Goal: Task Accomplishment & Management: Use online tool/utility

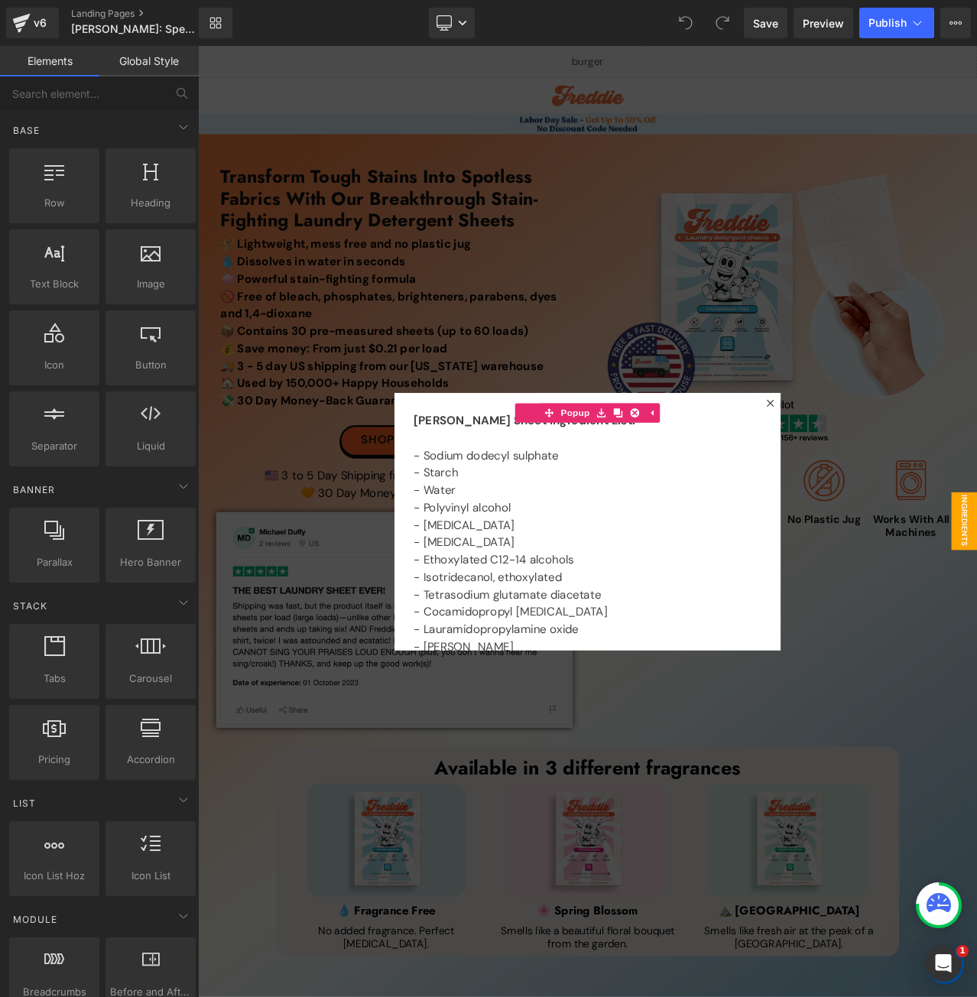
click at [542, 300] on div at bounding box center [660, 611] width 925 height 1130
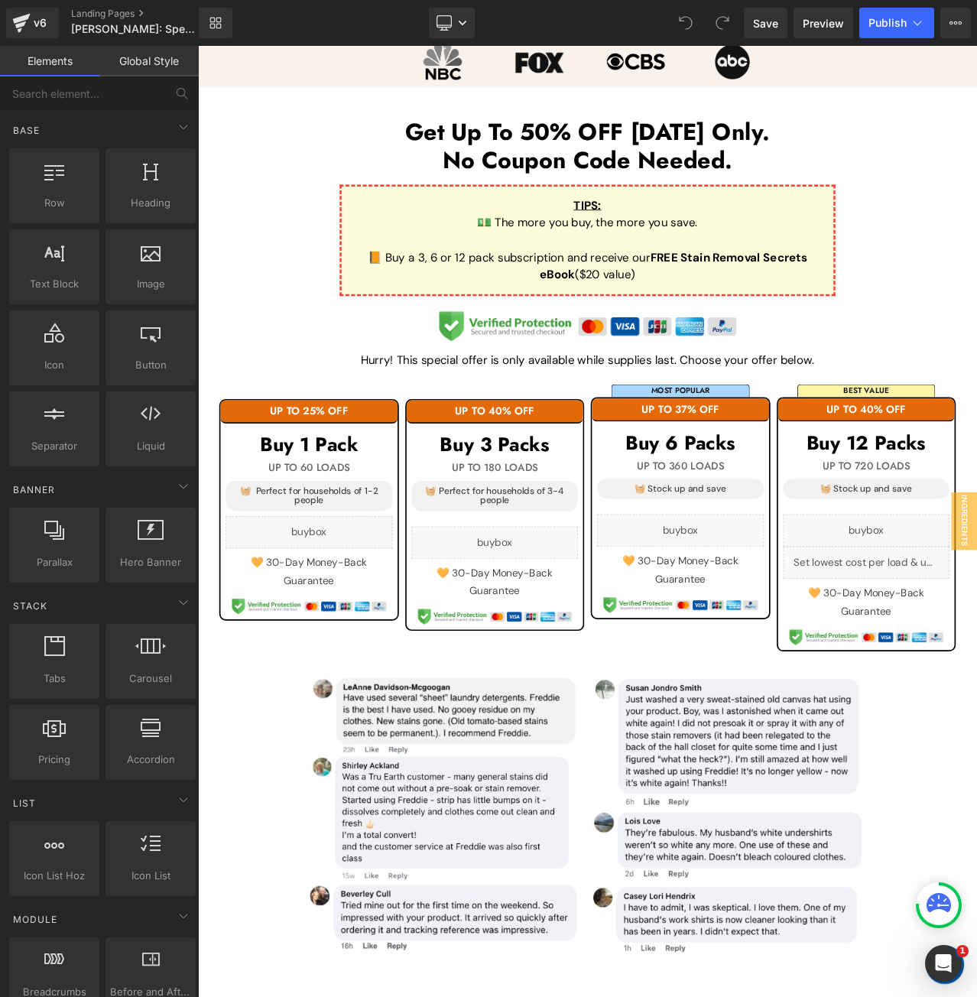
scroll to position [1300, 0]
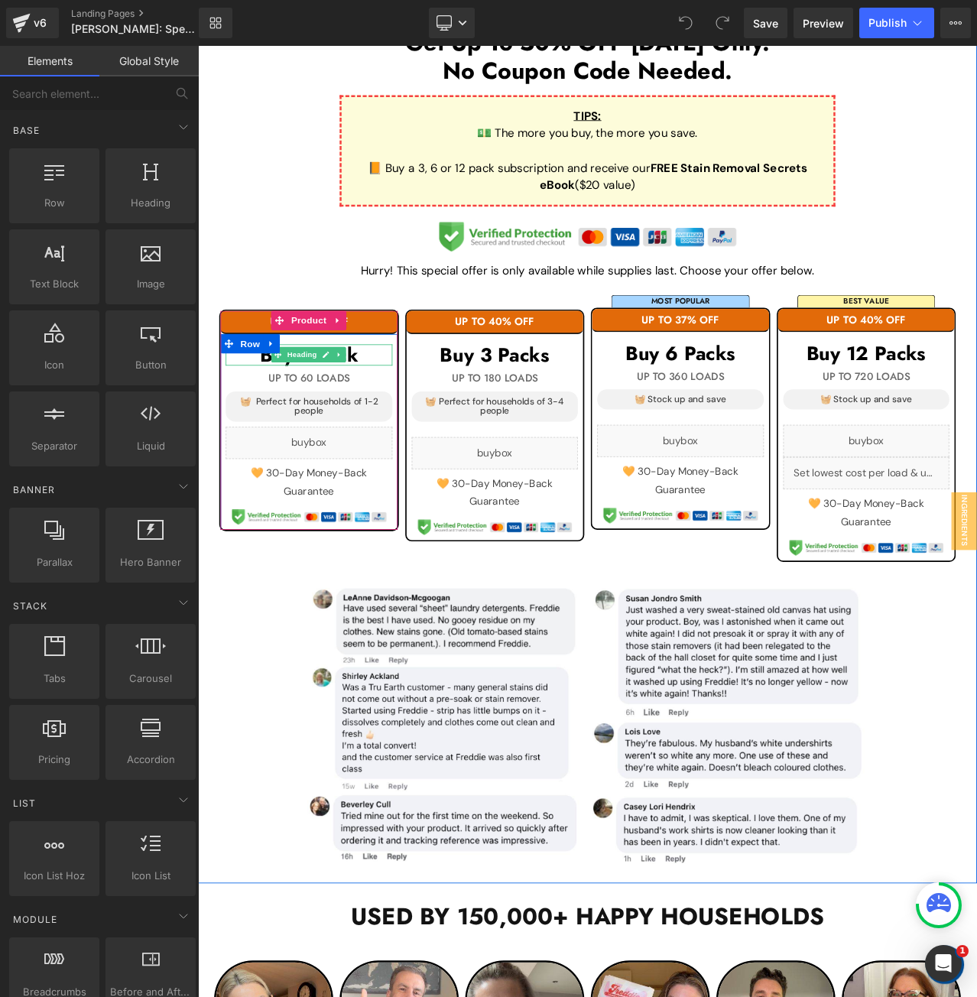
click at [390, 415] on h1 "Buy 1 Pack" at bounding box center [330, 413] width 198 height 25
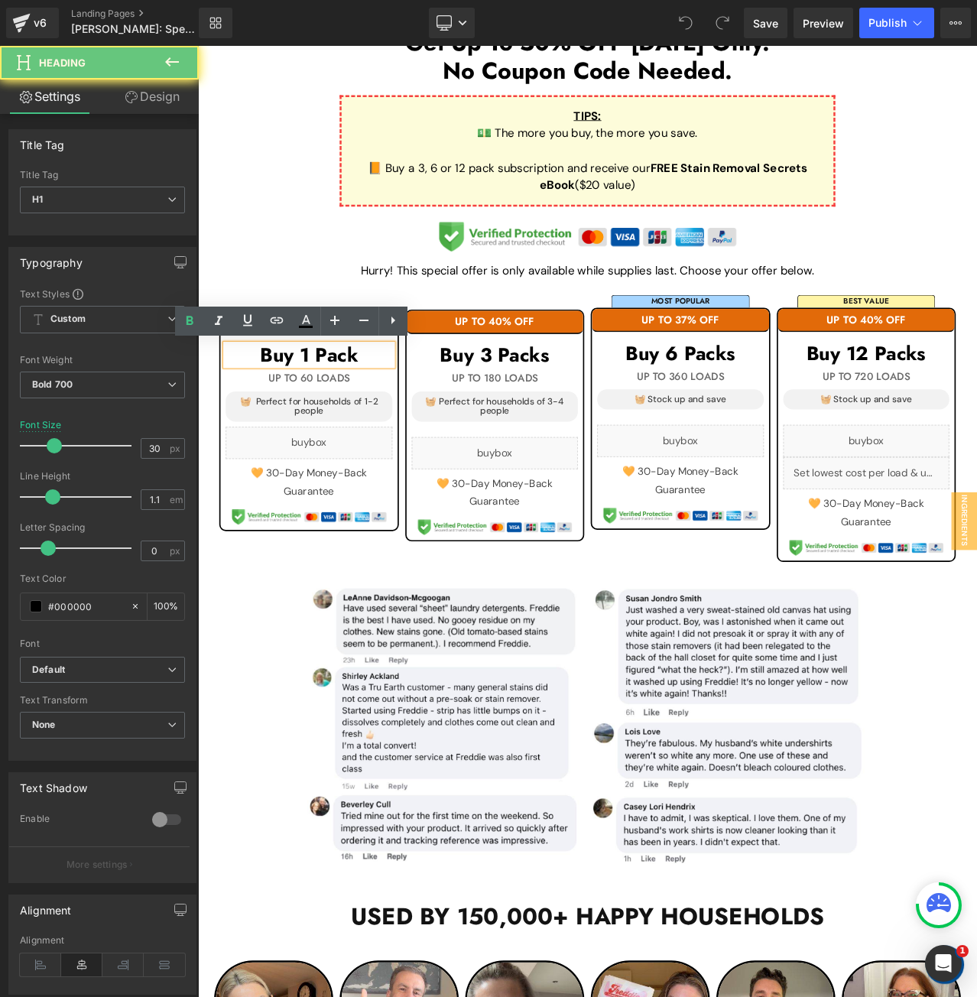
click at [386, 415] on h1 "Buy 1 Pack" at bounding box center [330, 413] width 198 height 25
click at [388, 416] on h1 "Buy 1 Pack" at bounding box center [330, 413] width 198 height 25
click at [388, 408] on h1 "Buy 1 Pack" at bounding box center [330, 413] width 198 height 25
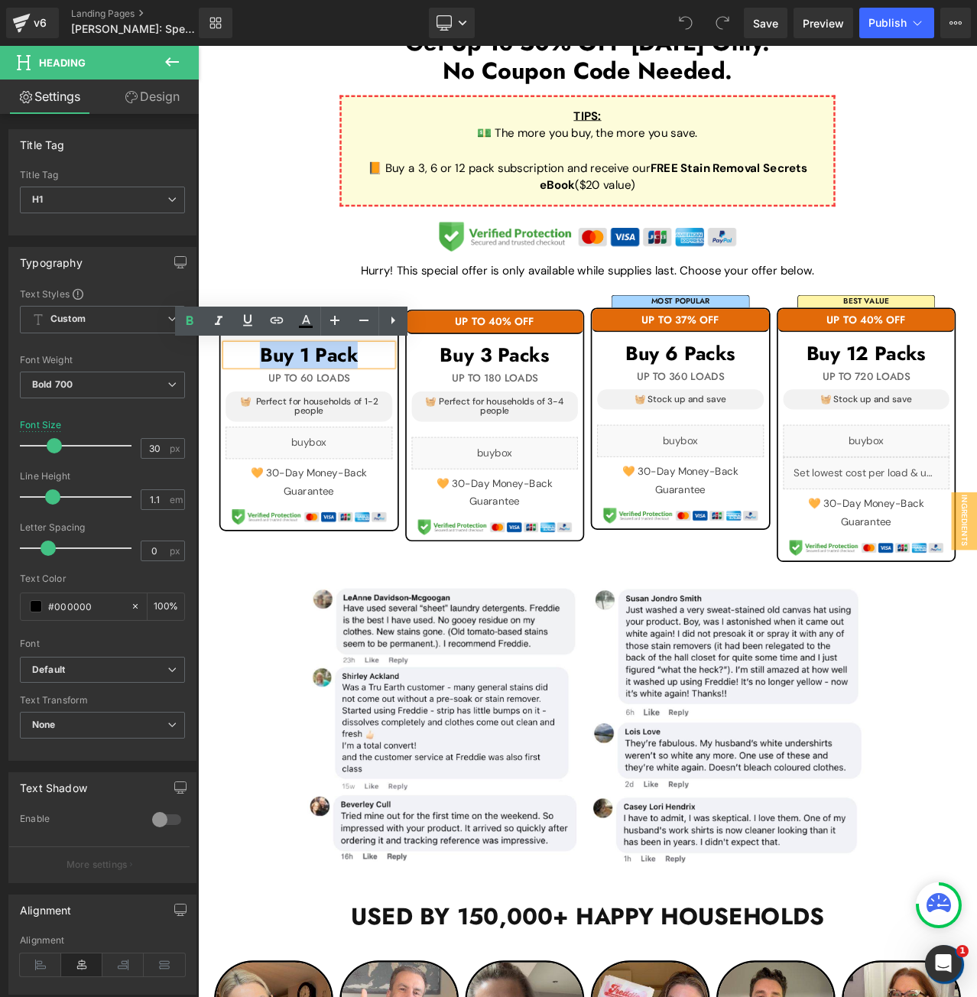
drag, startPoint x: 388, startPoint y: 408, endPoint x: 237, endPoint y: 415, distance: 150.8
click at [237, 415] on h1 "Buy 1 Pack" at bounding box center [330, 413] width 198 height 25
paste div
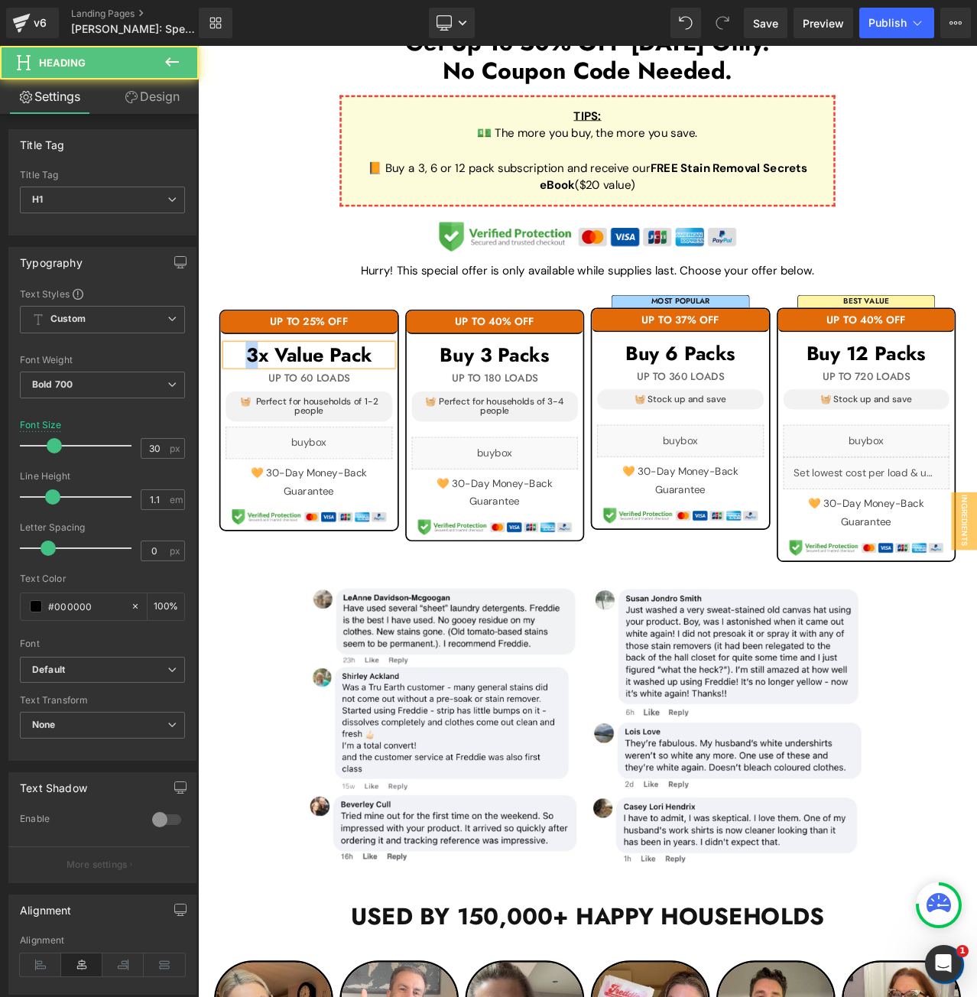
drag, startPoint x: 261, startPoint y: 416, endPoint x: 249, endPoint y: 416, distance: 12.2
click at [249, 416] on h1 "3x Value Pack" at bounding box center [330, 413] width 198 height 25
drag, startPoint x: 347, startPoint y: 411, endPoint x: 286, endPoint y: 412, distance: 61.2
click at [286, 412] on h1 "1x Value Pack" at bounding box center [330, 413] width 198 height 25
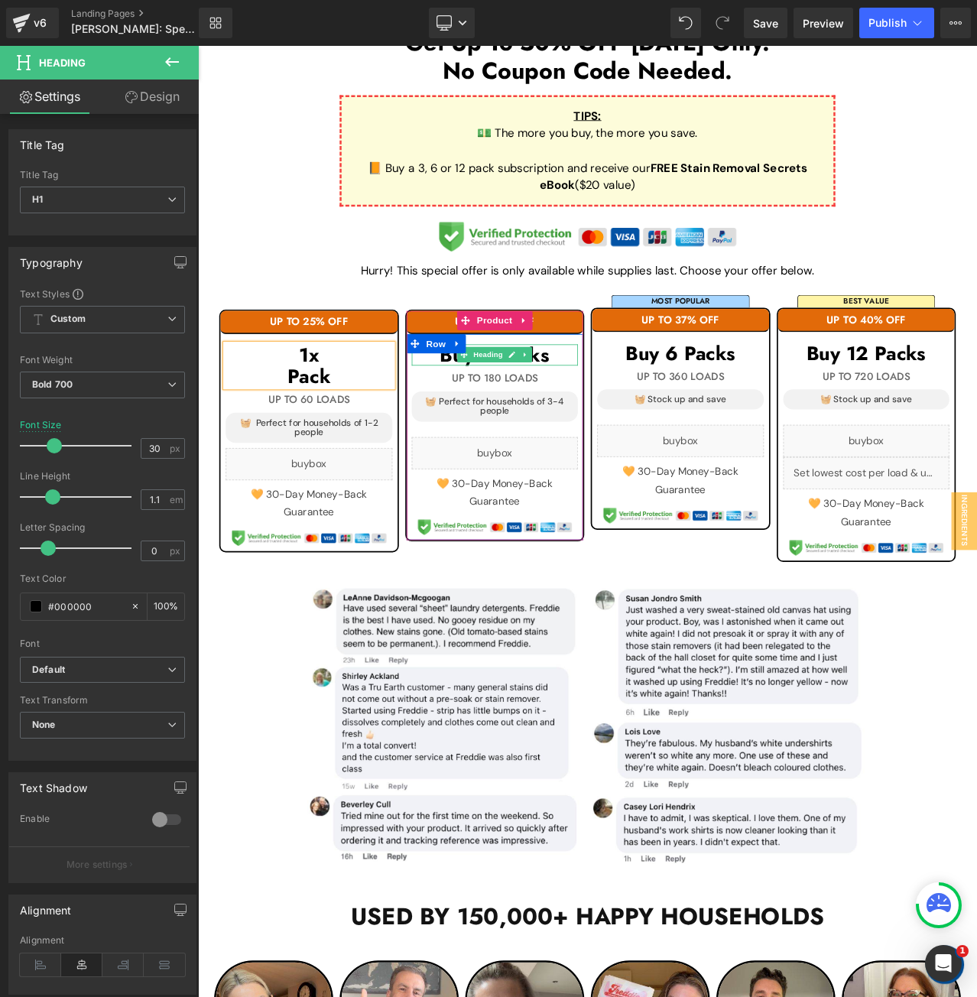
click at [629, 410] on h1 "Buy 3 Packs" at bounding box center [551, 413] width 198 height 25
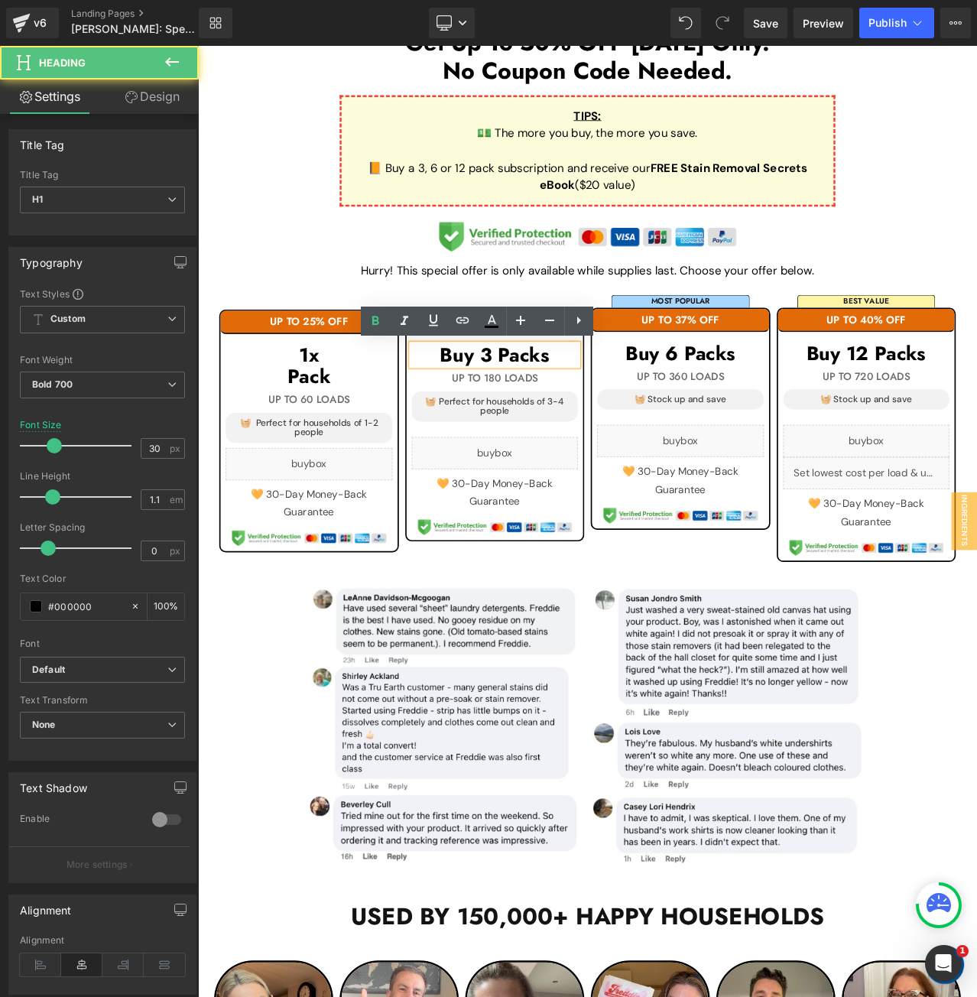
click at [629, 410] on h1 "Buy 3 Packs" at bounding box center [551, 413] width 198 height 25
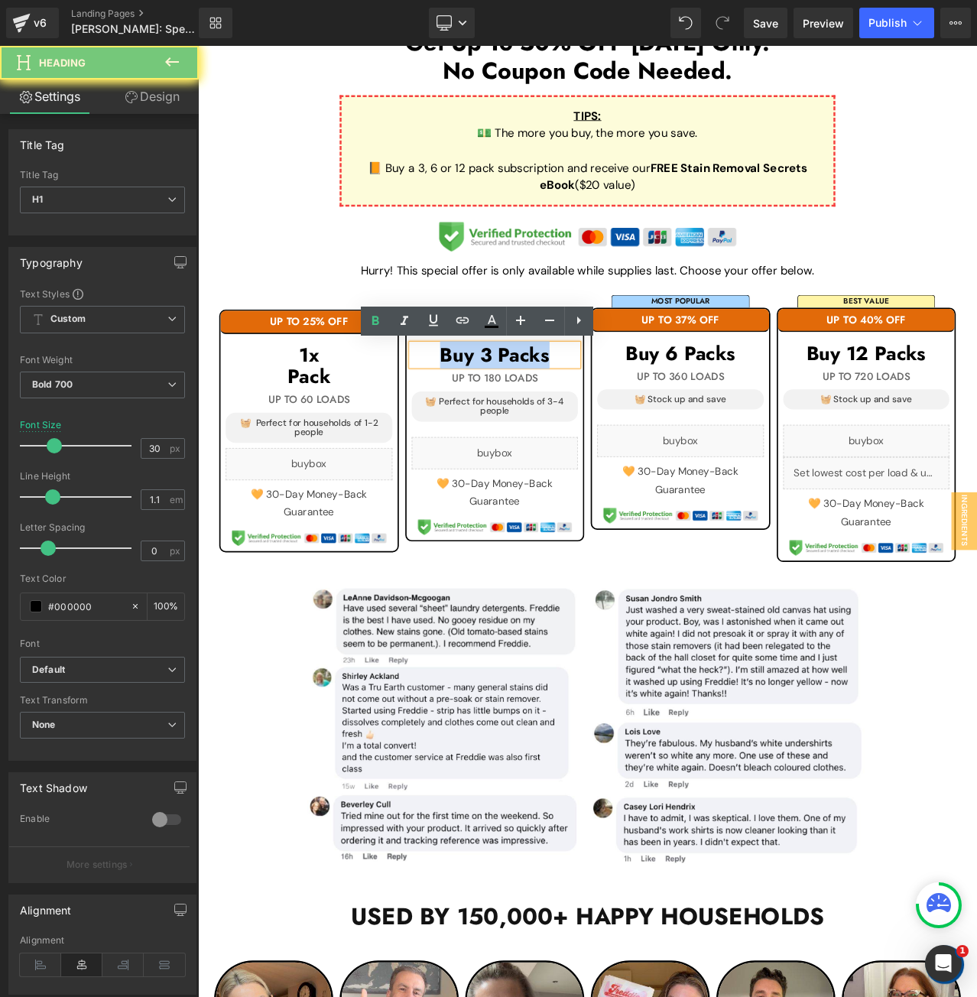
click at [629, 410] on h1 "Buy 3 Packs" at bounding box center [551, 413] width 198 height 25
paste div
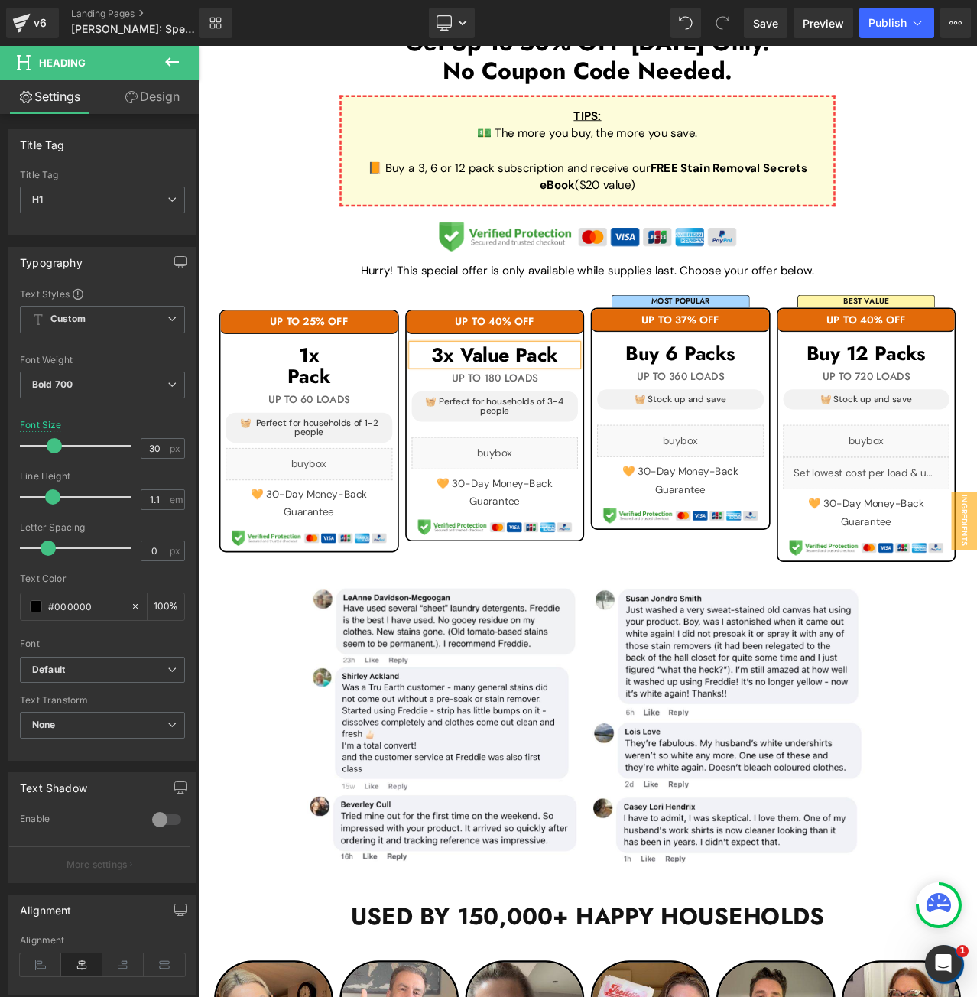
click at [569, 415] on h1 "3x Value Pack" at bounding box center [551, 413] width 198 height 25
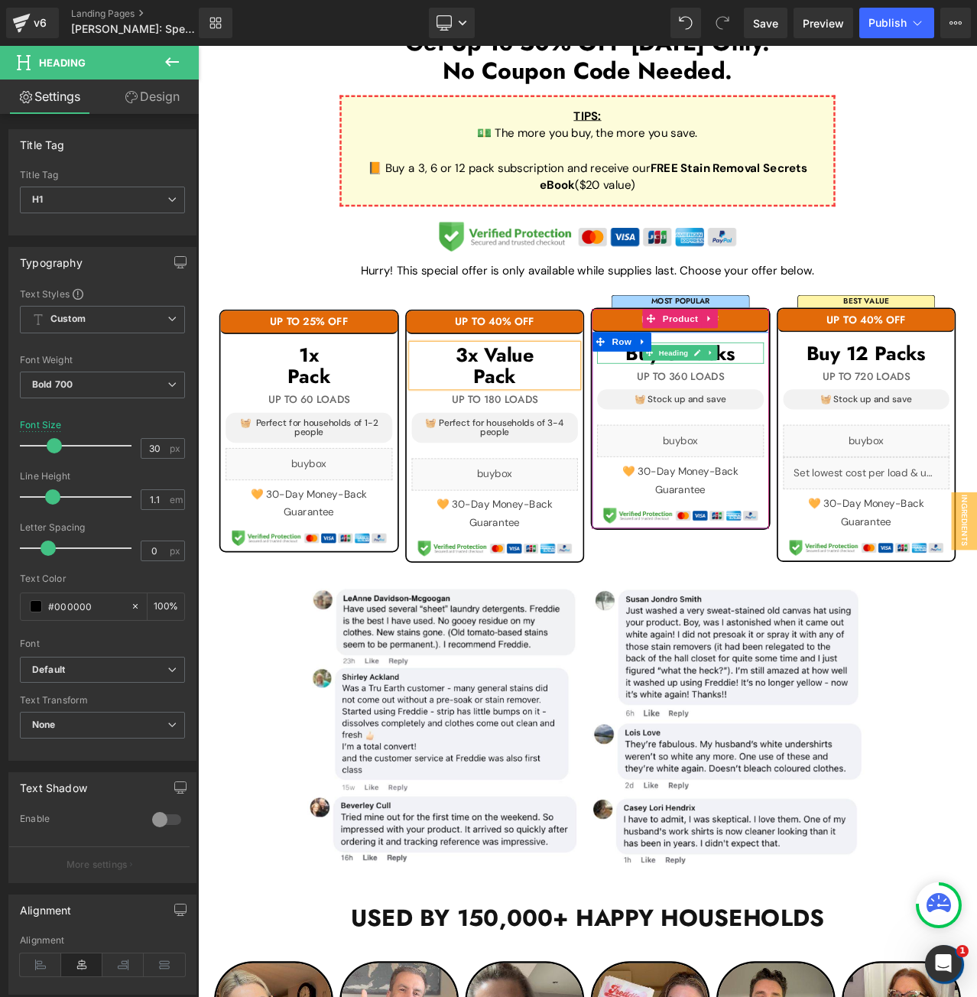
click at [838, 407] on h1 "Buy 6 Packs" at bounding box center [771, 410] width 198 height 25
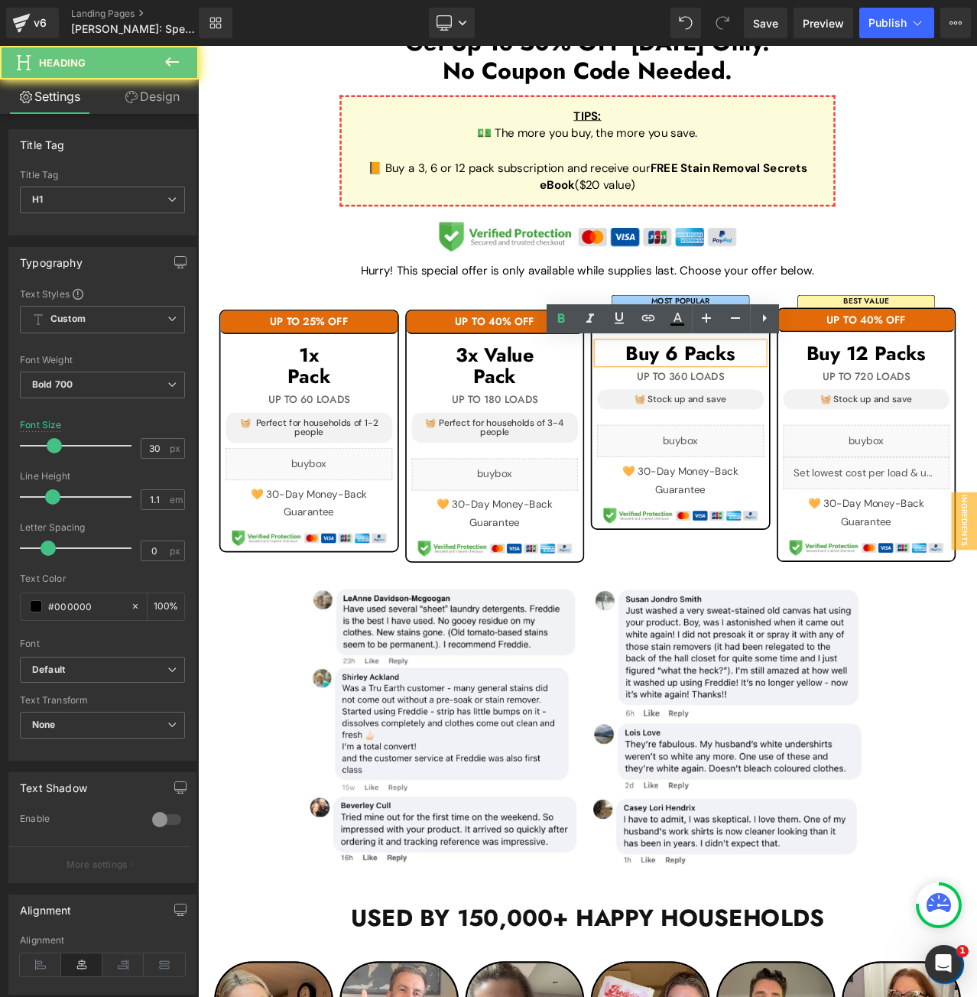
click at [838, 407] on h1 "Buy 6 Packs" at bounding box center [771, 410] width 198 height 25
paste div
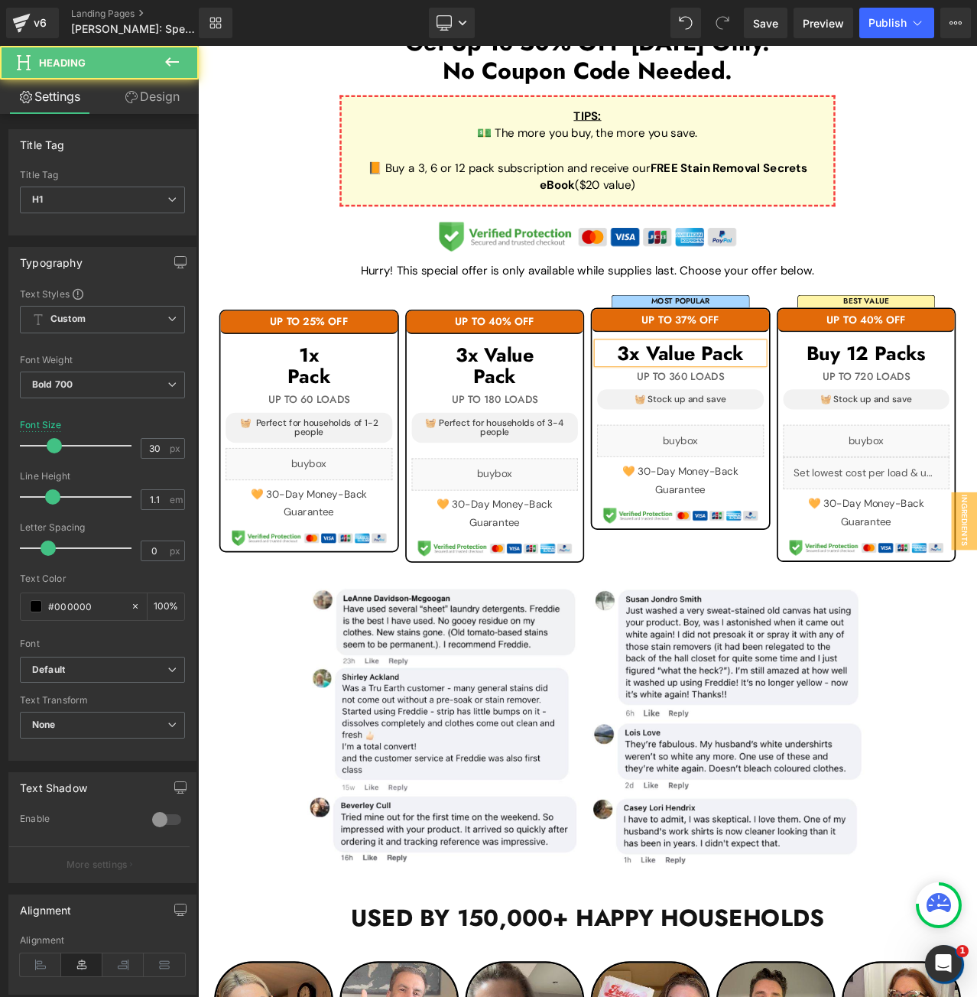
click at [691, 414] on h1 "3x Value Pack" at bounding box center [771, 410] width 198 height 25
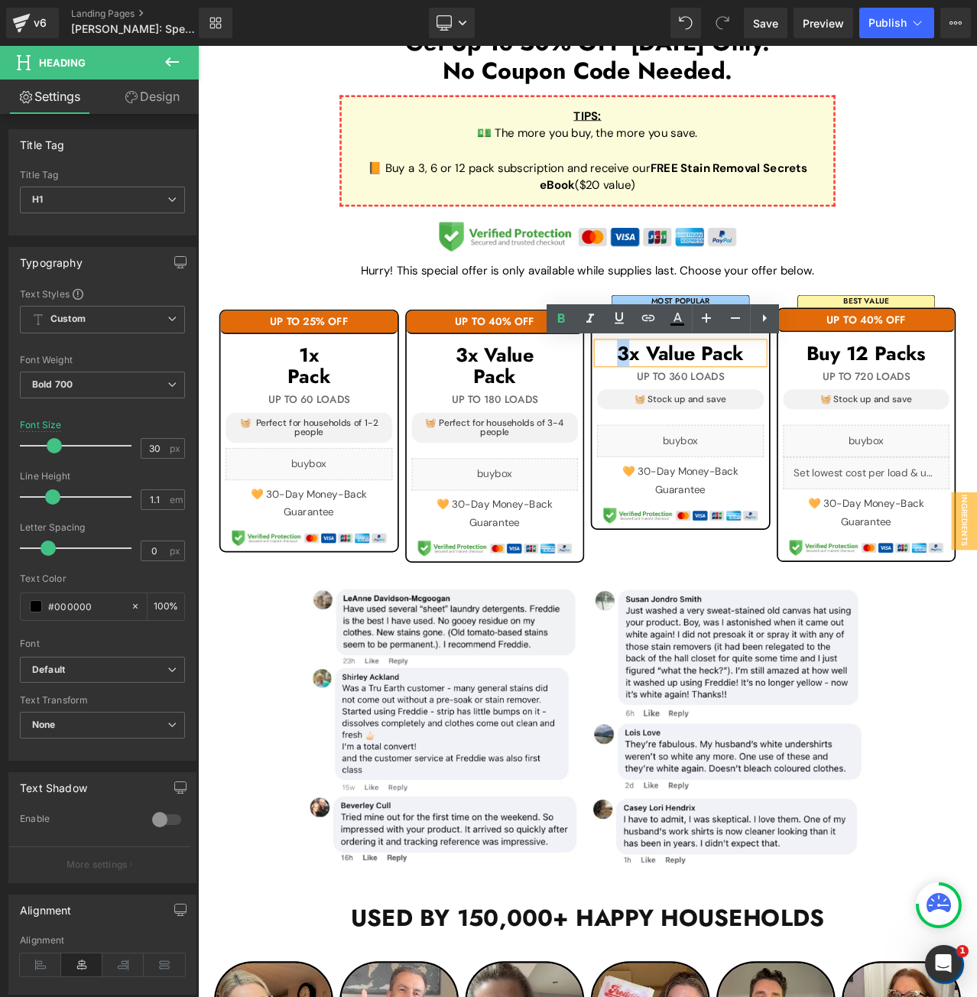
drag, startPoint x: 710, startPoint y: 413, endPoint x: 691, endPoint y: 413, distance: 18.4
click at [691, 413] on h1 "3x Value Pack" at bounding box center [771, 410] width 198 height 25
click at [792, 413] on h1 "6x Value Pack" at bounding box center [771, 410] width 198 height 25
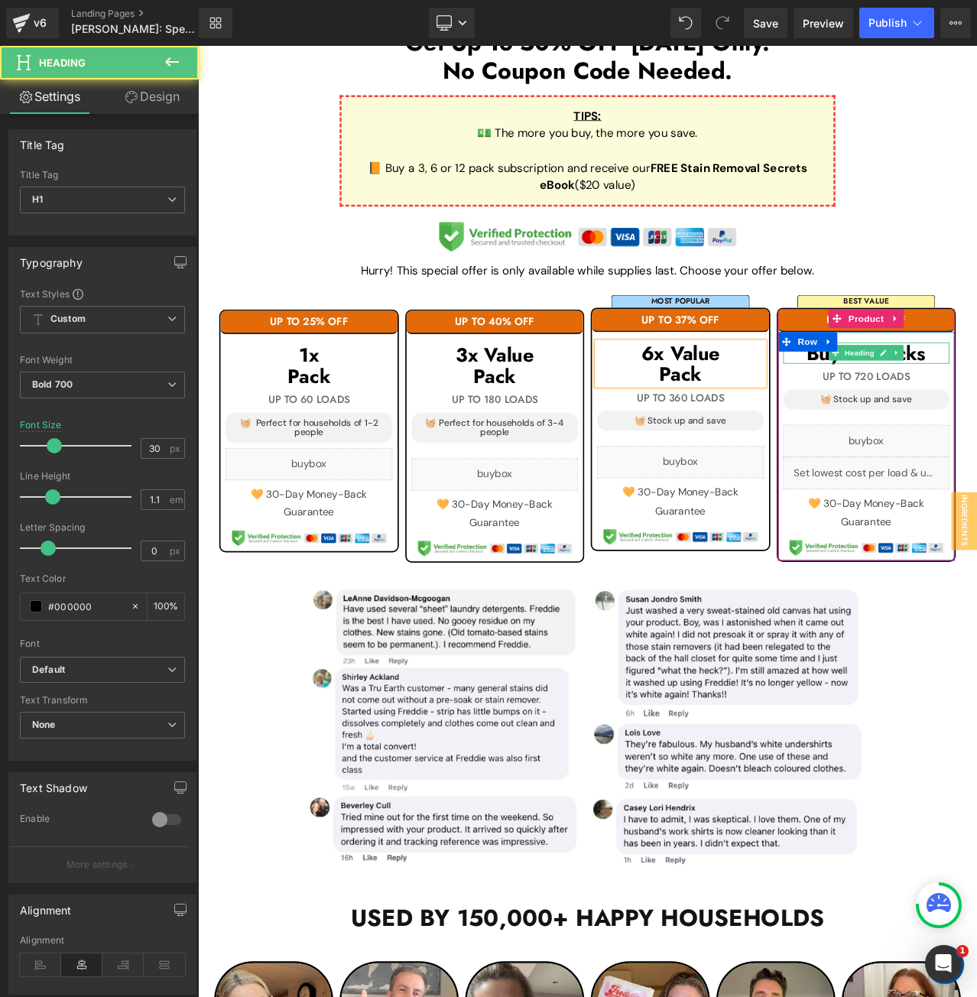
click at [977, 411] on h1 "Buy 12 Packs" at bounding box center [992, 410] width 198 height 25
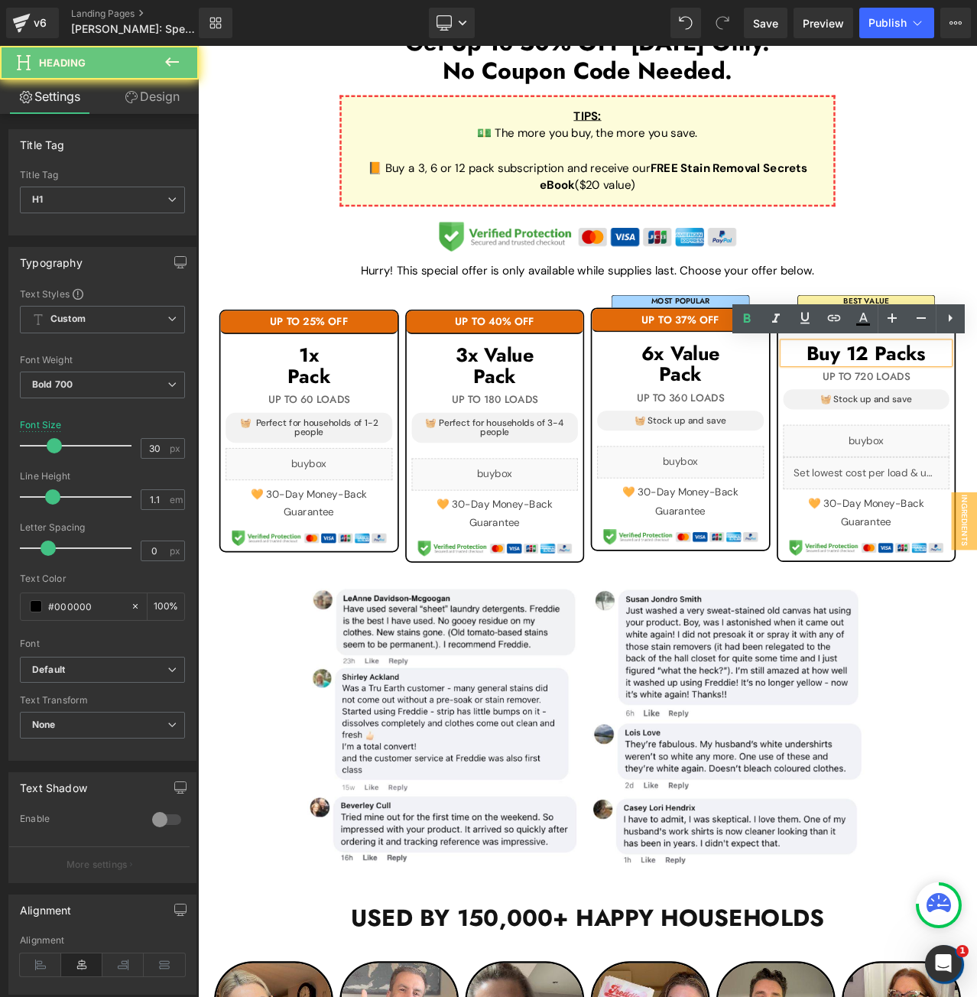
click at [977, 411] on h1 "Buy 12 Packs" at bounding box center [992, 410] width 198 height 25
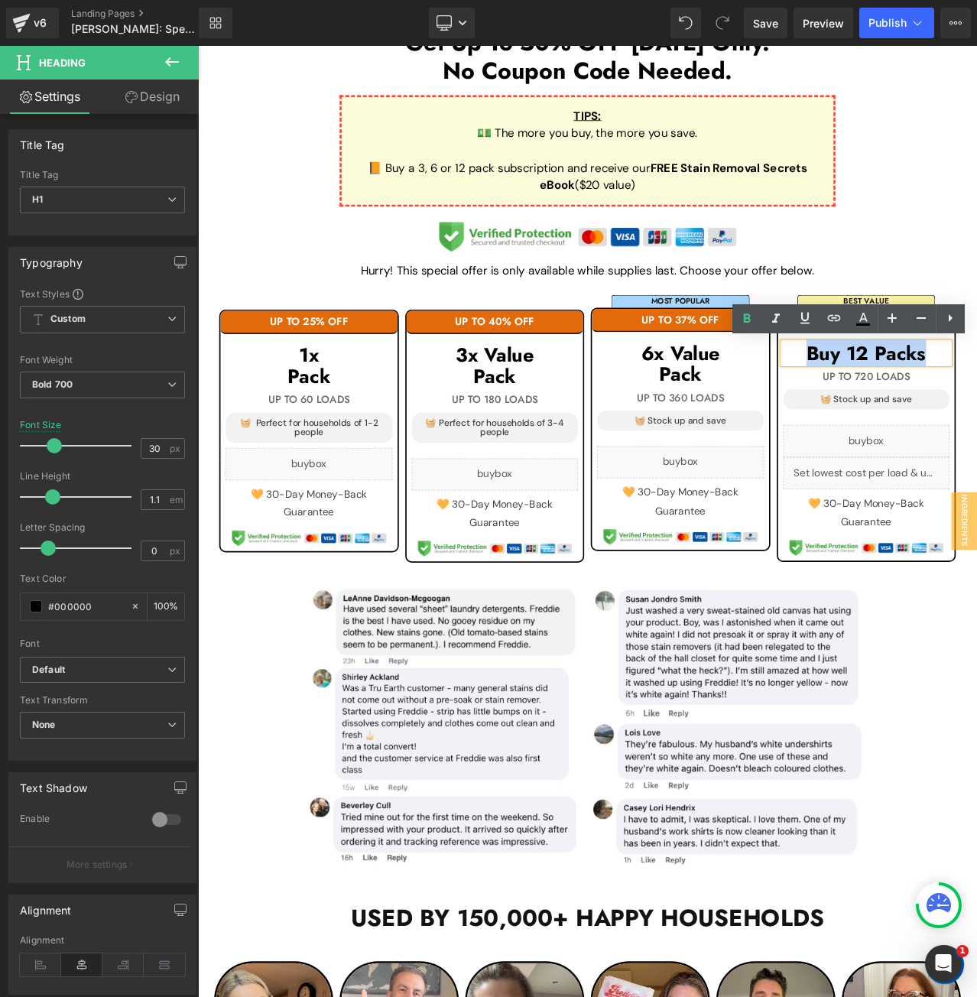
paste div
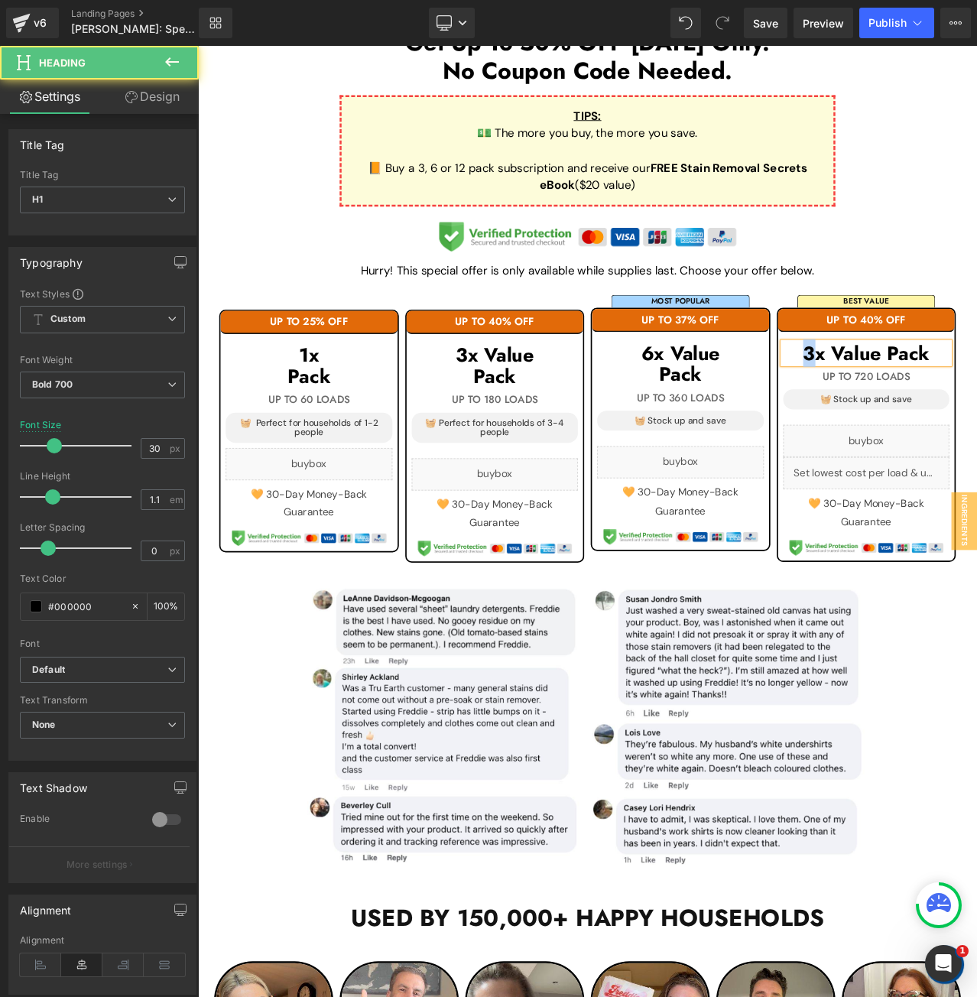
drag, startPoint x: 926, startPoint y: 407, endPoint x: 916, endPoint y: 408, distance: 10.8
click at [916, 408] on h1 "3x Value Pack" at bounding box center [992, 410] width 198 height 25
click at [977, 406] on h1 "12x Value Pack" at bounding box center [992, 410] width 198 height 25
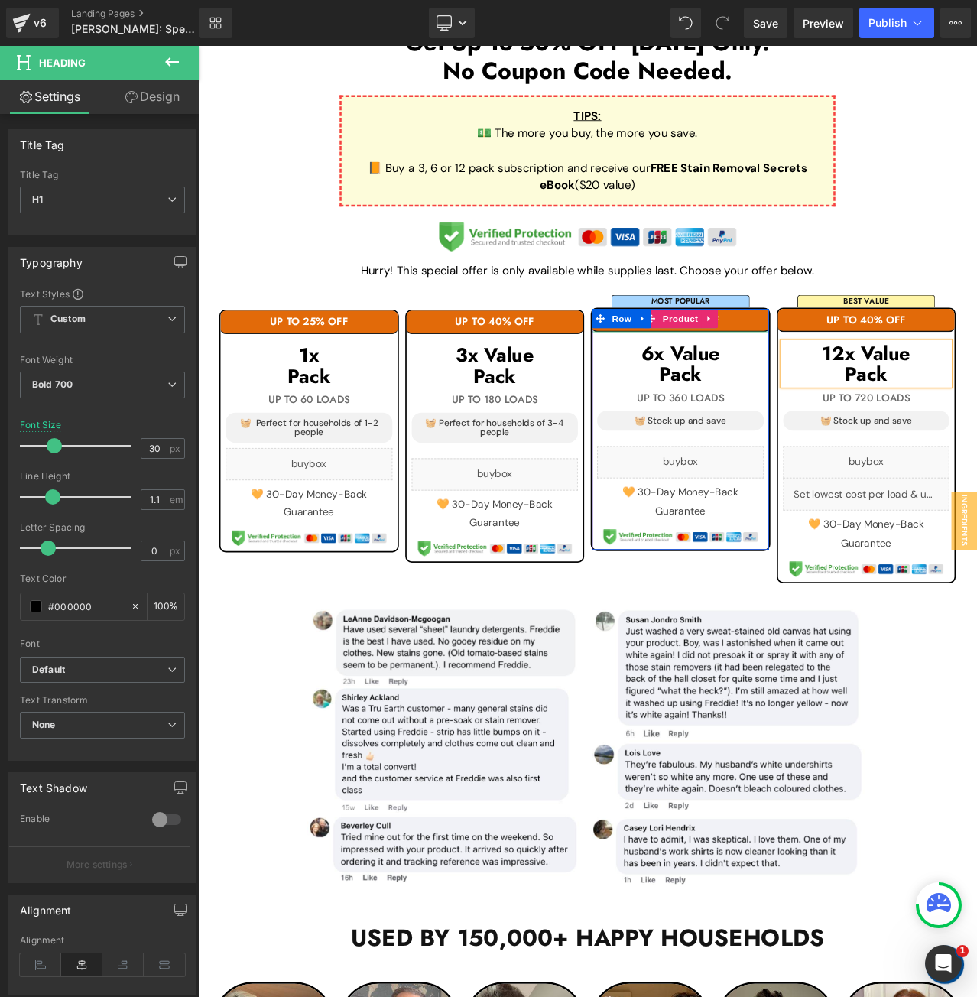
click at [843, 367] on h1 "UP TO 37% OFF" at bounding box center [771, 372] width 210 height 14
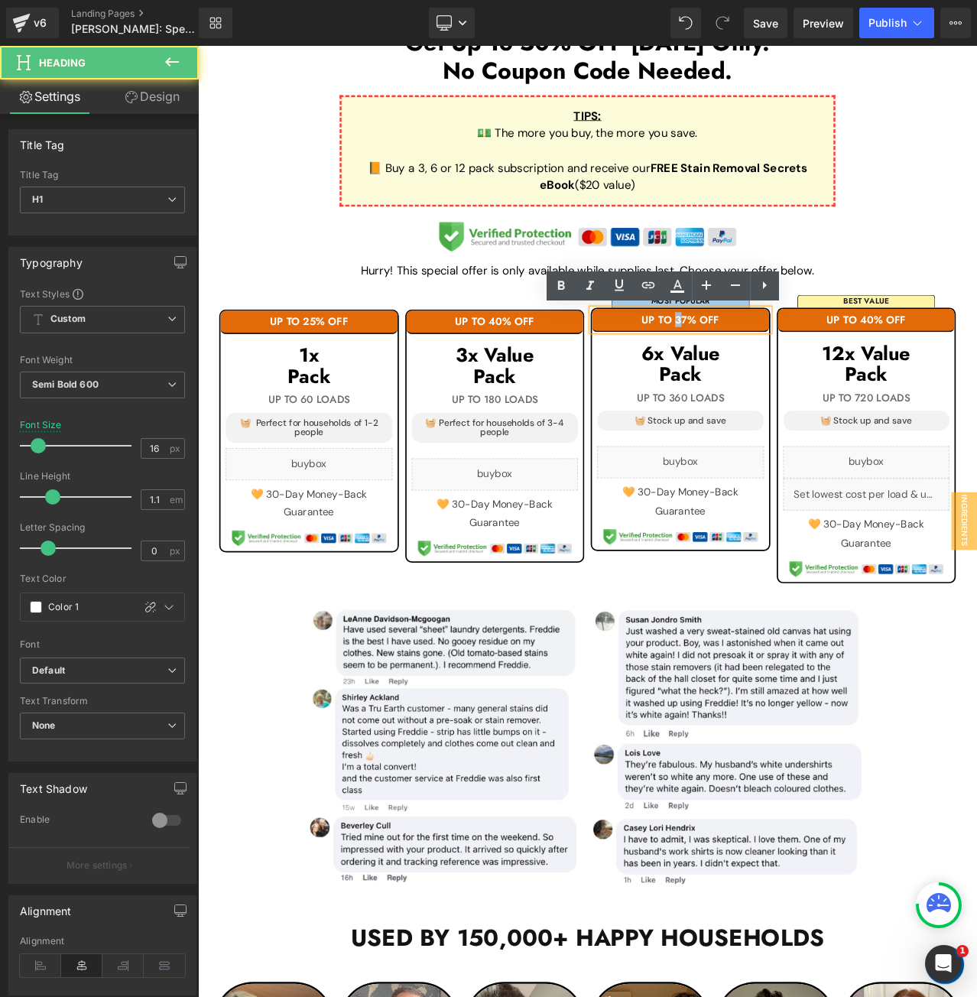
drag, startPoint x: 769, startPoint y: 372, endPoint x: 759, endPoint y: 373, distance: 10.1
click at [759, 373] on h1 "UP TO 37% OFF" at bounding box center [771, 372] width 210 height 14
click at [770, 374] on h1 "UP TO 37% OFF" at bounding box center [771, 372] width 210 height 14
drag, startPoint x: 775, startPoint y: 375, endPoint x: 759, endPoint y: 376, distance: 15.4
click at [759, 376] on h1 "UP TO 37% OFF" at bounding box center [771, 372] width 210 height 14
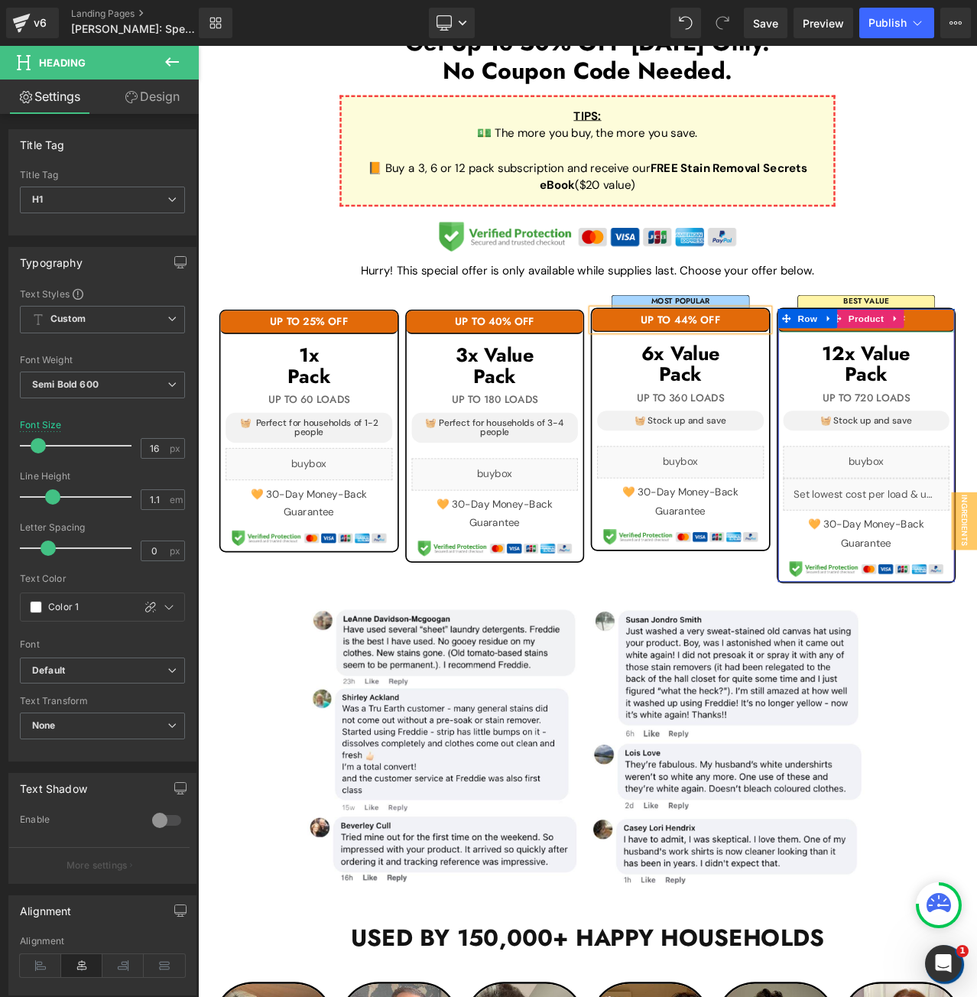
click at [977, 369] on h1 "UP TO 40% OFF" at bounding box center [992, 372] width 210 height 14
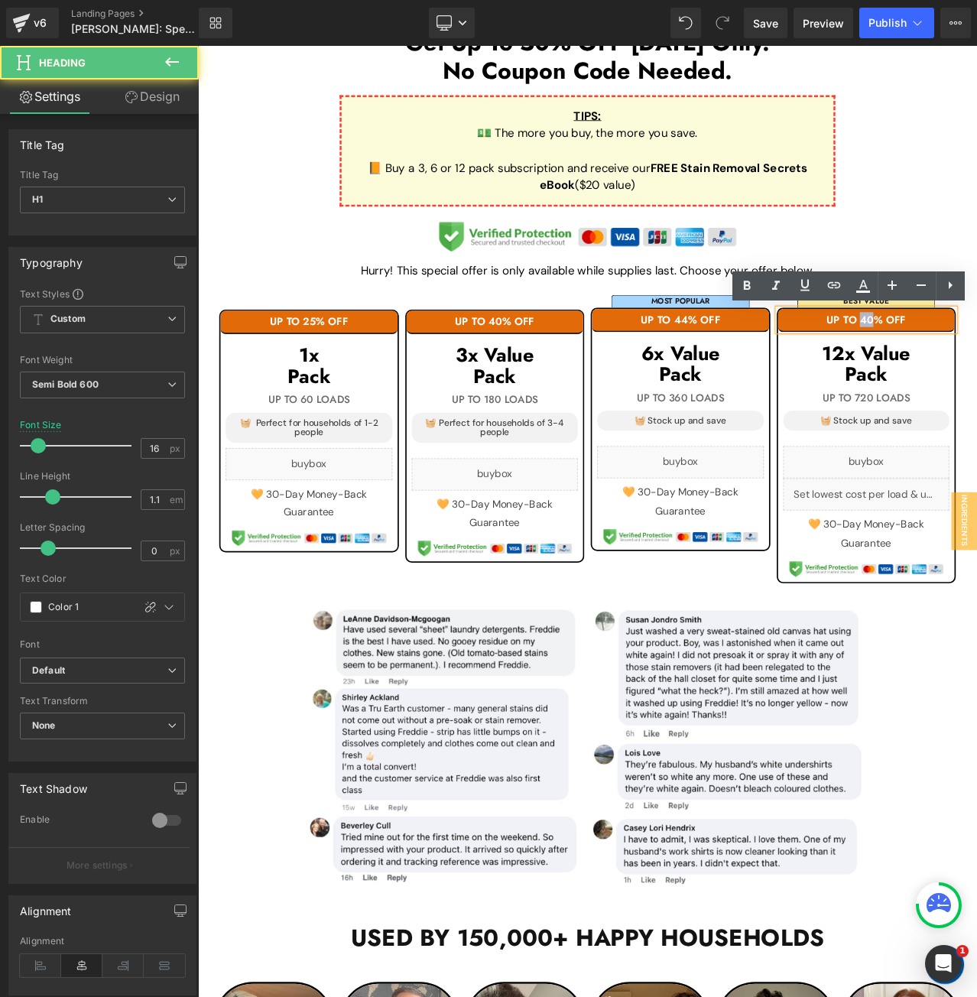
drag, startPoint x: 995, startPoint y: 368, endPoint x: 980, endPoint y: 371, distance: 15.6
click at [977, 371] on h1 "UP TO 40% OFF" at bounding box center [992, 372] width 210 height 14
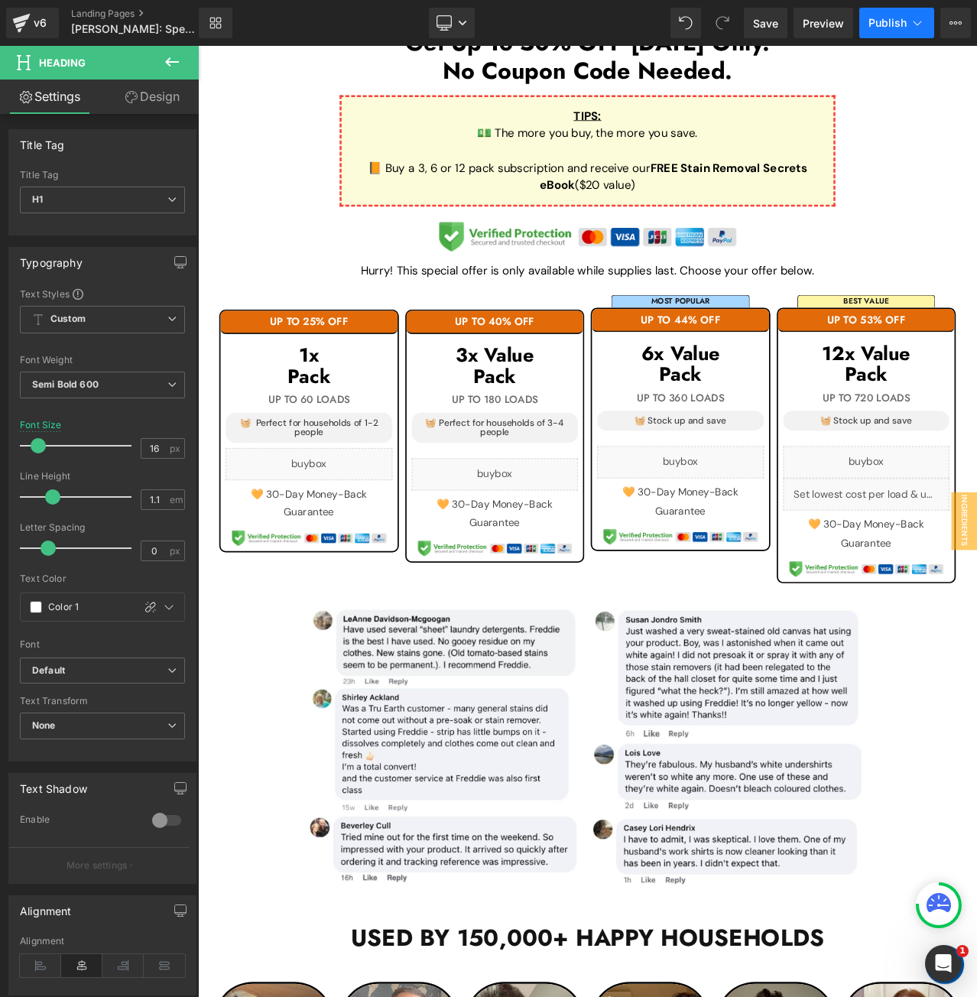
click at [888, 27] on span "Publish" at bounding box center [888, 23] width 38 height 12
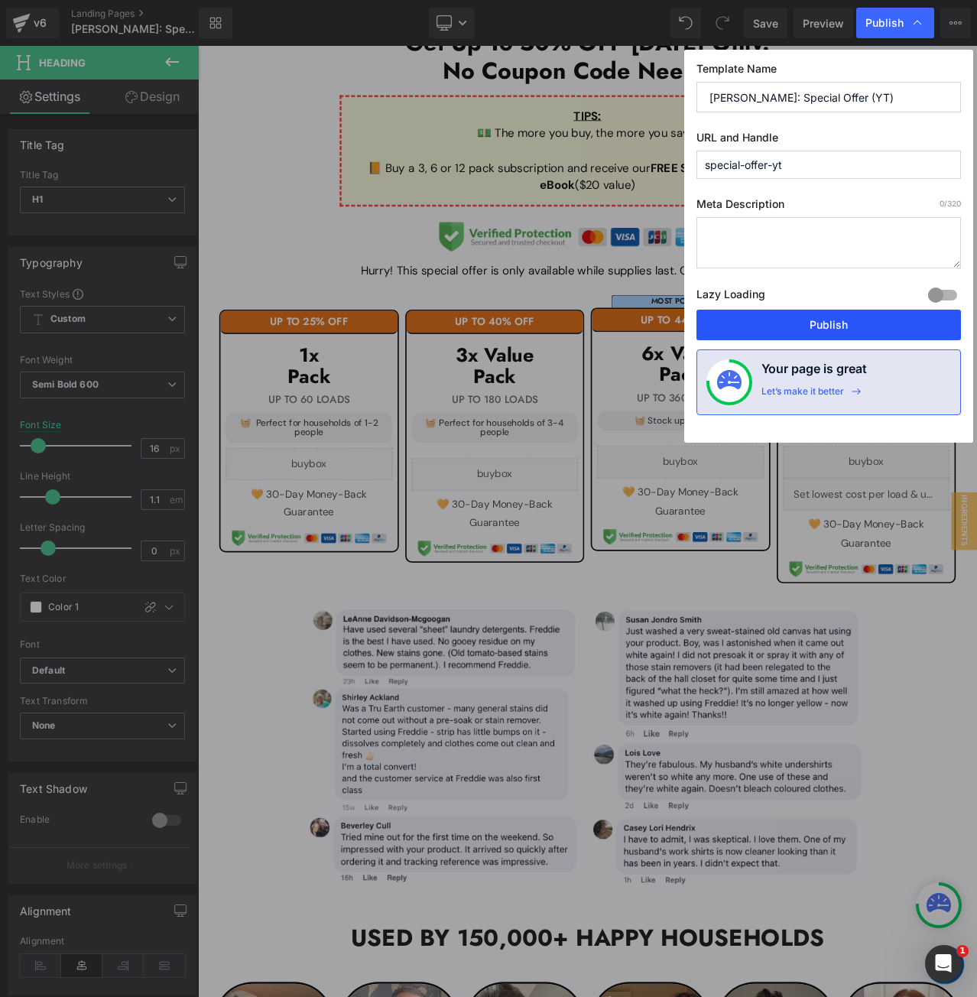
click at [824, 322] on button "Publish" at bounding box center [829, 325] width 265 height 31
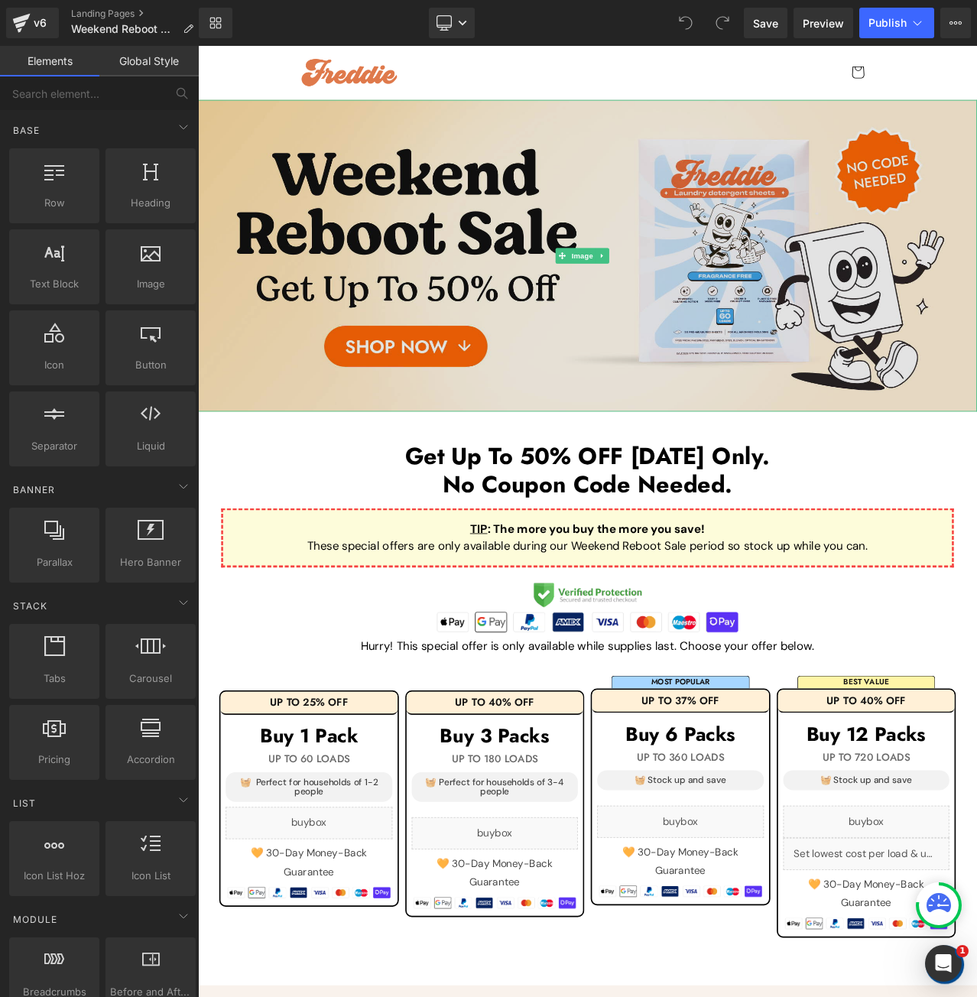
click at [525, 255] on img at bounding box center [660, 295] width 925 height 370
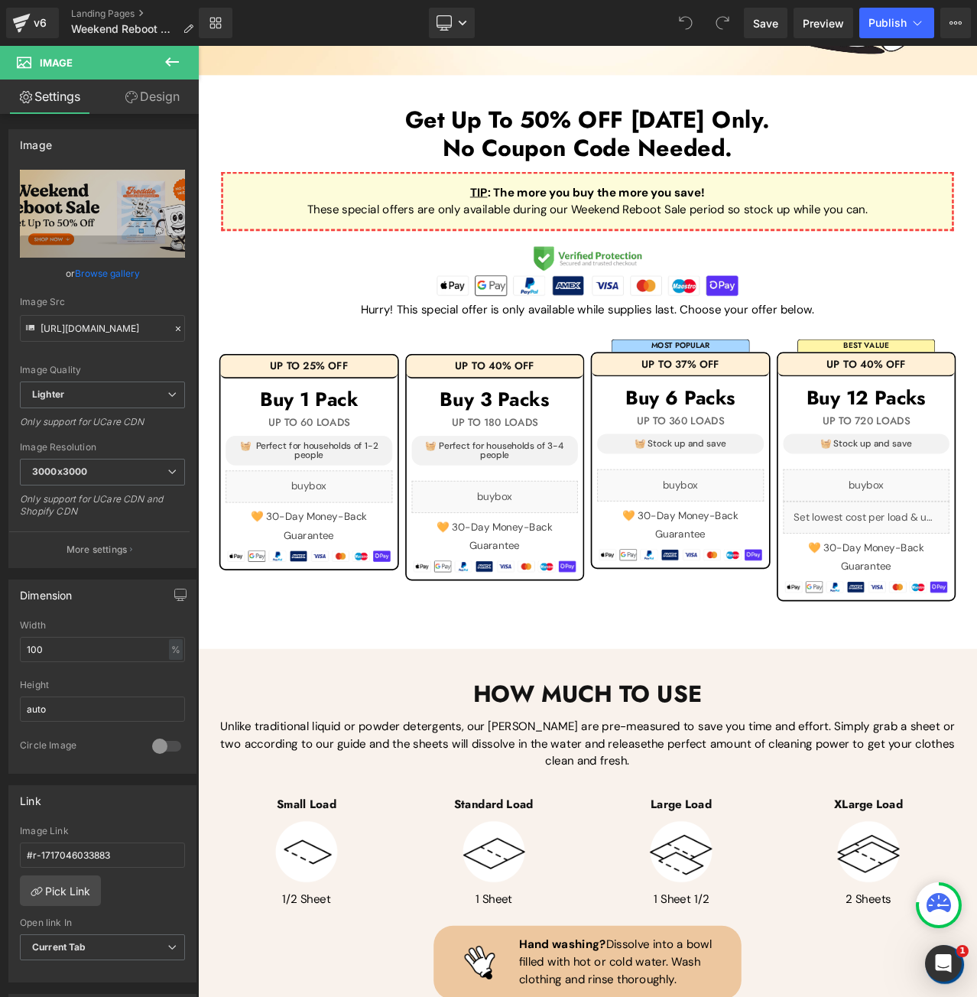
scroll to position [406, 0]
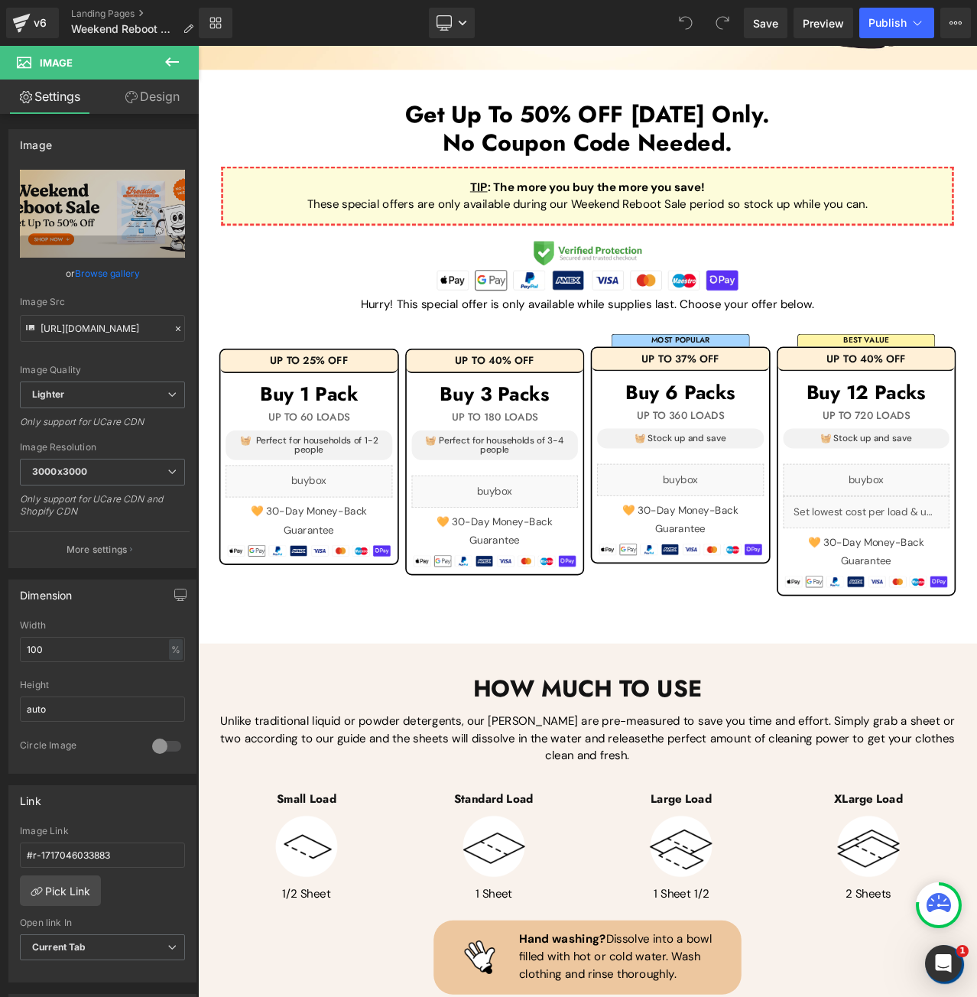
click at [402, 455] on h1 "Buy 1 Pack" at bounding box center [330, 459] width 198 height 25
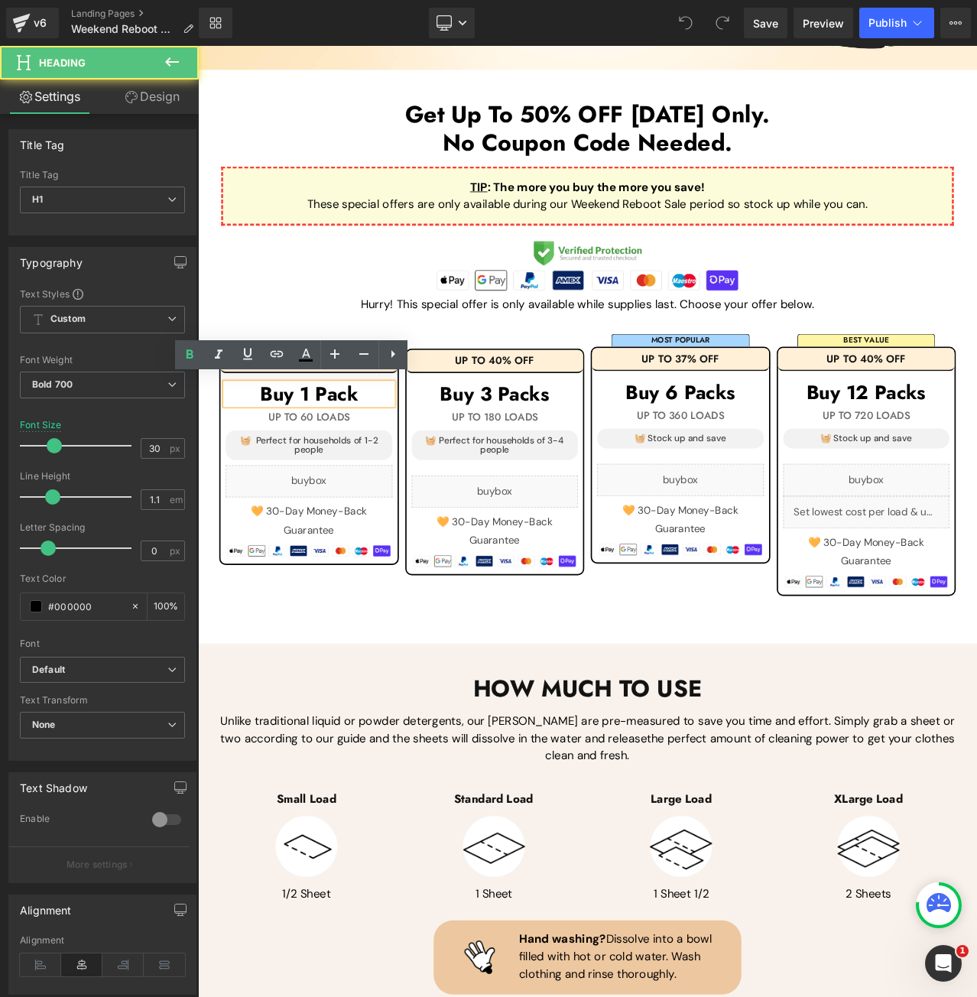
click at [397, 454] on h1 "Buy 1 Pack" at bounding box center [330, 459] width 198 height 25
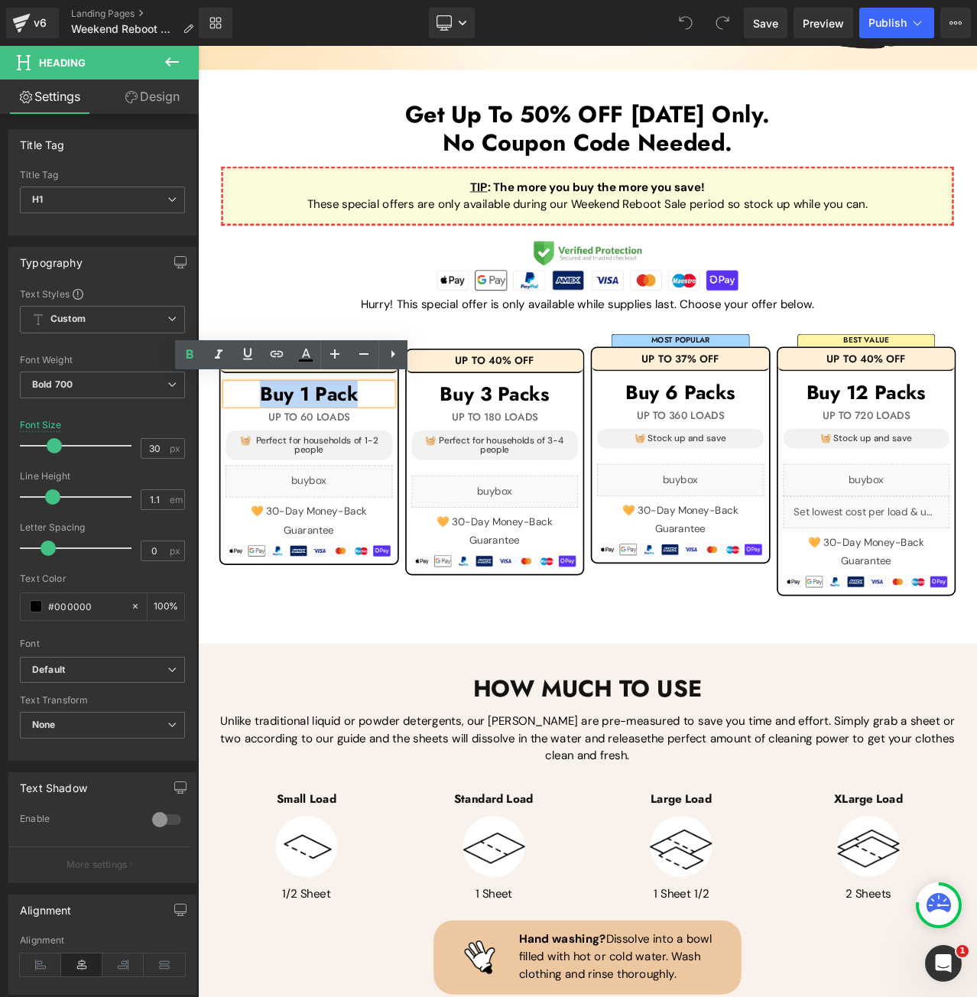
click at [397, 454] on h1 "Buy 1 Pack" at bounding box center [330, 459] width 198 height 25
paste div
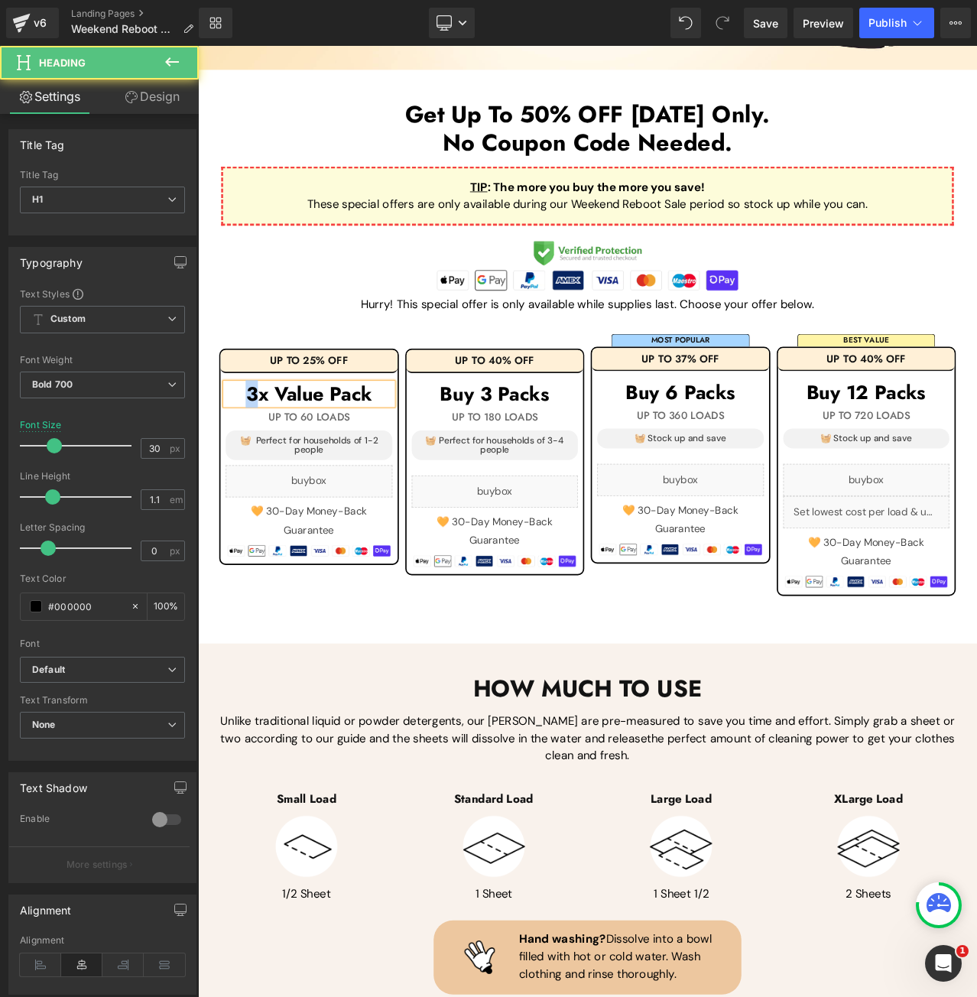
drag, startPoint x: 259, startPoint y: 454, endPoint x: 242, endPoint y: 455, distance: 16.8
click at [242, 455] on h1 "3x Value Pack" at bounding box center [330, 459] width 198 height 25
drag, startPoint x: 337, startPoint y: 451, endPoint x: 288, endPoint y: 448, distance: 49.8
click at [288, 448] on h1 "1x Value Pack" at bounding box center [330, 459] width 198 height 25
click at [313, 454] on h1 "1x Pack" at bounding box center [330, 459] width 198 height 25
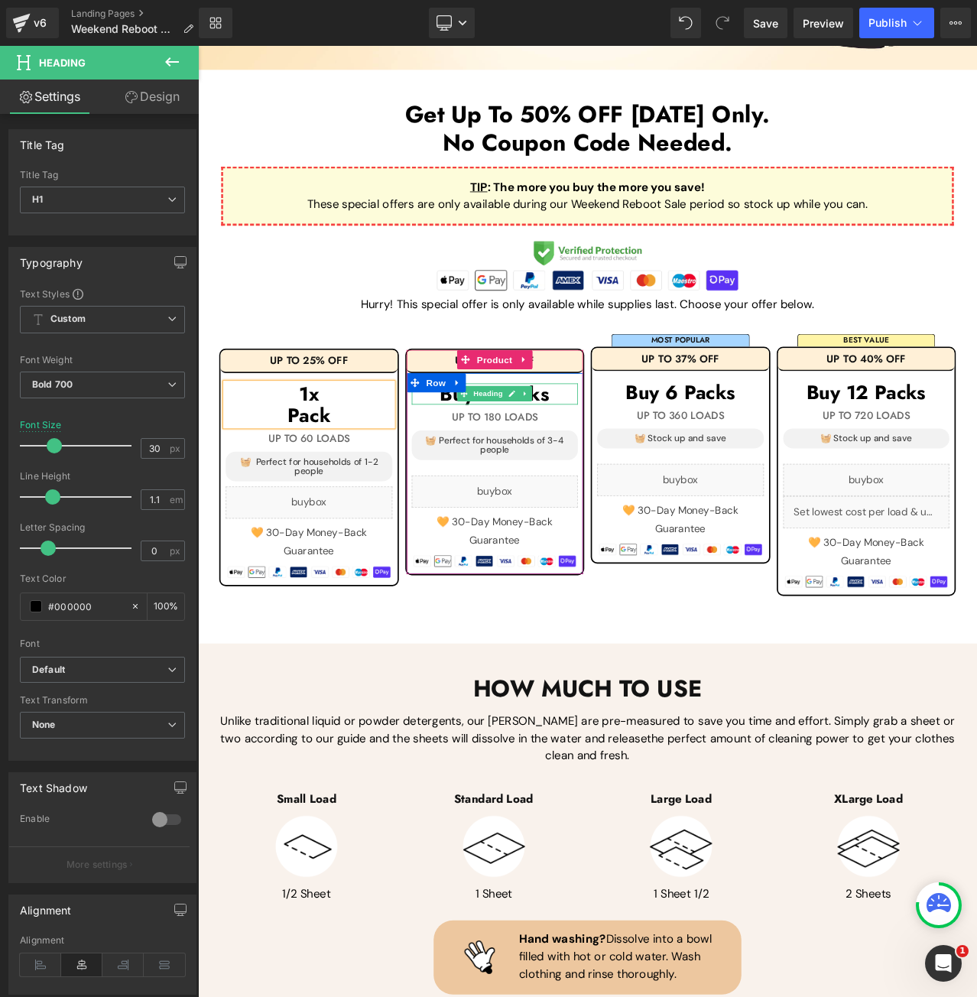
click at [620, 448] on h1 "Buy 3 Packs" at bounding box center [551, 459] width 198 height 25
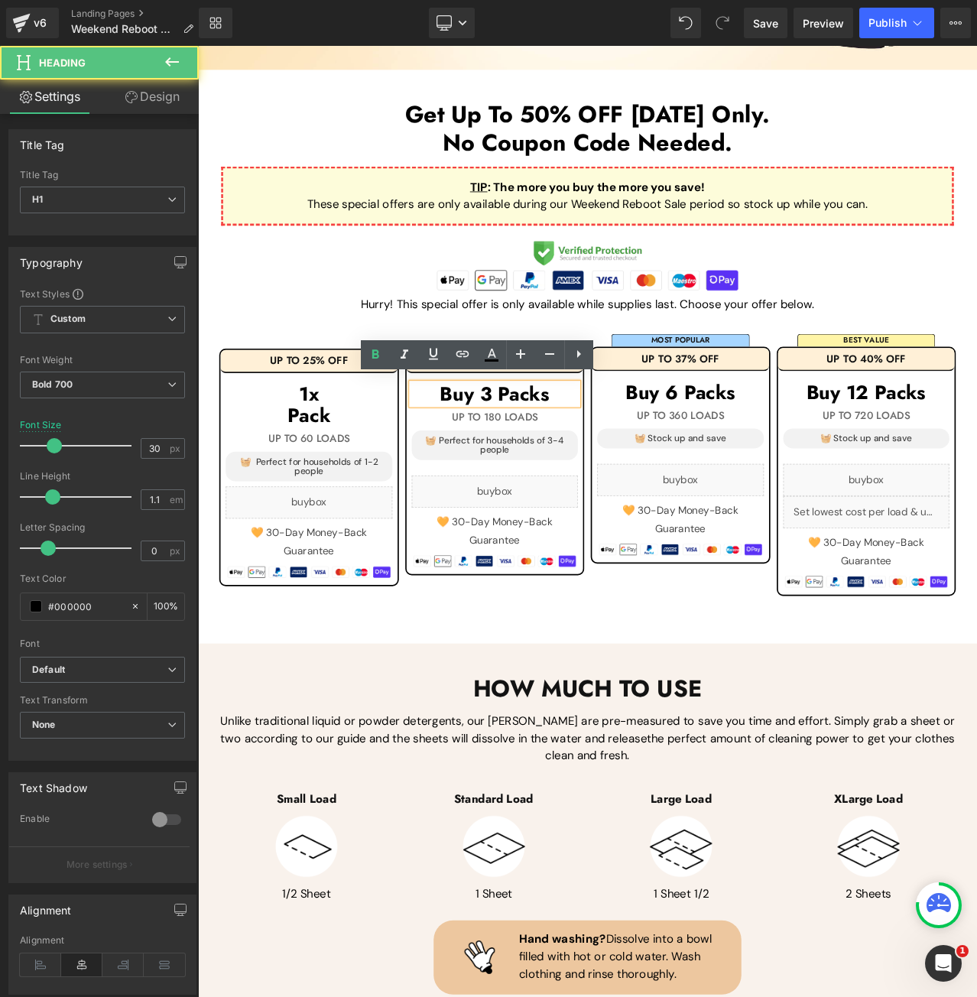
click at [620, 448] on h1 "Buy 3 Packs" at bounding box center [551, 459] width 198 height 25
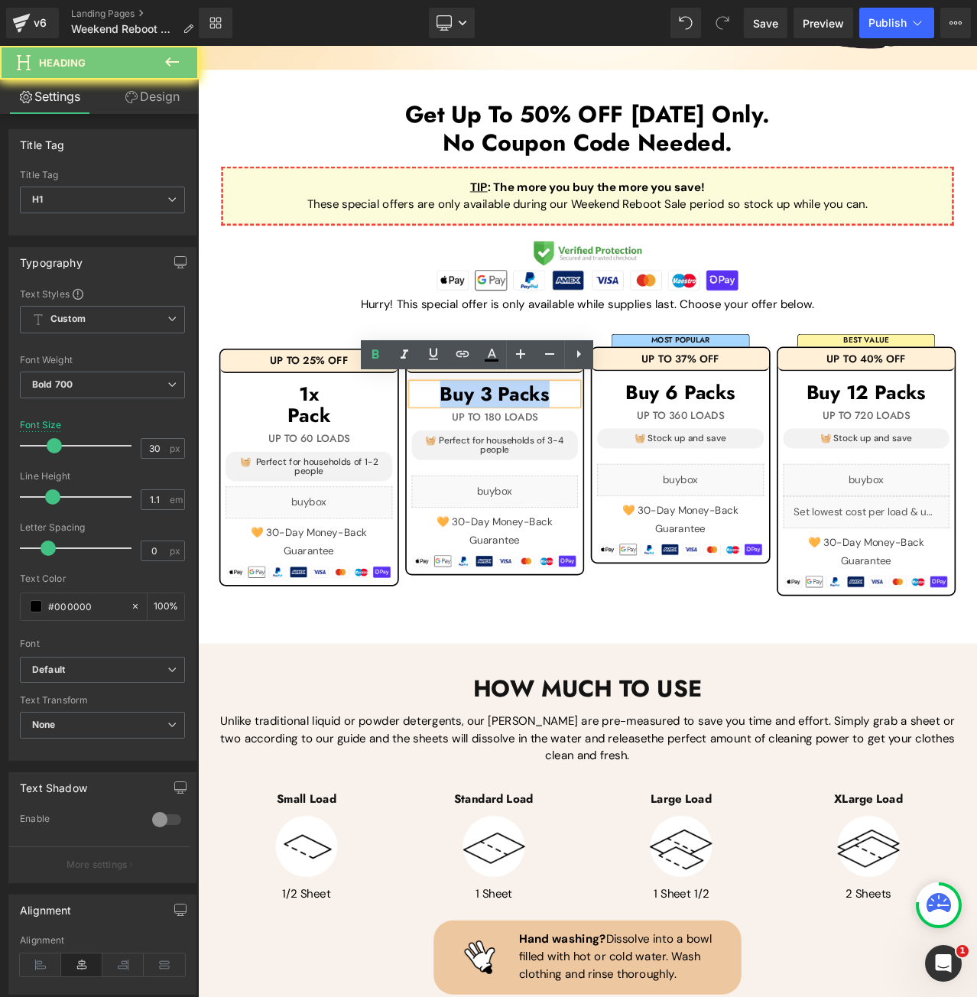
paste div
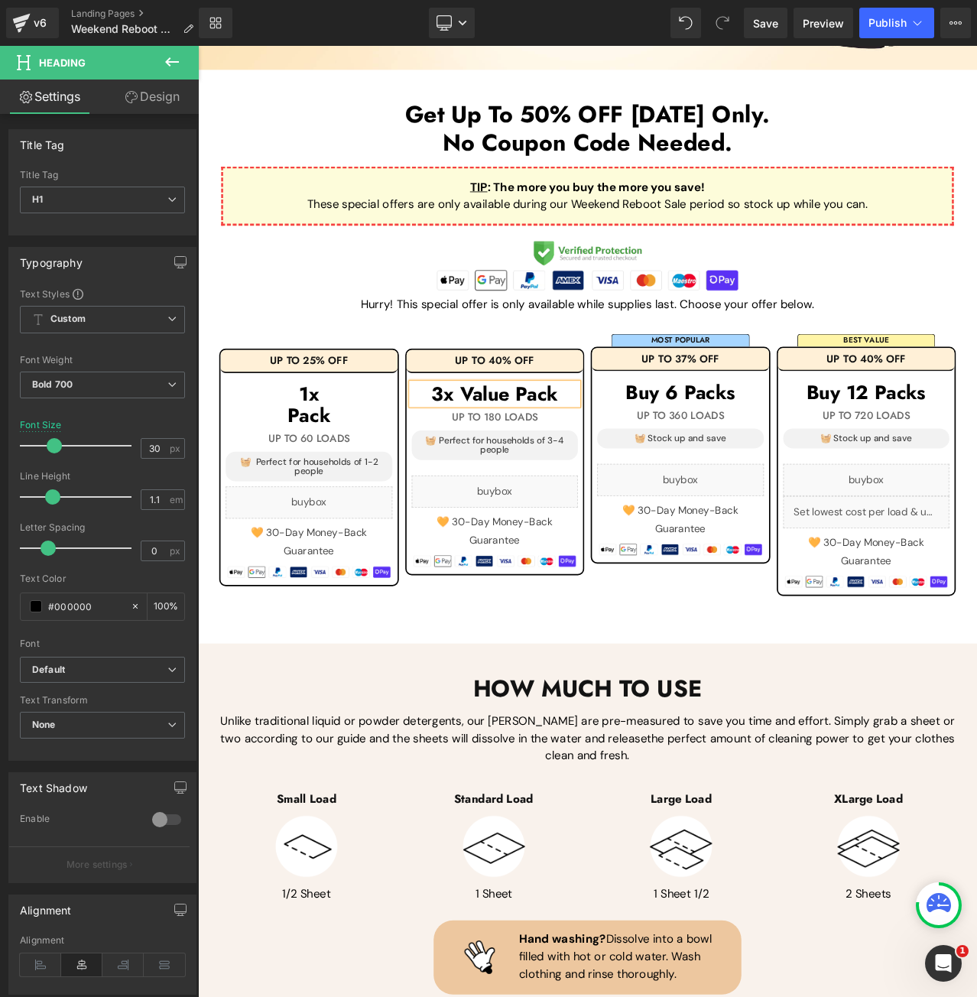
click at [566, 447] on h1 "3x Value Pack" at bounding box center [551, 459] width 198 height 25
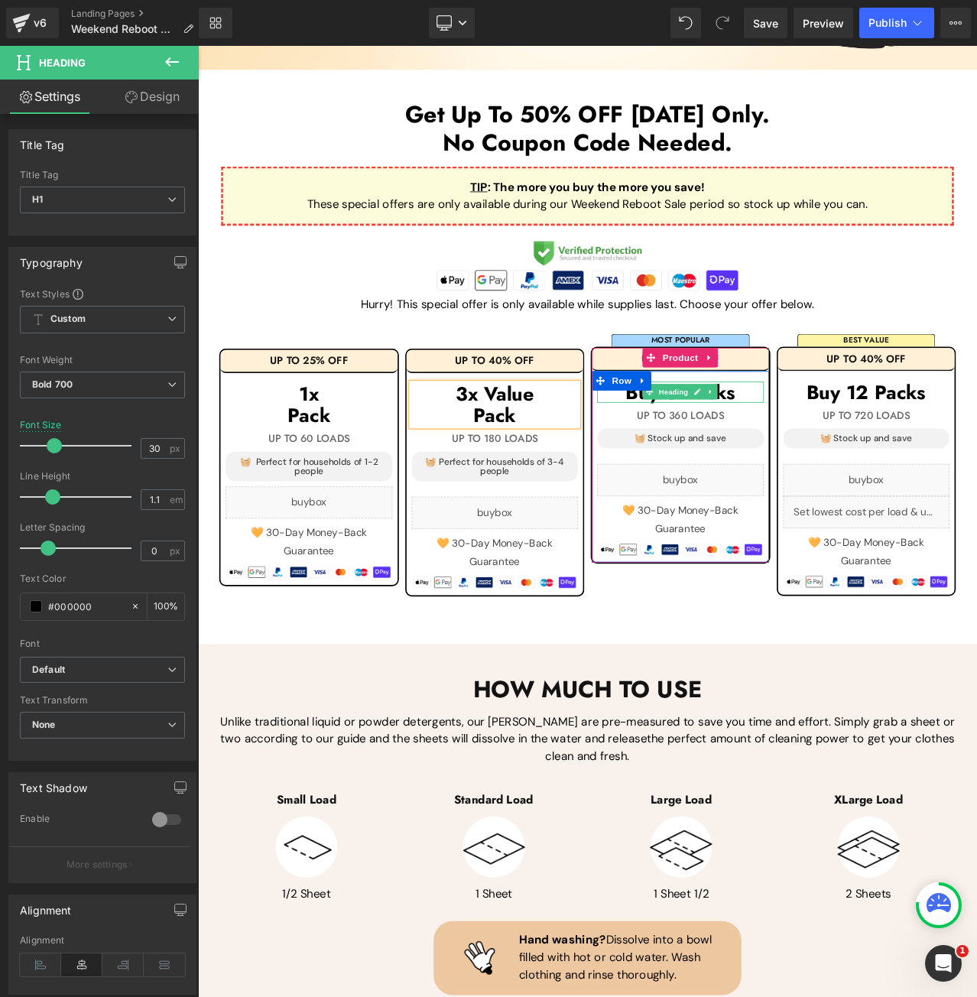
click at [844, 450] on h1 "Buy 6 Packs" at bounding box center [771, 456] width 198 height 25
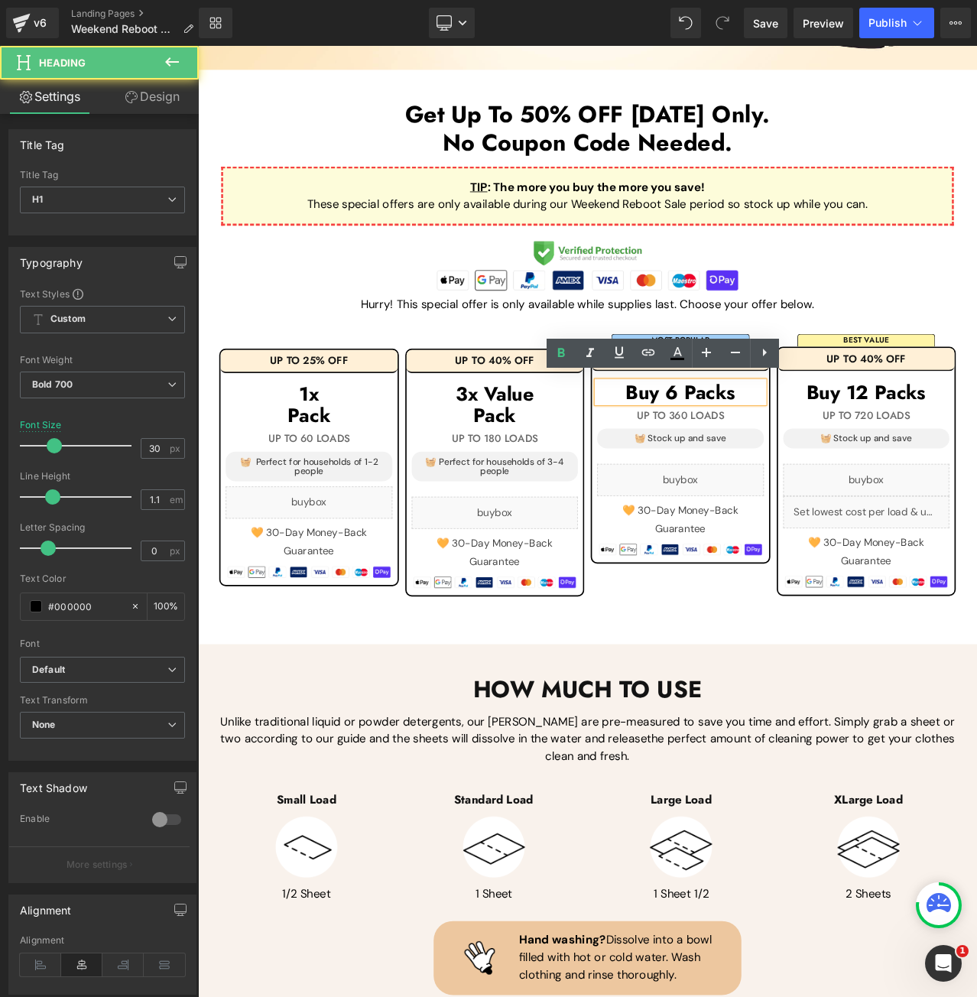
click at [844, 450] on h1 "Buy 6 Packs" at bounding box center [771, 456] width 198 height 25
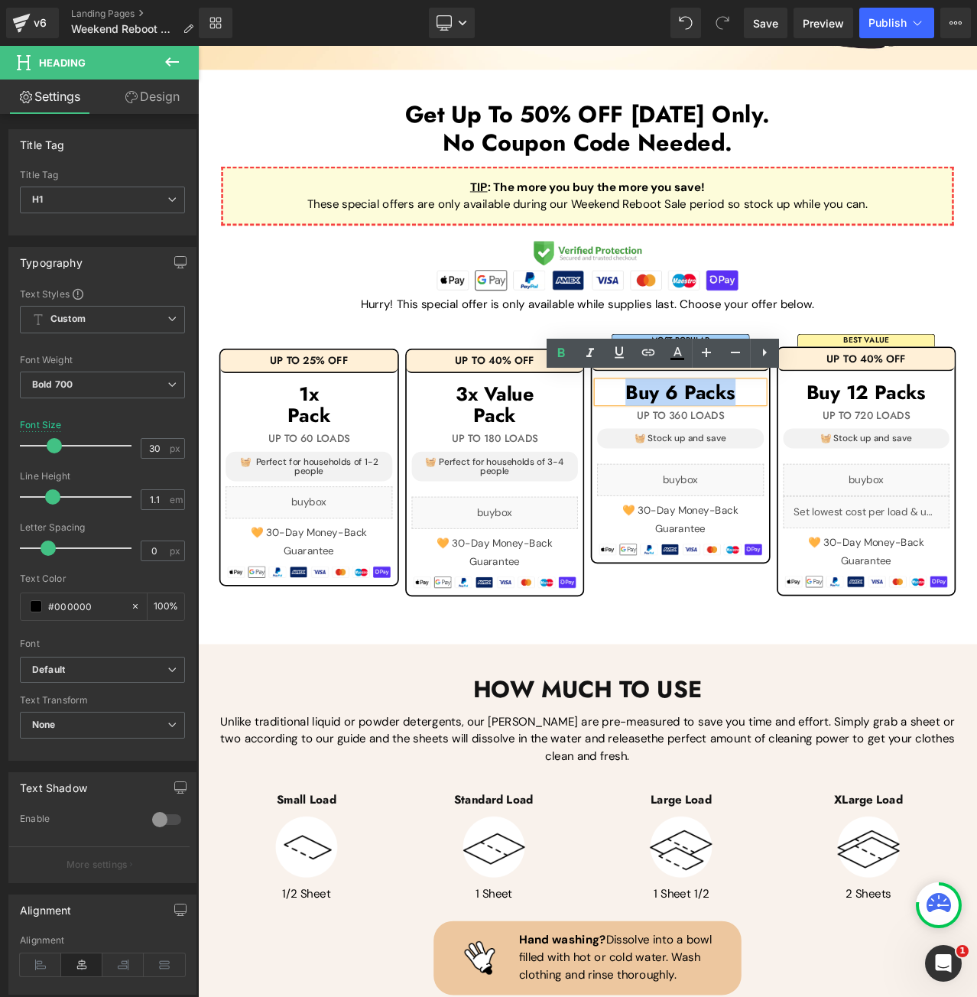
paste div
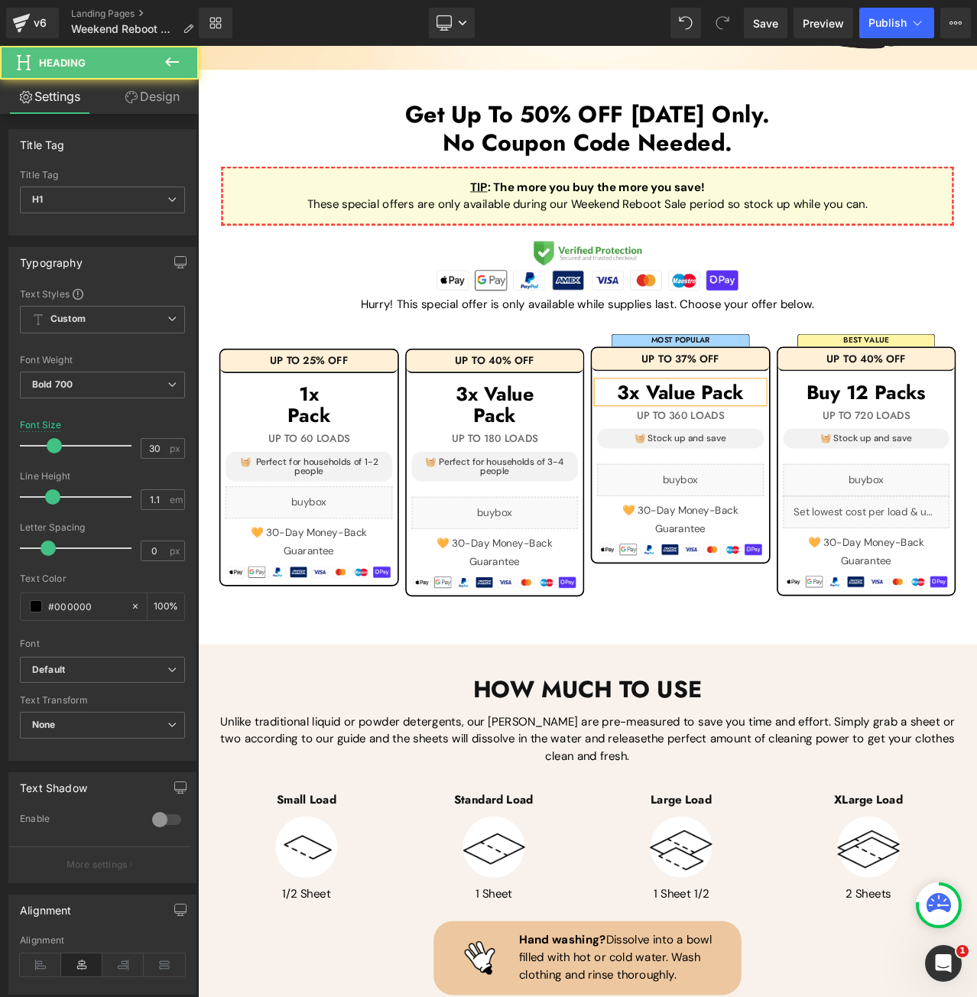
click at [792, 450] on h1 "3x Value Pack" at bounding box center [771, 456] width 198 height 25
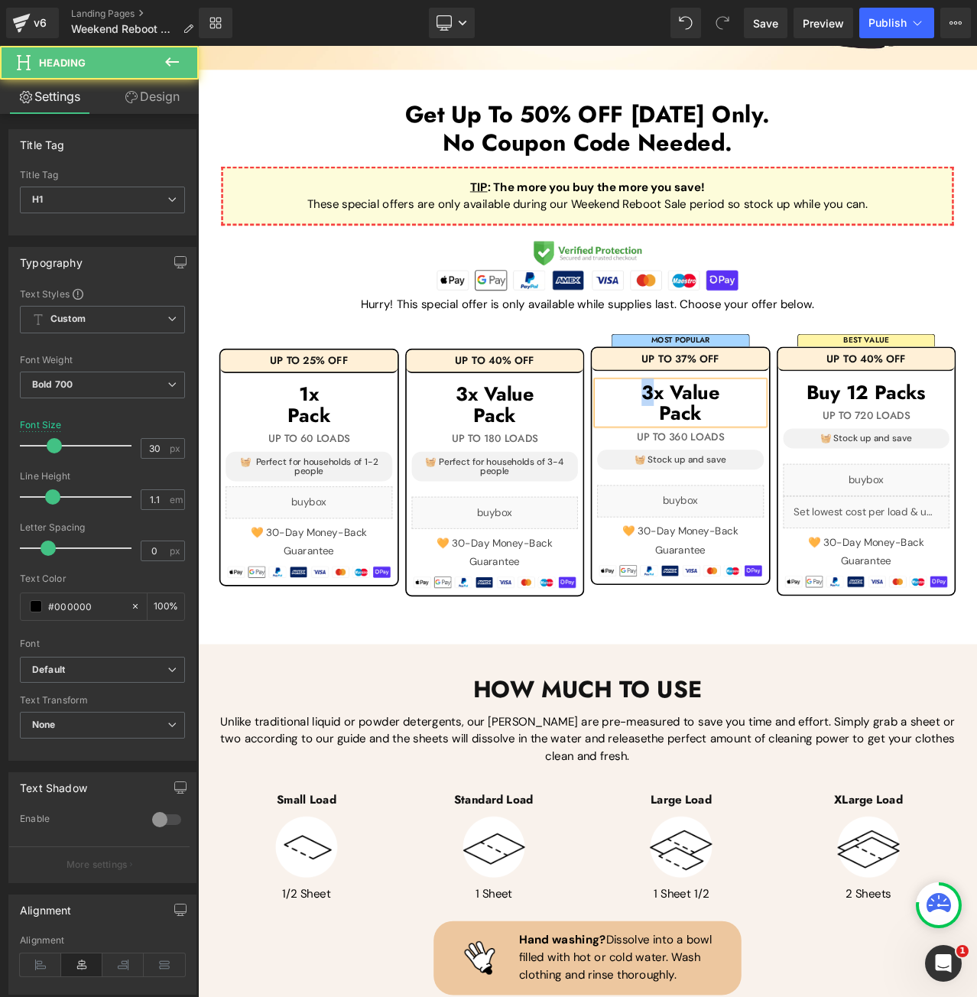
drag, startPoint x: 730, startPoint y: 450, endPoint x: 704, endPoint y: 450, distance: 26.0
click at [704, 450] on h1 "3x Value" at bounding box center [771, 456] width 198 height 25
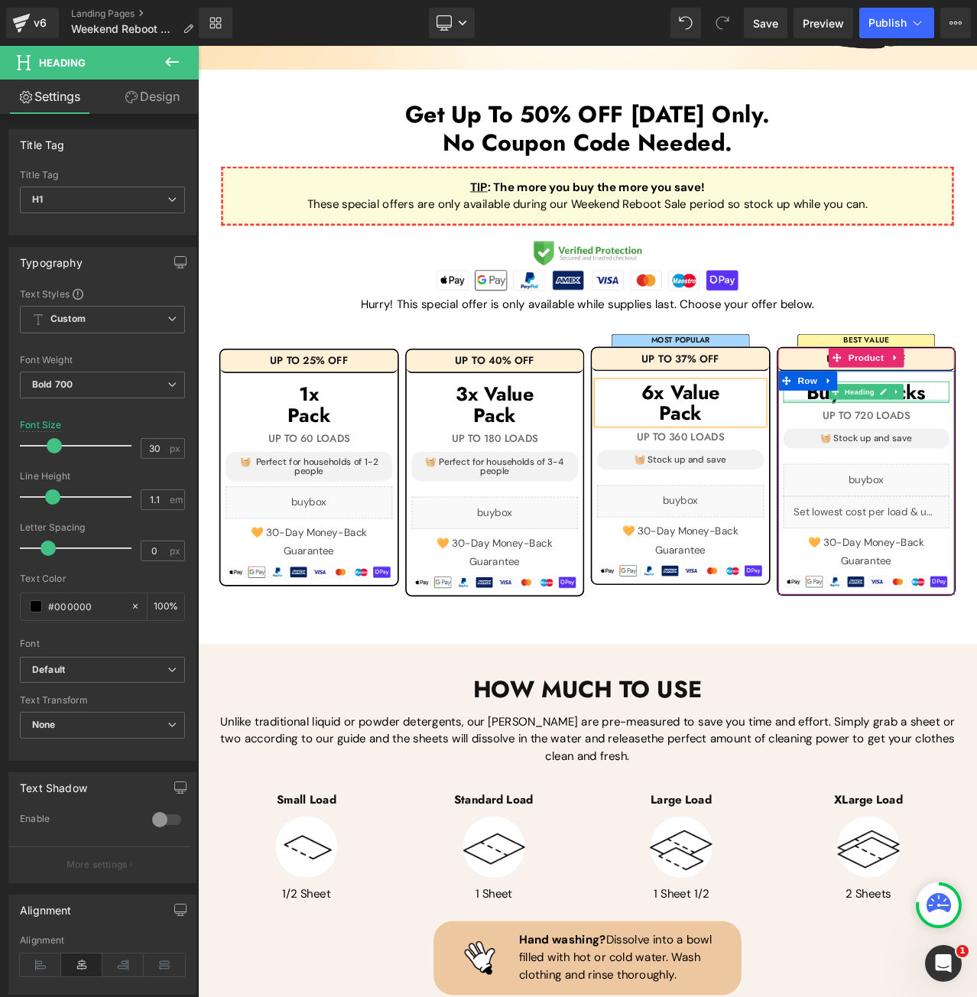
click at [977, 448] on h1 "Buy 12 Packs" at bounding box center [992, 456] width 198 height 25
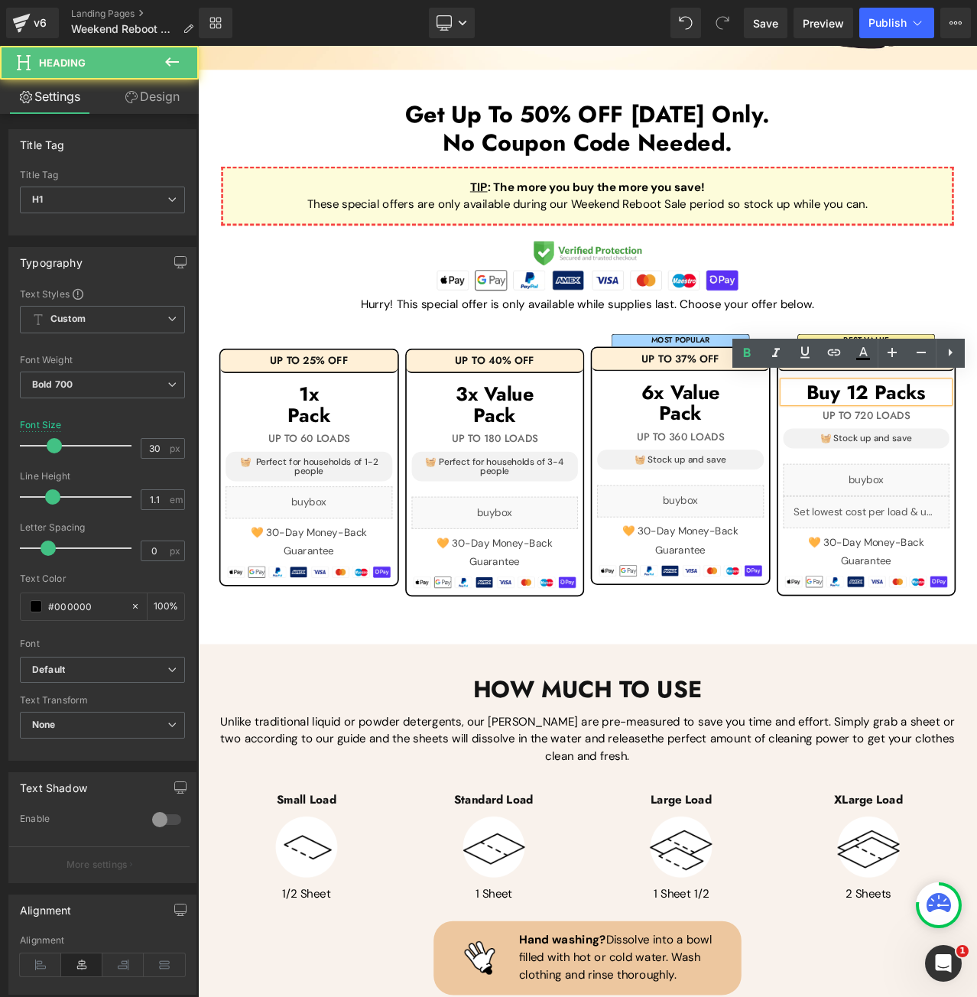
click at [977, 448] on h1 "Buy 12 Packs" at bounding box center [992, 456] width 198 height 25
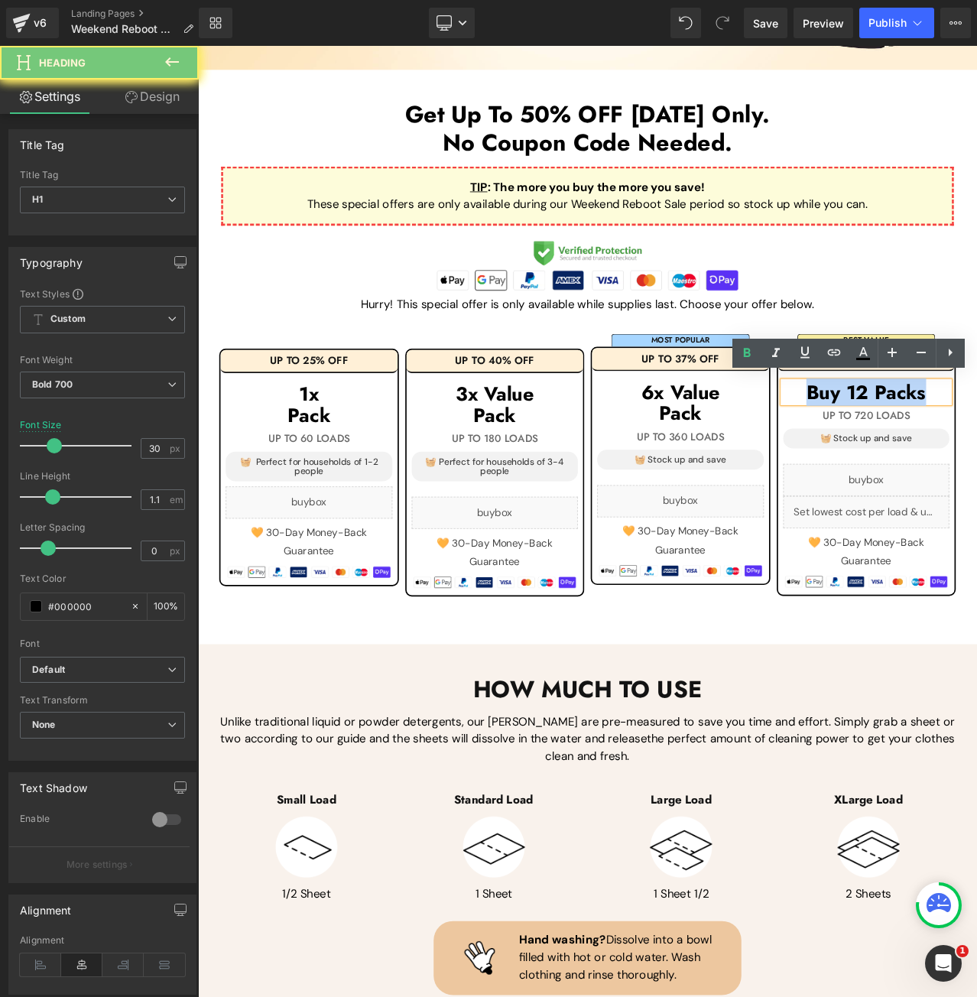
paste div
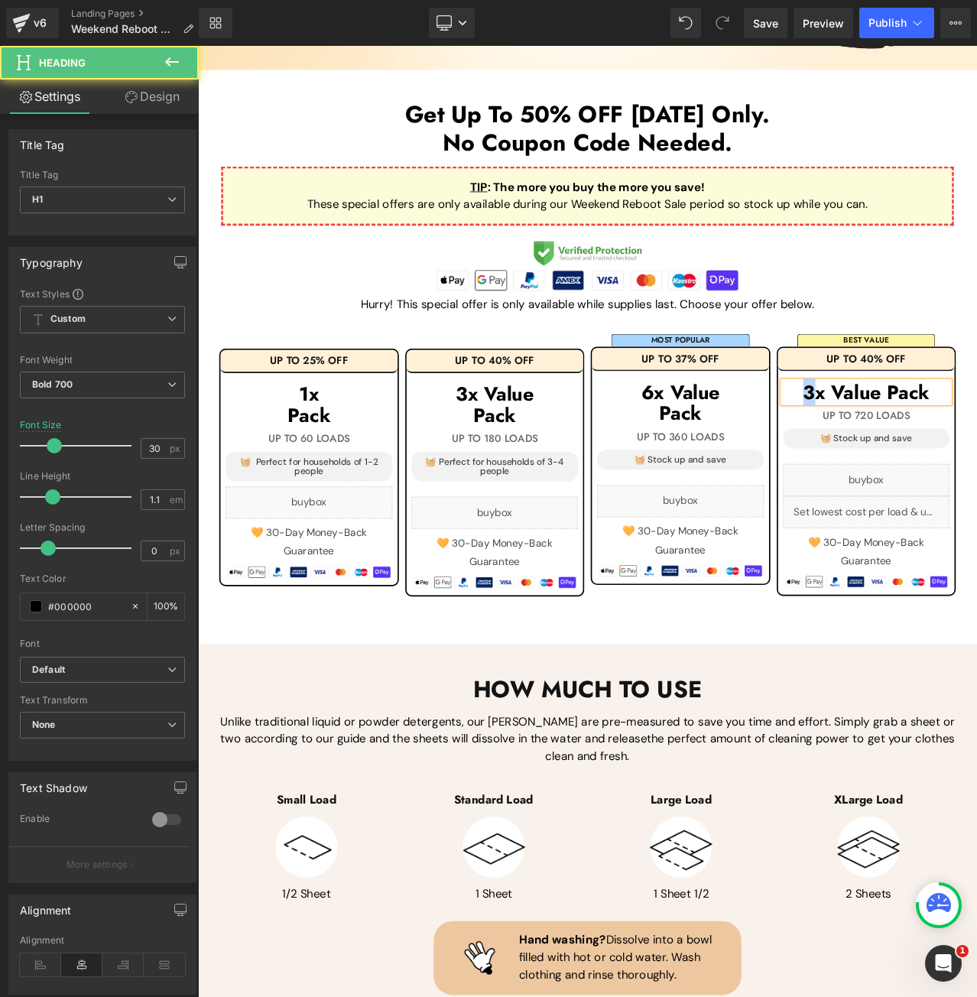
drag, startPoint x: 929, startPoint y: 448, endPoint x: 903, endPoint y: 453, distance: 25.7
click at [903, 453] on h1 "3x Value Pack" at bounding box center [992, 456] width 198 height 25
click at [977, 456] on h1 "12x Value Pack" at bounding box center [992, 456] width 198 height 25
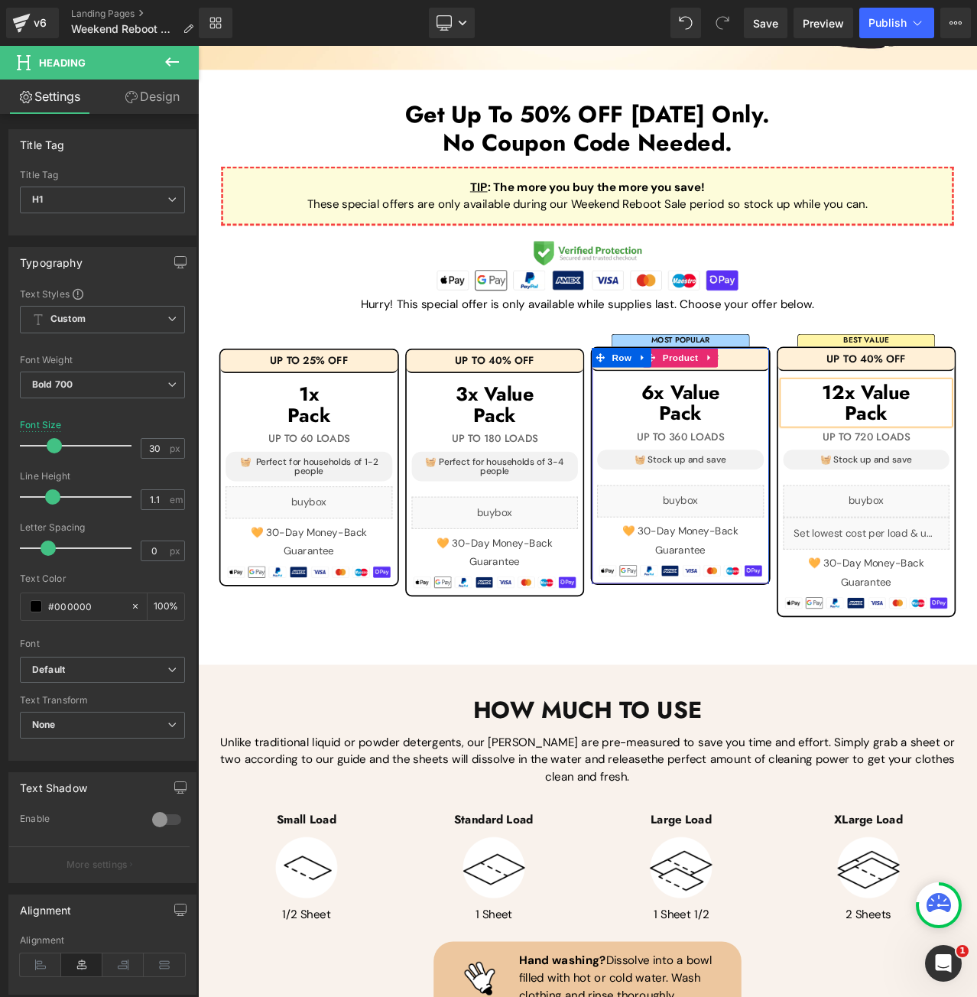
click at [851, 411] on h1 "UP TO 37% OFF" at bounding box center [771, 418] width 210 height 14
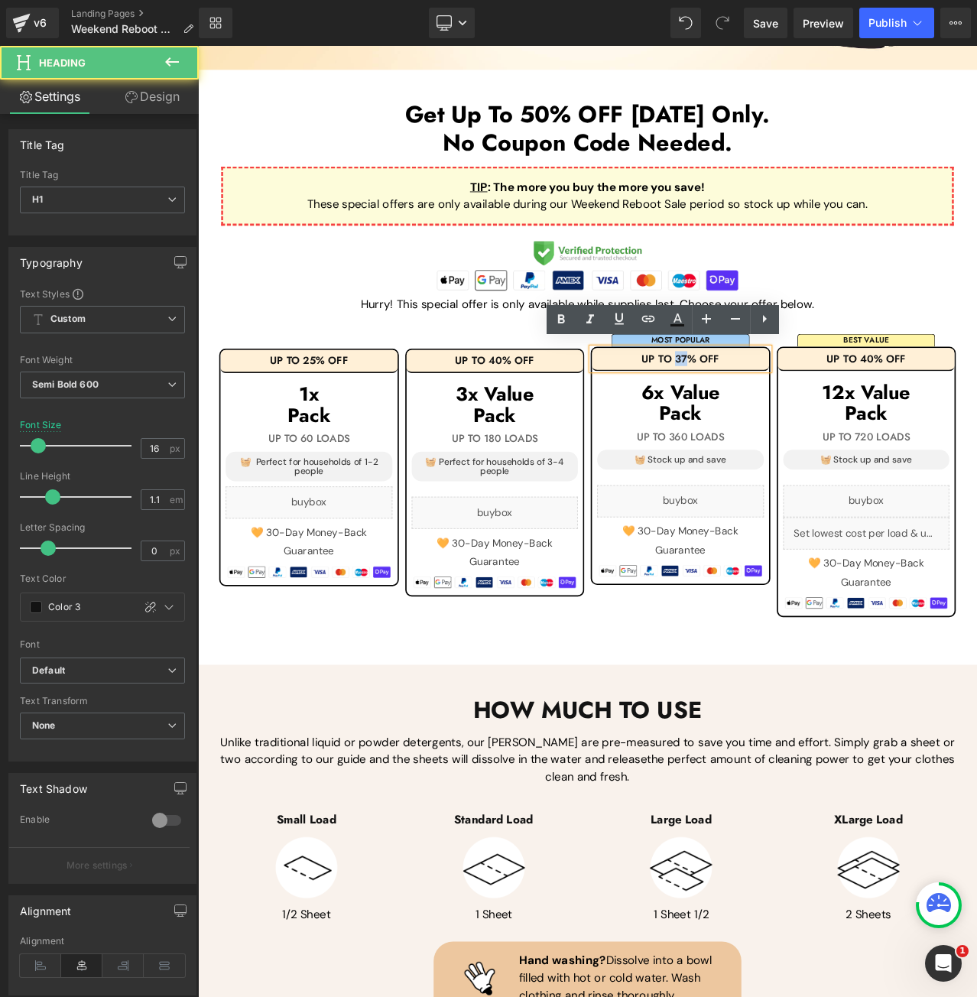
drag, startPoint x: 771, startPoint y: 414, endPoint x: 759, endPoint y: 415, distance: 12.3
click at [759, 415] on h1 "UP TO 37% OFF" at bounding box center [771, 418] width 210 height 14
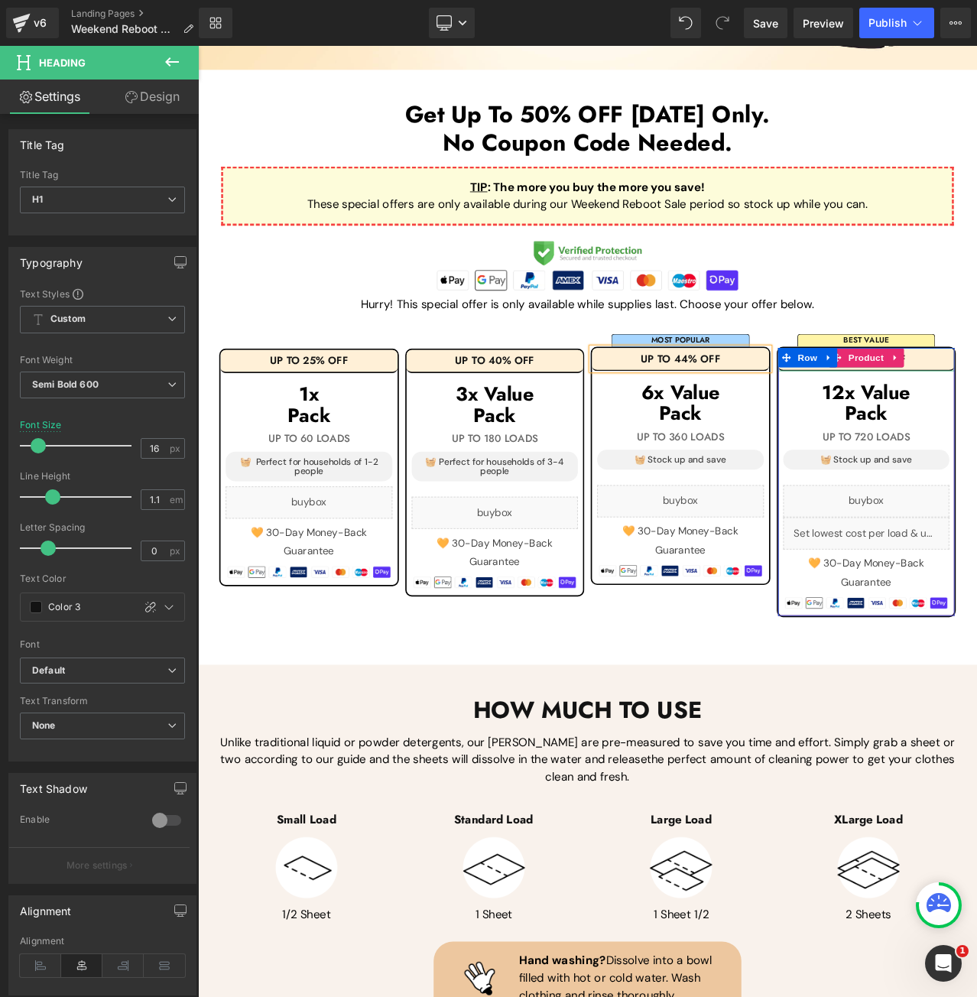
click at [977, 411] on h1 "UP TO 40% OFF" at bounding box center [992, 418] width 210 height 14
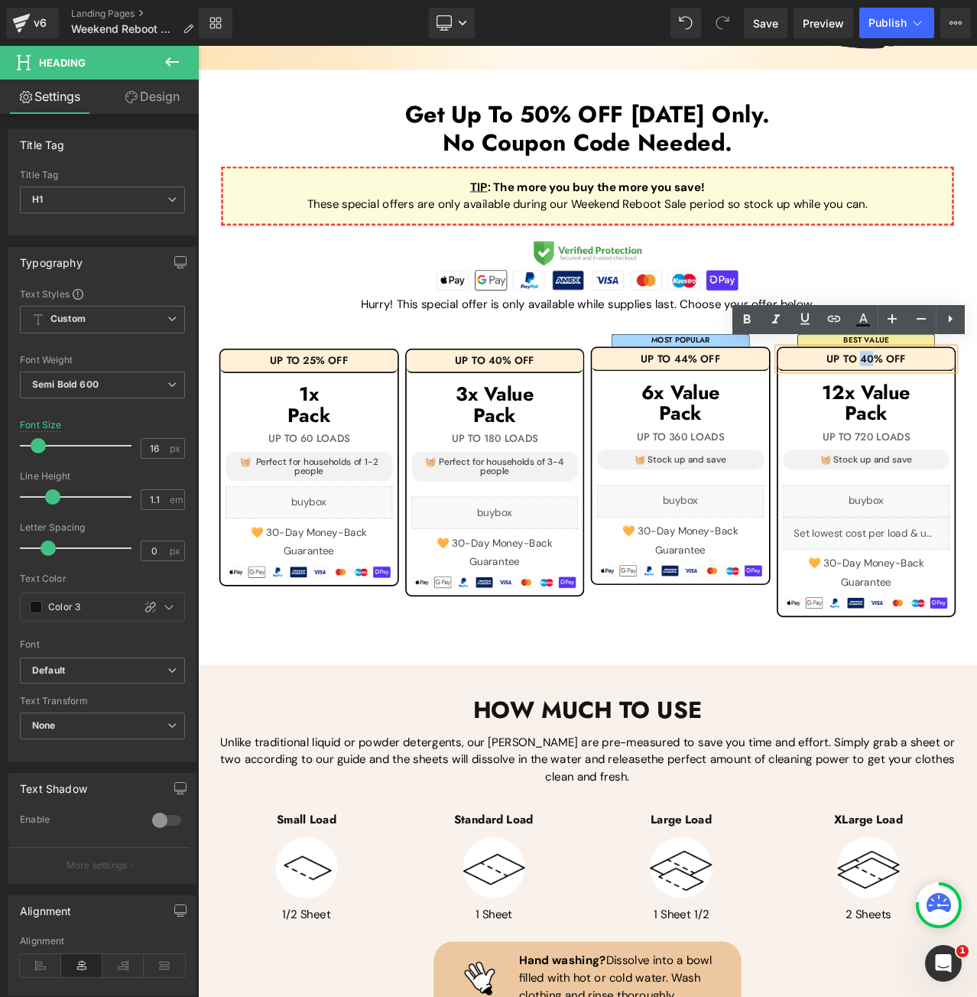
drag, startPoint x: 990, startPoint y: 414, endPoint x: 980, endPoint y: 414, distance: 10.7
click at [977, 414] on h1 "UP TO 40% OFF" at bounding box center [992, 418] width 210 height 14
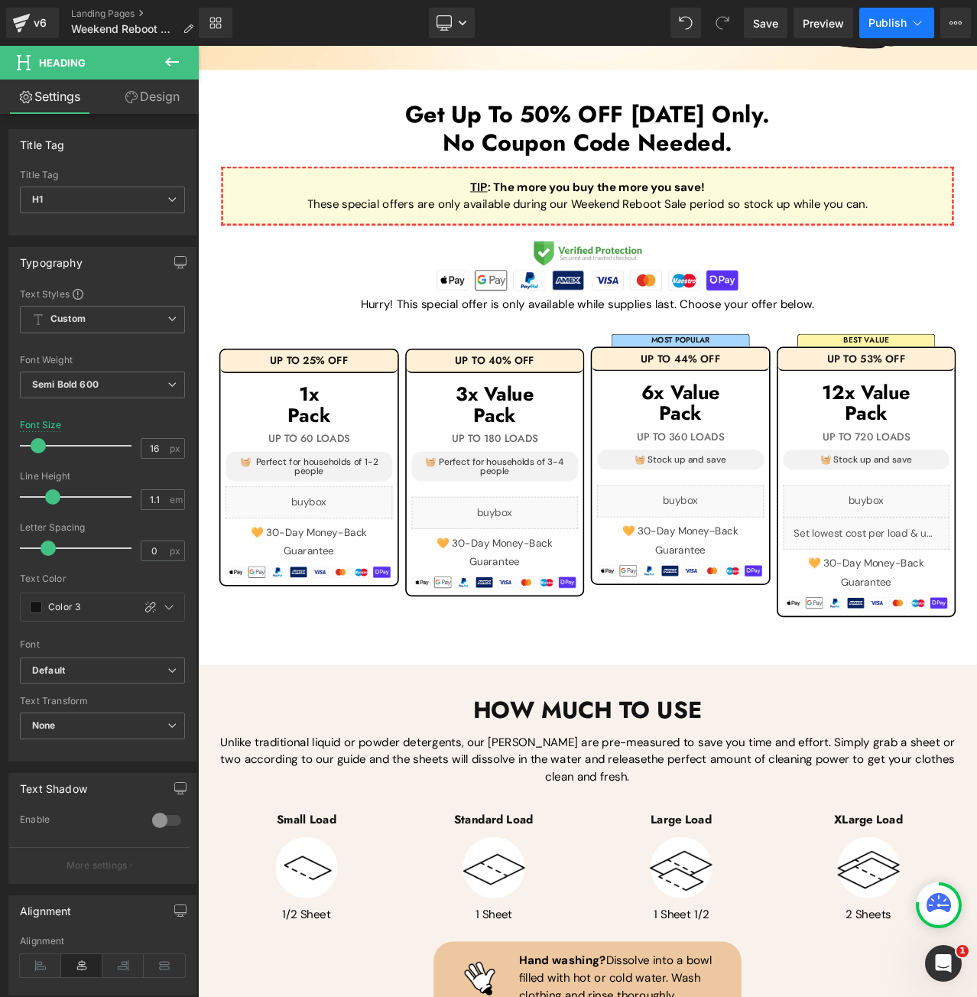
click at [866, 26] on button "Publish" at bounding box center [897, 23] width 75 height 31
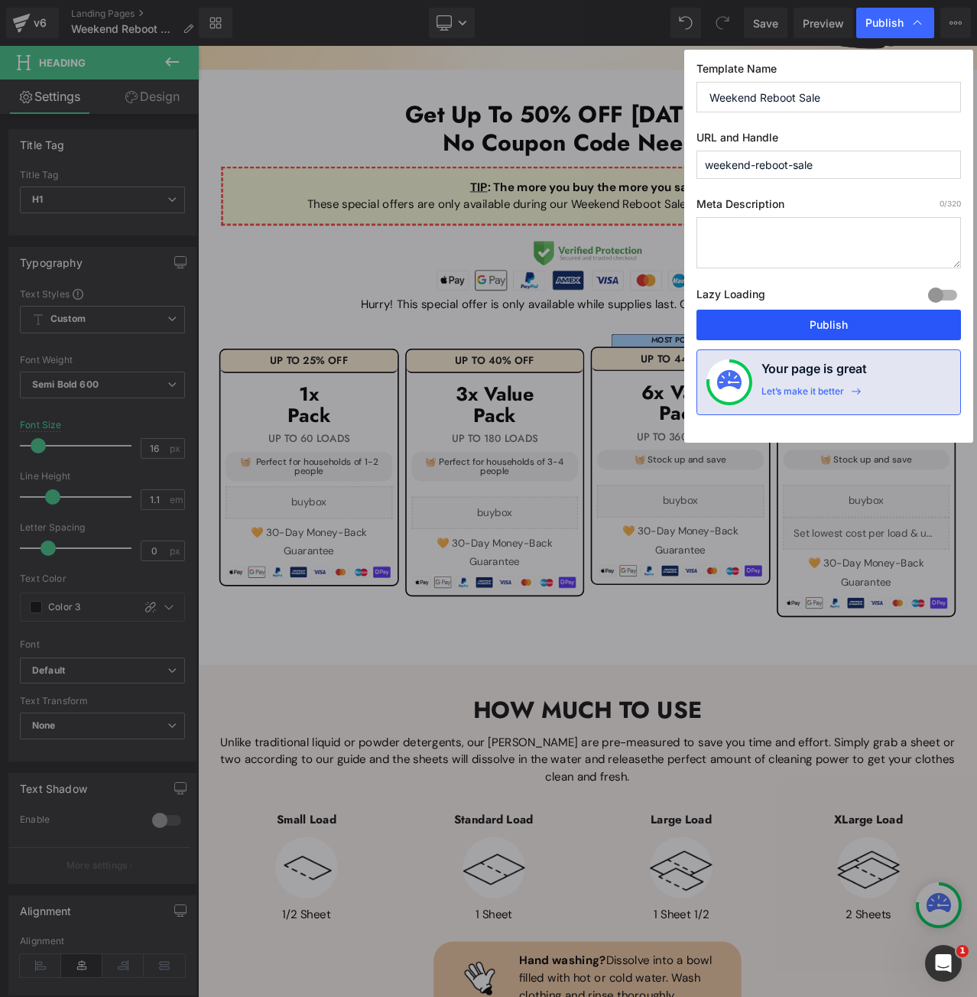
click at [816, 331] on button "Publish" at bounding box center [829, 325] width 265 height 31
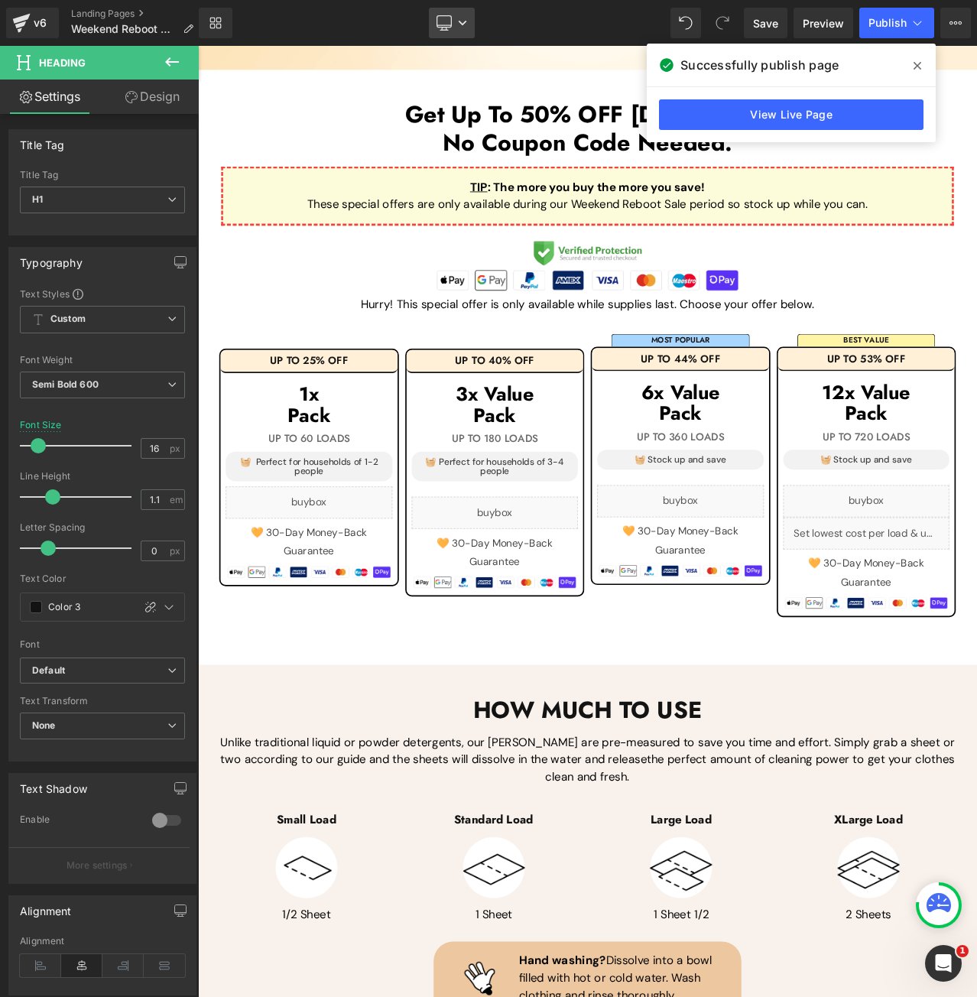
click at [456, 20] on link "Desktop" at bounding box center [452, 23] width 46 height 31
click at [459, 167] on span "Mobile" at bounding box center [458, 165] width 35 height 14
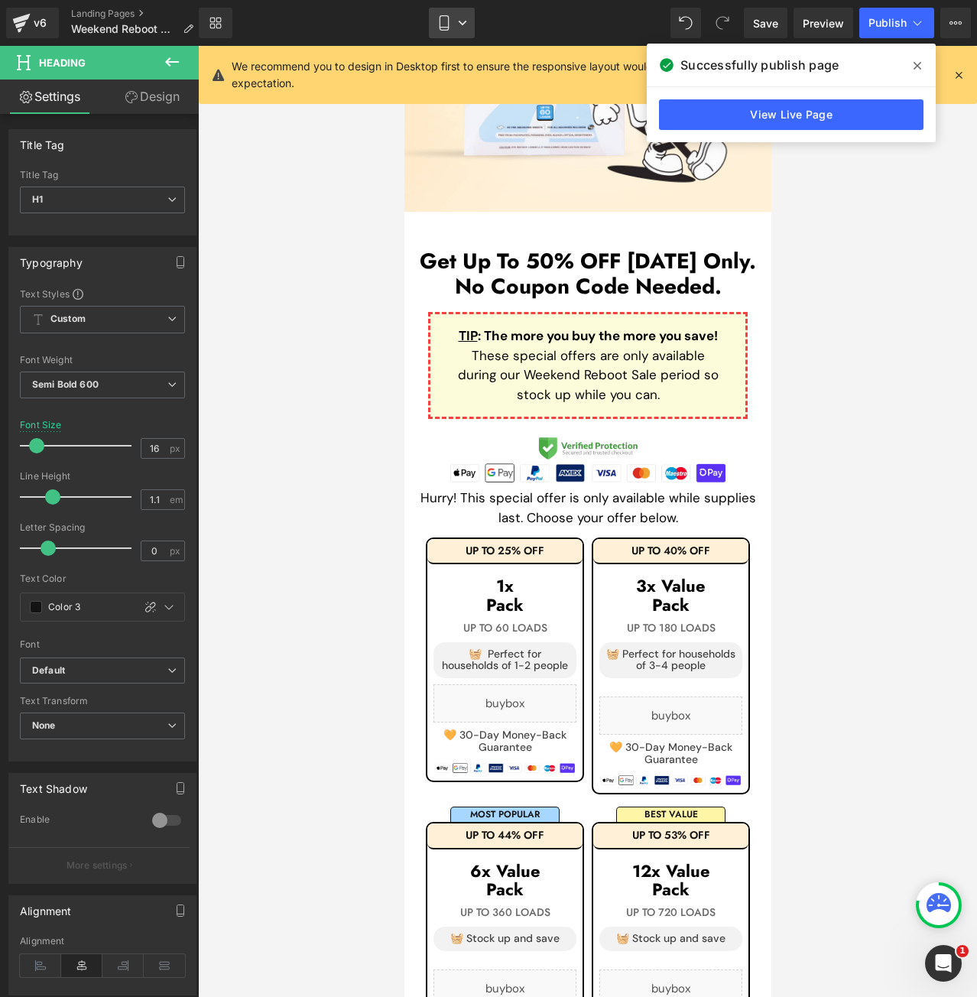
scroll to position [791, 0]
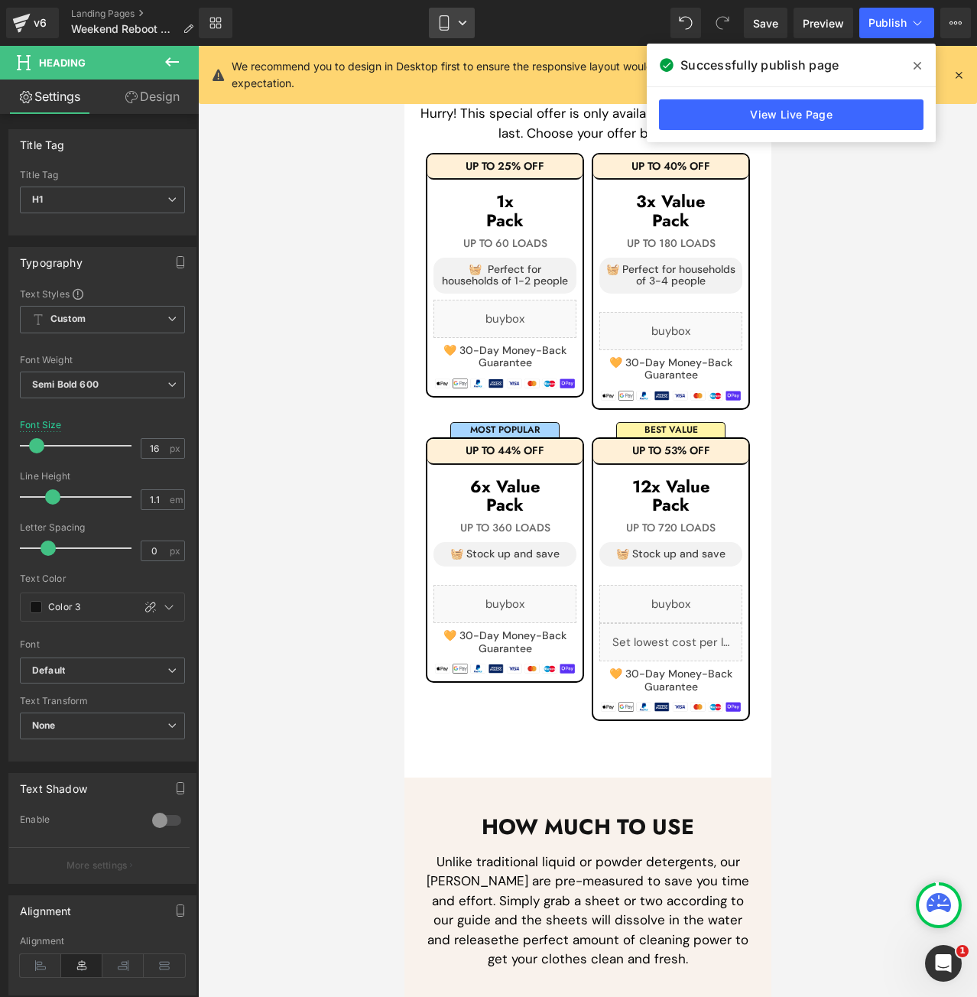
click at [454, 18] on link "Mobile" at bounding box center [452, 23] width 46 height 31
click at [926, 70] on span at bounding box center [918, 66] width 24 height 24
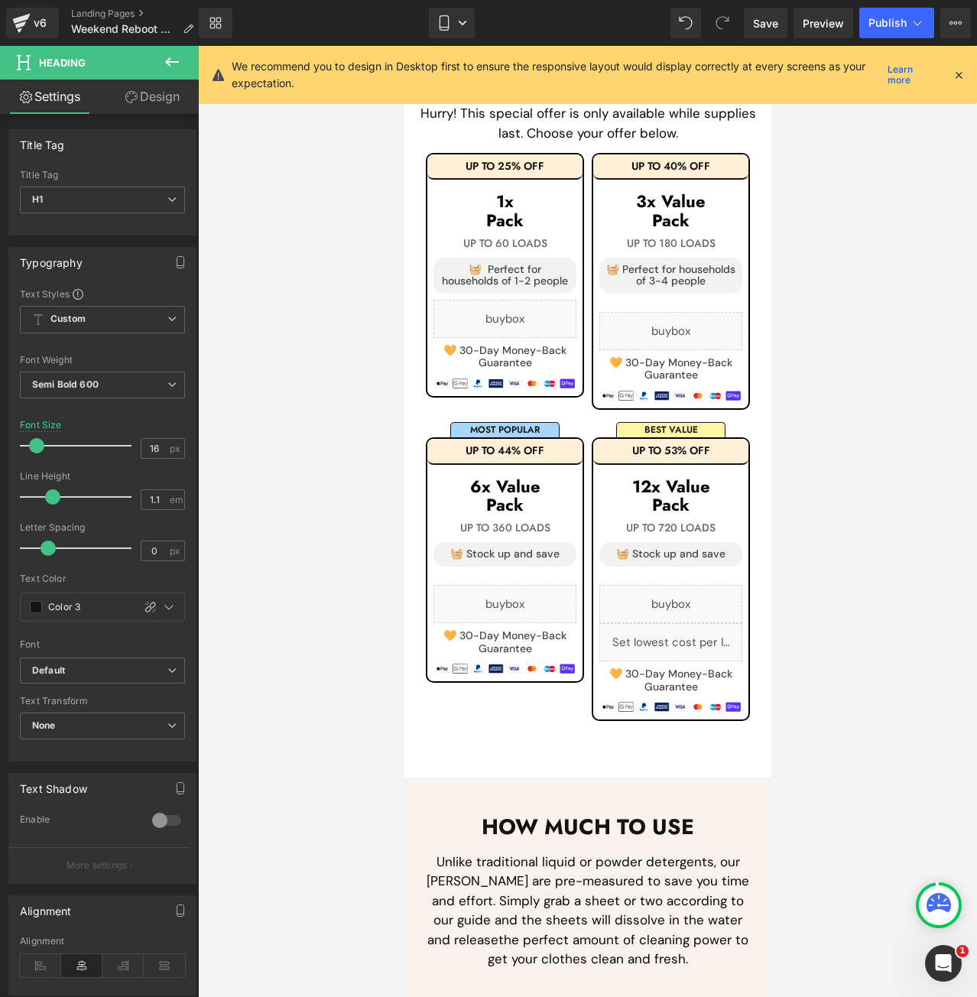
click at [951, 73] on div "We recommend you to design in Desktop first to ensure the responsive layout wou…" at bounding box center [592, 75] width 721 height 34
click at [961, 75] on icon at bounding box center [959, 75] width 14 height 14
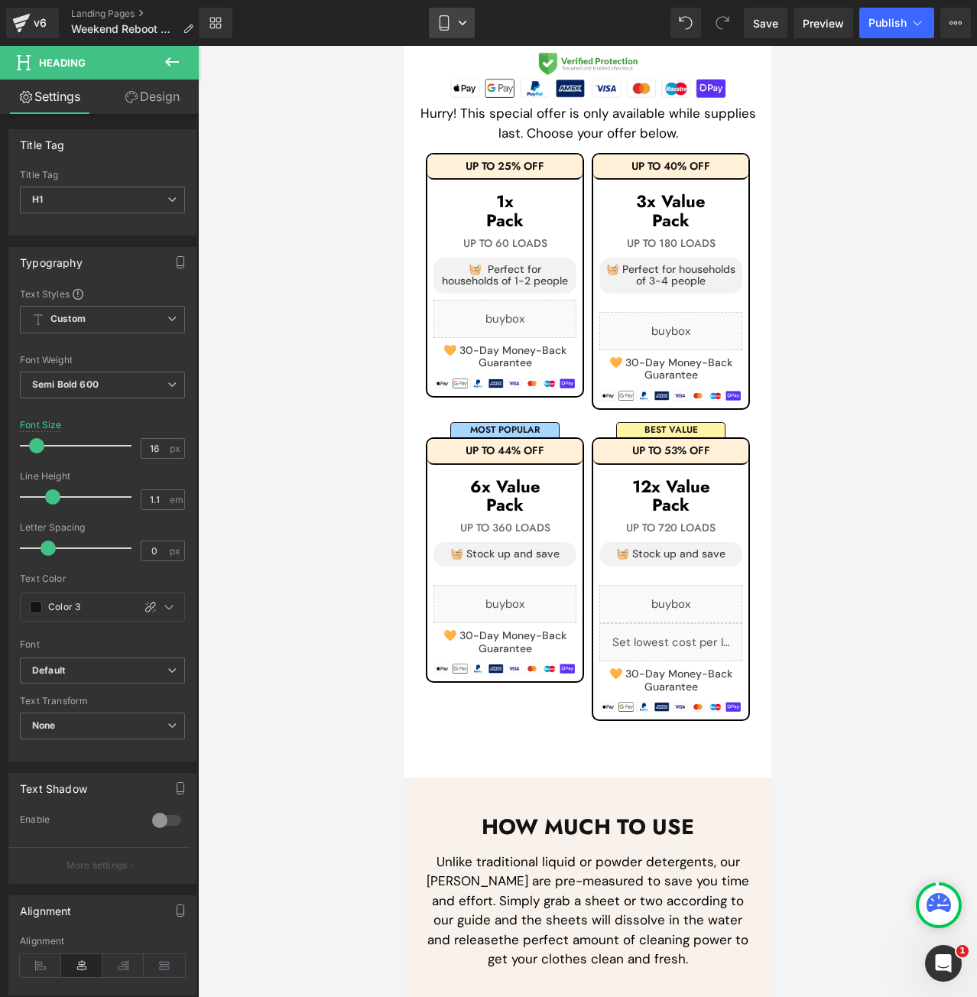
click at [441, 14] on link "Mobile" at bounding box center [452, 23] width 46 height 31
click at [468, 74] on span "Desktop" at bounding box center [462, 73] width 43 height 14
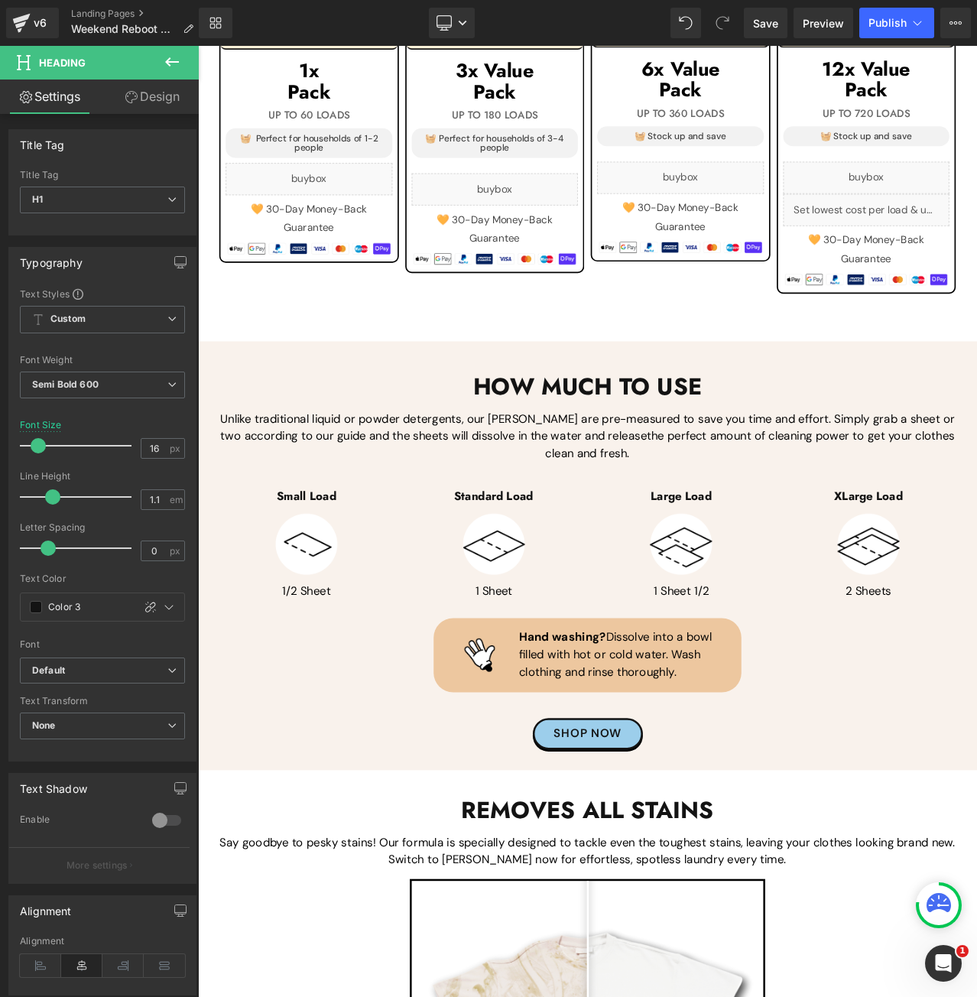
scroll to position [442, 0]
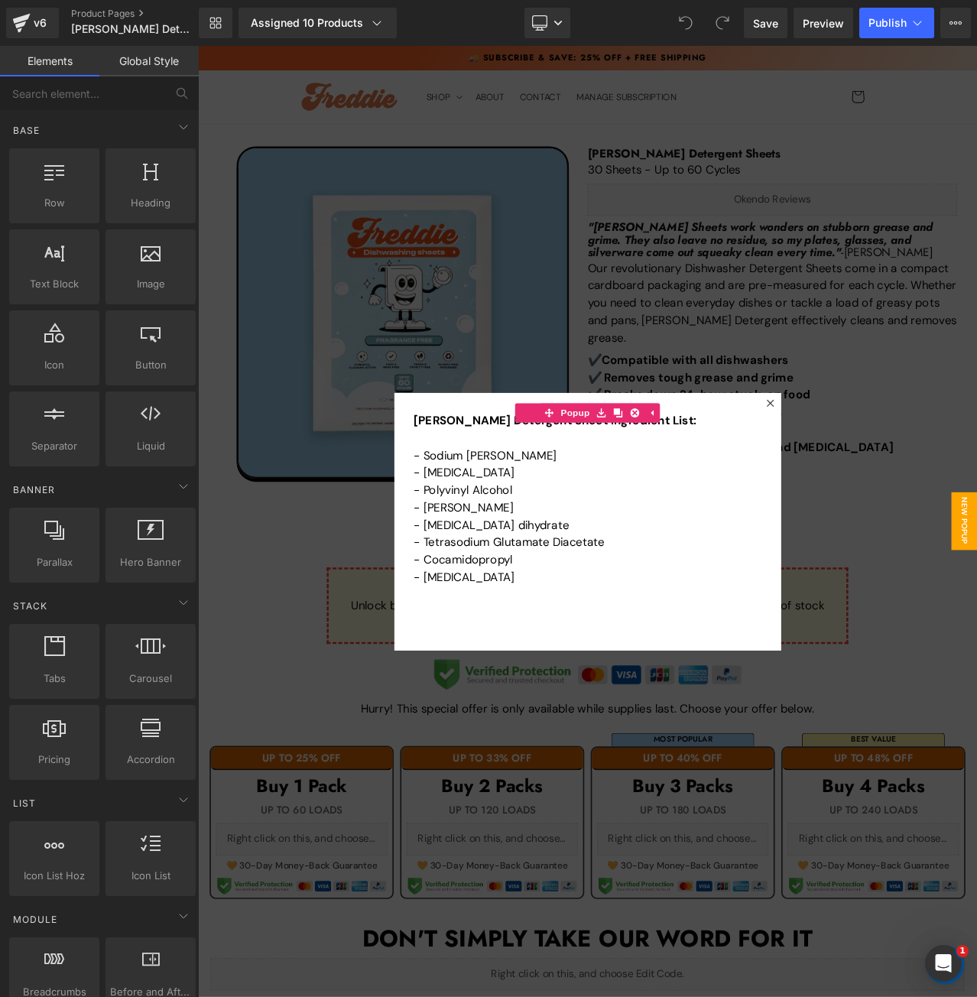
click at [974, 398] on div at bounding box center [660, 611] width 925 height 1130
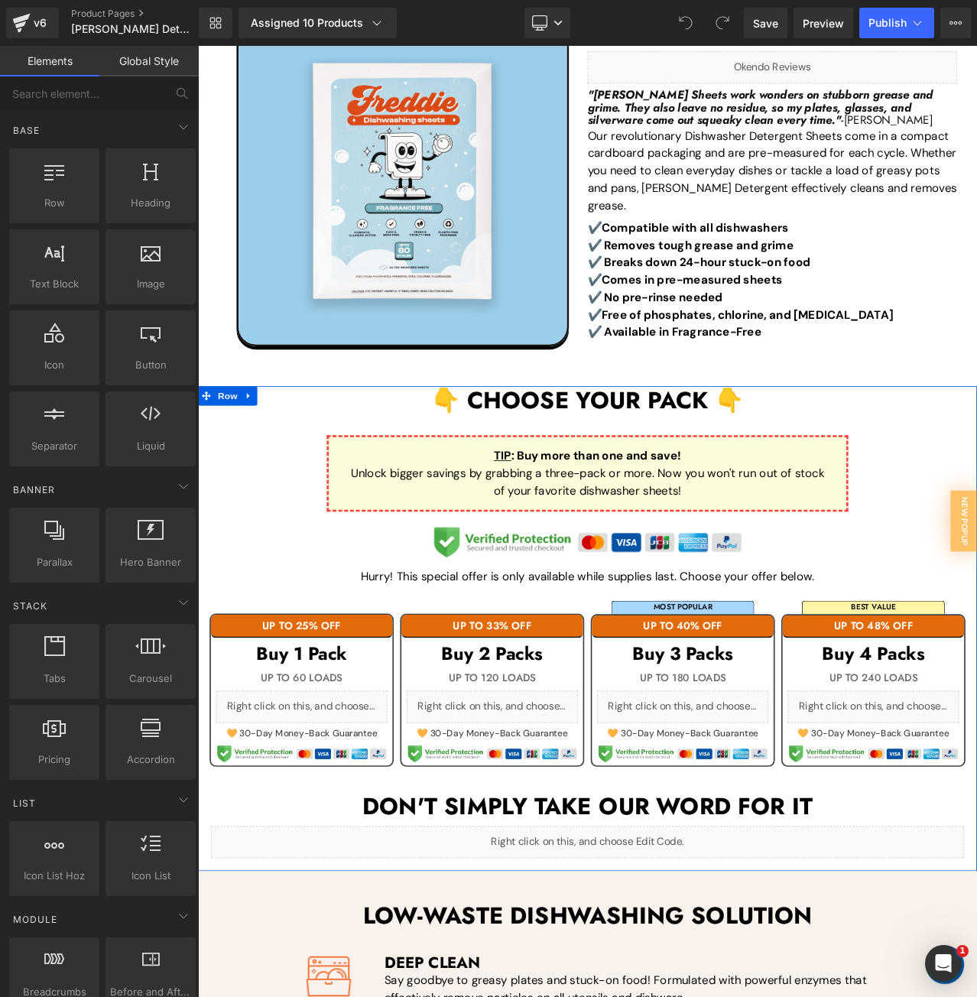
scroll to position [382, 0]
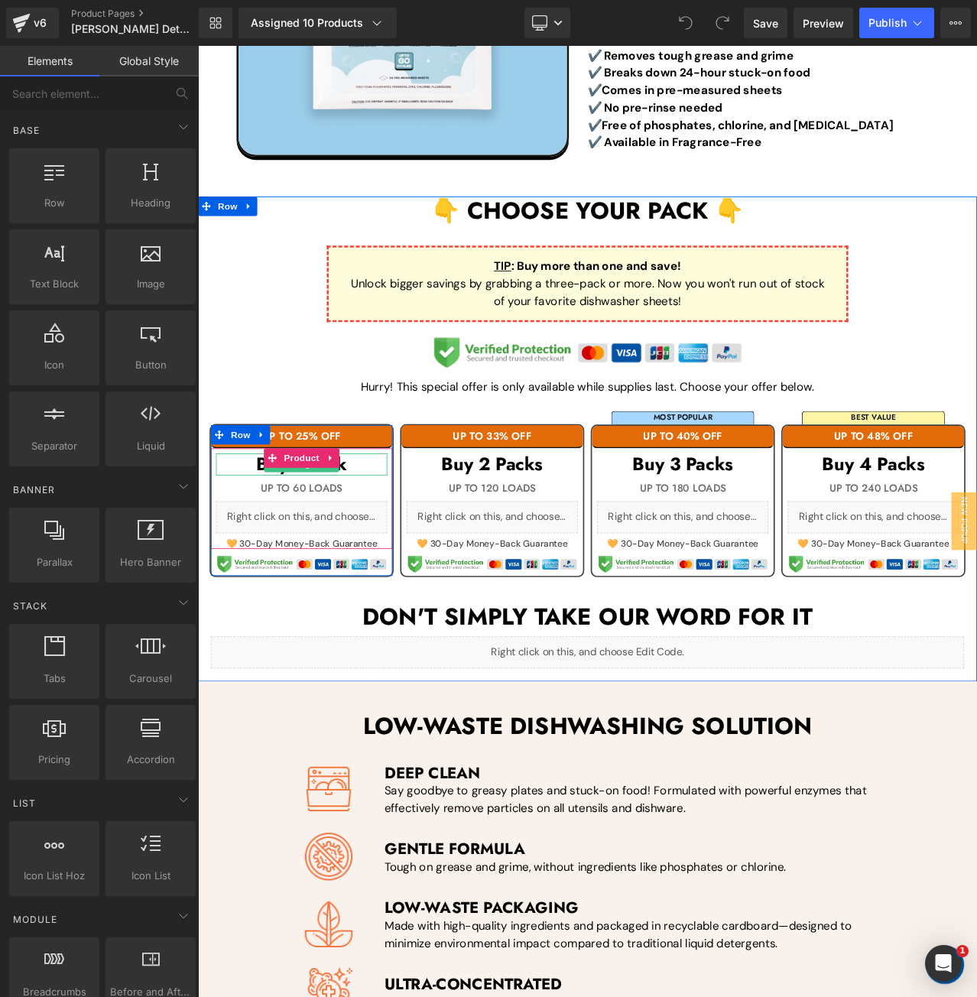
click at [382, 538] on h3 "Buy 1 Pack" at bounding box center [321, 543] width 203 height 26
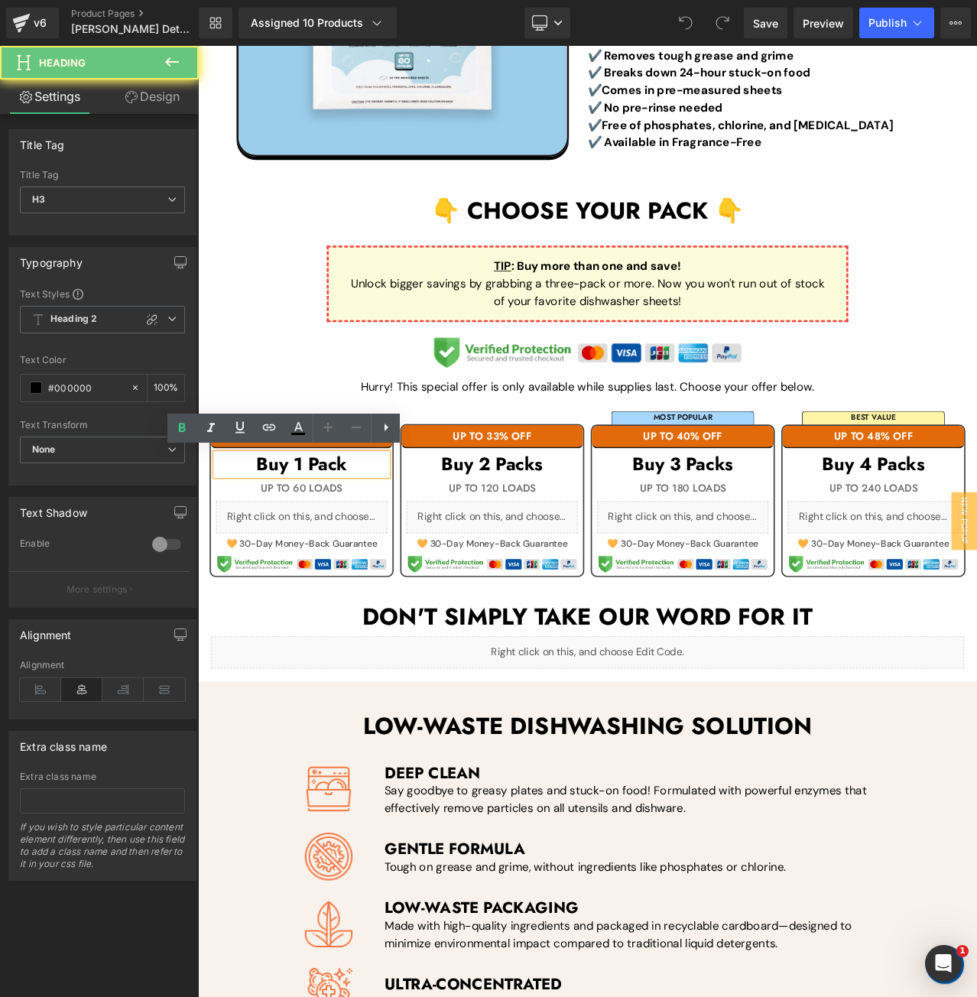
click at [382, 538] on h3 "Buy 1 Pack" at bounding box center [321, 543] width 203 height 26
paste div
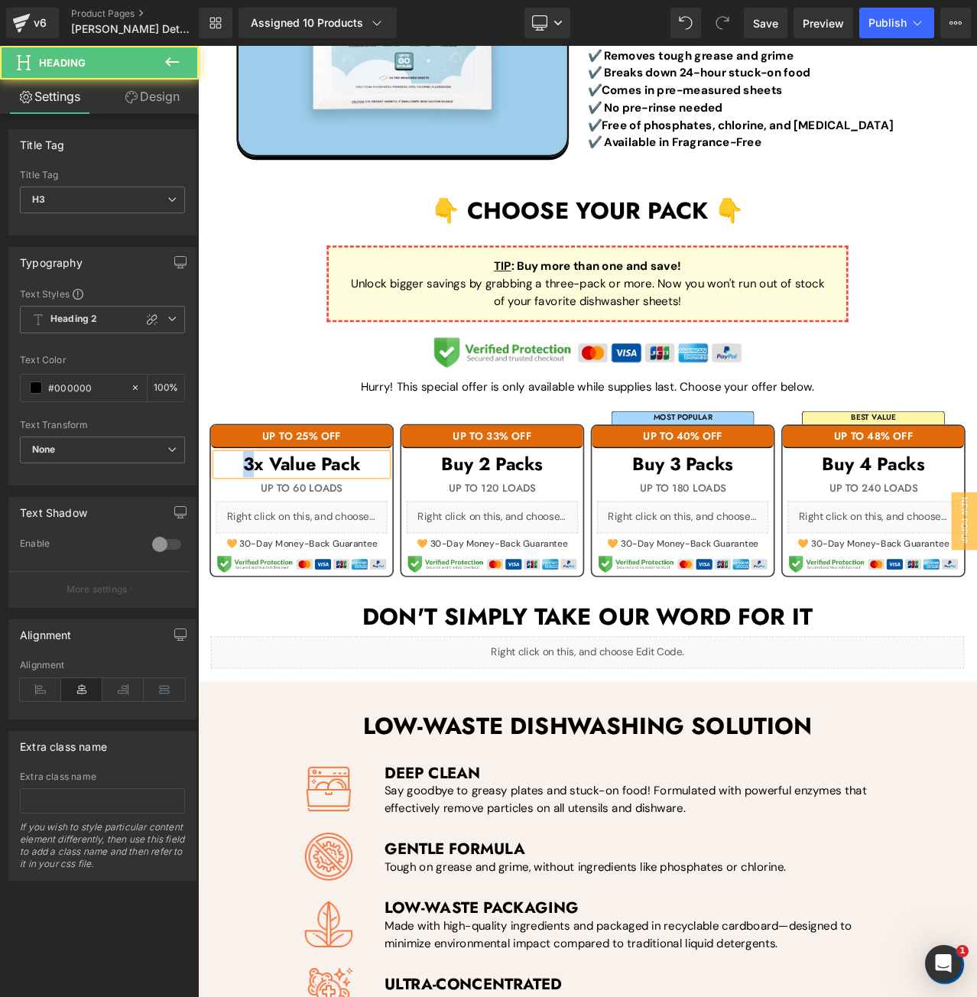
drag, startPoint x: 257, startPoint y: 538, endPoint x: 237, endPoint y: 538, distance: 19.9
click at [237, 538] on h3 "3x Value Pack" at bounding box center [321, 543] width 203 height 26
drag, startPoint x: 337, startPoint y: 542, endPoint x: 278, endPoint y: 541, distance: 59.7
click at [278, 541] on h3 "1x Value Pack" at bounding box center [321, 543] width 203 height 26
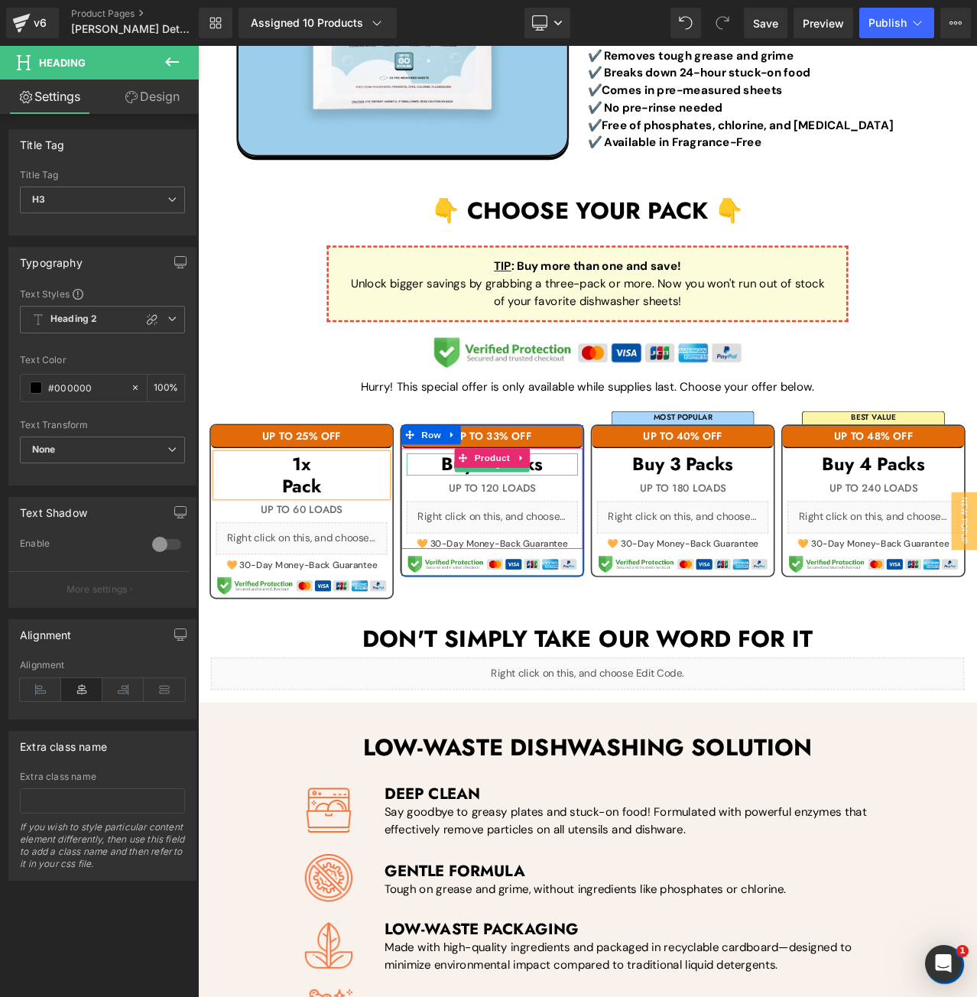
click at [623, 536] on h3 "Buy 2 Packs" at bounding box center [547, 543] width 203 height 26
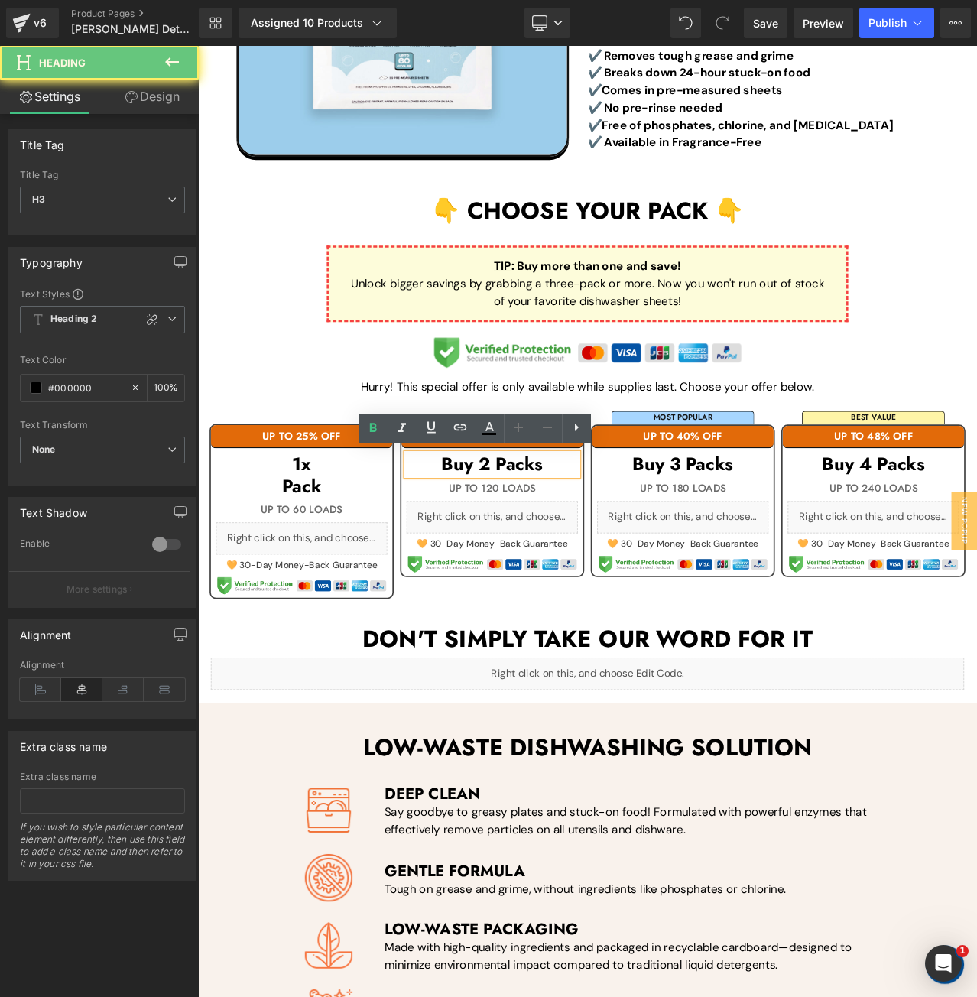
click at [623, 536] on h3 "Buy 2 Packs" at bounding box center [547, 543] width 203 height 26
paste div
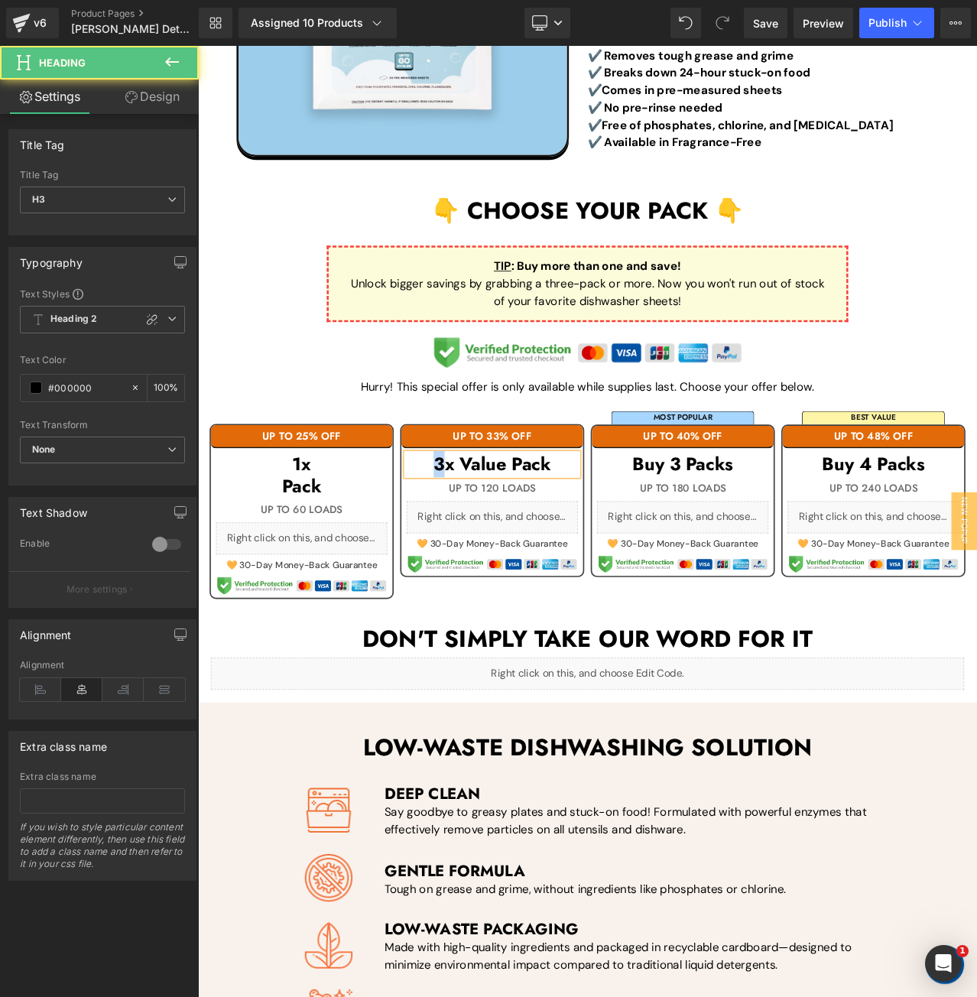
drag, startPoint x: 486, startPoint y: 536, endPoint x: 460, endPoint y: 538, distance: 25.3
click at [460, 538] on h3 "3x Value Pack" at bounding box center [547, 543] width 203 height 26
click at [568, 530] on h3 "2x Value Pack" at bounding box center [547, 543] width 203 height 26
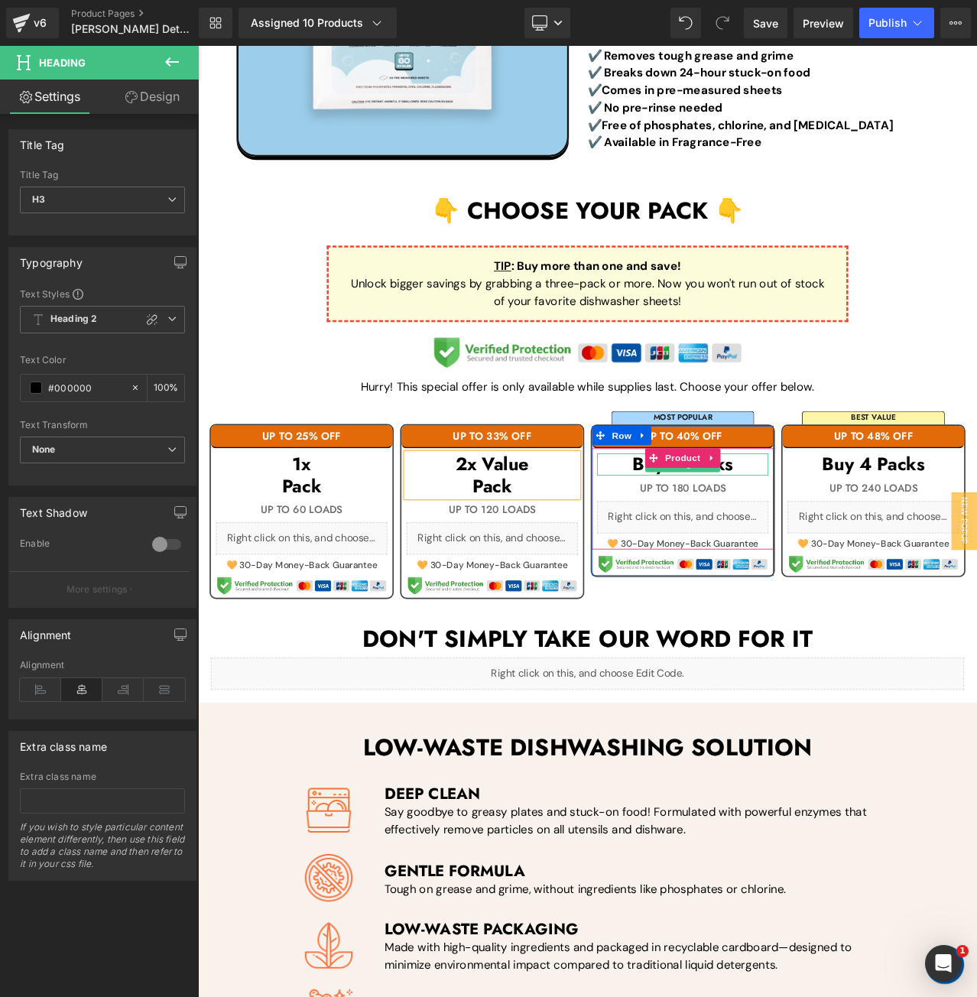
click at [842, 543] on h3 "Buy 3 Packs" at bounding box center [773, 543] width 203 height 26
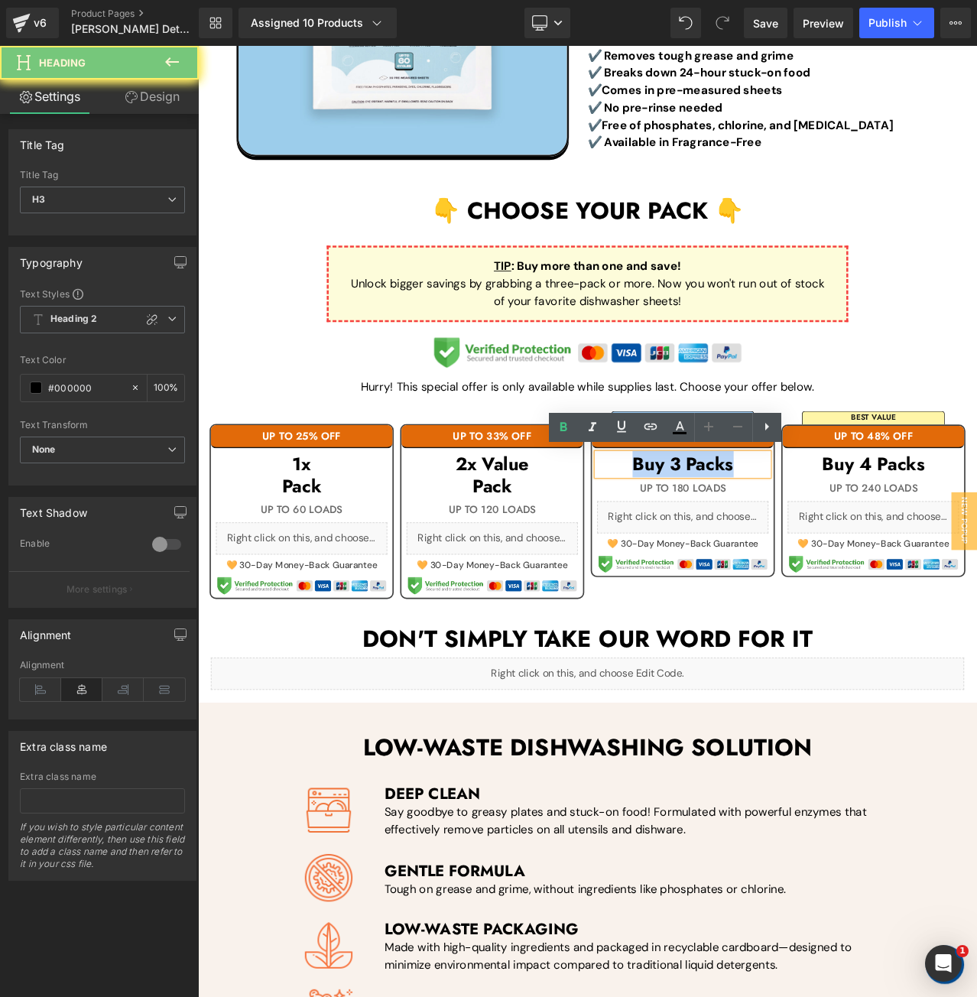
click at [842, 543] on h3 "Buy 3 Packs" at bounding box center [773, 543] width 203 height 26
paste div
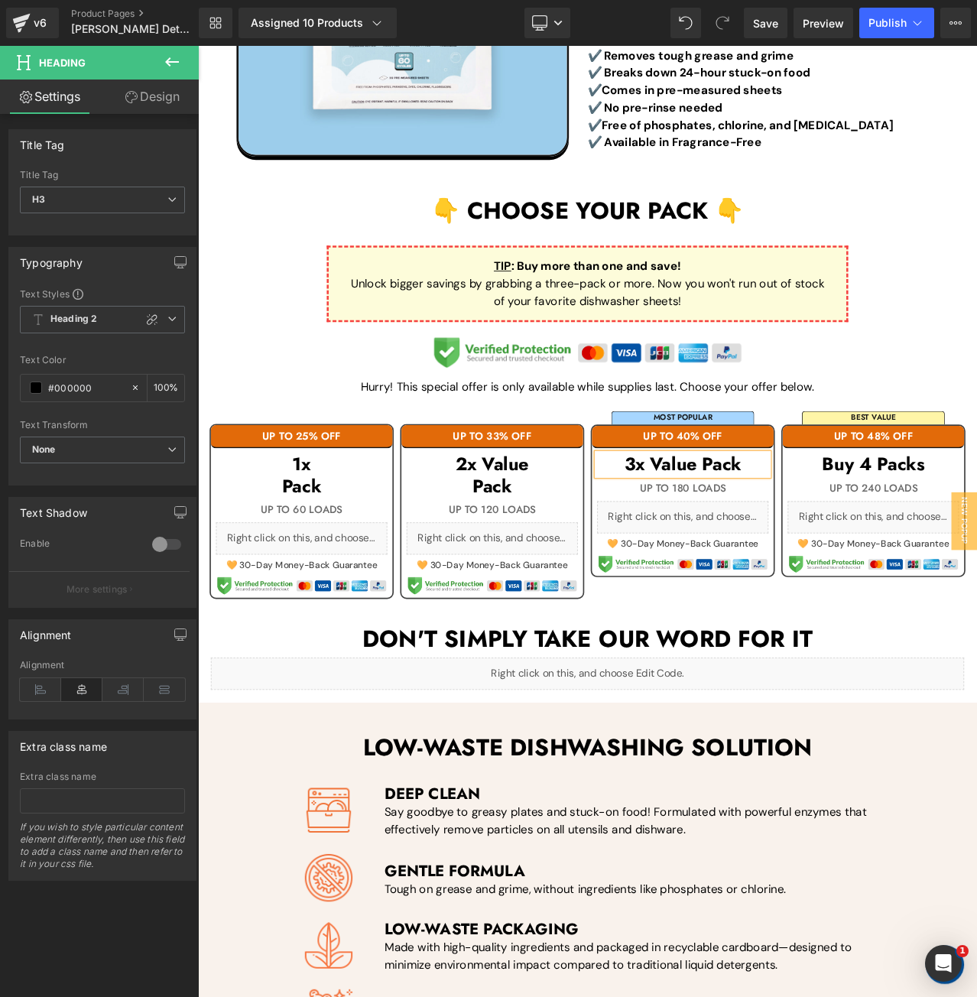
click at [792, 530] on h3 "3x Value Pack" at bounding box center [773, 543] width 203 height 26
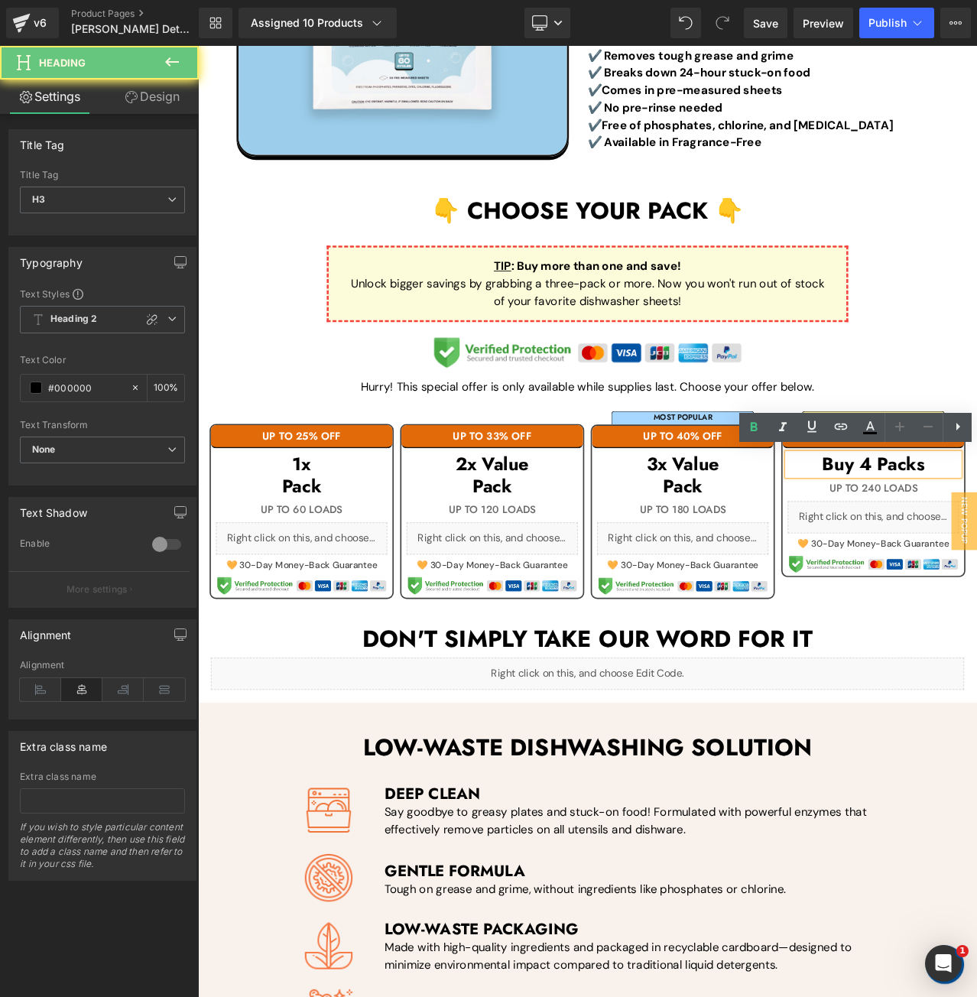
paste div
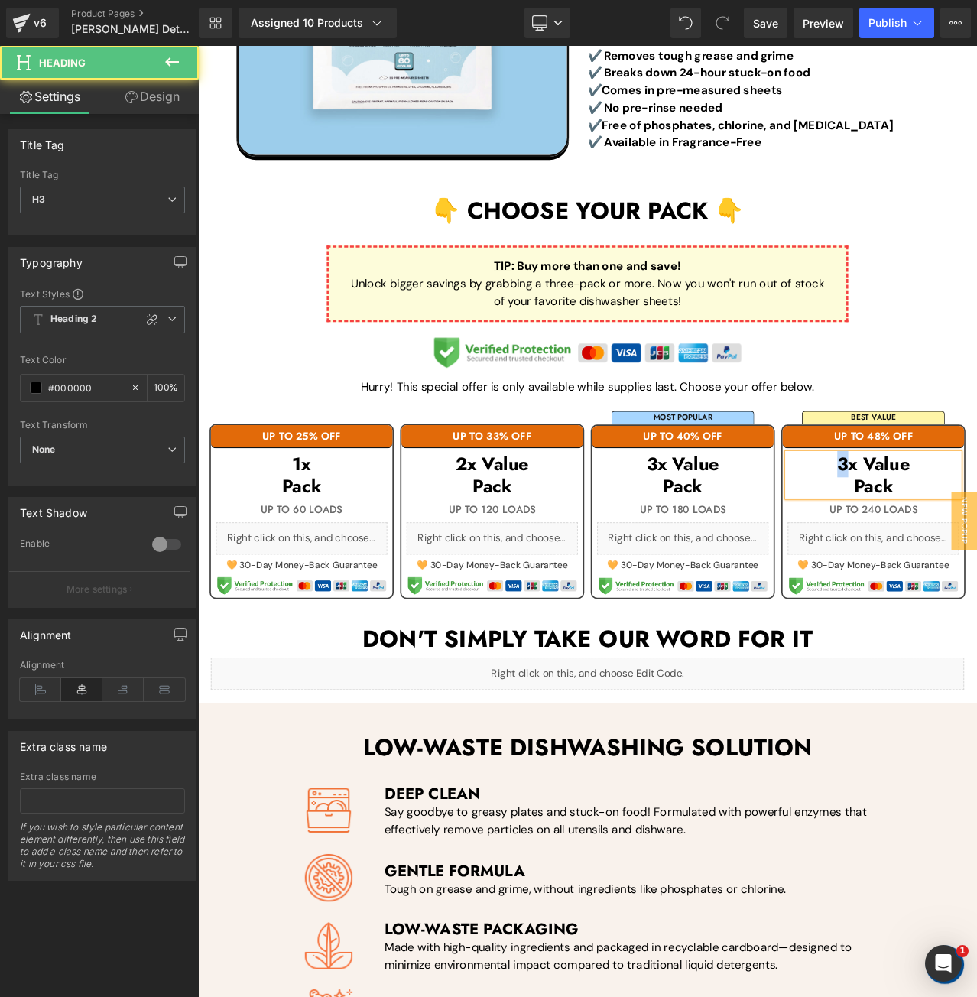
drag, startPoint x: 960, startPoint y: 542, endPoint x: 946, endPoint y: 543, distance: 13.8
click at [880, 22] on span "Publish" at bounding box center [888, 23] width 38 height 12
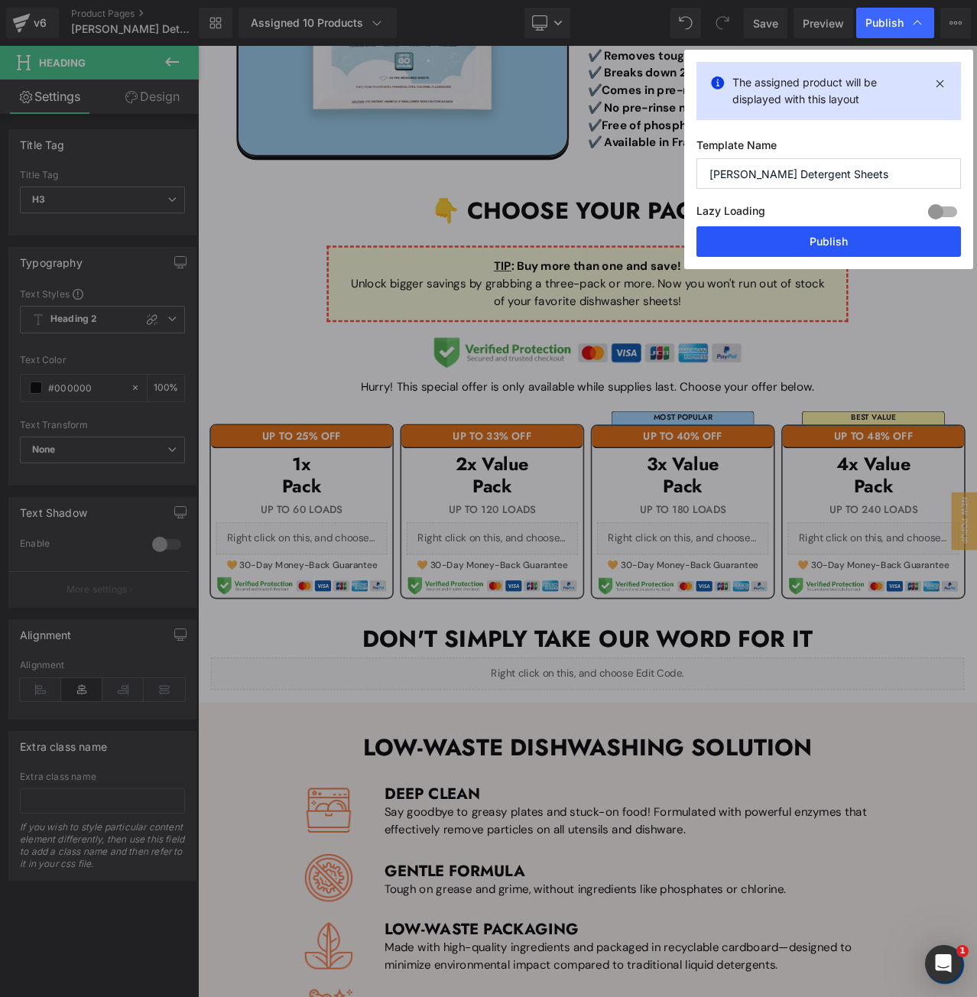
click at [843, 240] on button "Publish" at bounding box center [829, 241] width 265 height 31
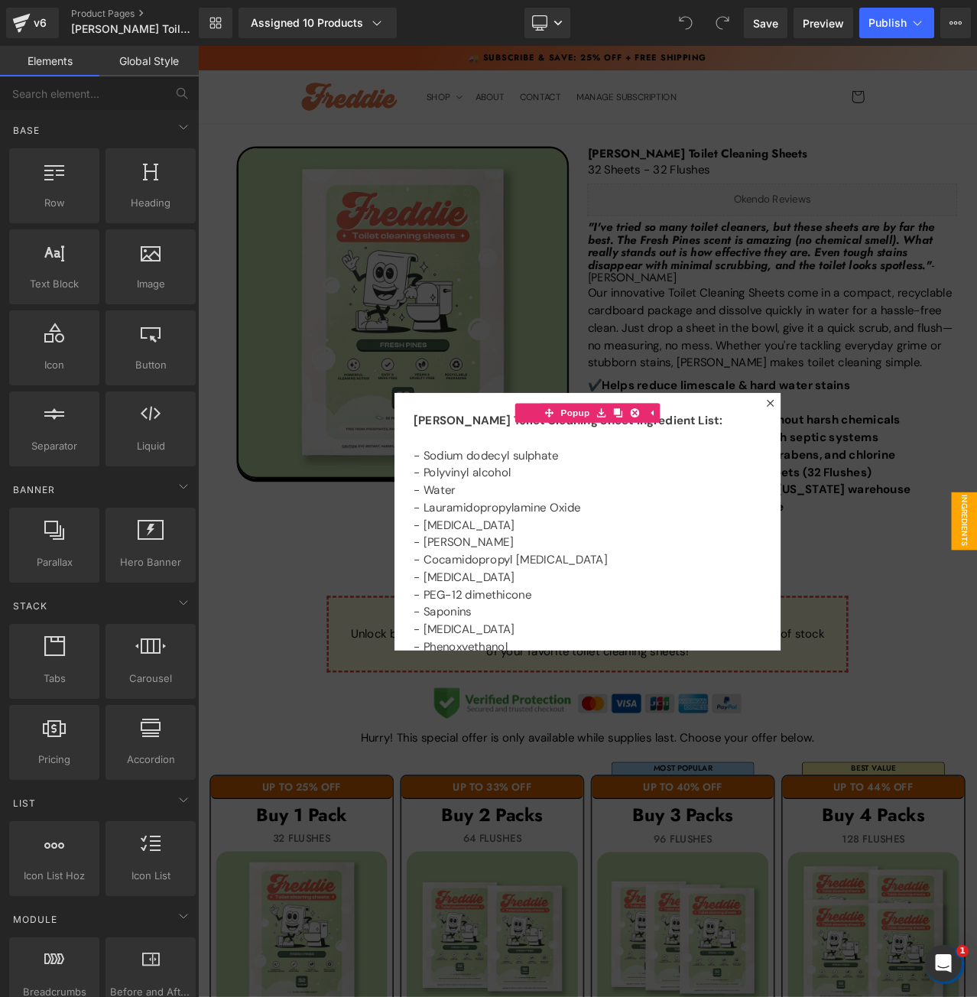
click at [389, 434] on div at bounding box center [660, 611] width 925 height 1130
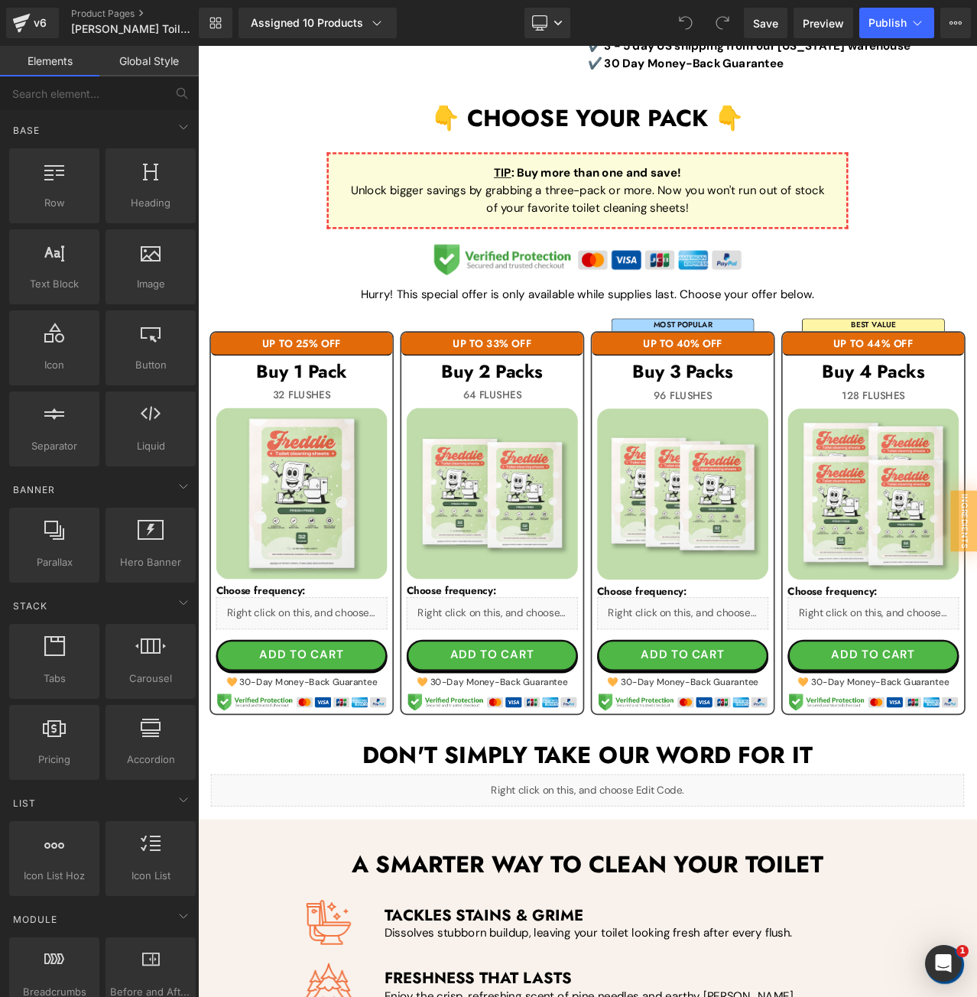
scroll to position [535, 0]
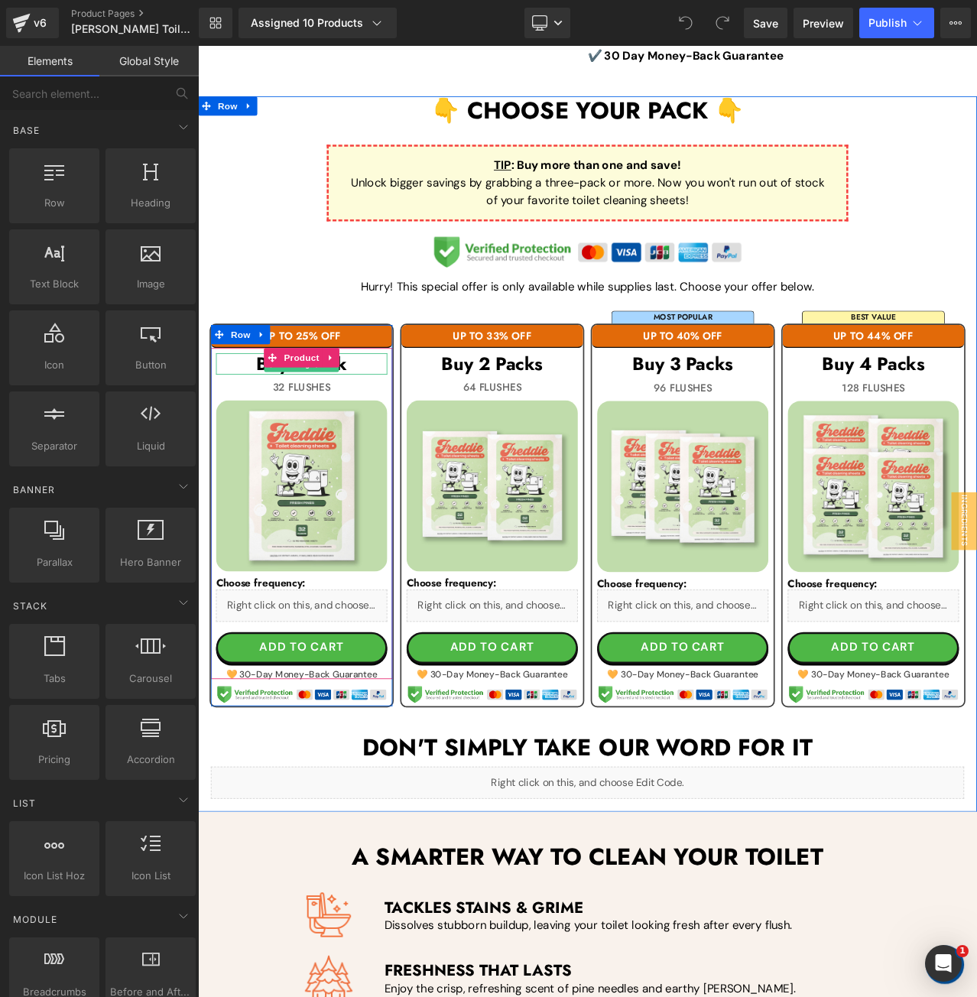
click at [381, 424] on h3 "Buy 1 Pack" at bounding box center [321, 424] width 203 height 26
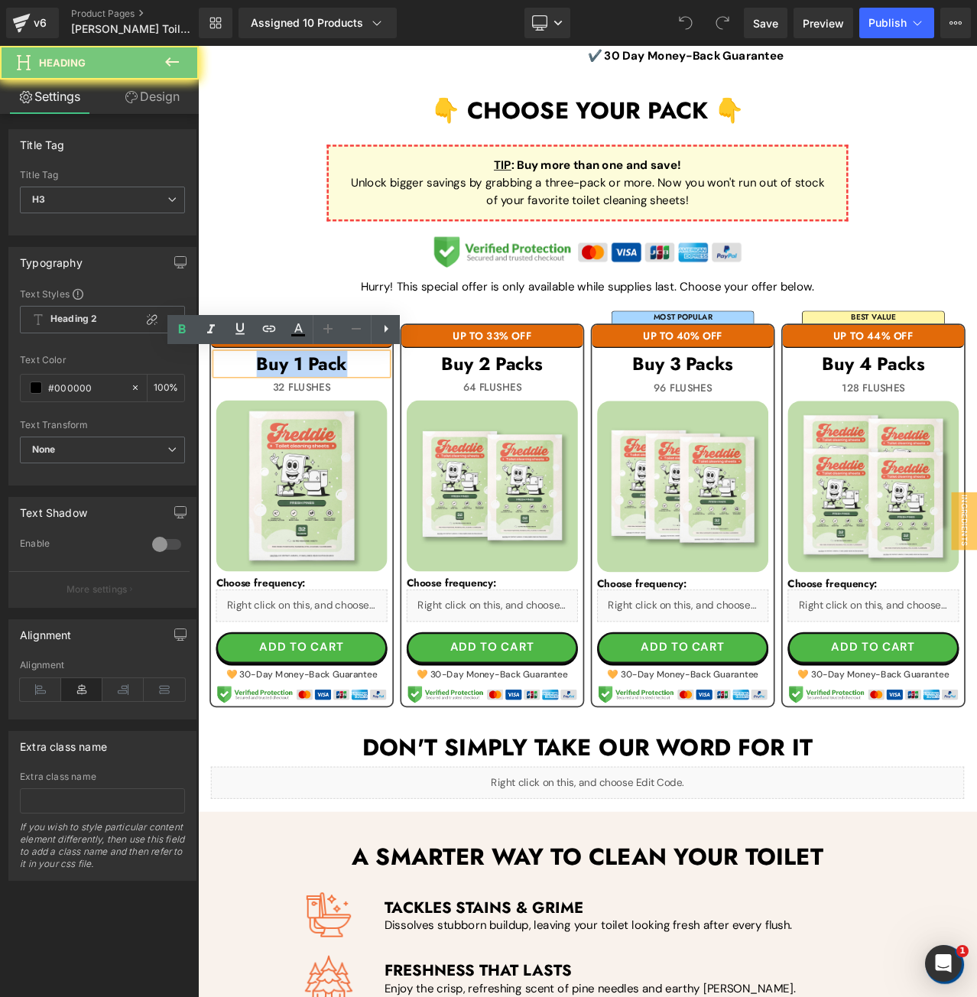
click at [381, 424] on h3 "Buy 1 Pack" at bounding box center [321, 424] width 203 height 26
paste div
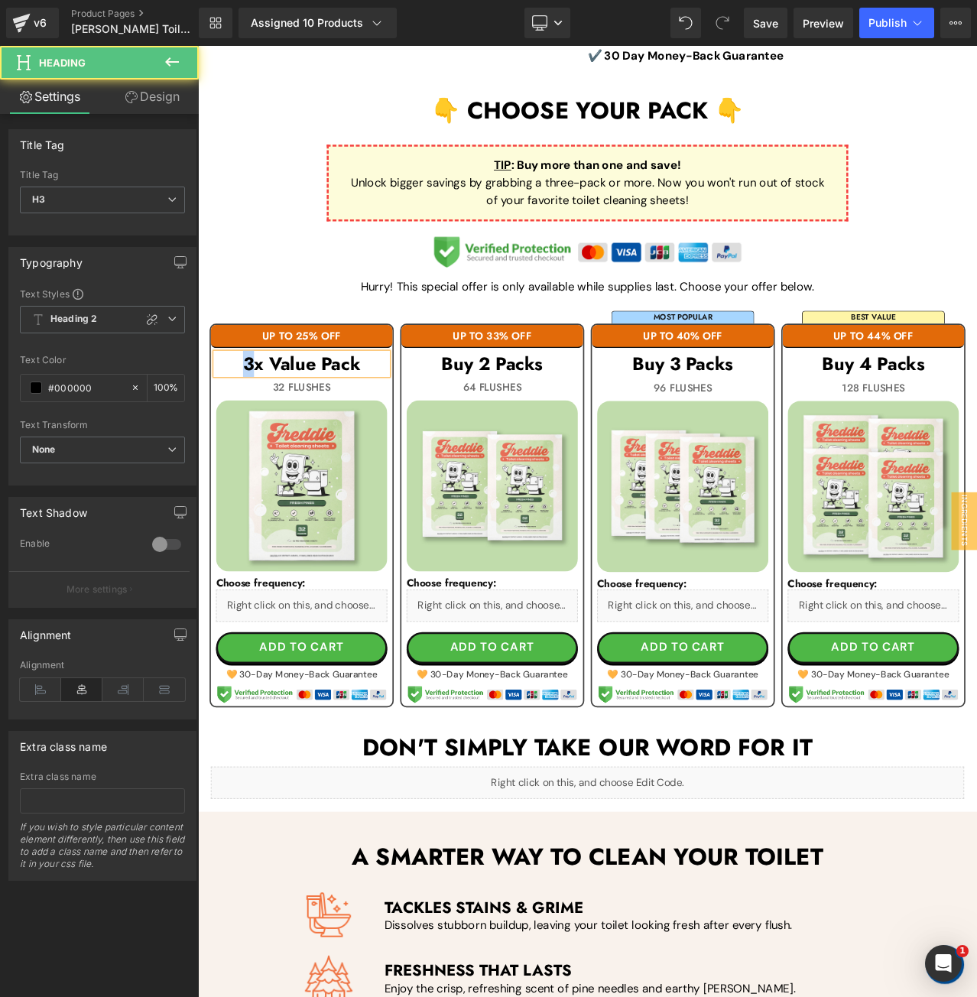
drag, startPoint x: 253, startPoint y: 418, endPoint x: 236, endPoint y: 420, distance: 16.9
click at [236, 420] on h3 "3x Value Pack" at bounding box center [321, 424] width 203 height 26
click at [321, 434] on h3 "1x Value Pack" at bounding box center [321, 424] width 203 height 26
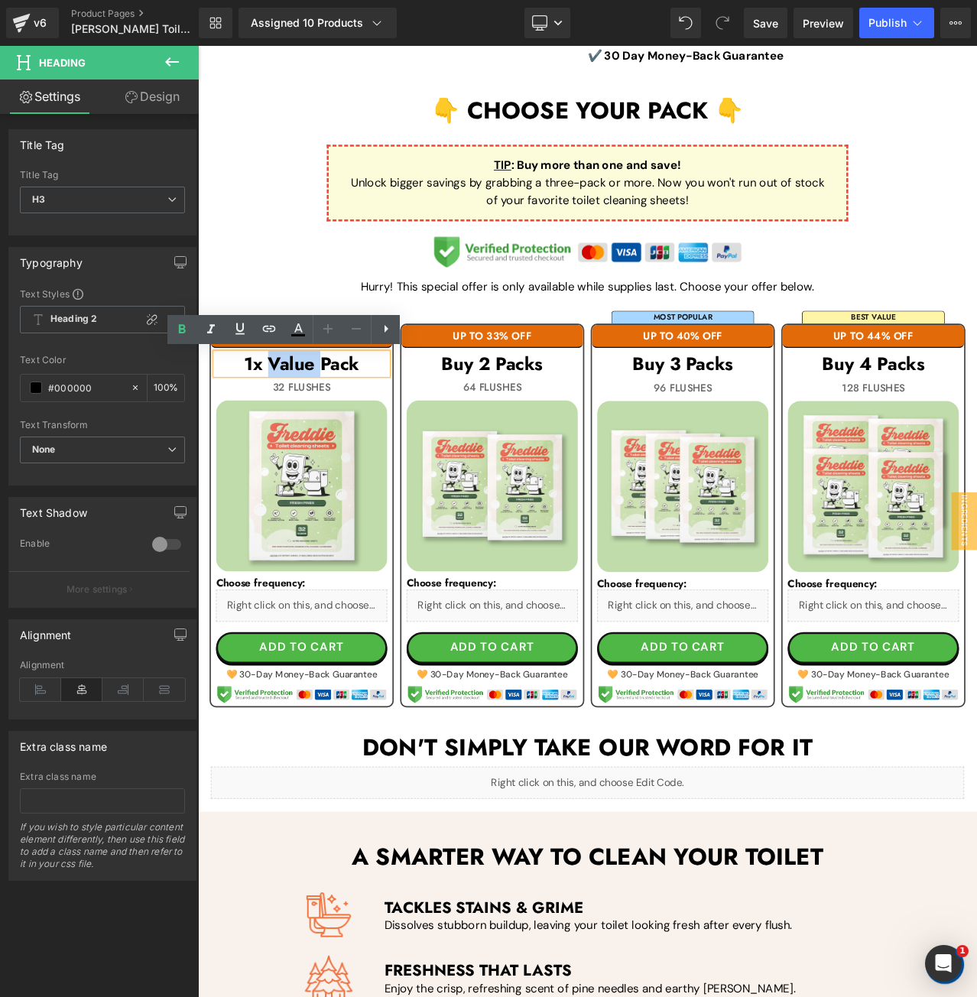
drag, startPoint x: 335, startPoint y: 425, endPoint x: 278, endPoint y: 424, distance: 56.6
click at [278, 424] on h3 "1x Value Pack" at bounding box center [321, 424] width 203 height 26
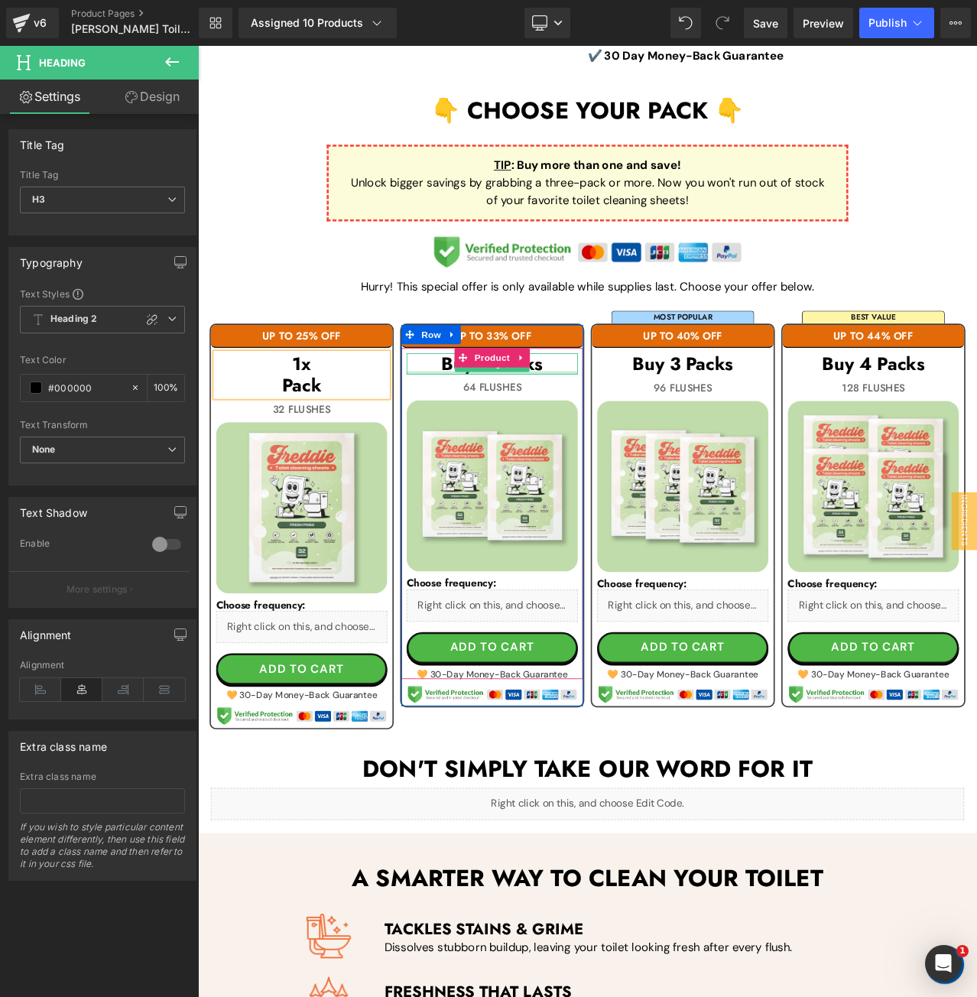
click at [618, 424] on h3 "Buy 2 Packs" at bounding box center [547, 424] width 203 height 26
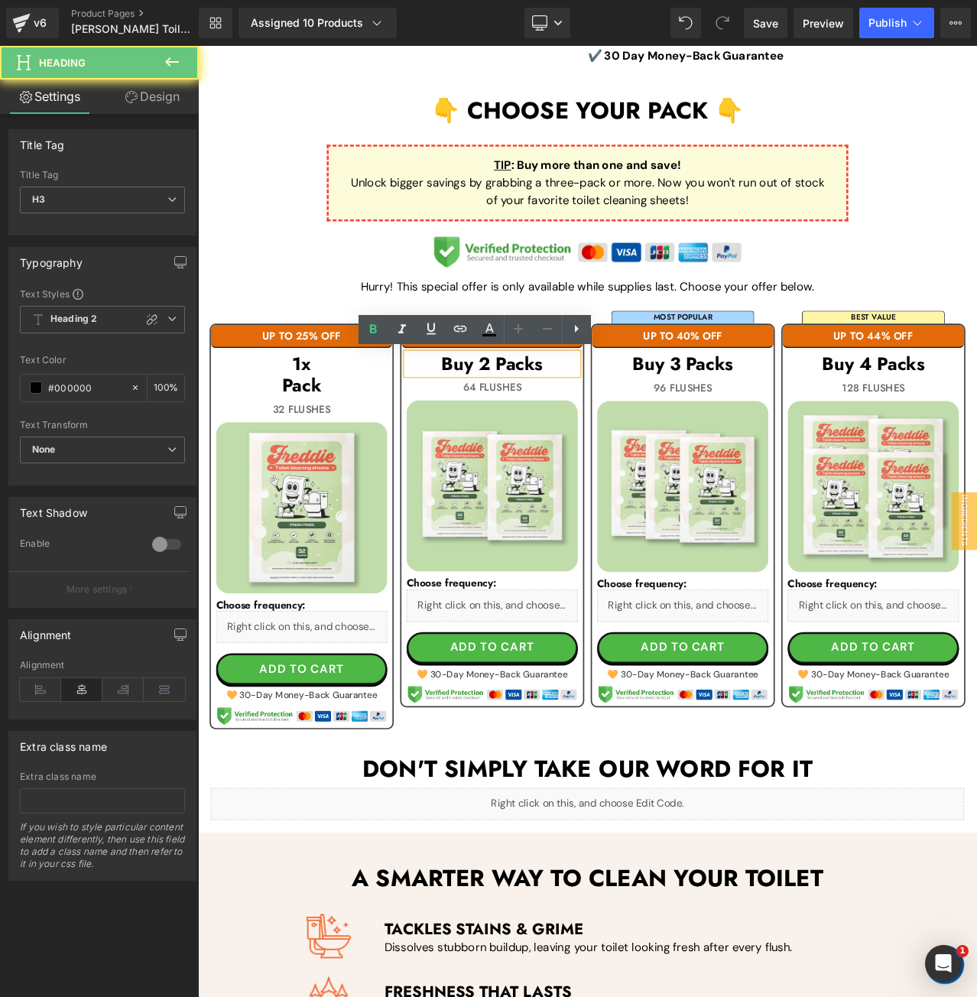
click at [618, 424] on h3 "Buy 2 Packs" at bounding box center [547, 424] width 203 height 26
paste div
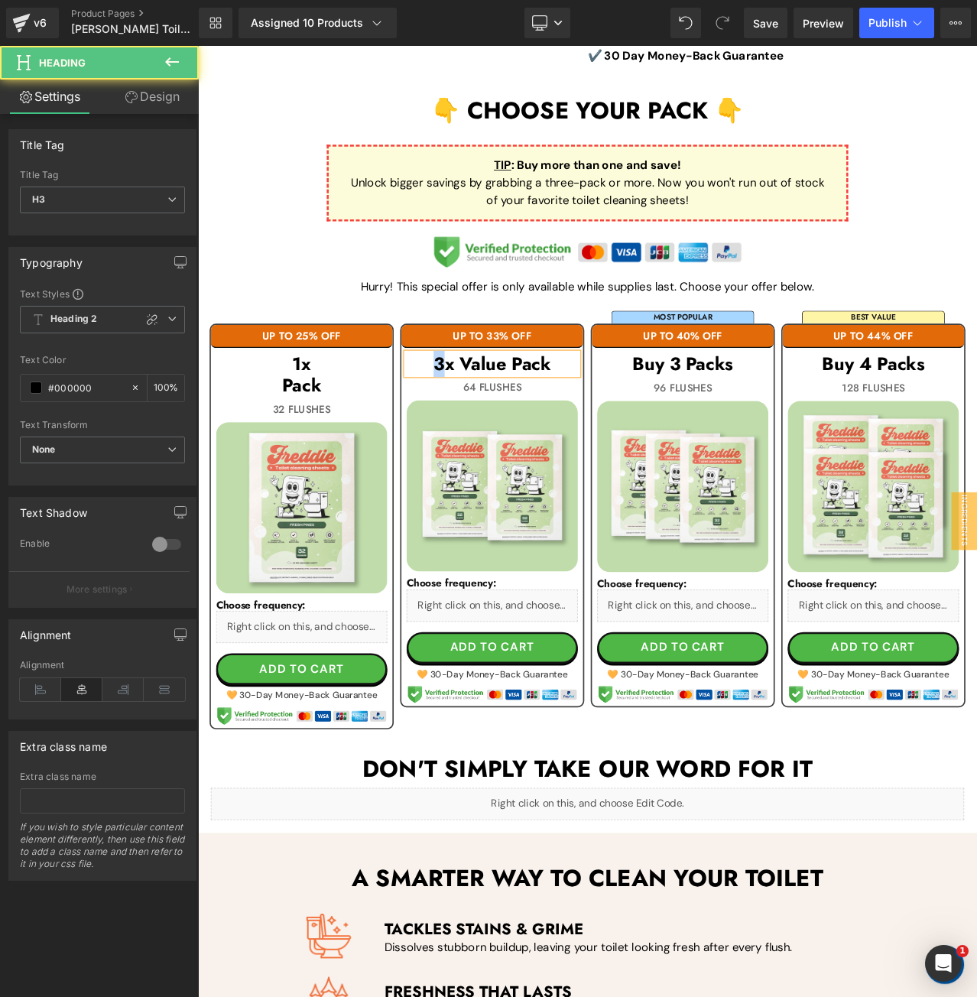
drag, startPoint x: 480, startPoint y: 423, endPoint x: 463, endPoint y: 423, distance: 16.8
click at [463, 423] on h3 "3x Value Pack" at bounding box center [547, 424] width 203 height 26
click at [565, 416] on h3 "2x Value Pack" at bounding box center [547, 424] width 203 height 26
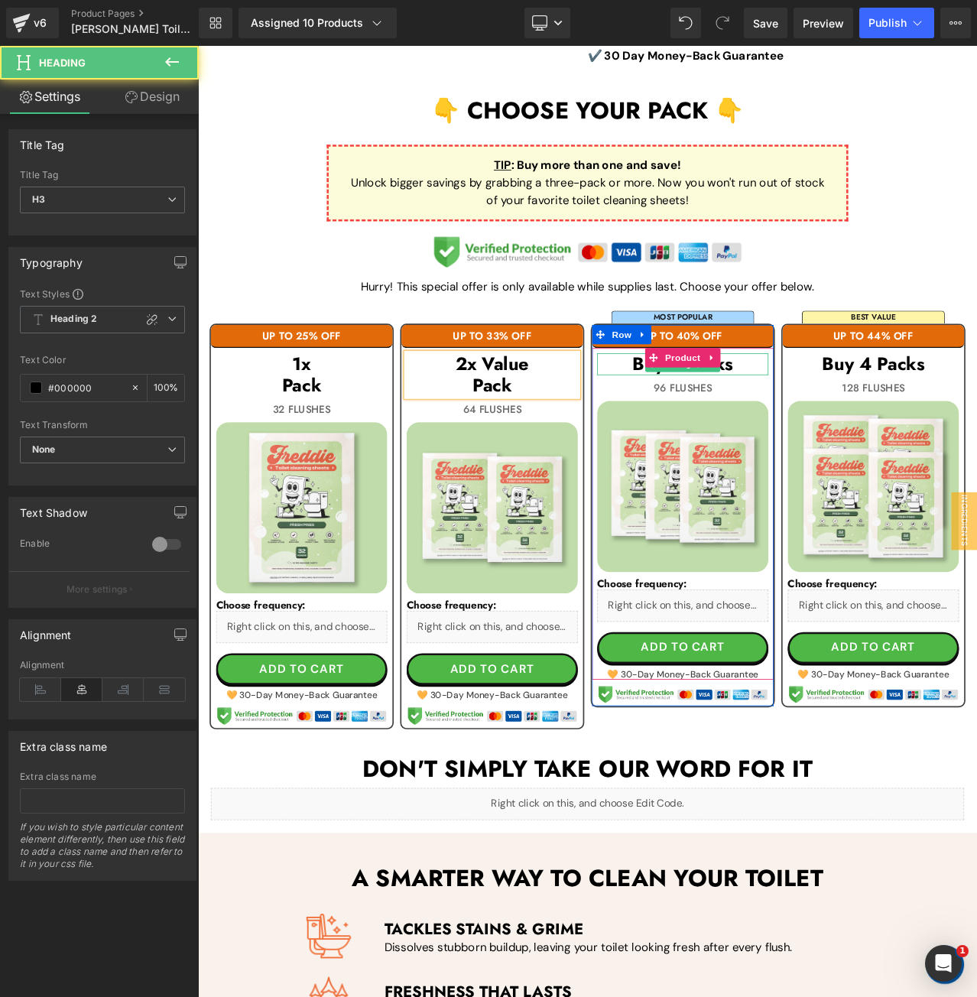
click at [848, 421] on h3 "Buy 3 Packs" at bounding box center [773, 424] width 203 height 26
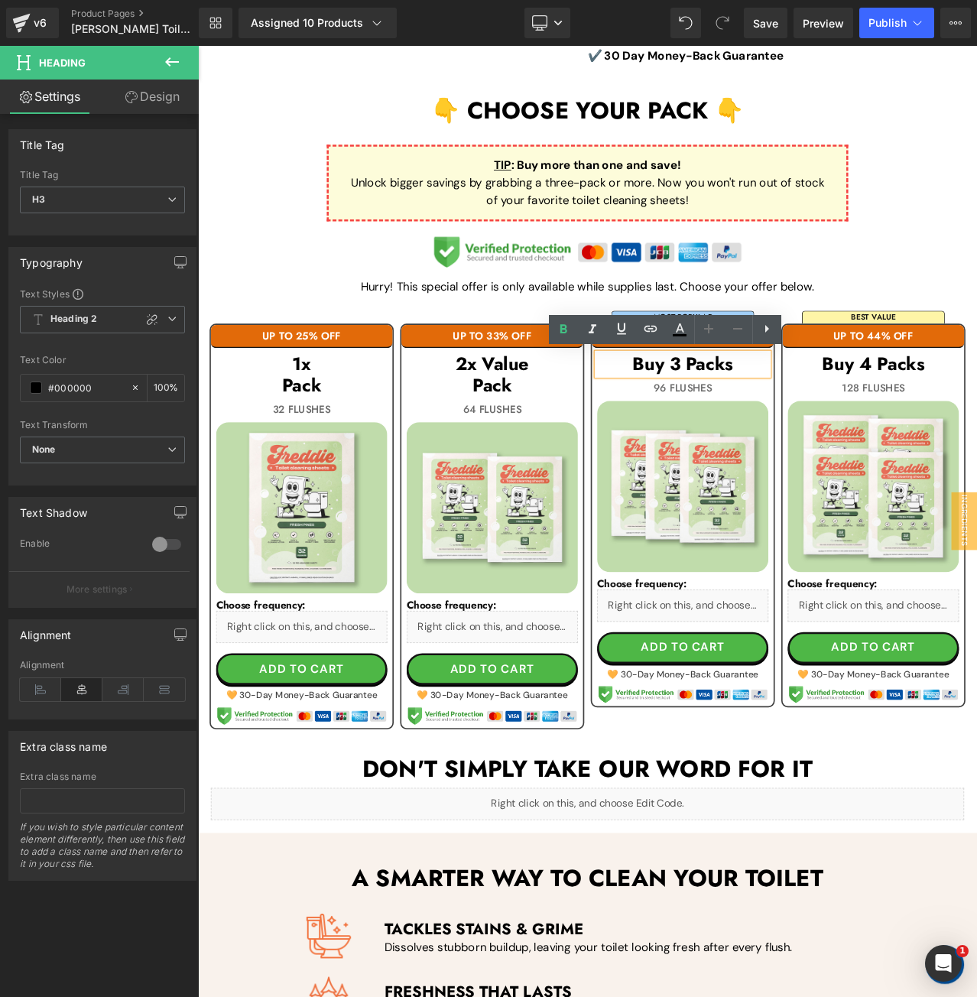
click at [848, 421] on h3 "Buy 3 Packs" at bounding box center [773, 424] width 203 height 26
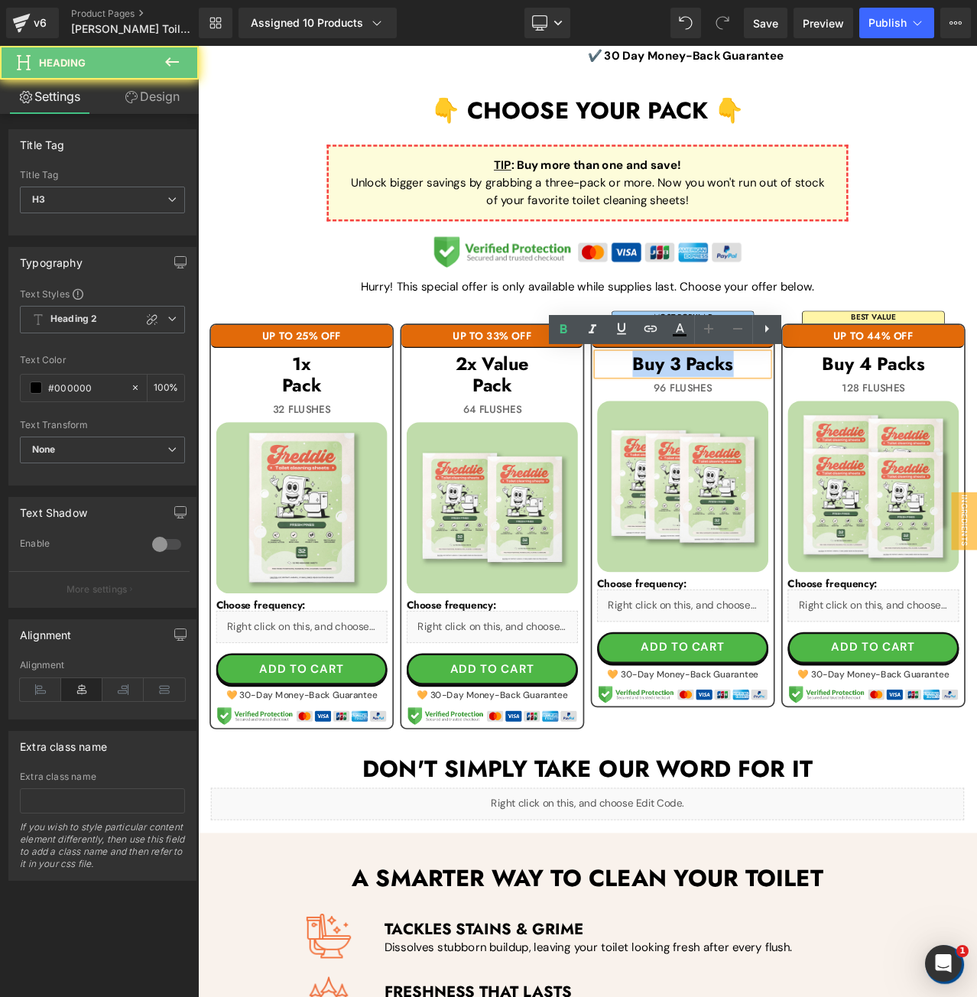
click at [848, 421] on h3 "Buy 3 Packs" at bounding box center [773, 424] width 203 height 26
paste div
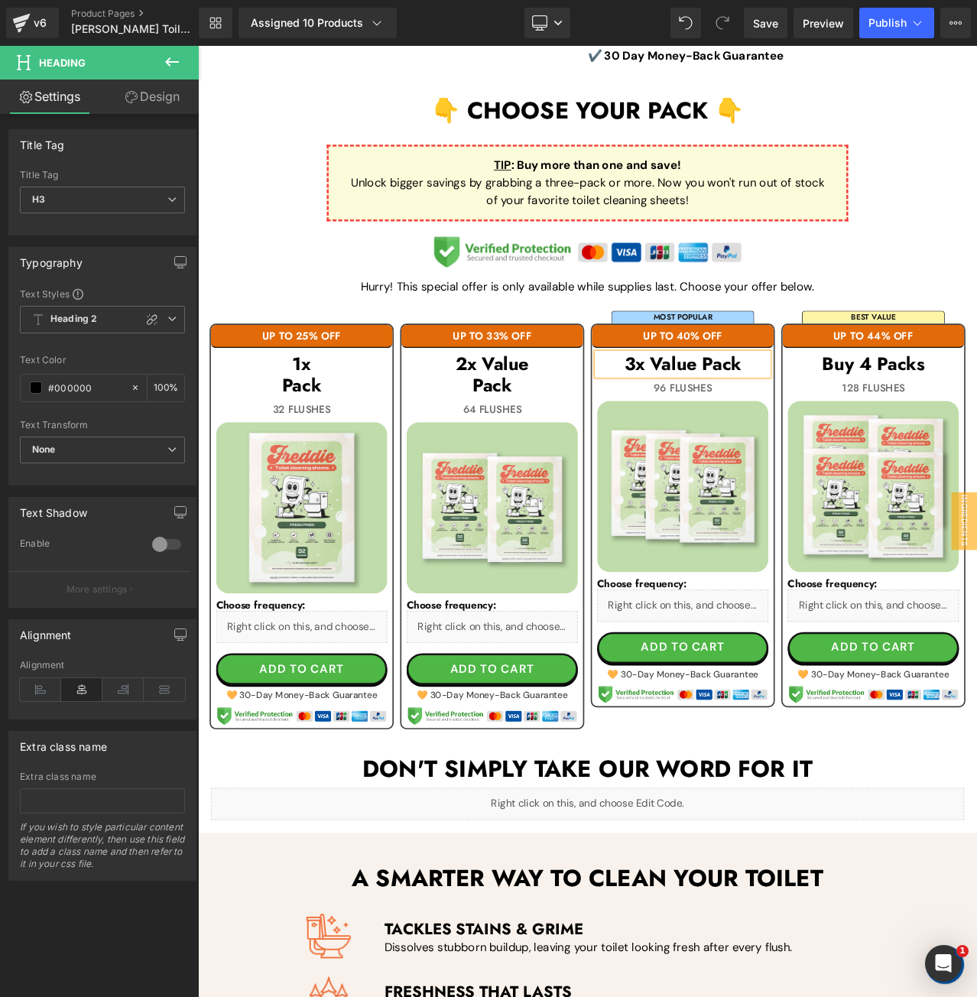
click at [790, 418] on h3 "3x Value Pack" at bounding box center [773, 424] width 203 height 26
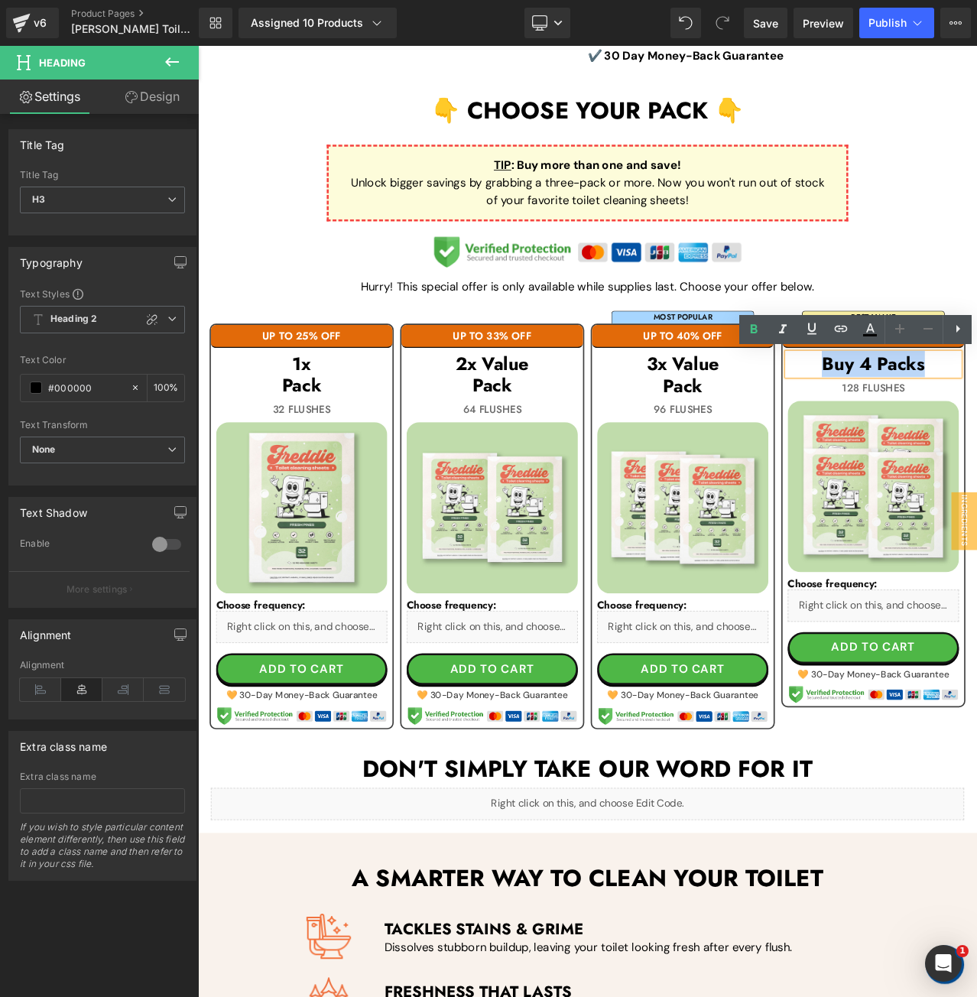
paste div
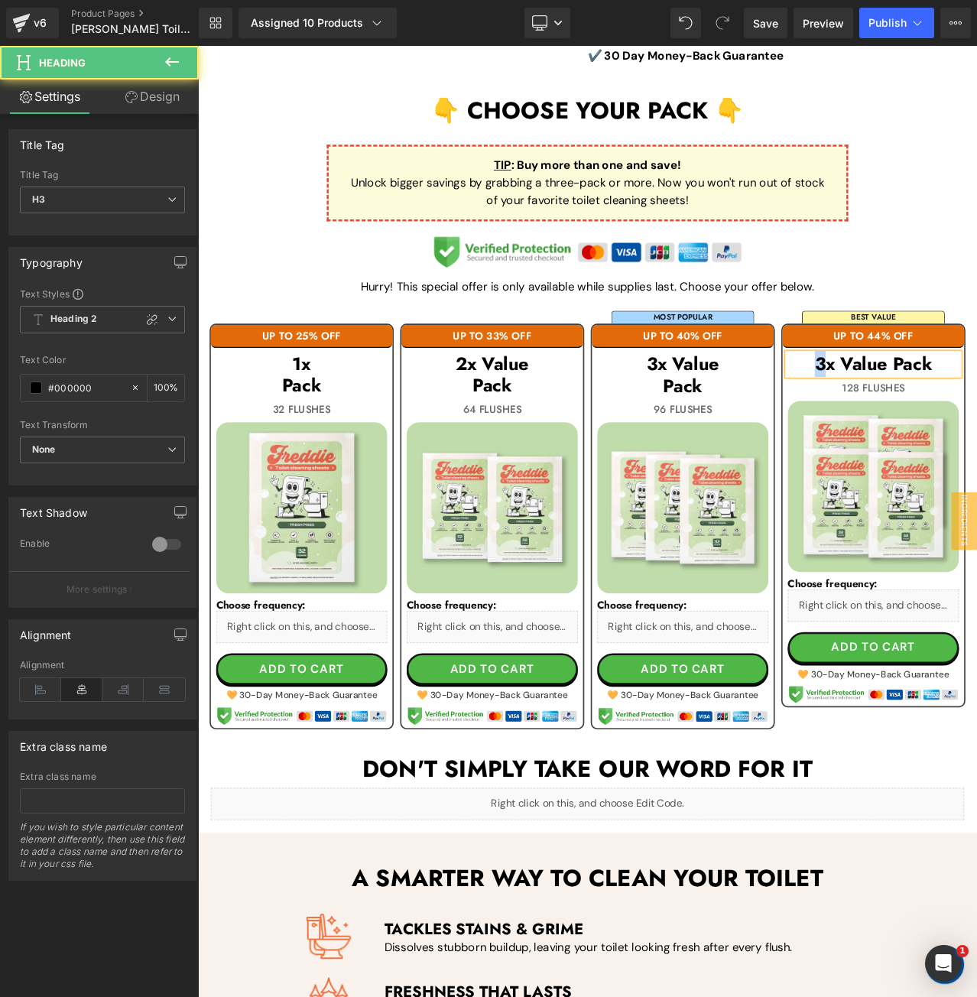
drag, startPoint x: 934, startPoint y: 424, endPoint x: 909, endPoint y: 424, distance: 24.5
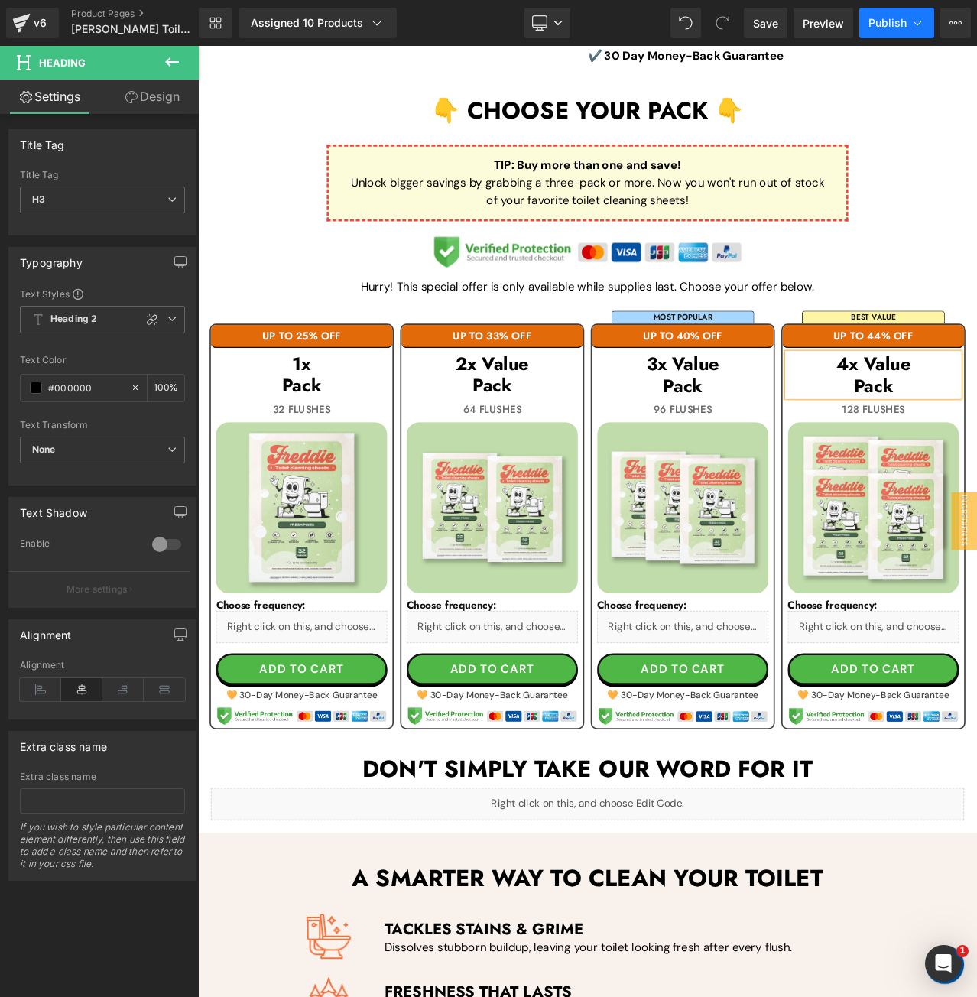
click at [889, 27] on span "Publish" at bounding box center [888, 23] width 38 height 12
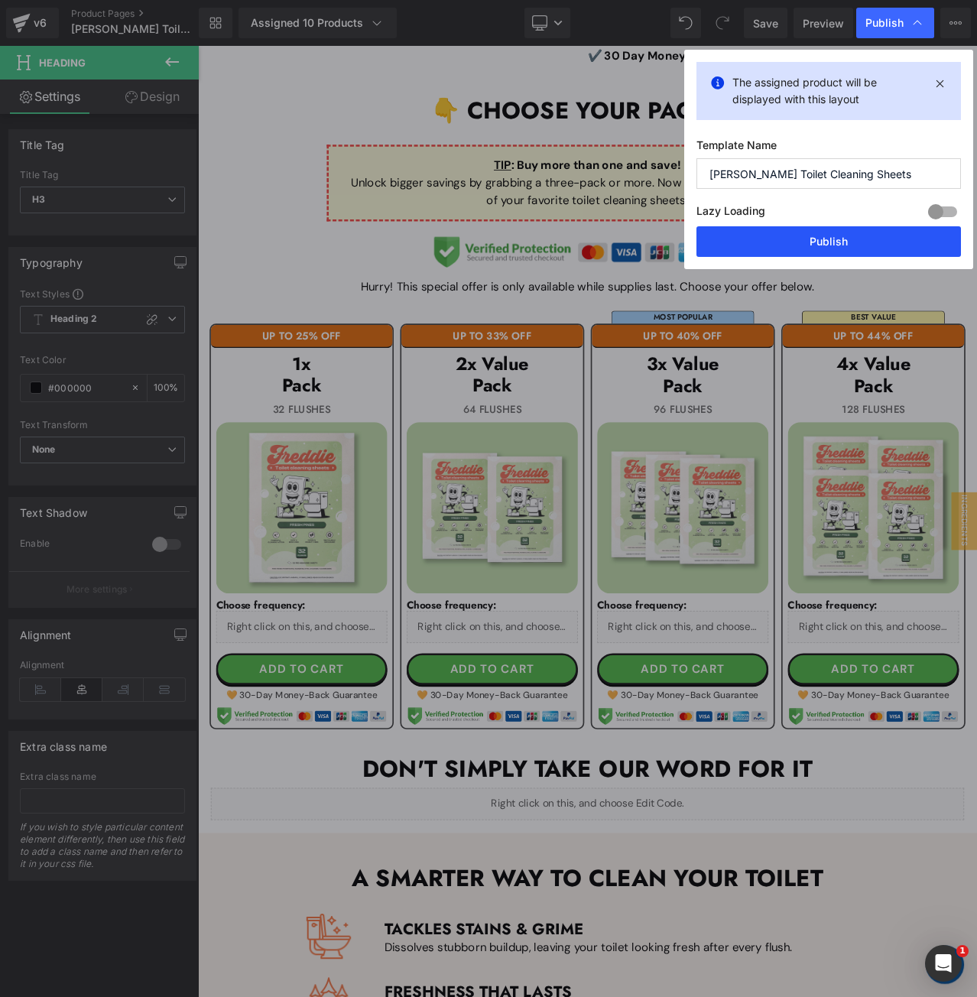
click at [825, 244] on button "Publish" at bounding box center [829, 241] width 265 height 31
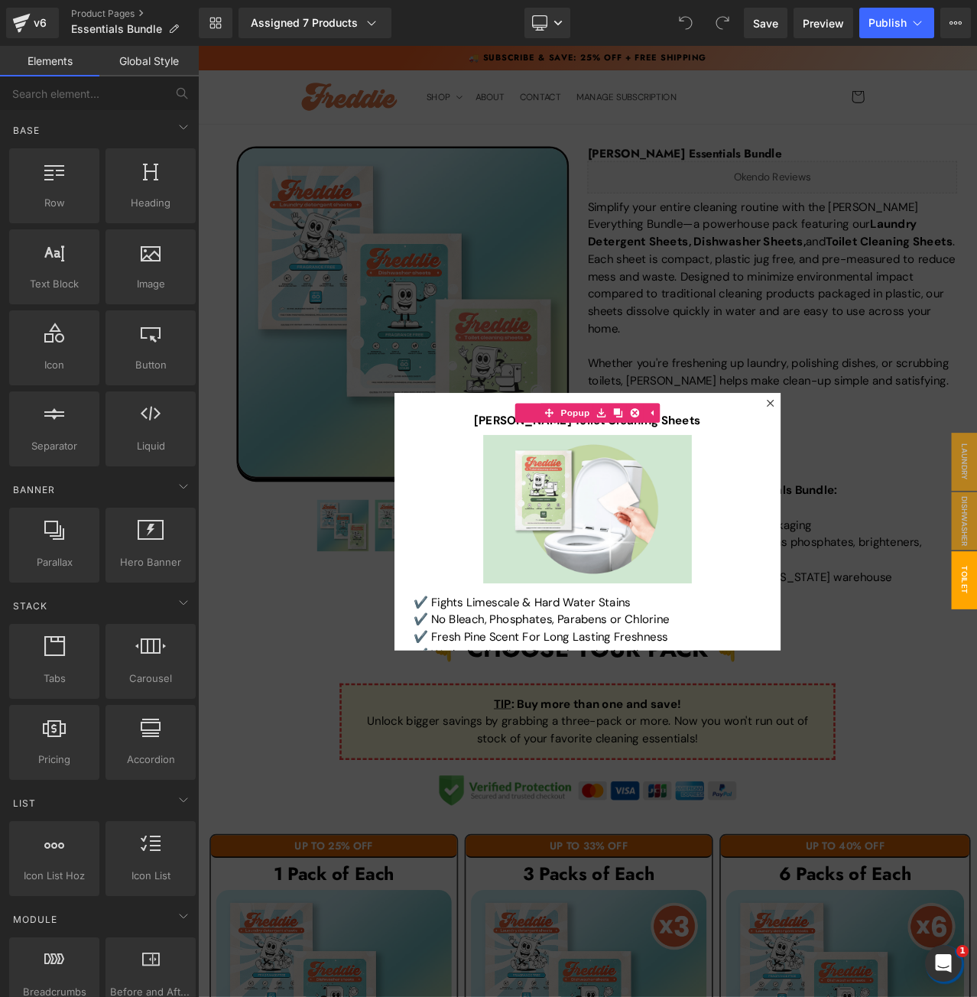
click at [370, 463] on div at bounding box center [660, 611] width 925 height 1130
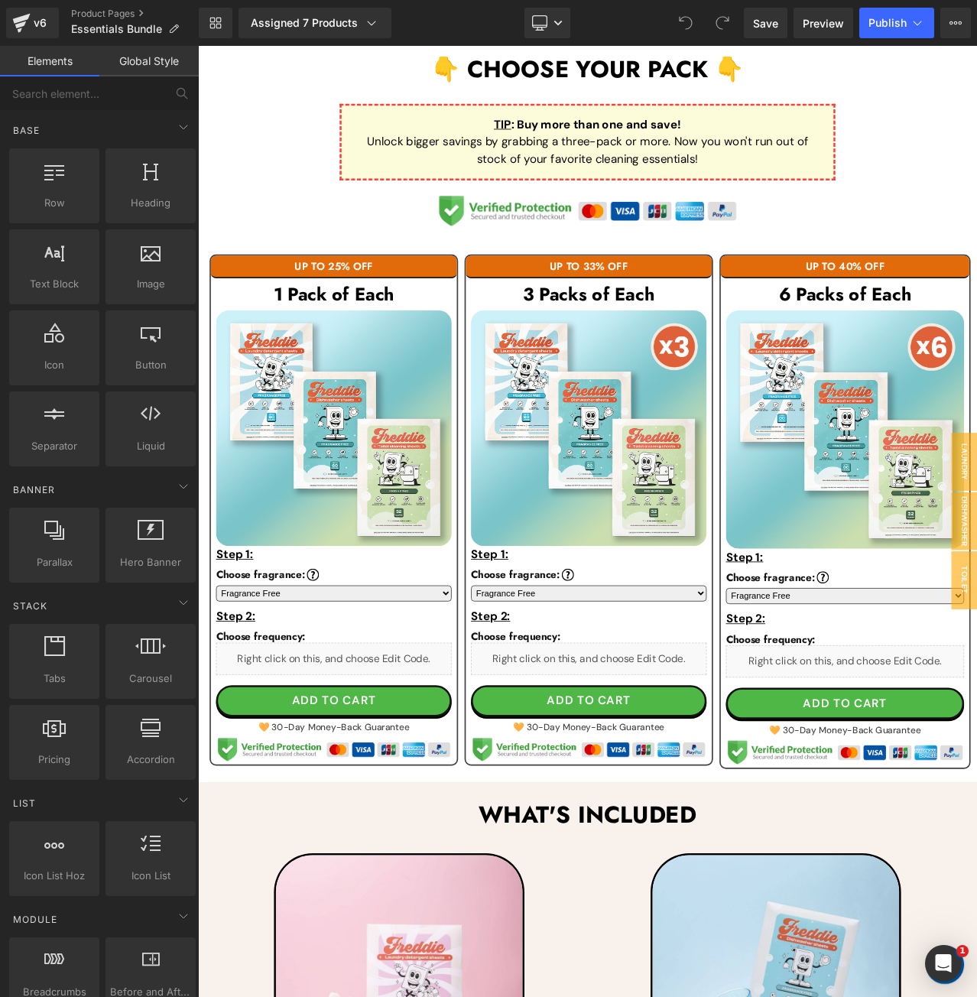
scroll to position [765, 0]
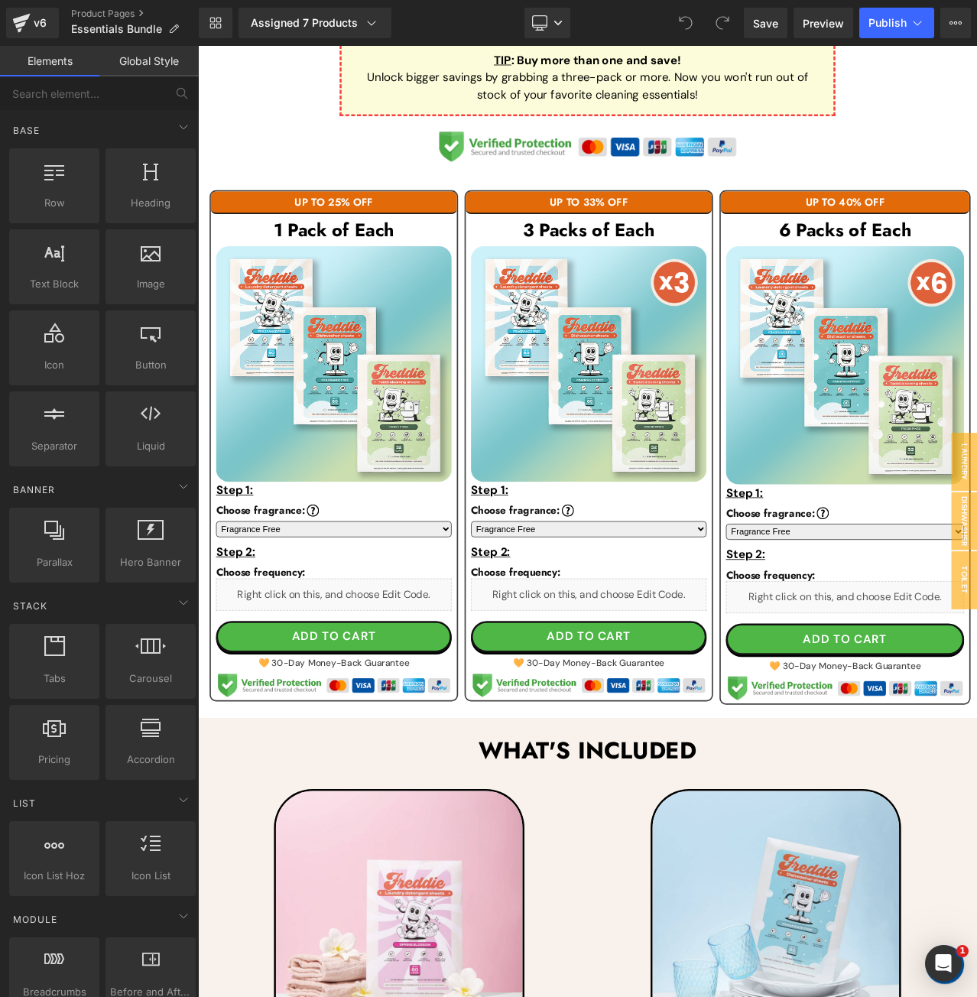
click at [457, 25] on div "Library Assigned 7 Products Product Preview 1x Essentials Bundle 1x Essentials …" at bounding box center [588, 23] width 779 height 31
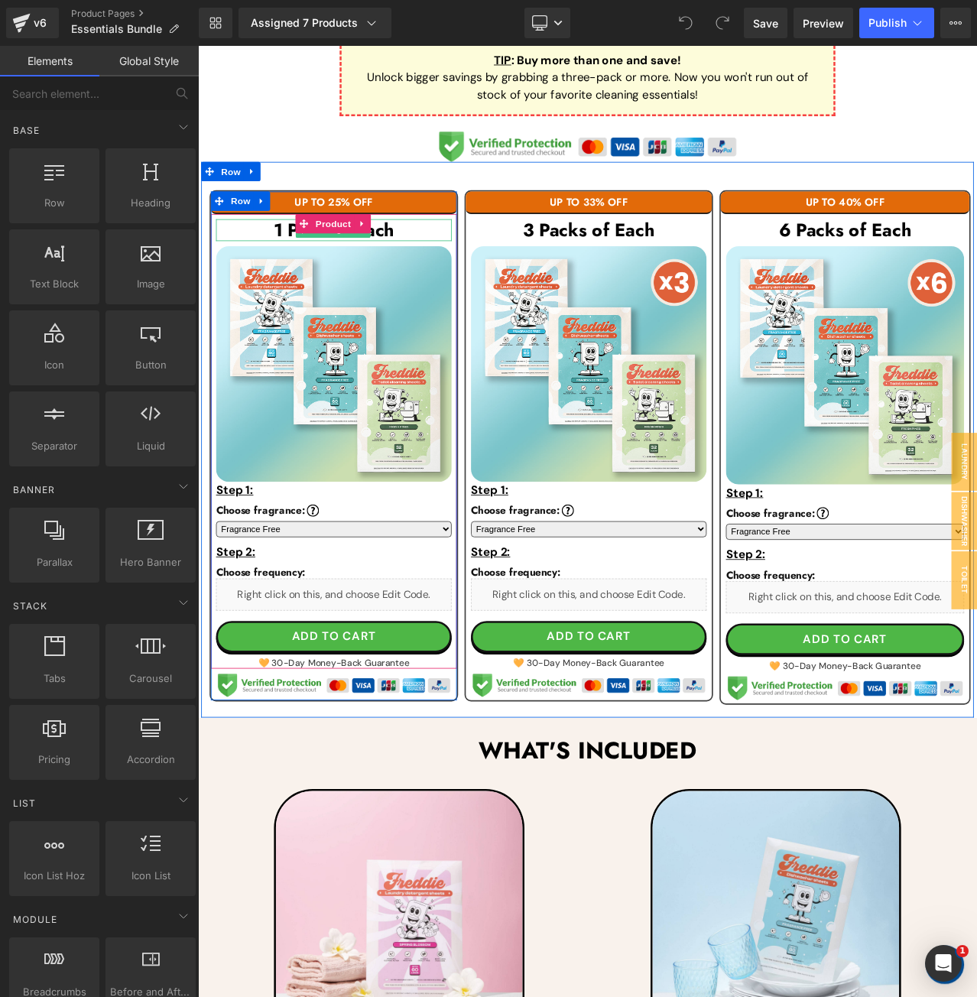
click at [444, 257] on h3 "1 Pack of Each" at bounding box center [360, 265] width 280 height 26
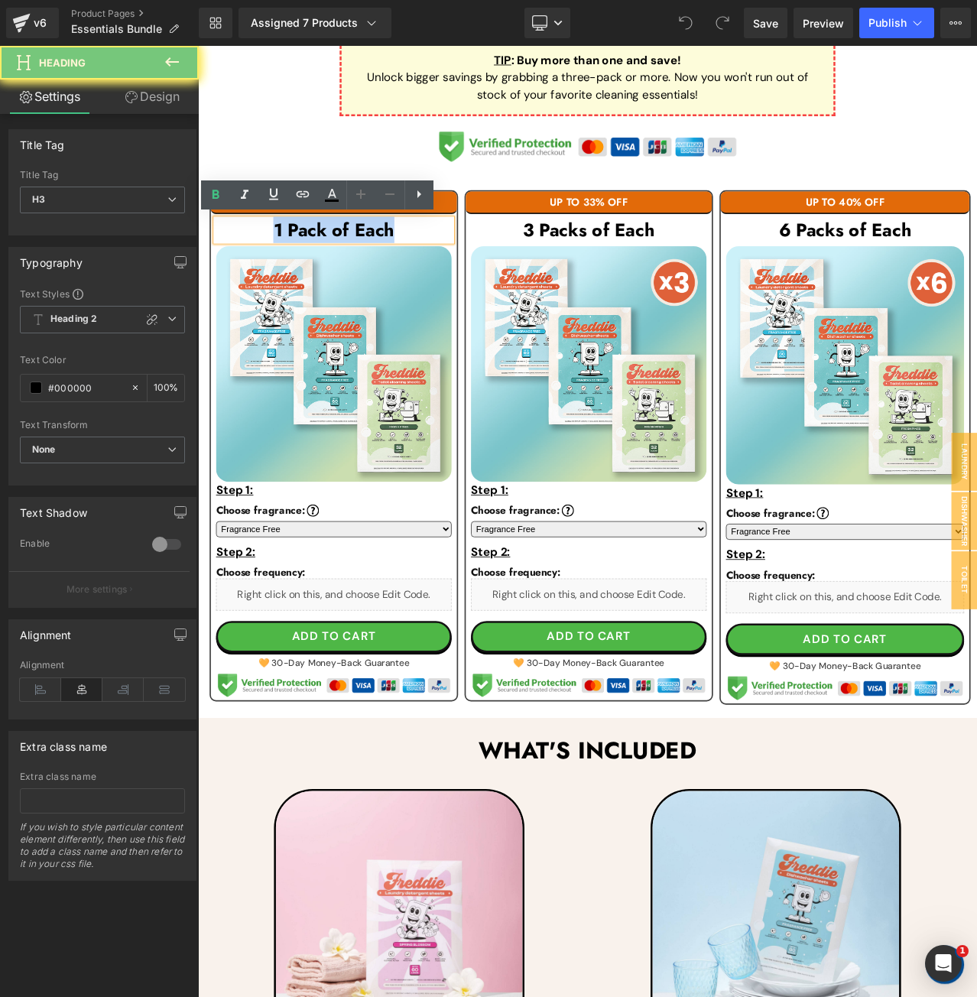
click at [444, 257] on h3 "1 Pack of Each" at bounding box center [360, 265] width 280 height 26
paste div
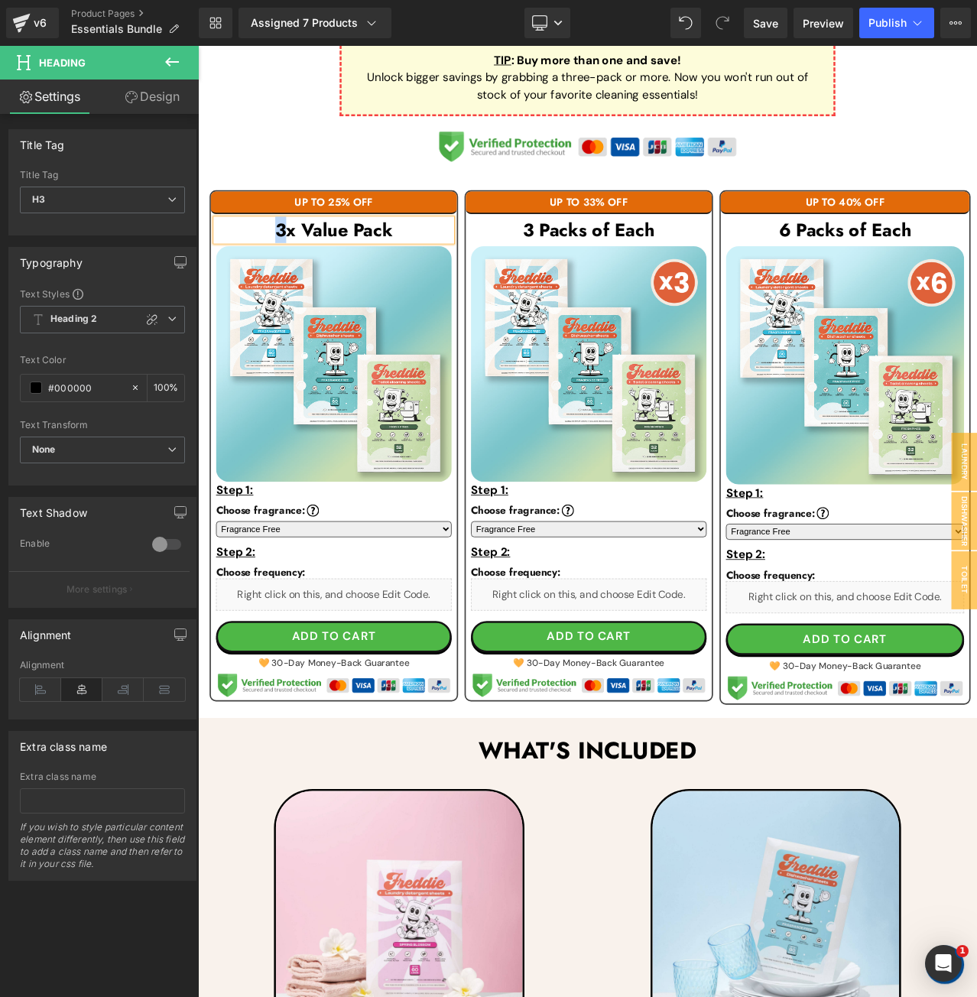
drag, startPoint x: 298, startPoint y: 264, endPoint x: 281, endPoint y: 265, distance: 16.8
click at [281, 265] on h3 "3x Value Pack" at bounding box center [360, 265] width 280 height 26
drag, startPoint x: 377, startPoint y: 257, endPoint x: 317, endPoint y: 258, distance: 60.4
click at [317, 258] on h3 "1x Value Pack" at bounding box center [360, 265] width 280 height 26
click at [436, 259] on h3 "1x Pack" at bounding box center [360, 265] width 280 height 26
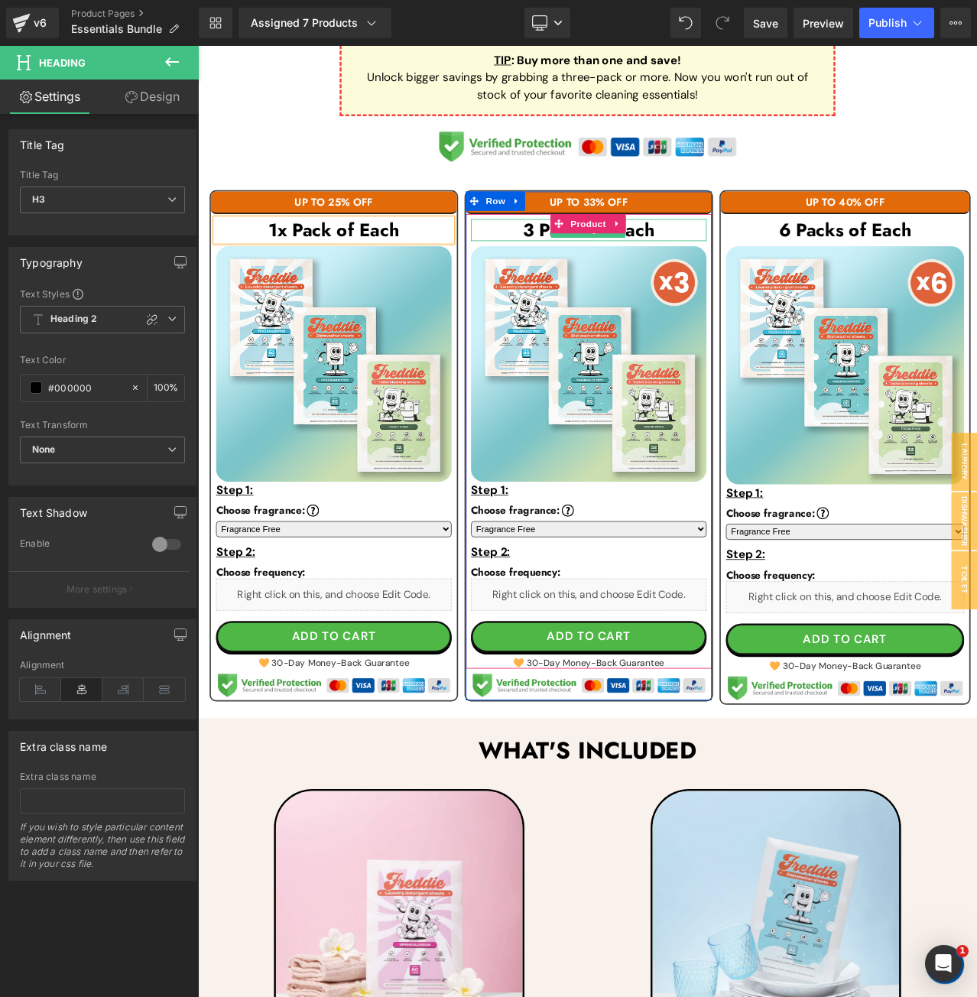
click at [747, 259] on h3 "3 Packs of Each" at bounding box center [662, 265] width 280 height 26
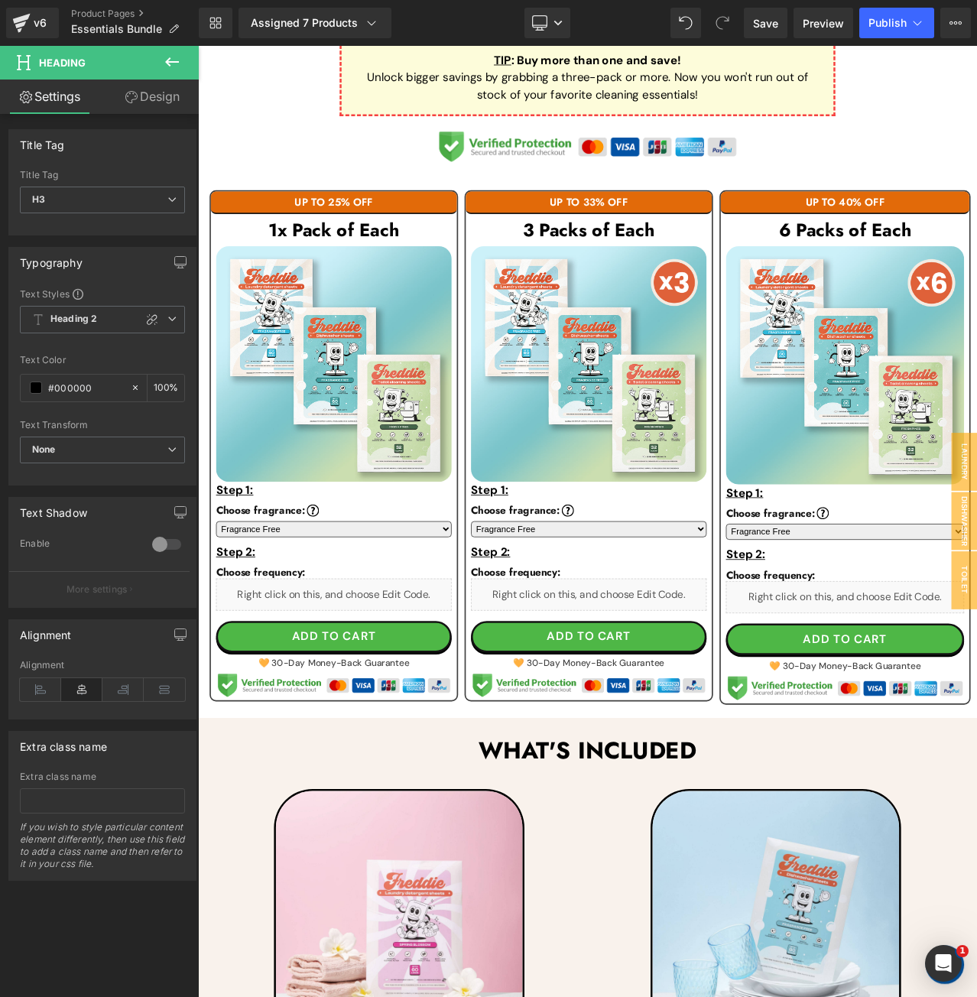
click at [451, 21] on div "Library Assigned 7 Products Product Preview 1x Essentials Bundle 1x Essentials …" at bounding box center [588, 23] width 779 height 31
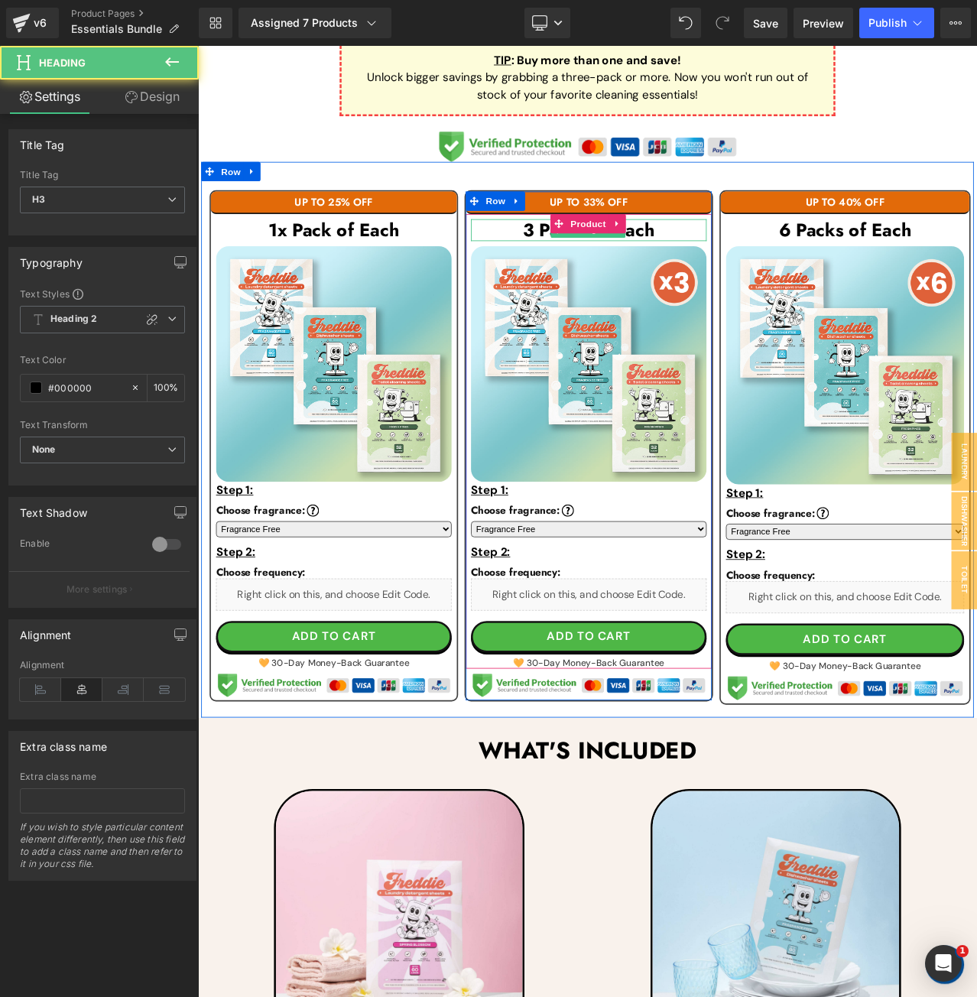
click at [738, 265] on h3 "3 Packs of Each" at bounding box center [662, 265] width 280 height 26
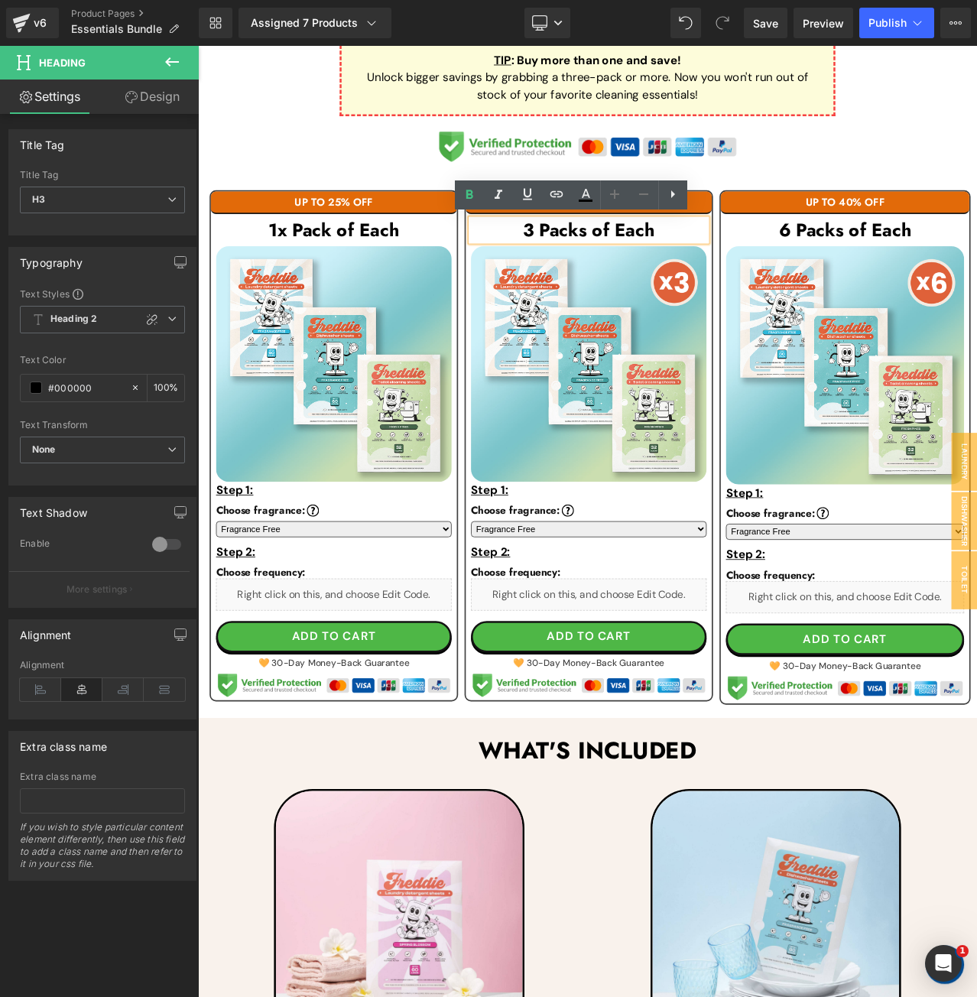
click at [747, 268] on h3 "3 Packs of Each" at bounding box center [662, 265] width 280 height 26
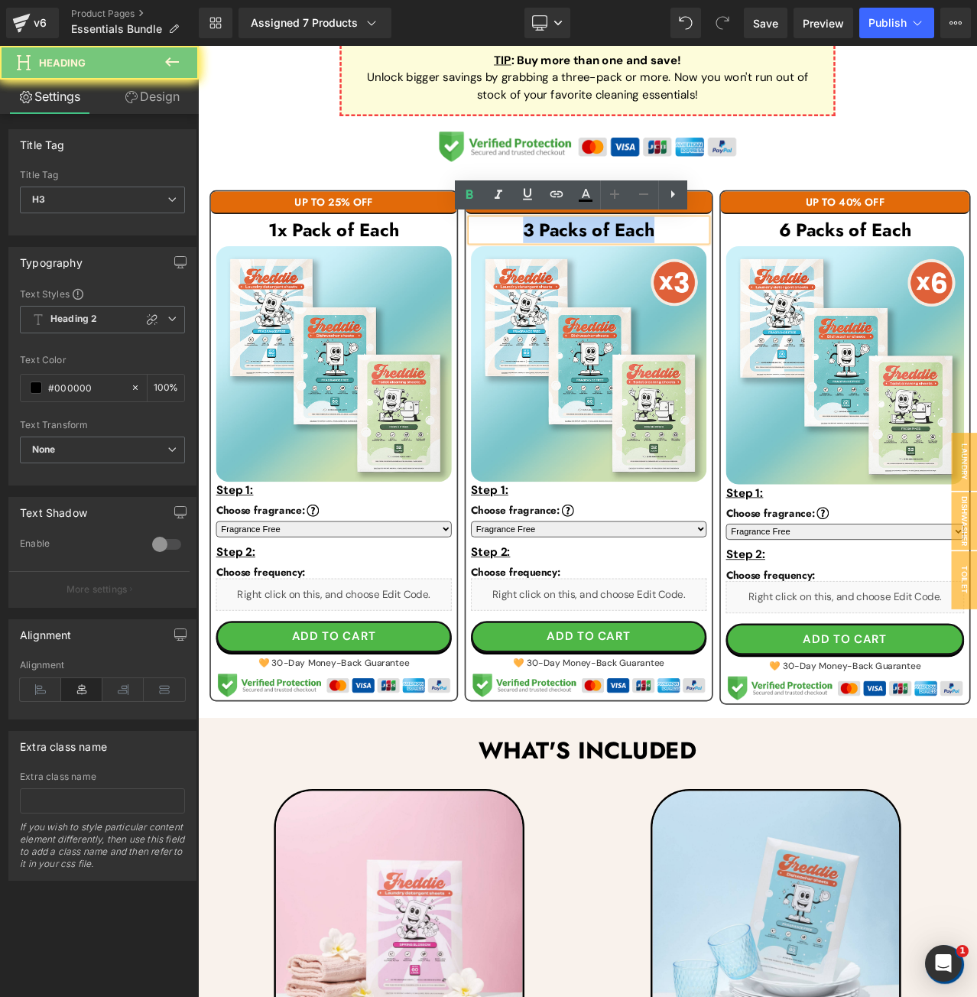
click at [747, 268] on h3 "3 Packs of Each" at bounding box center [662, 265] width 280 height 26
paste div
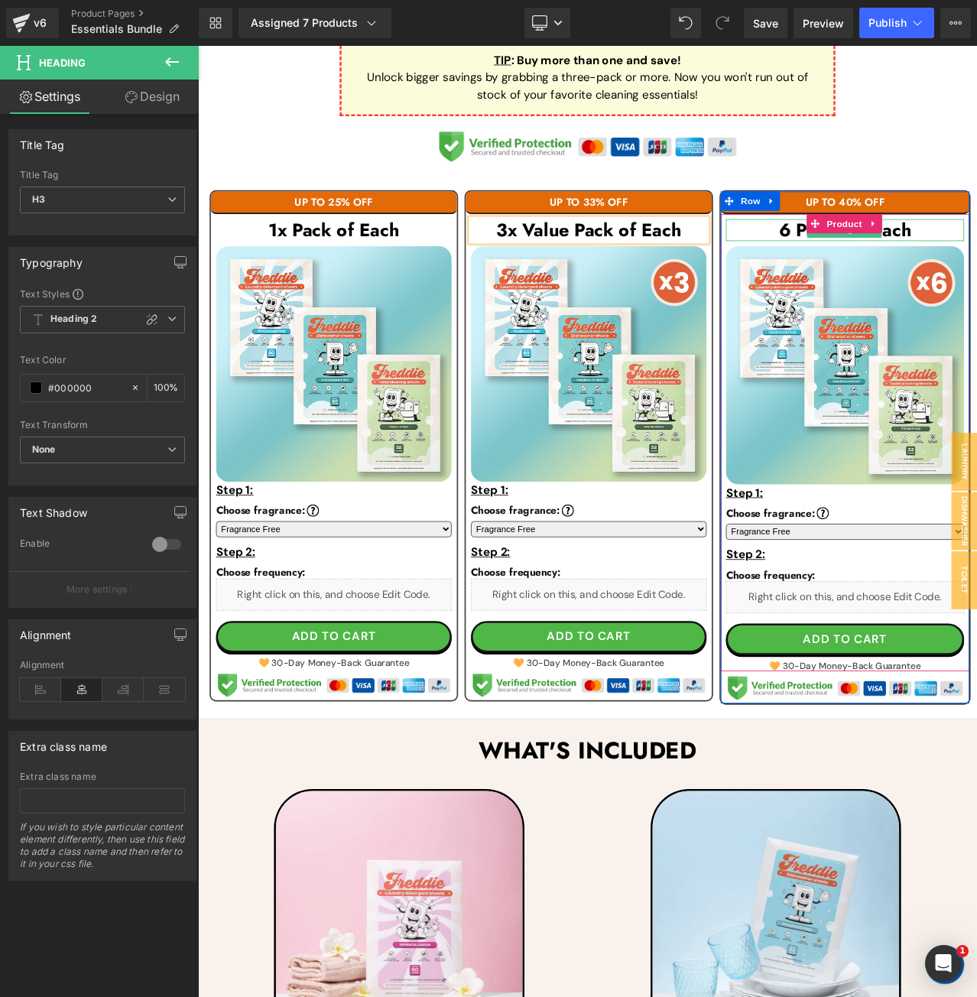
click at [977, 263] on h3 "6 Packs of Each" at bounding box center [966, 265] width 283 height 26
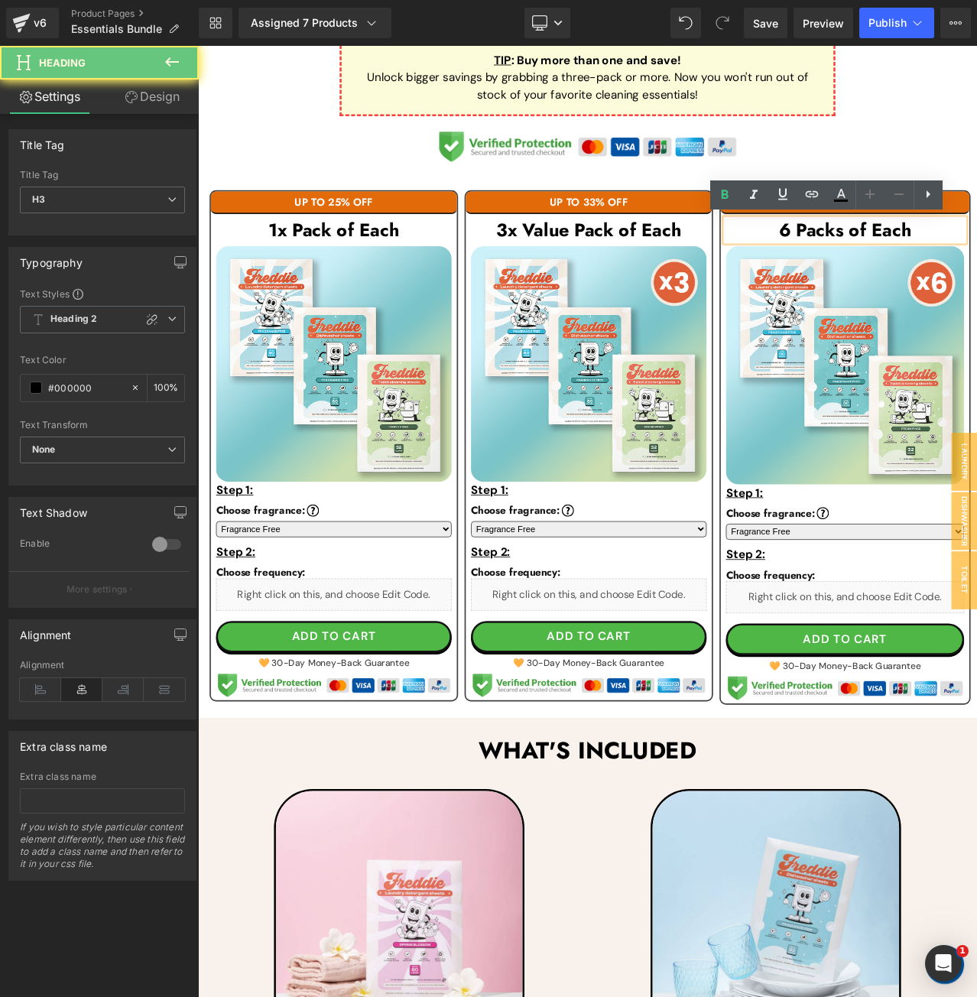
click at [977, 263] on h3 "6 Packs of Each" at bounding box center [966, 265] width 283 height 26
paste div
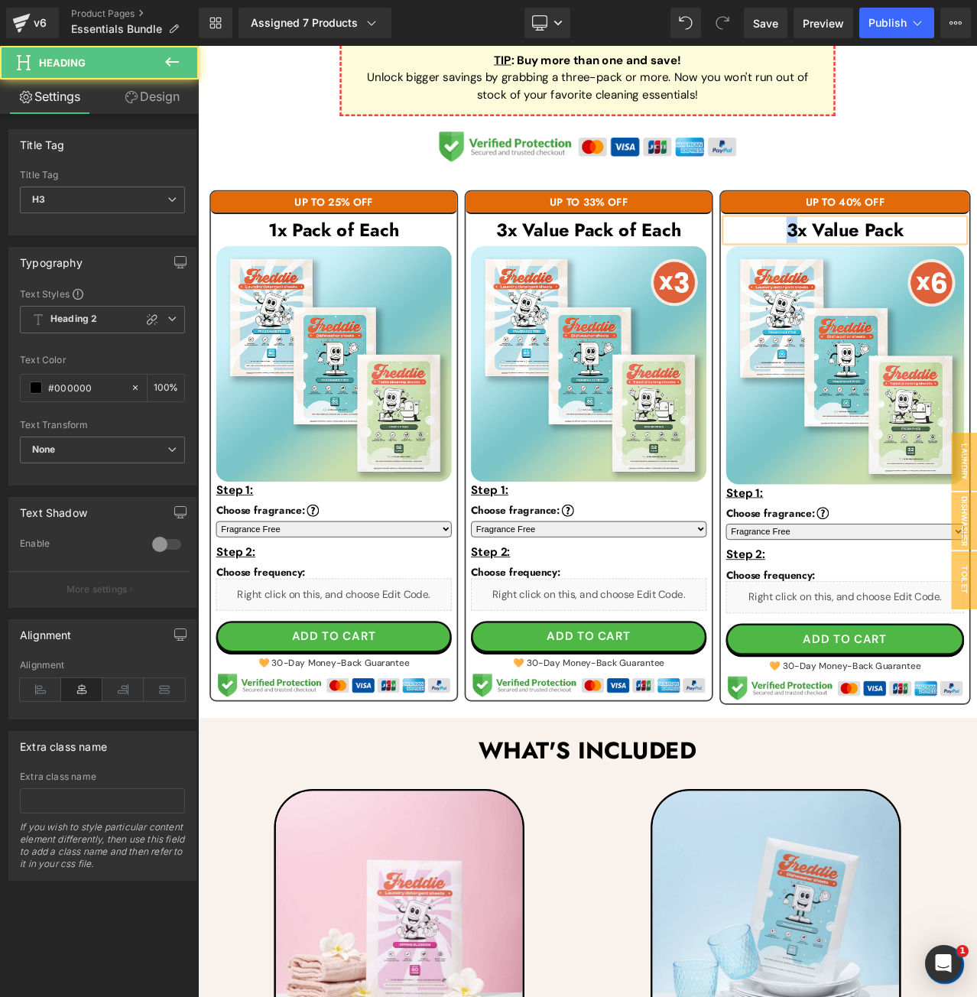
drag, startPoint x: 906, startPoint y: 259, endPoint x: 883, endPoint y: 257, distance: 23.1
click at [883, 257] on h3 "3x Value Pack" at bounding box center [966, 265] width 283 height 26
click at [977, 260] on h3 "6x Value Pack" at bounding box center [966, 265] width 283 height 26
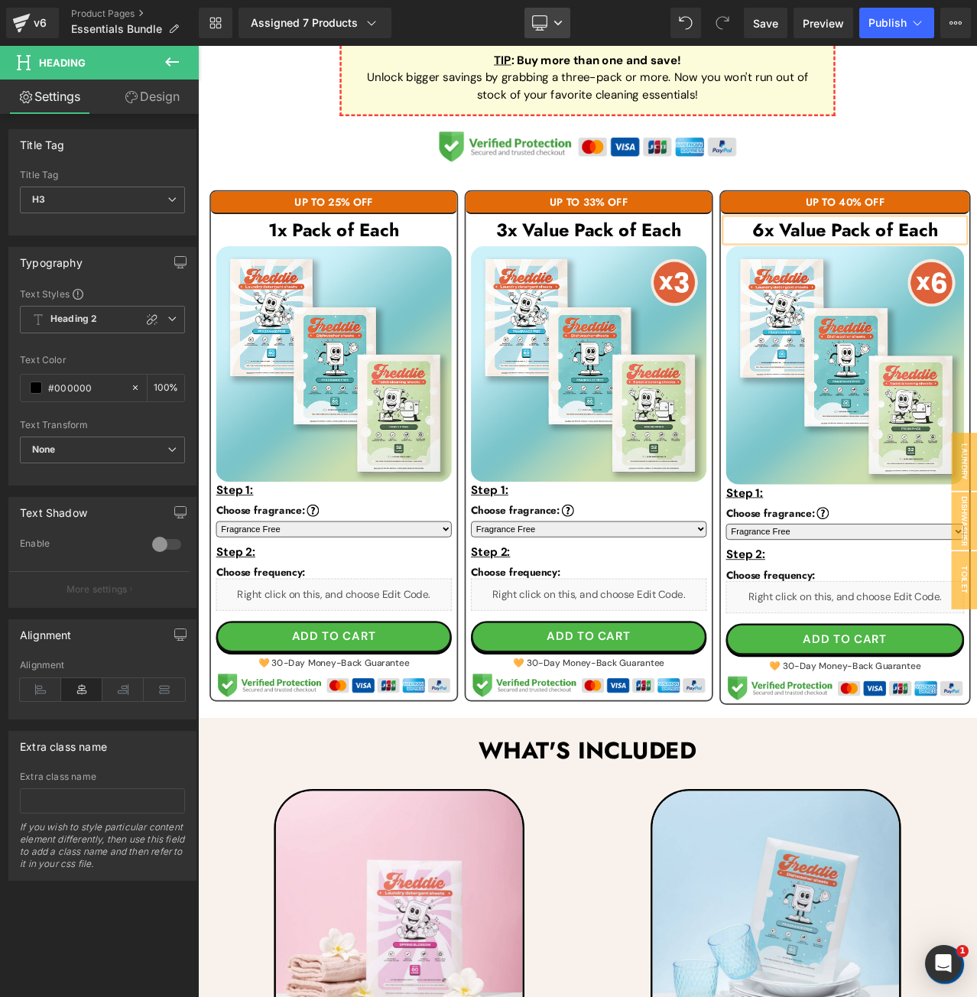
click at [554, 30] on link "Desktop" at bounding box center [548, 23] width 46 height 31
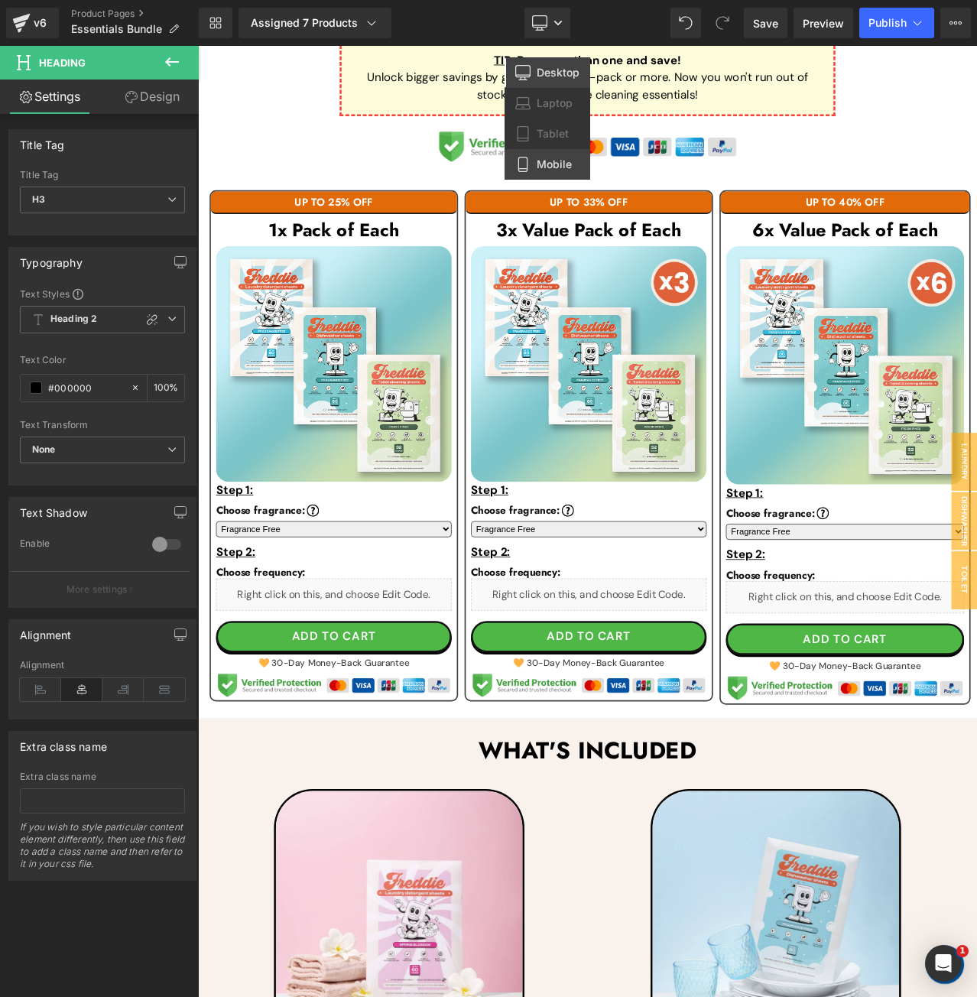
click at [546, 152] on link "Mobile" at bounding box center [548, 164] width 86 height 31
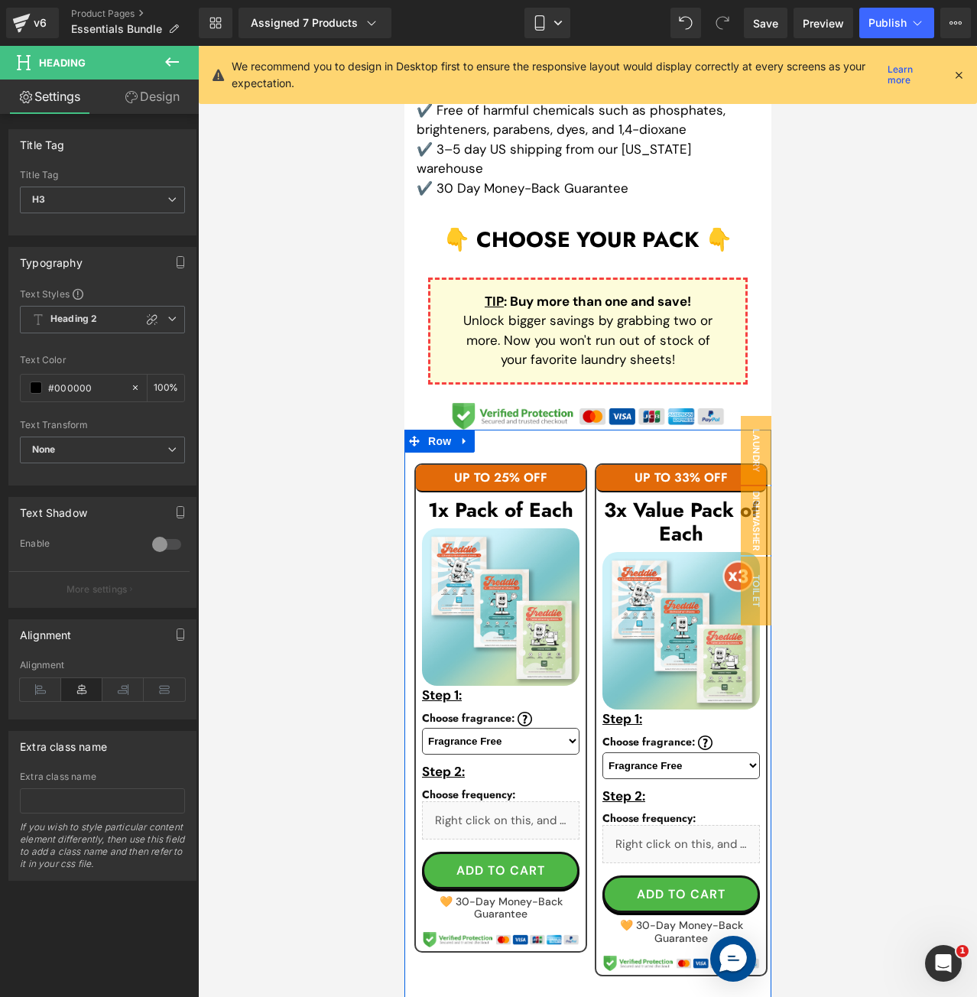
scroll to position [907, 0]
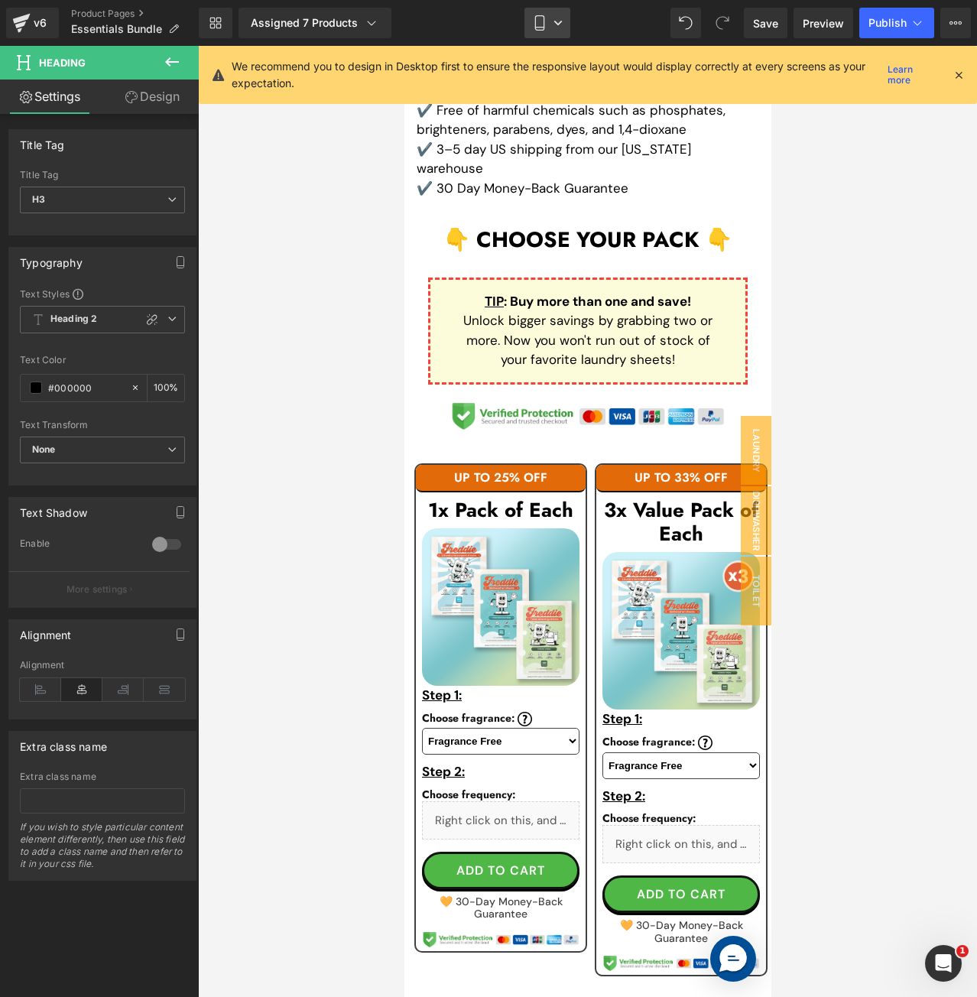
click at [568, 19] on link "Mobile" at bounding box center [548, 23] width 46 height 31
click at [959, 67] on div at bounding box center [959, 75] width 12 height 17
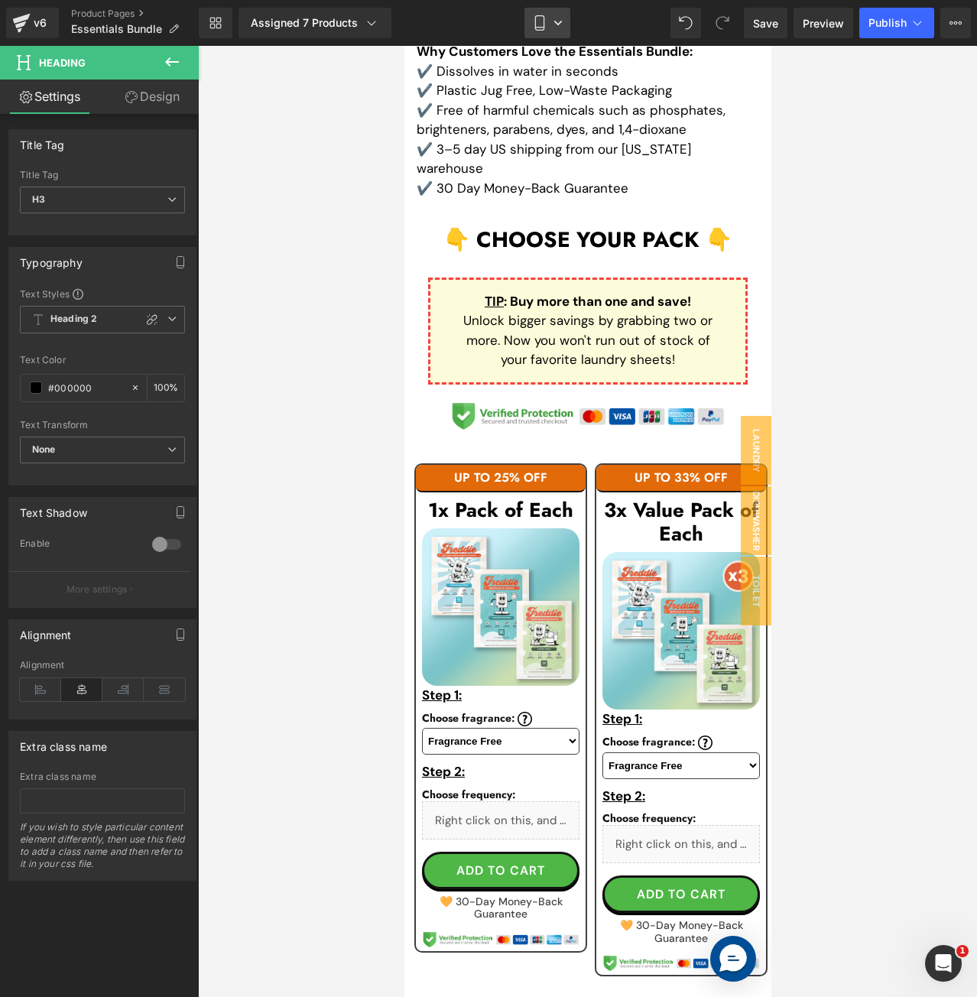
click at [546, 18] on icon at bounding box center [539, 22] width 15 height 15
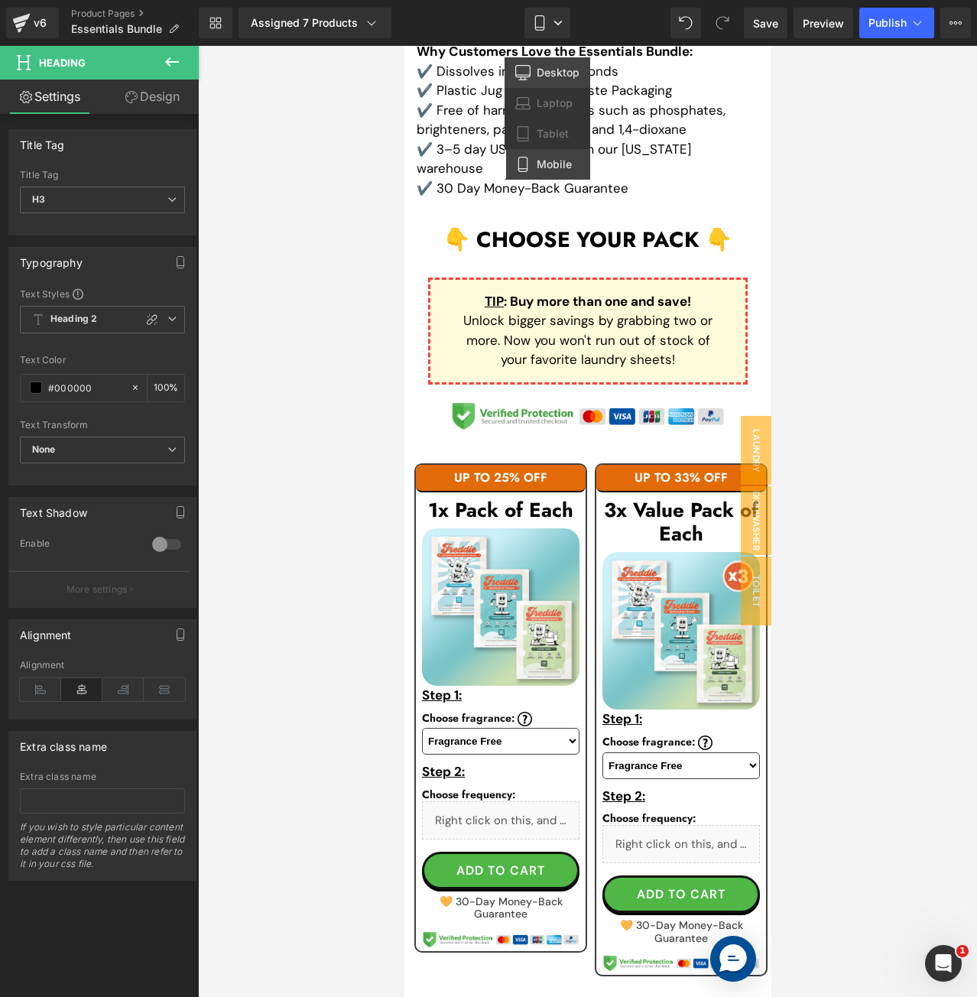
click at [545, 74] on span "Desktop" at bounding box center [558, 73] width 43 height 14
type input "100"
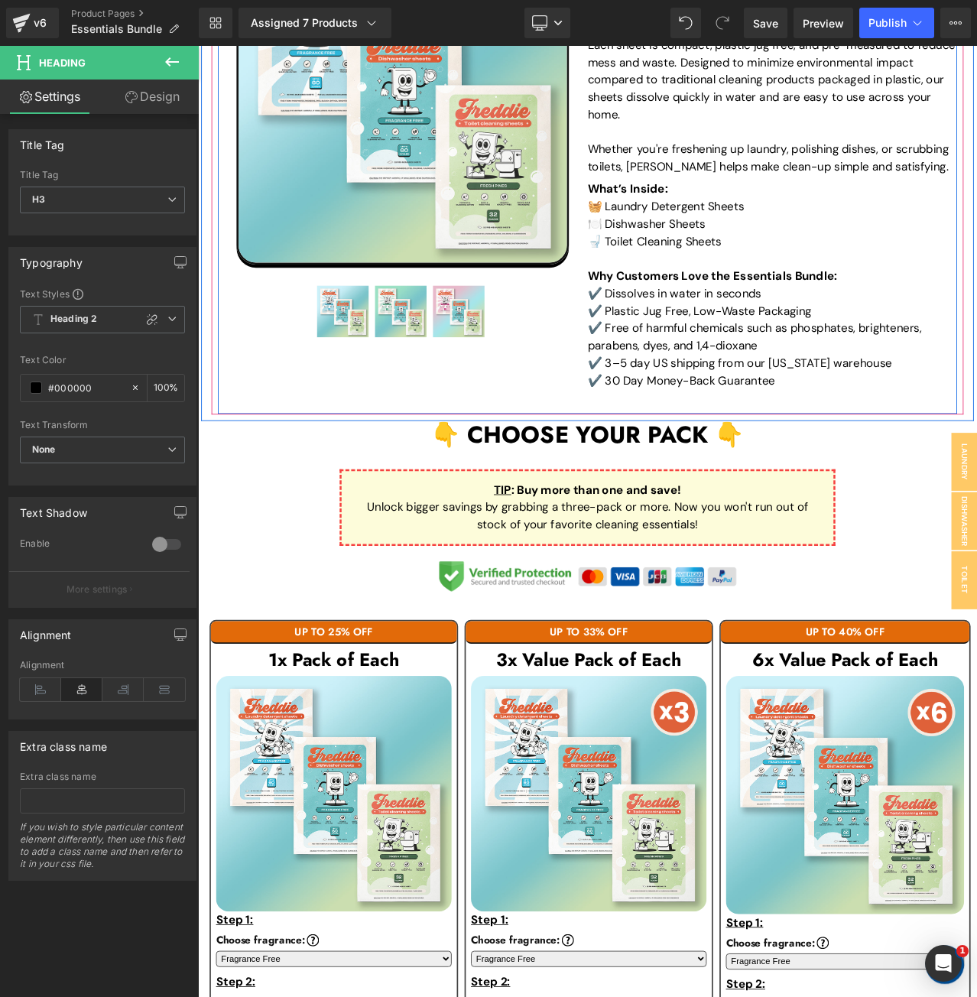
scroll to position [494, 0]
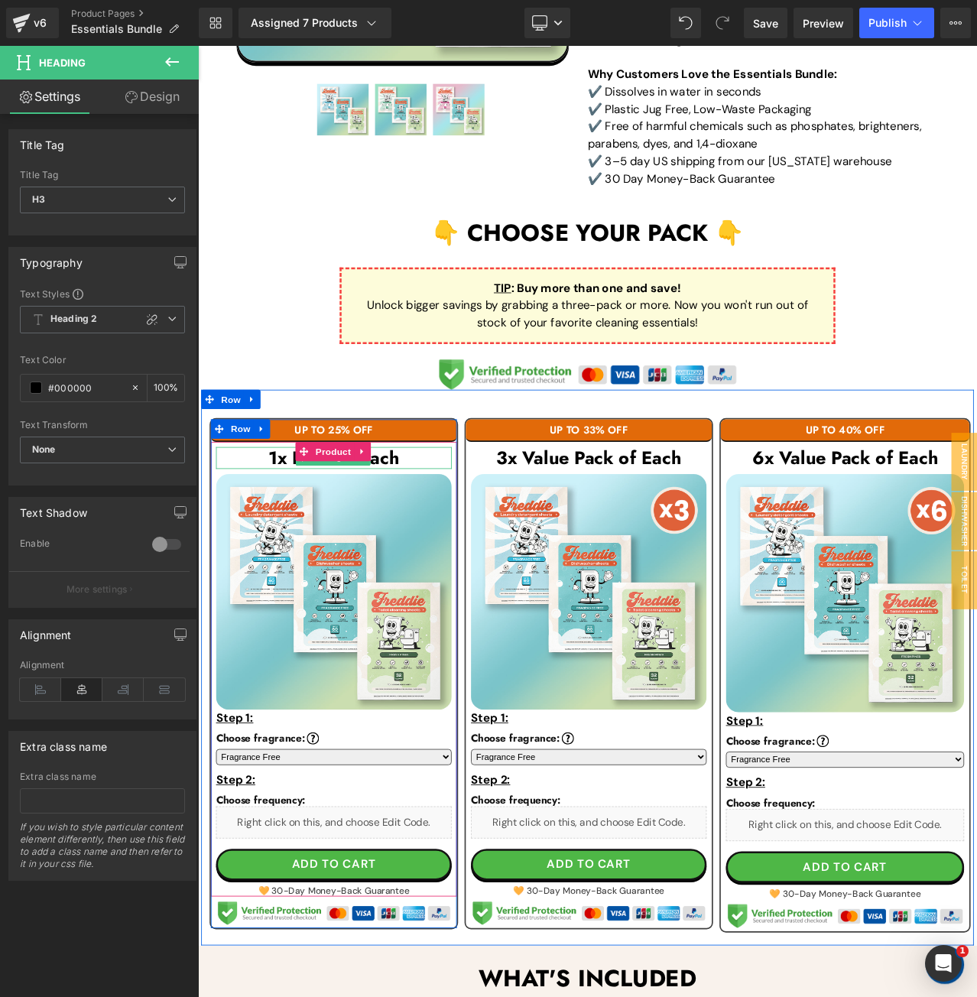
click at [452, 535] on h3 "1x Pack of Each" at bounding box center [360, 535] width 280 height 26
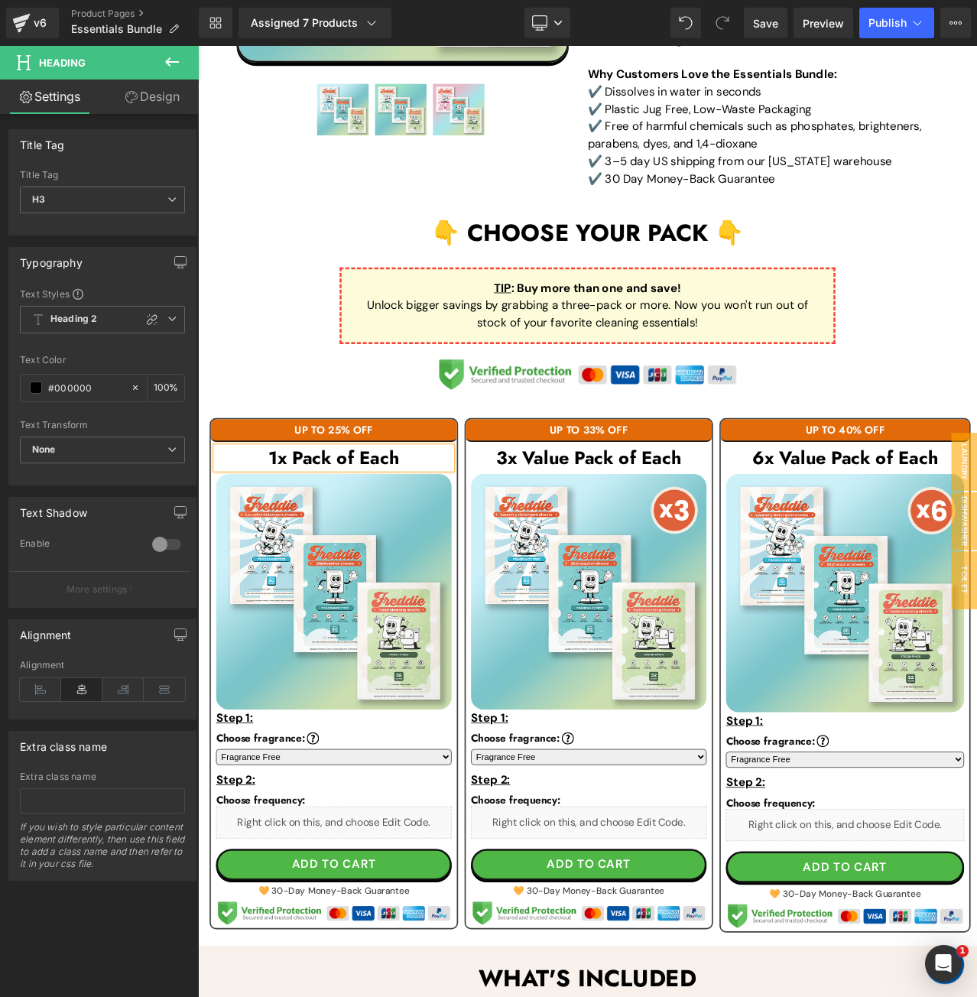
click at [451, 24] on div "Library Assigned 7 Products Product Preview 1x Essentials Bundle 1x Essentials …" at bounding box center [588, 23] width 779 height 31
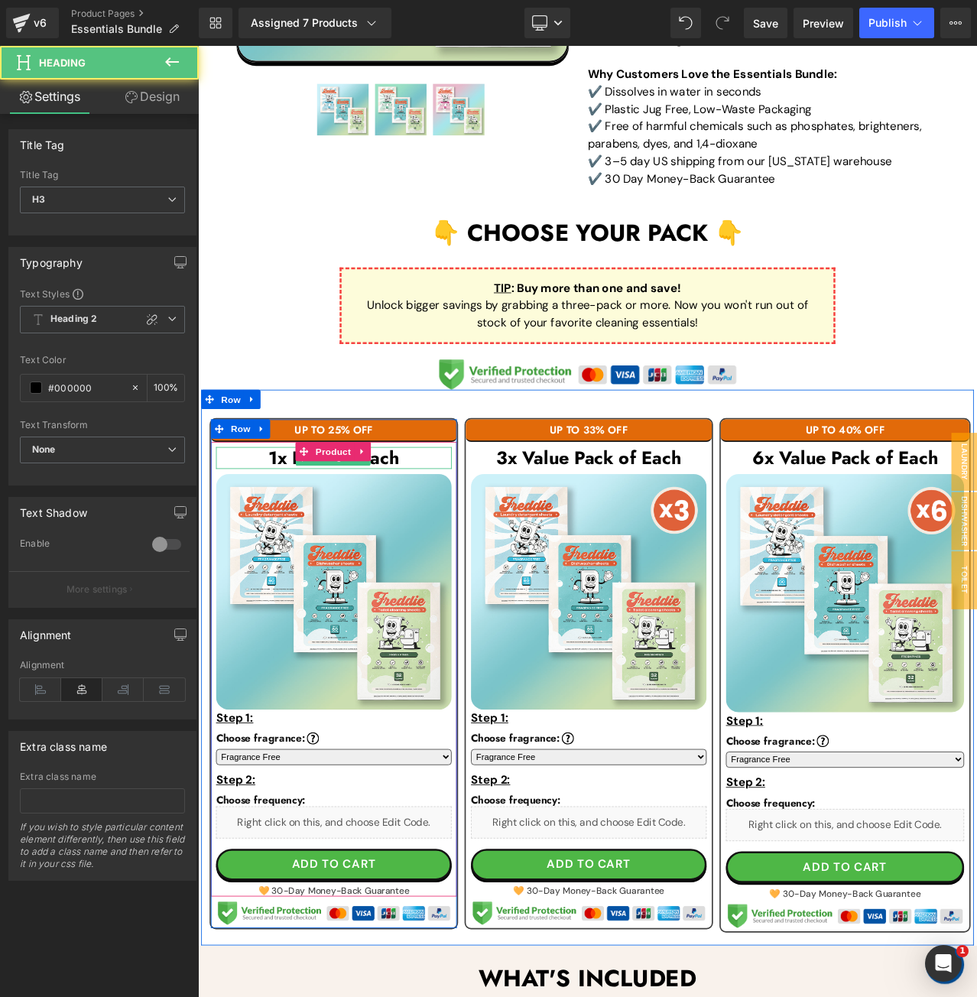
click at [441, 530] on h3 "1x Pack of Each" at bounding box center [360, 535] width 280 height 26
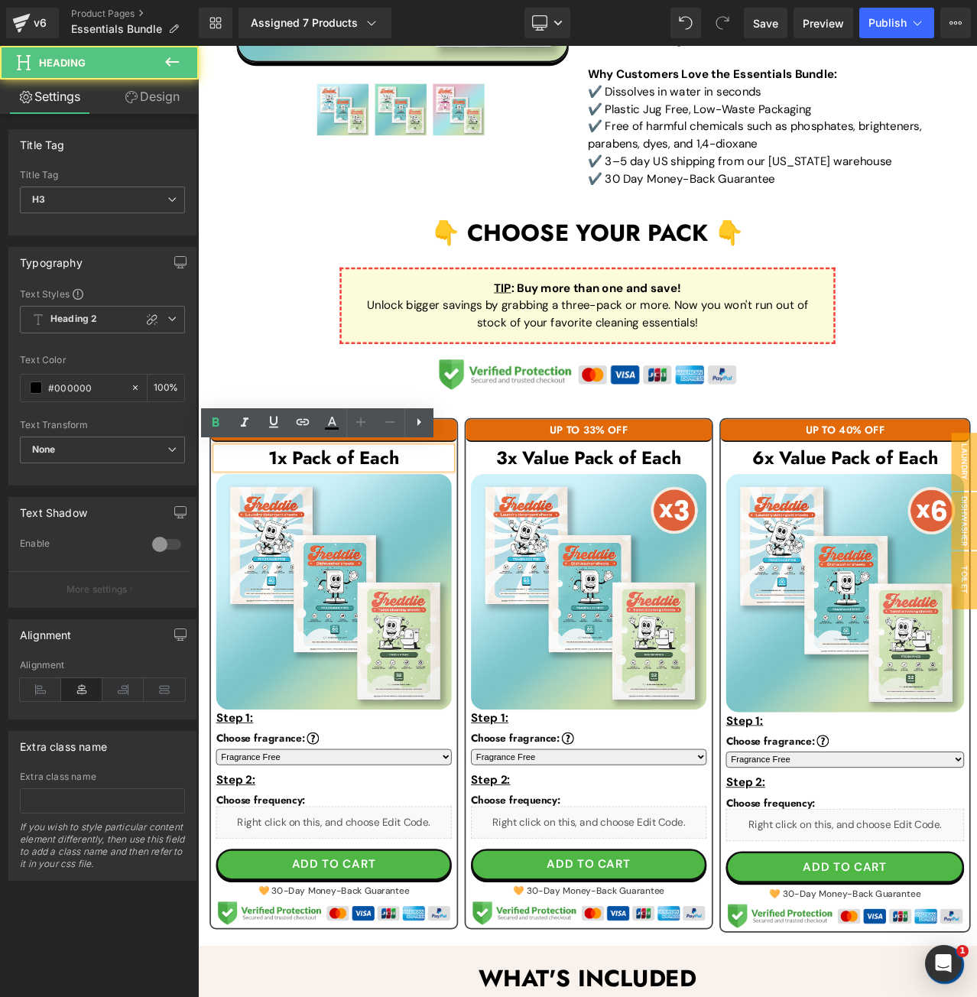
click at [359, 530] on h3 "1x Pack of Each" at bounding box center [360, 535] width 280 height 26
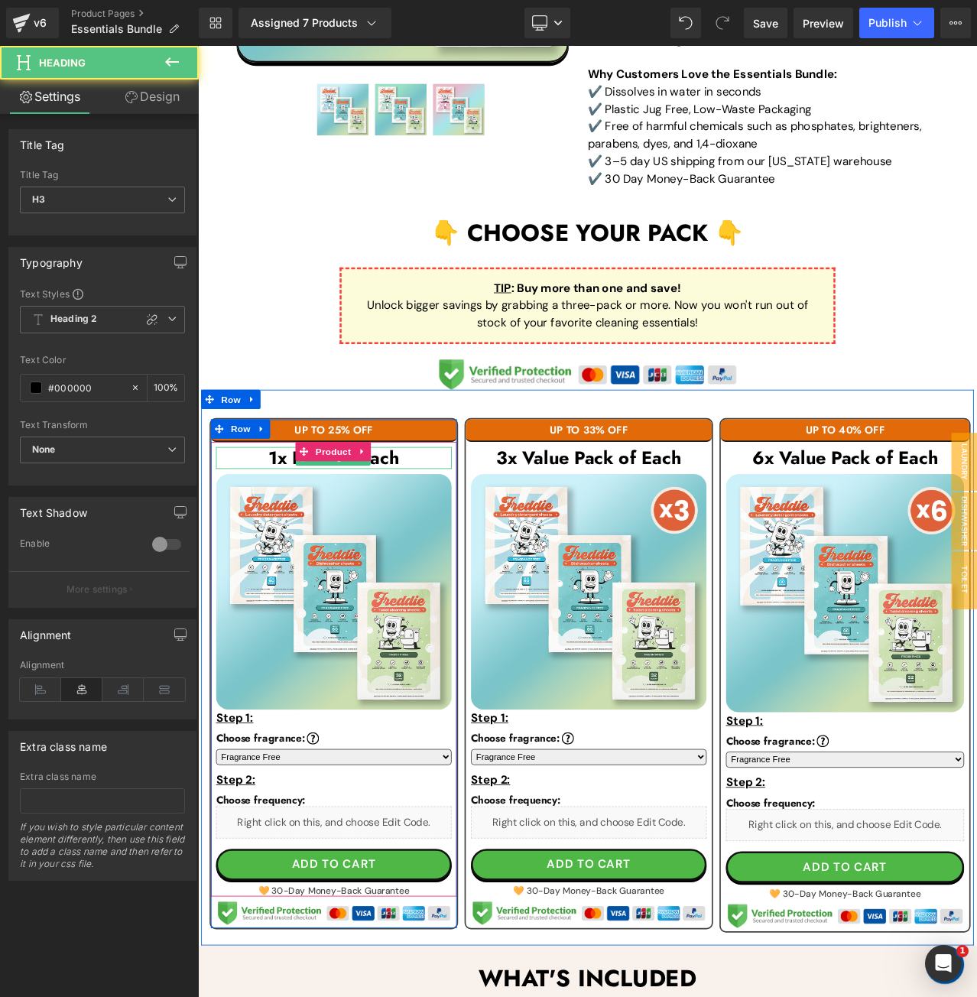
click at [306, 529] on h3 "1x Pack of Each" at bounding box center [360, 535] width 280 height 26
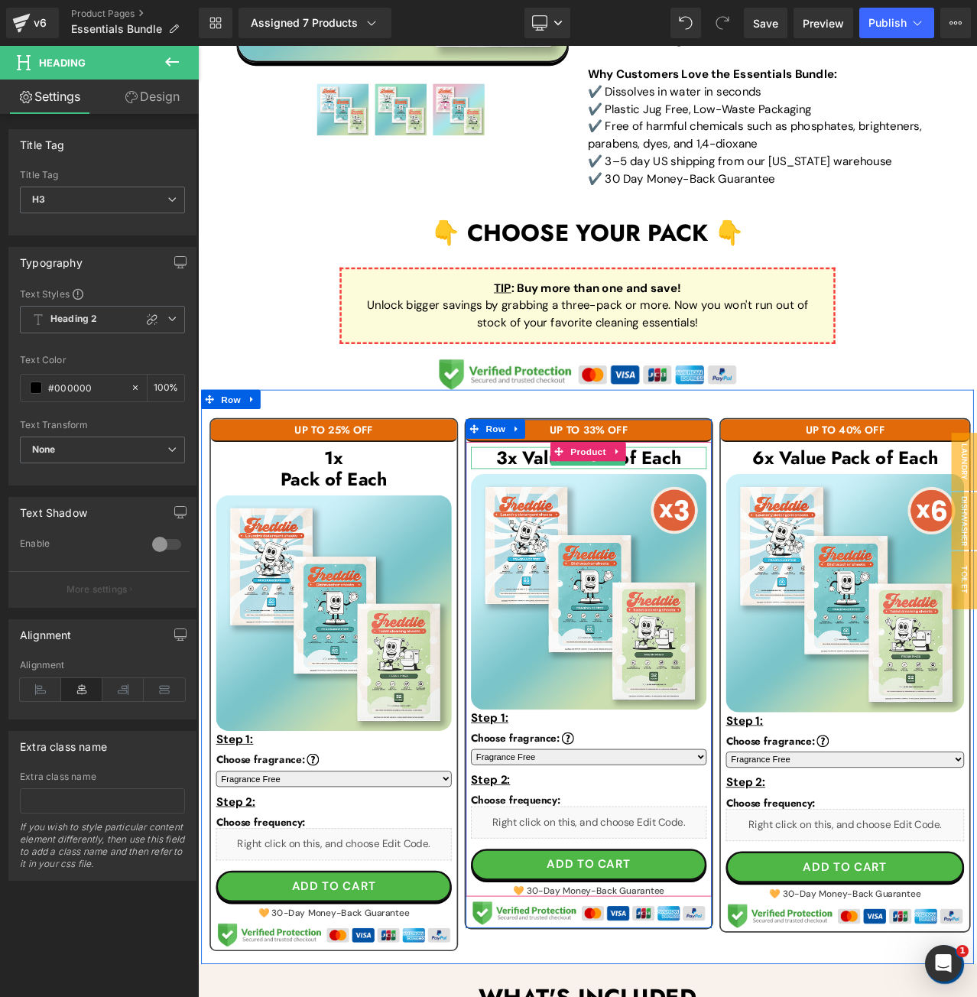
drag, startPoint x: 783, startPoint y: 533, endPoint x: 764, endPoint y: 529, distance: 19.5
click at [783, 534] on h3 "3x Value Pack of Each" at bounding box center [662, 535] width 280 height 26
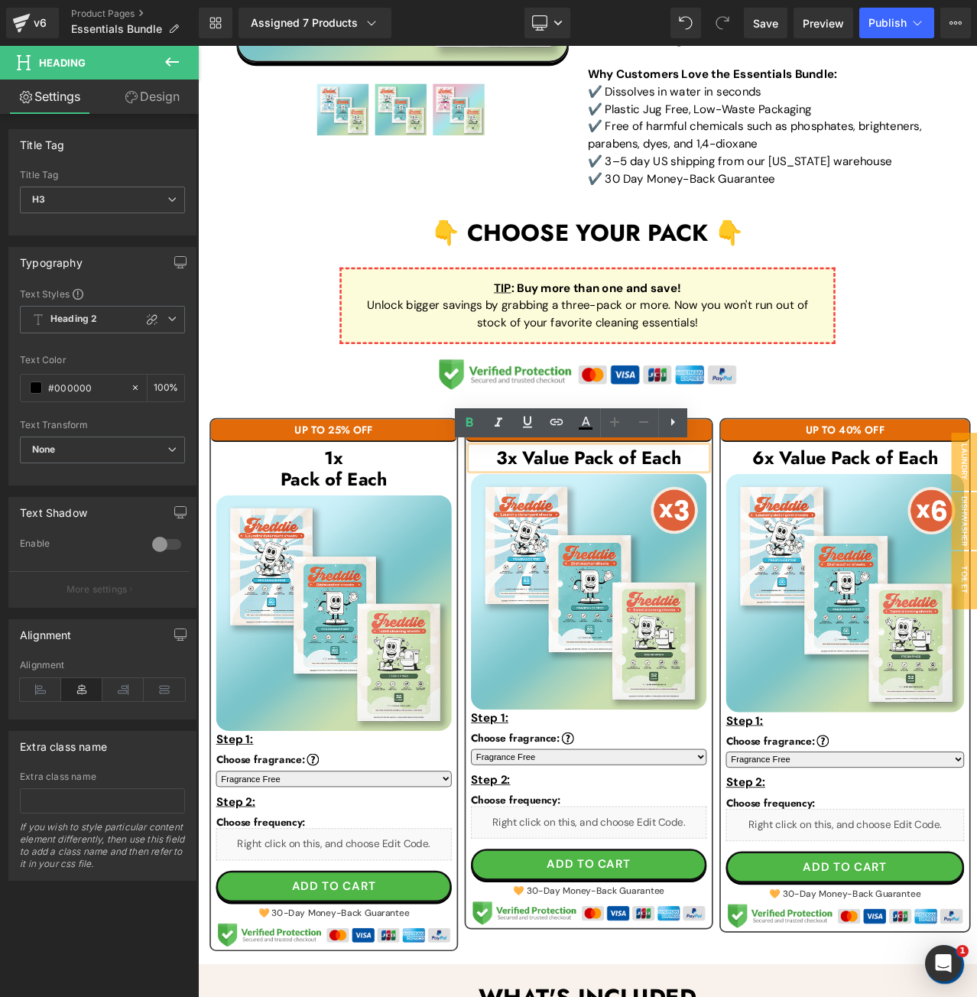
click at [644, 532] on h3 "3x Value Pack of Each" at bounding box center [662, 535] width 280 height 26
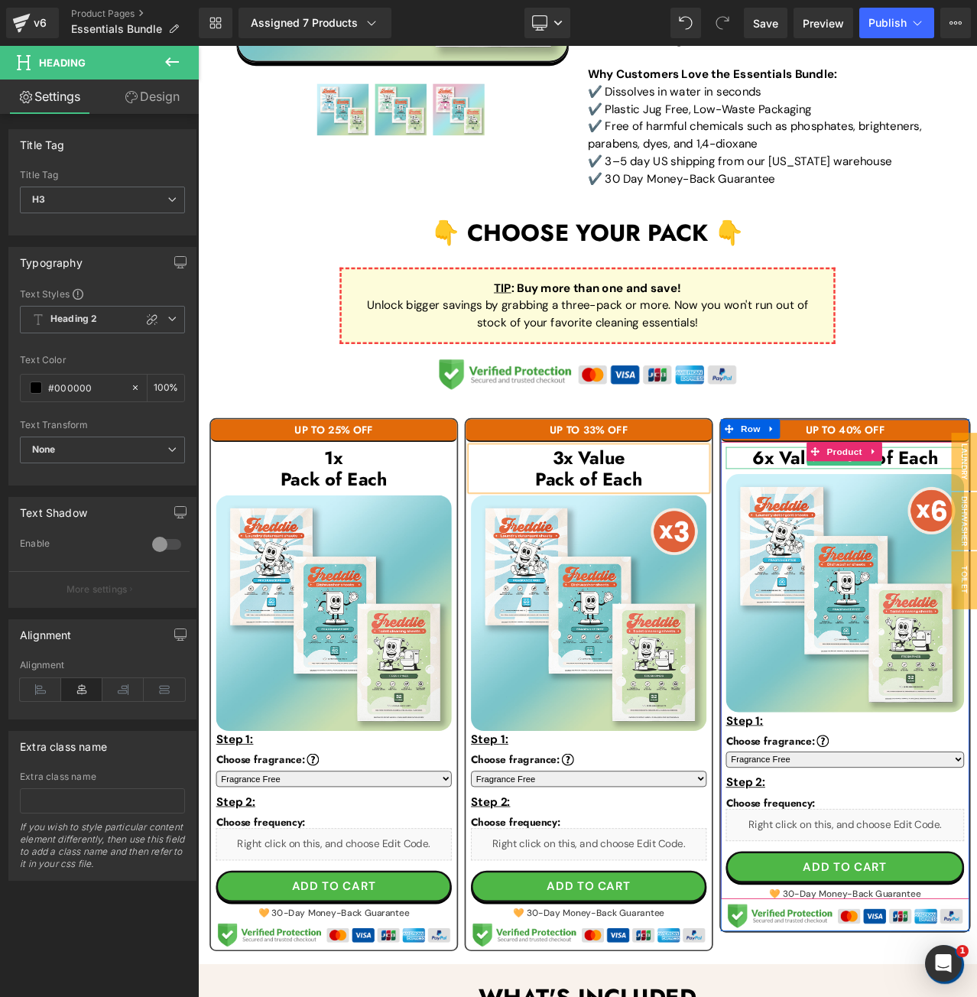
click at [977, 533] on h3 "6x Value Pack of Each" at bounding box center [966, 535] width 283 height 26
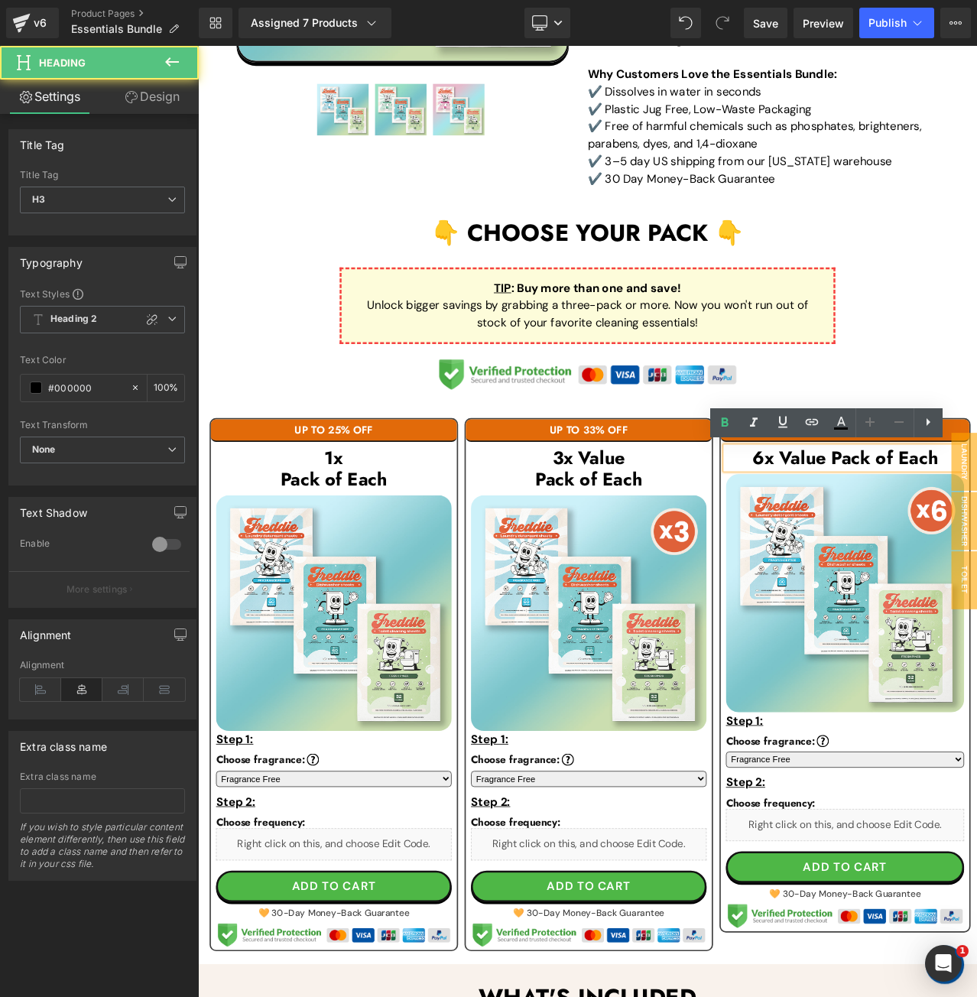
click at [945, 535] on h3 "6x Value Pack of Each" at bounding box center [966, 535] width 283 height 26
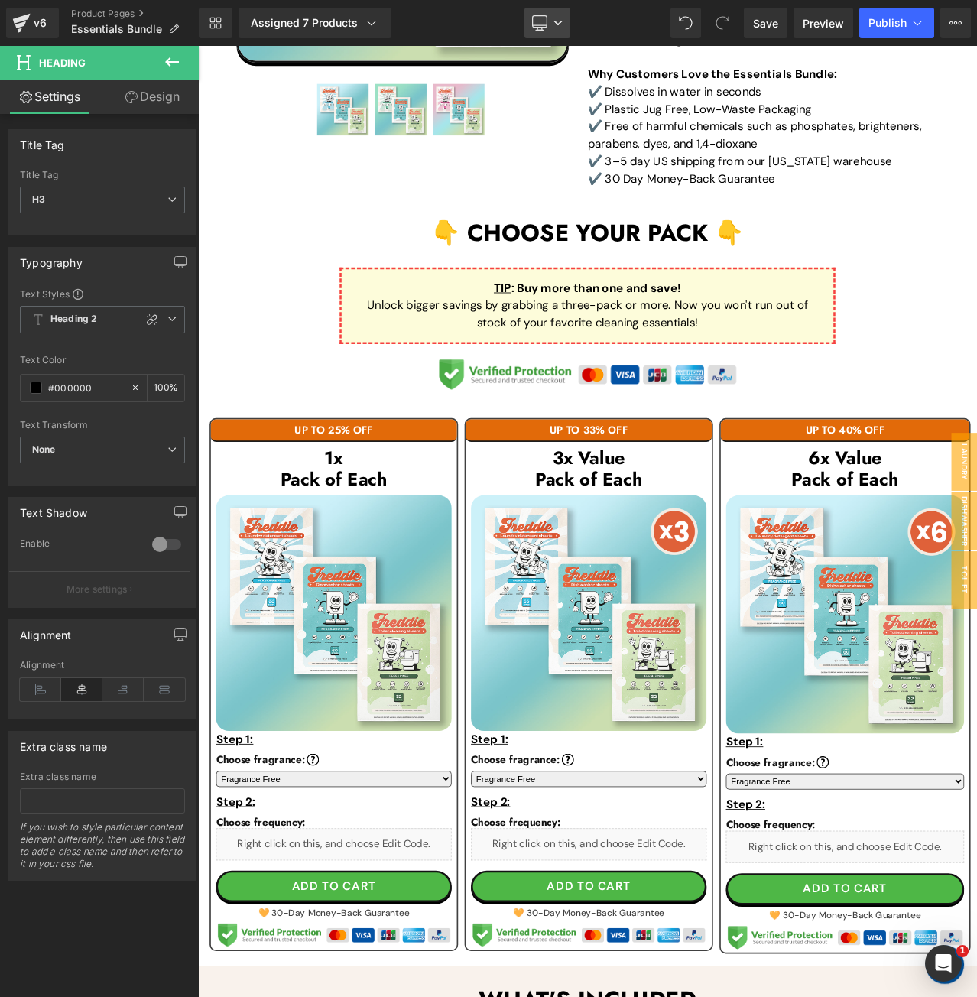
click at [564, 16] on link "Desktop" at bounding box center [548, 23] width 46 height 31
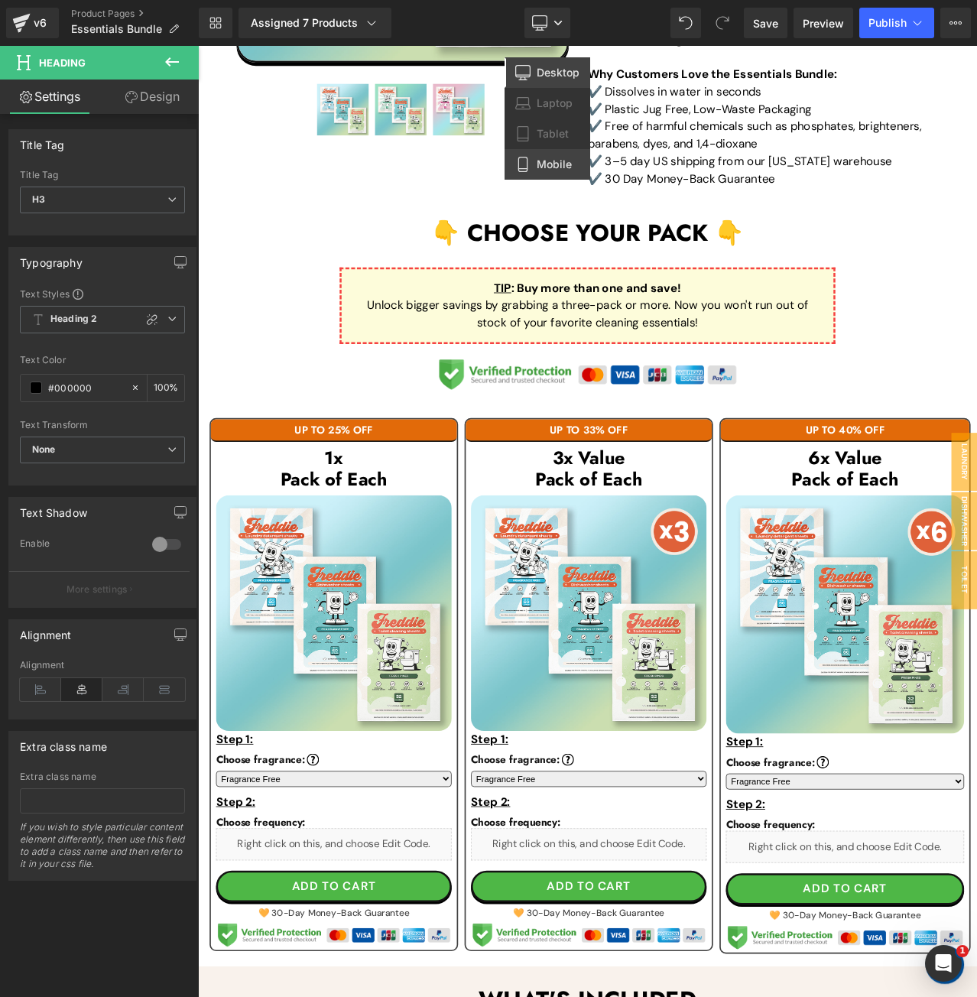
click at [552, 161] on span "Mobile" at bounding box center [554, 165] width 35 height 14
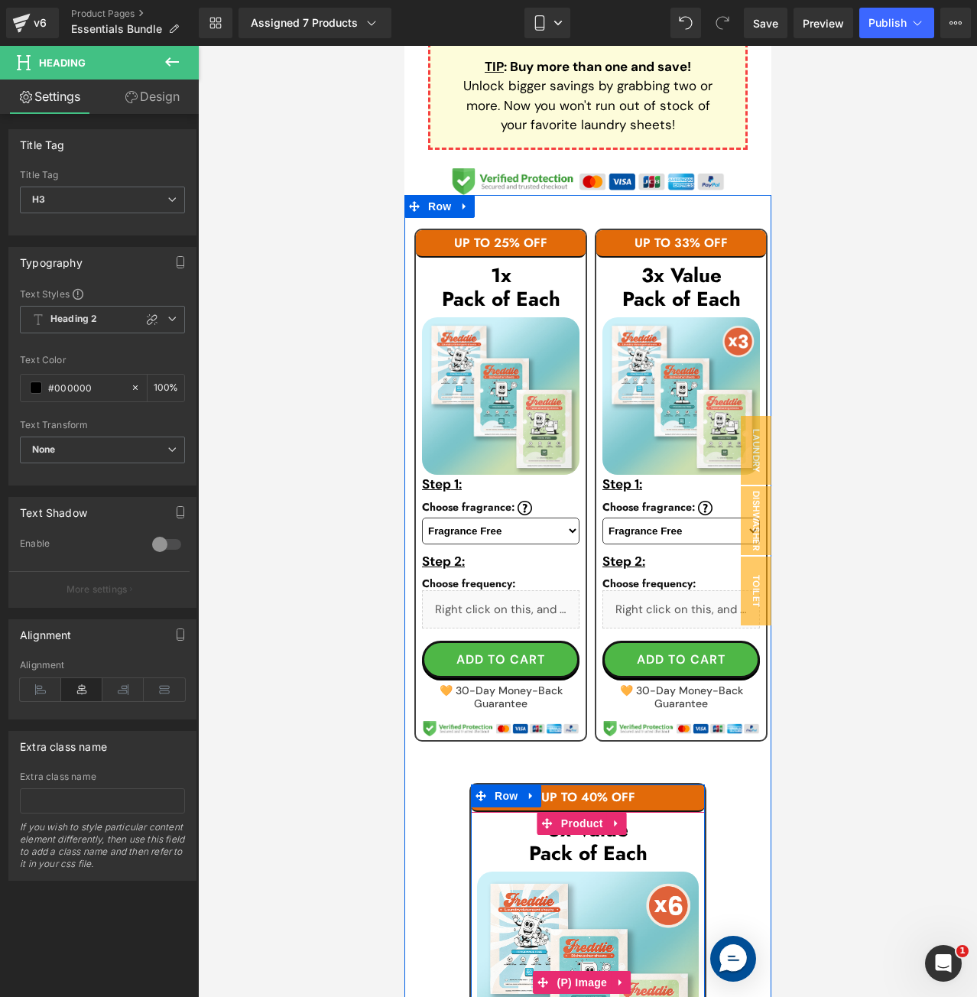
scroll to position [1094, 0]
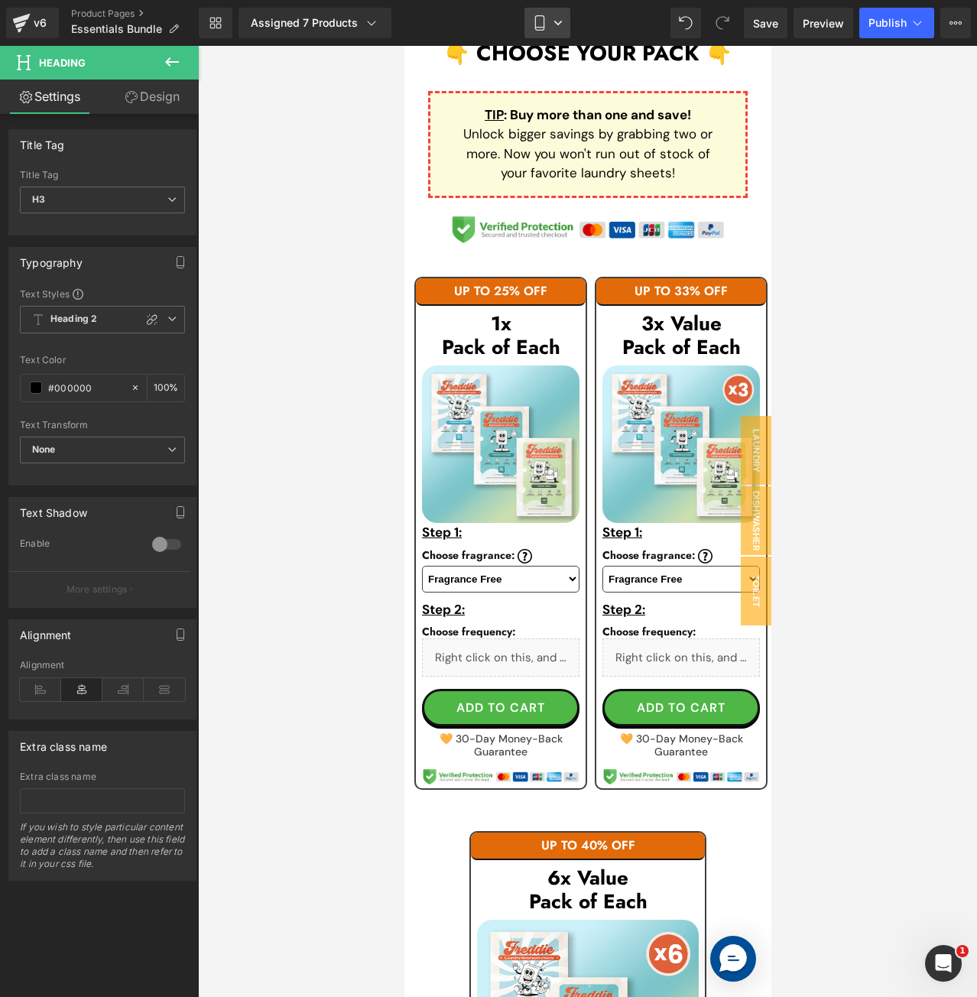
click at [563, 28] on link "Mobile" at bounding box center [548, 23] width 46 height 31
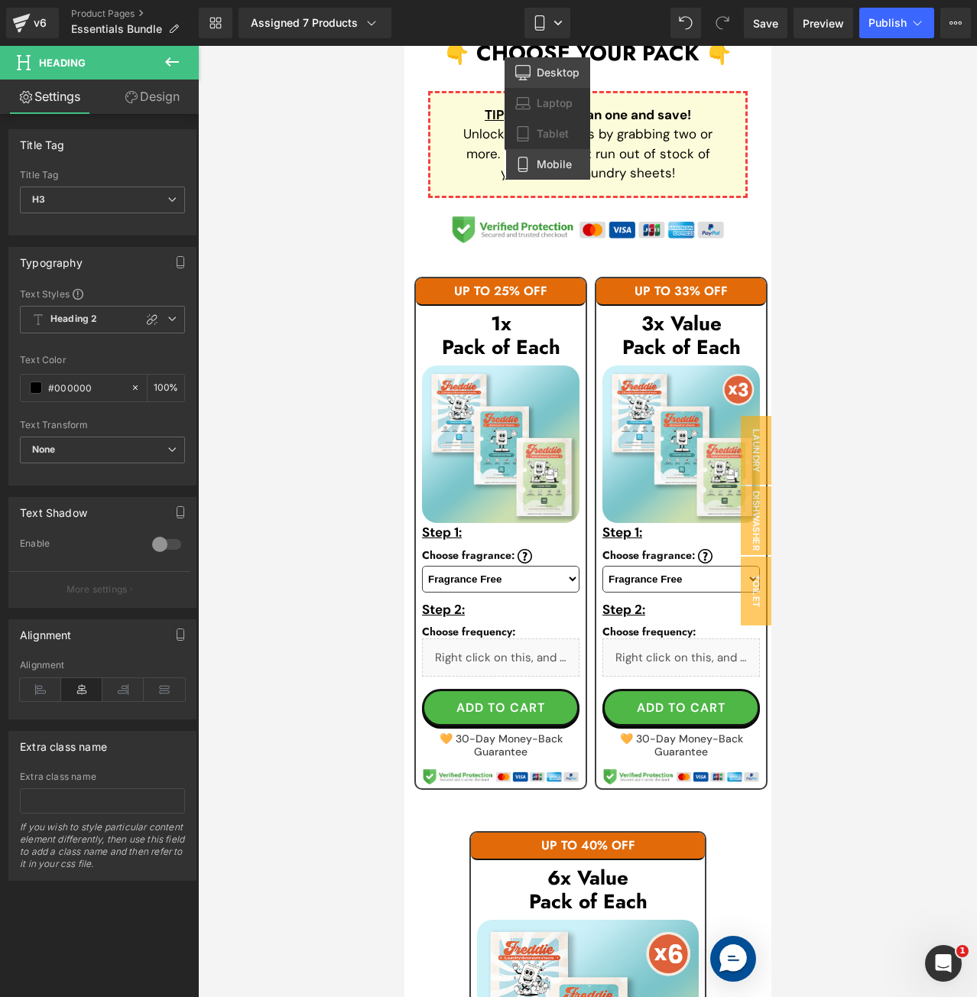
click at [557, 70] on span "Desktop" at bounding box center [558, 73] width 43 height 14
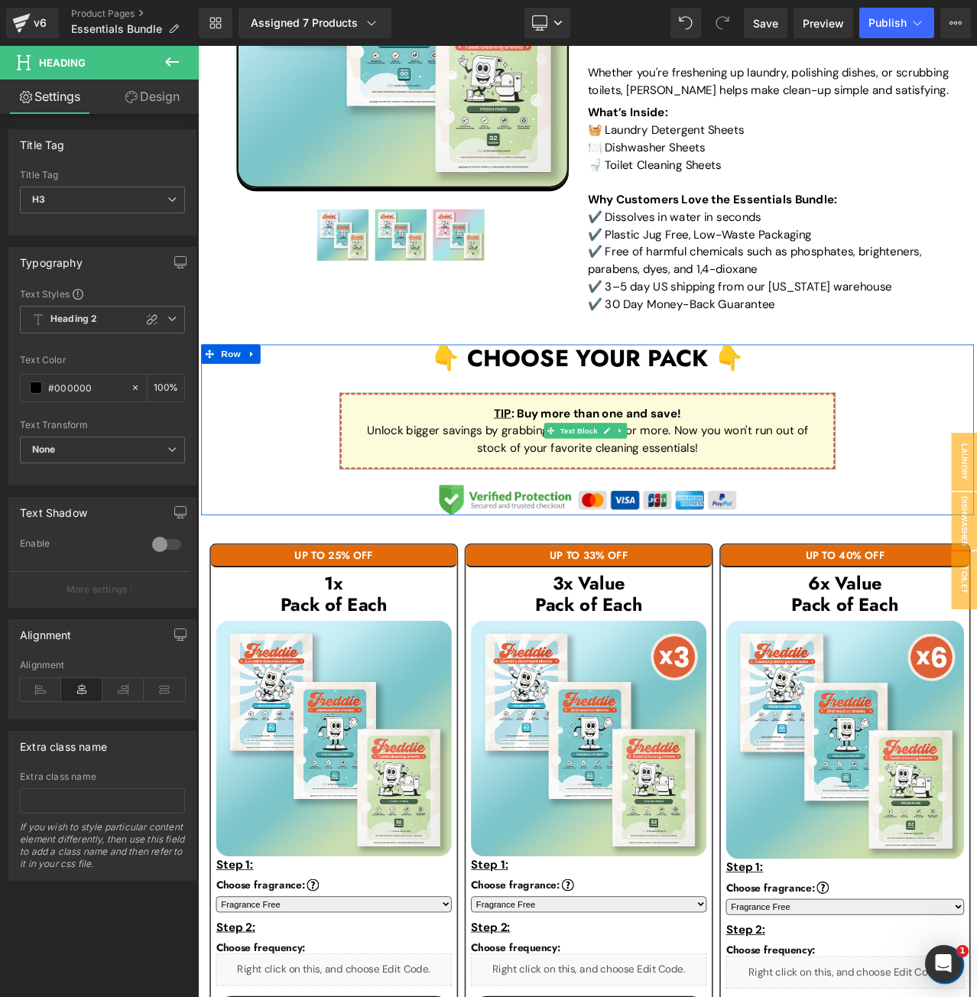
scroll to position [528, 0]
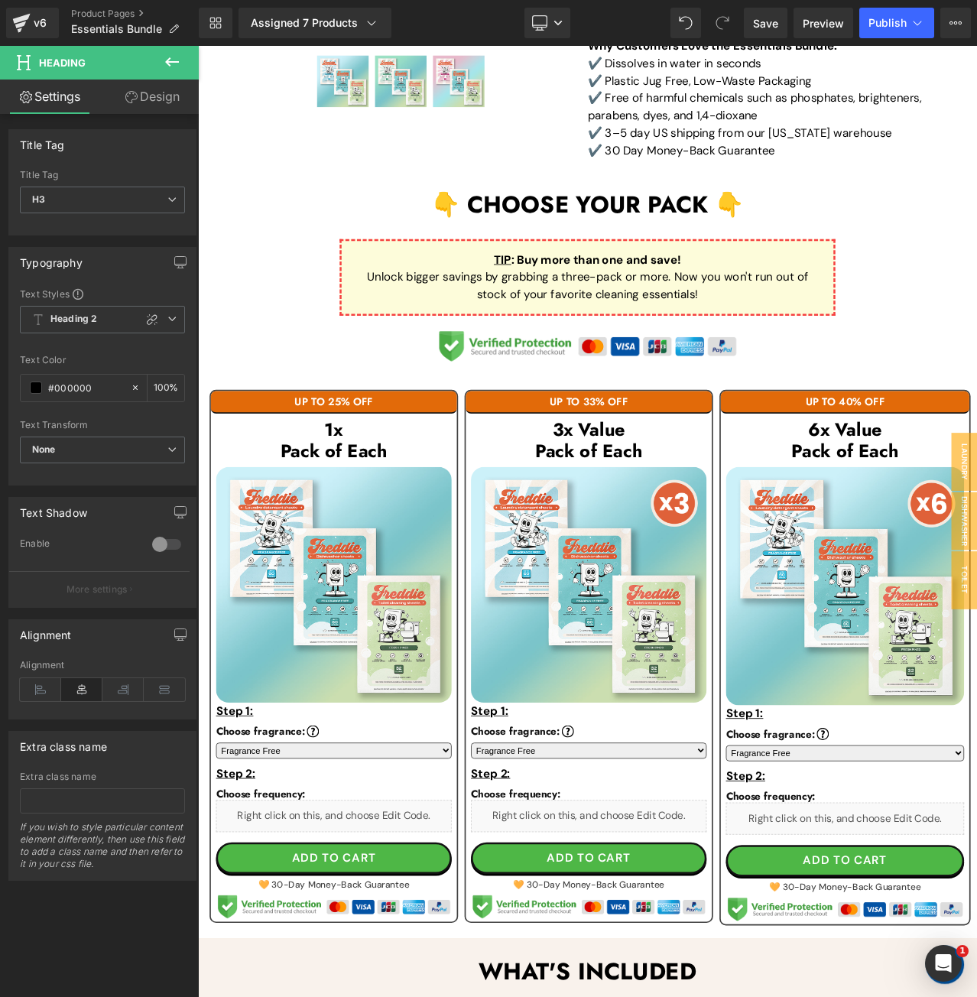
click at [632, 22] on div "Library Assigned 7 Products Product Preview 1x Essentials Bundle 1x Essentials …" at bounding box center [588, 23] width 779 height 31
click at [541, 31] on link "Desktop" at bounding box center [548, 23] width 46 height 31
click at [568, 167] on span "Mobile" at bounding box center [554, 165] width 35 height 14
type input "100"
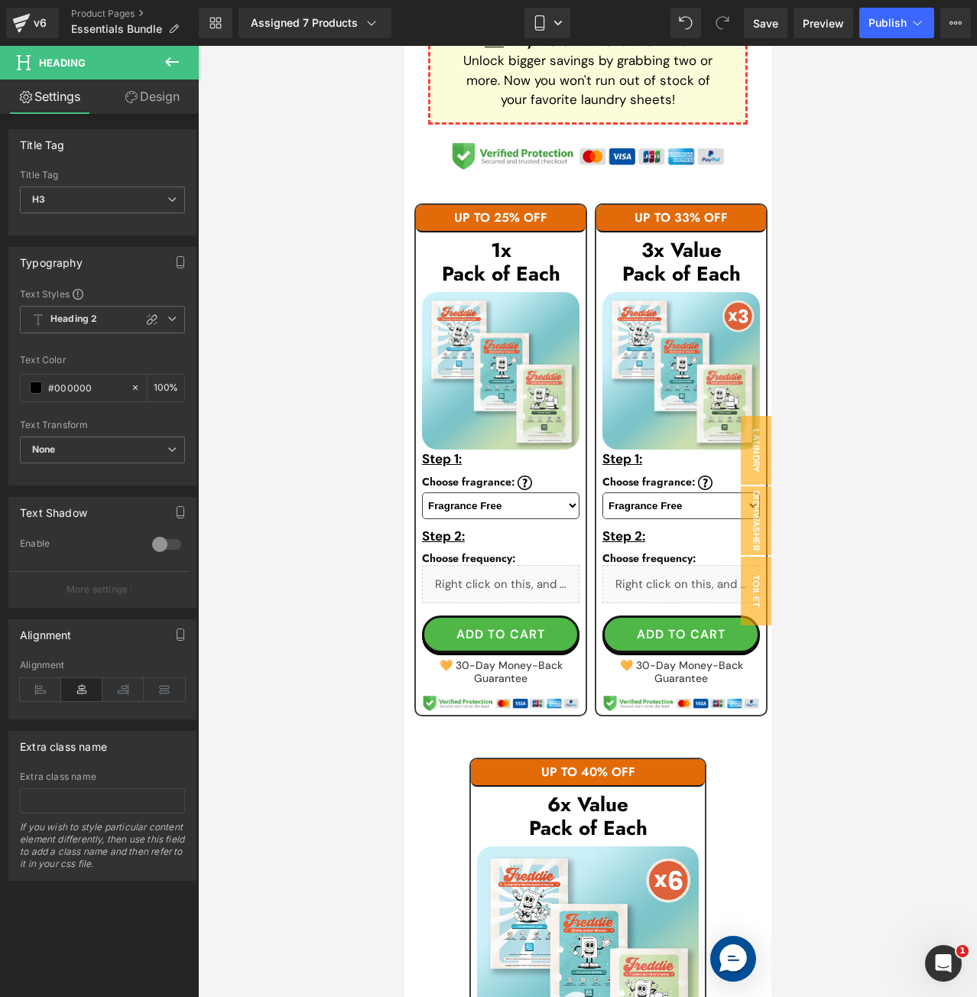
scroll to position [1130, 0]
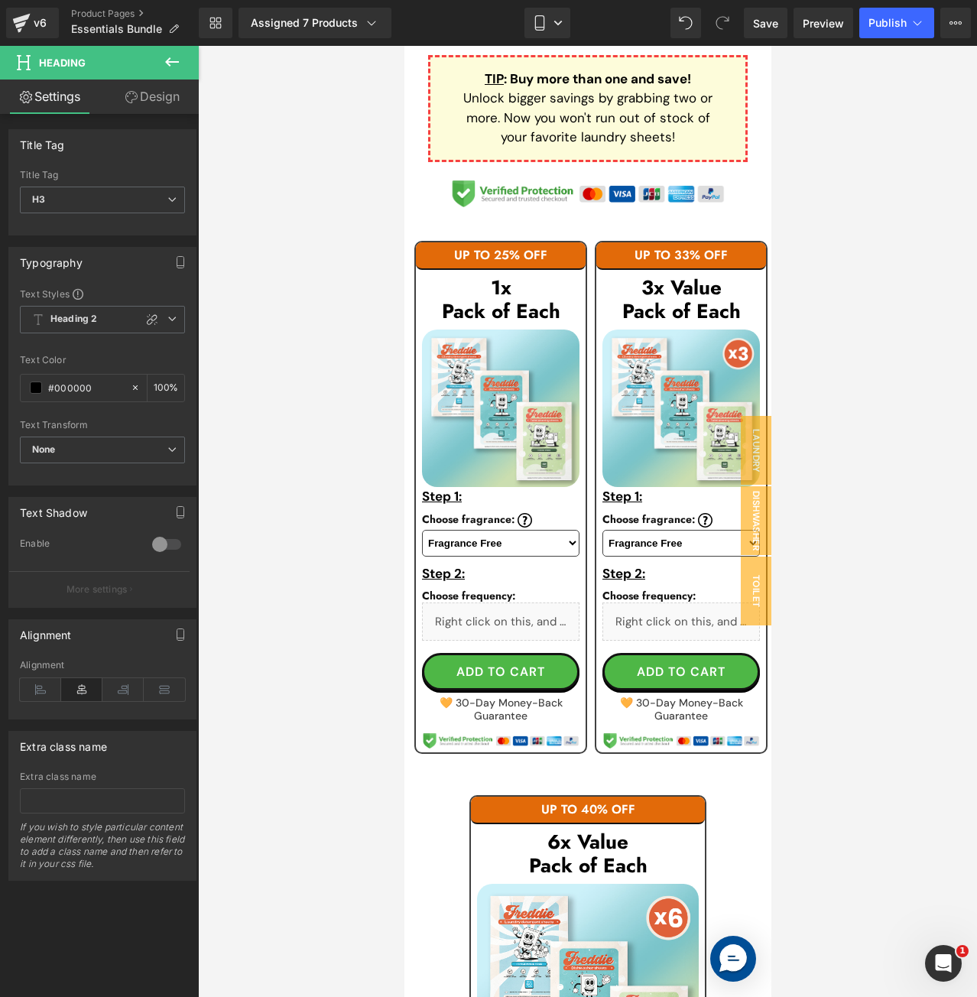
drag, startPoint x: 482, startPoint y: 25, endPoint x: 21, endPoint y: 35, distance: 461.3
click at [482, 25] on div "Library Assigned 7 Products Product Preview 1x Essentials Bundle 1x Essentials …" at bounding box center [588, 23] width 779 height 31
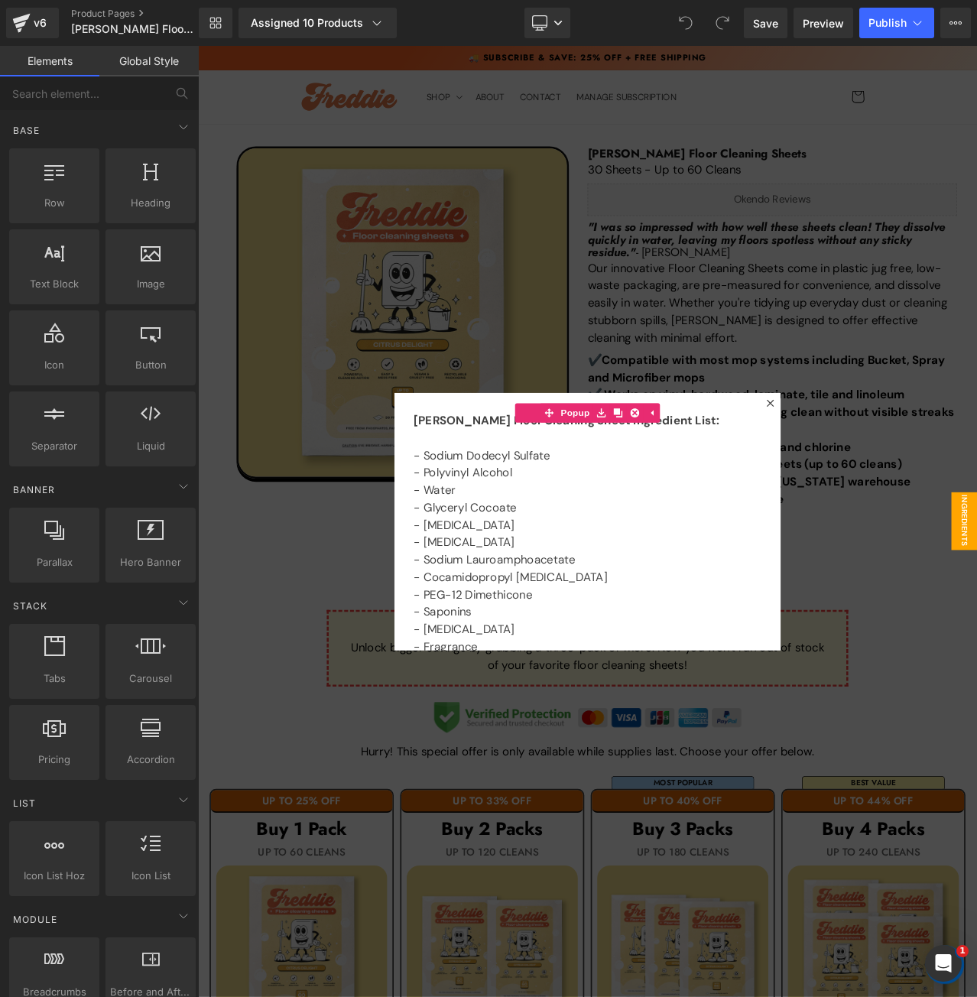
click at [420, 296] on div at bounding box center [660, 611] width 925 height 1130
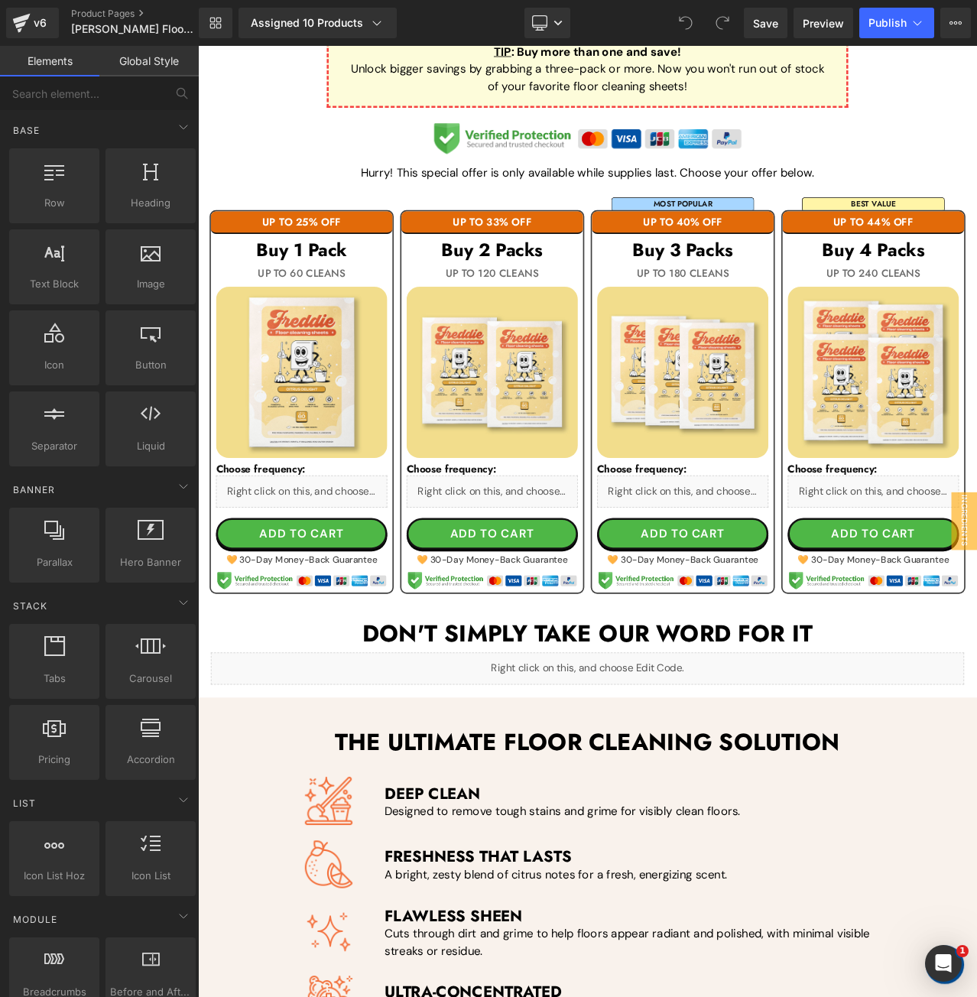
scroll to position [612, 0]
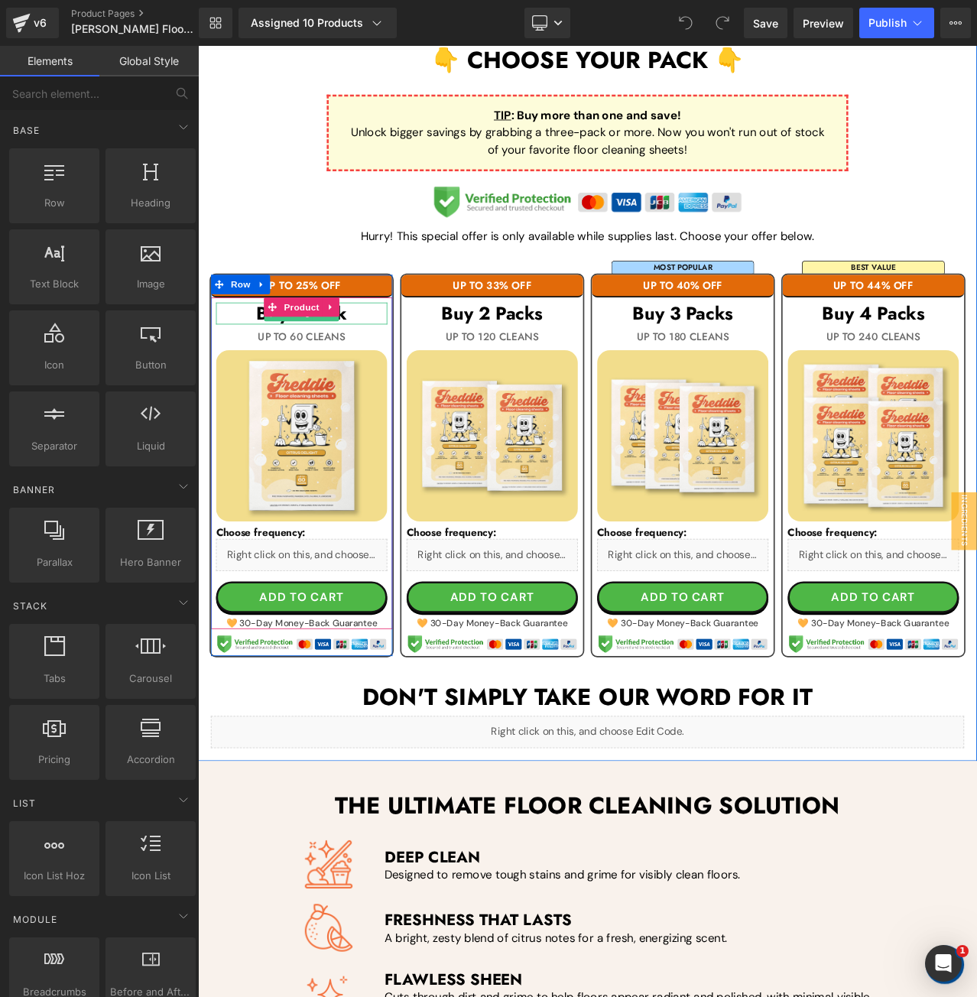
click at [391, 363] on h3 "Buy 1 Pack" at bounding box center [321, 364] width 203 height 26
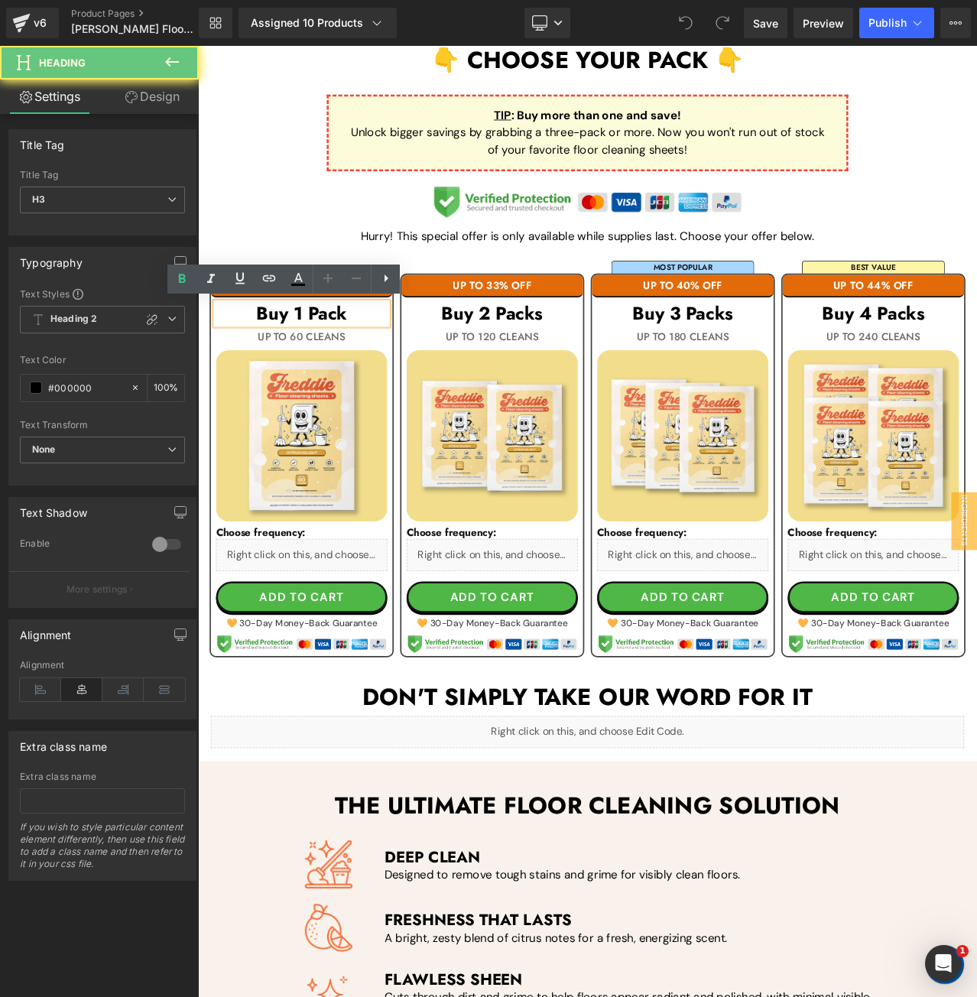
click at [391, 363] on h3 "Buy 1 Pack" at bounding box center [321, 364] width 203 height 26
paste div
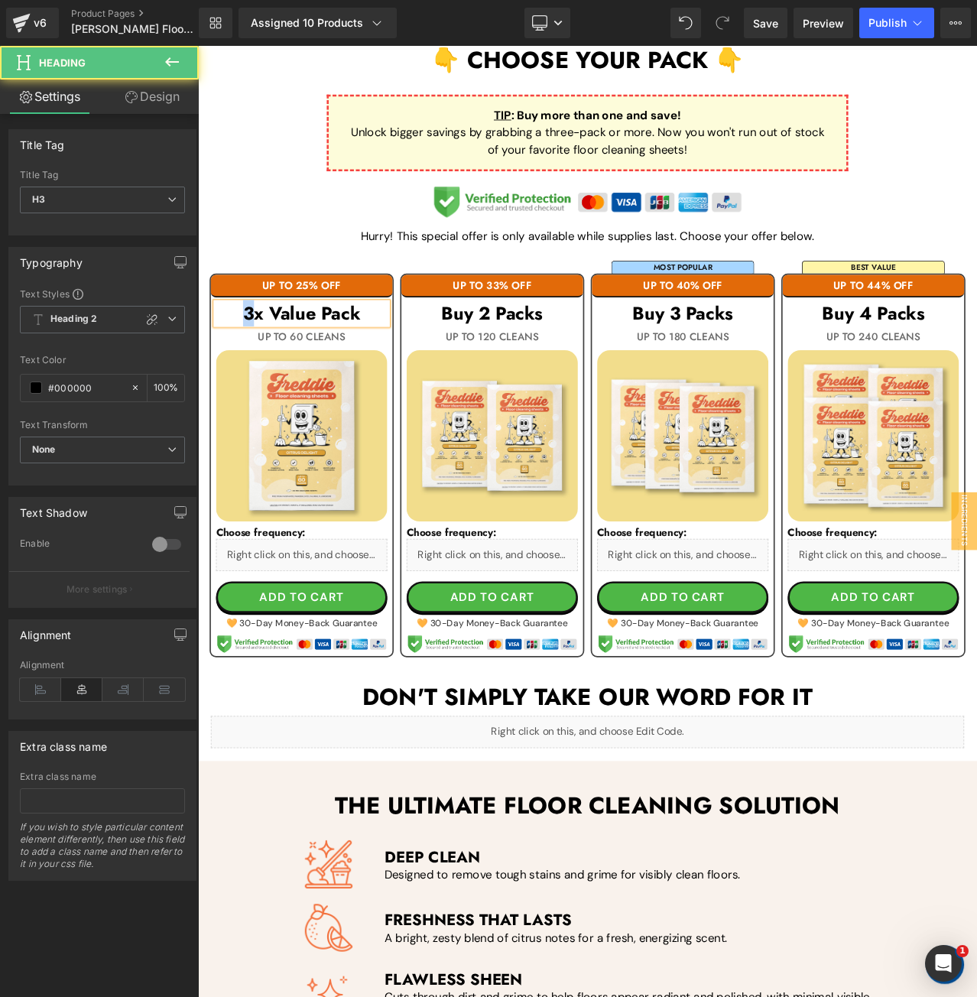
drag, startPoint x: 261, startPoint y: 360, endPoint x: 246, endPoint y: 358, distance: 15.5
click at [246, 358] on h3 "3x Value Pack" at bounding box center [321, 364] width 203 height 26
drag, startPoint x: 334, startPoint y: 361, endPoint x: 281, endPoint y: 359, distance: 53.6
click at [281, 359] on h3 "1x Value Pack" at bounding box center [321, 364] width 203 height 26
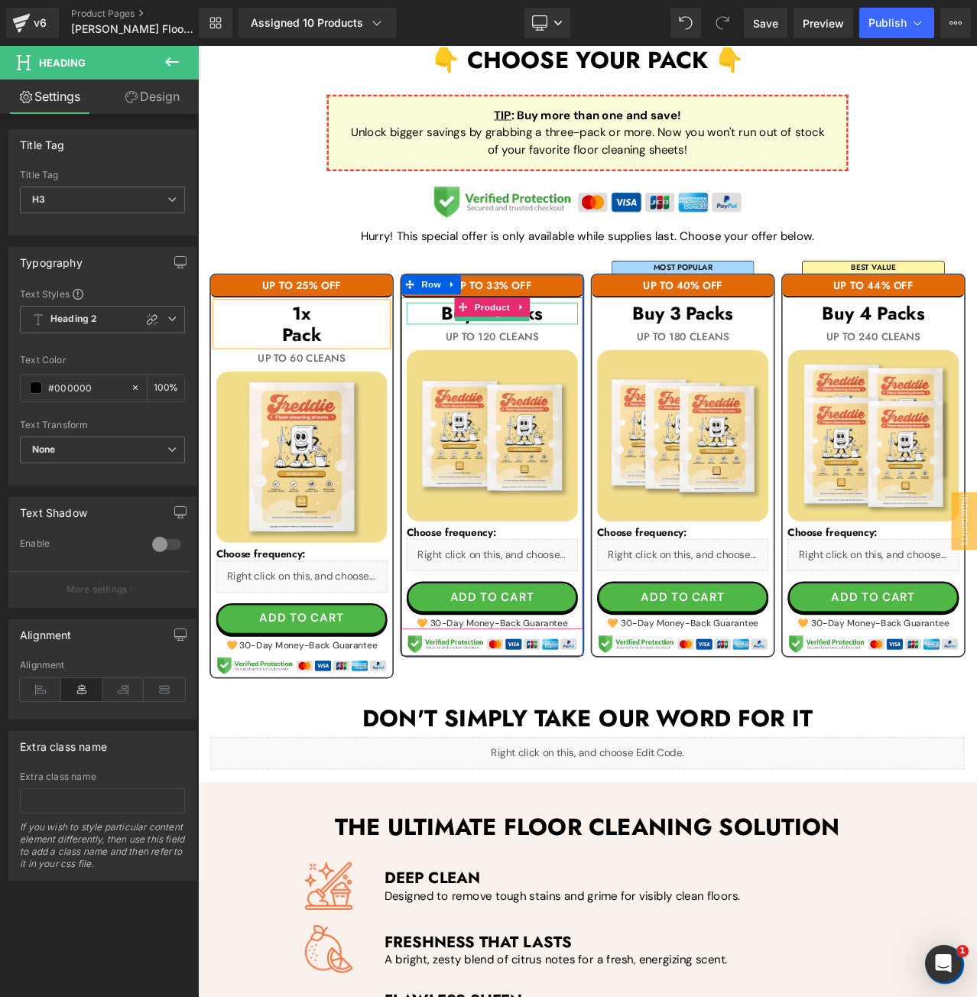
click at [633, 366] on h3 "Buy 2 Packs" at bounding box center [547, 364] width 203 height 26
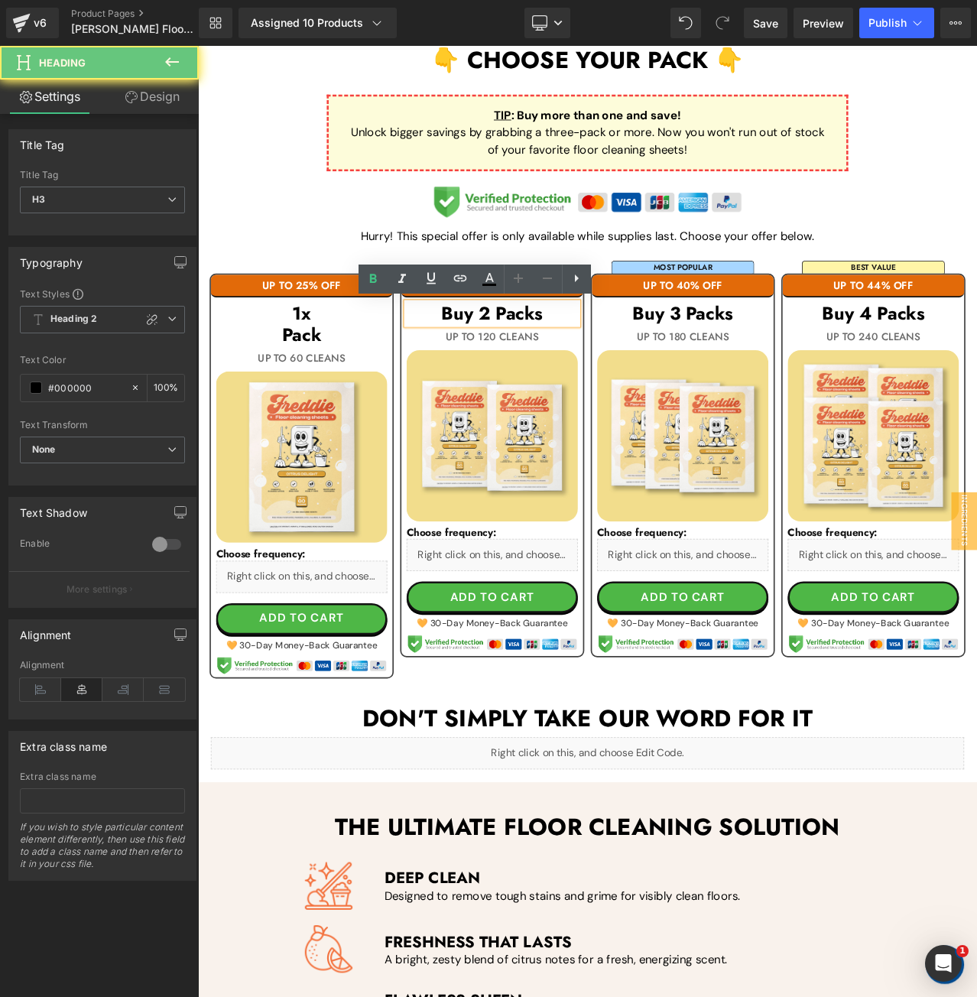
click at [633, 366] on h3 "Buy 2 Packs" at bounding box center [547, 364] width 203 height 26
paste div
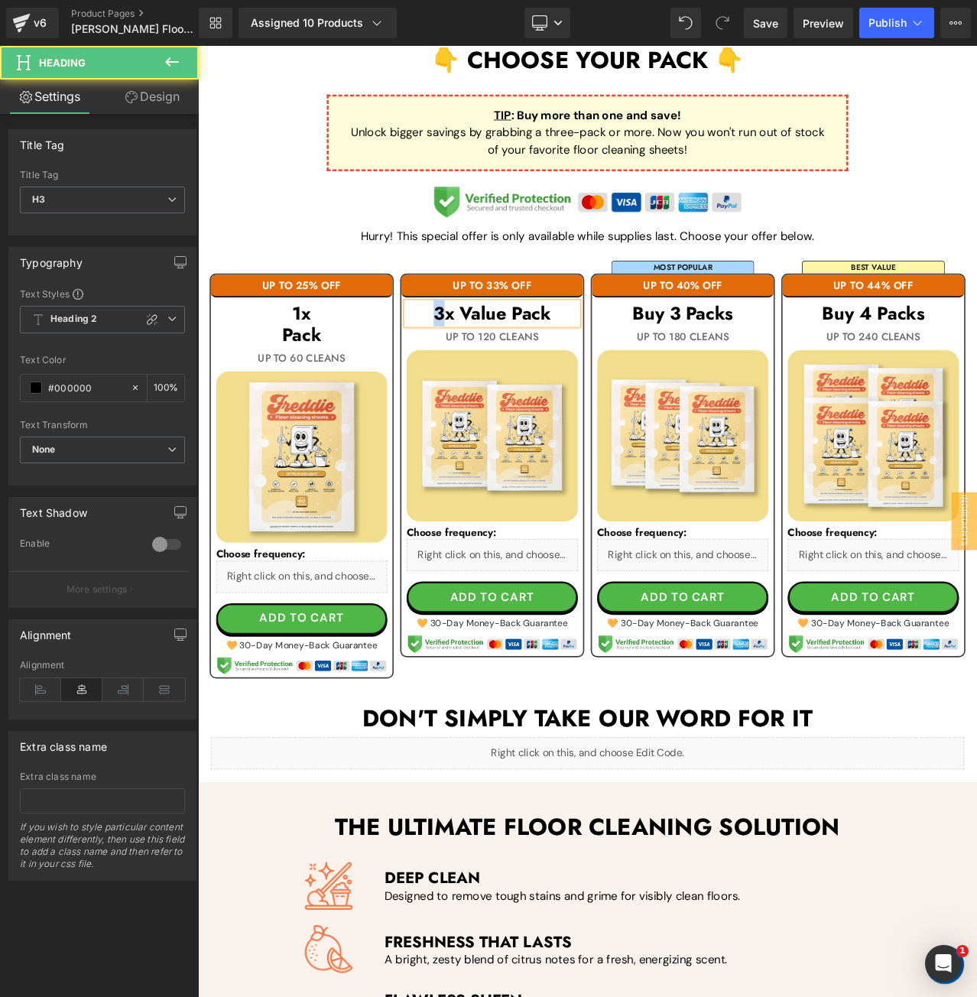
drag, startPoint x: 480, startPoint y: 359, endPoint x: 458, endPoint y: 358, distance: 21.4
click at [458, 358] on h3 "3x Value Pack" at bounding box center [547, 364] width 203 height 26
click at [568, 362] on h3 "2x Value Pack" at bounding box center [547, 364] width 203 height 26
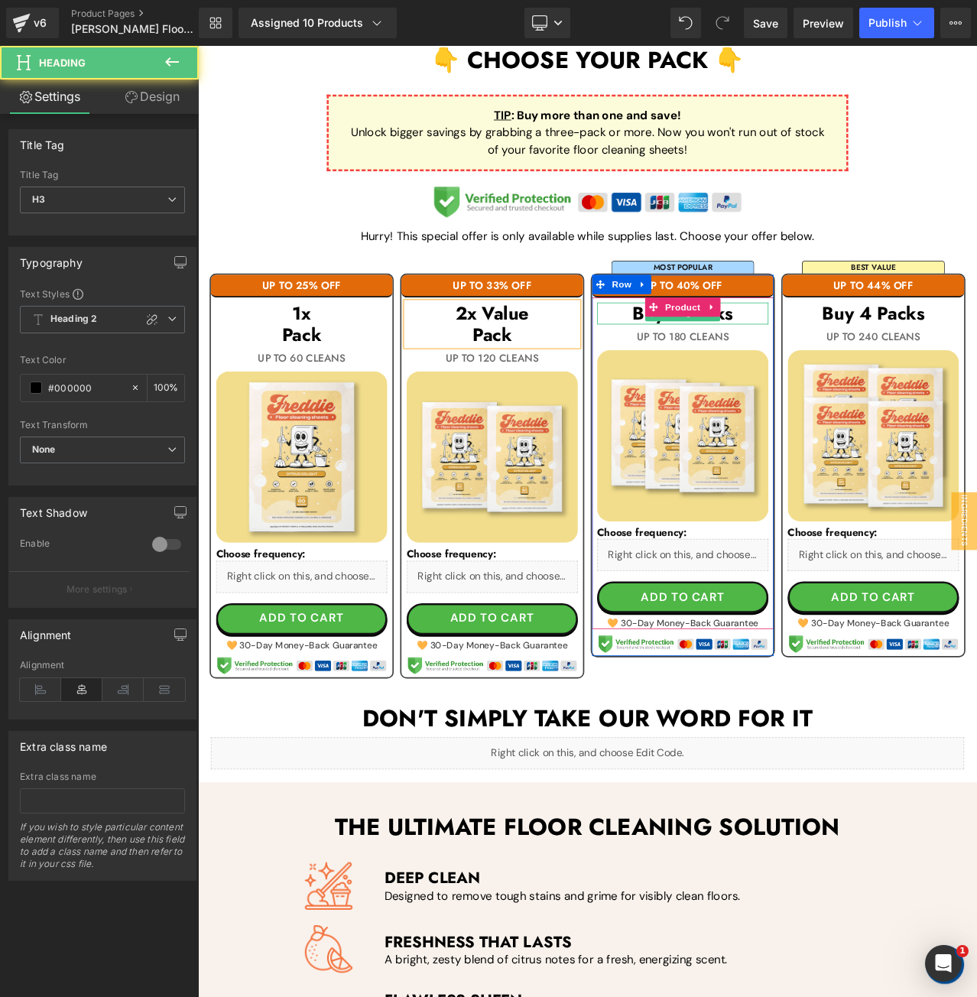
click at [843, 359] on h3 "Buy 3 Packs" at bounding box center [773, 364] width 203 height 26
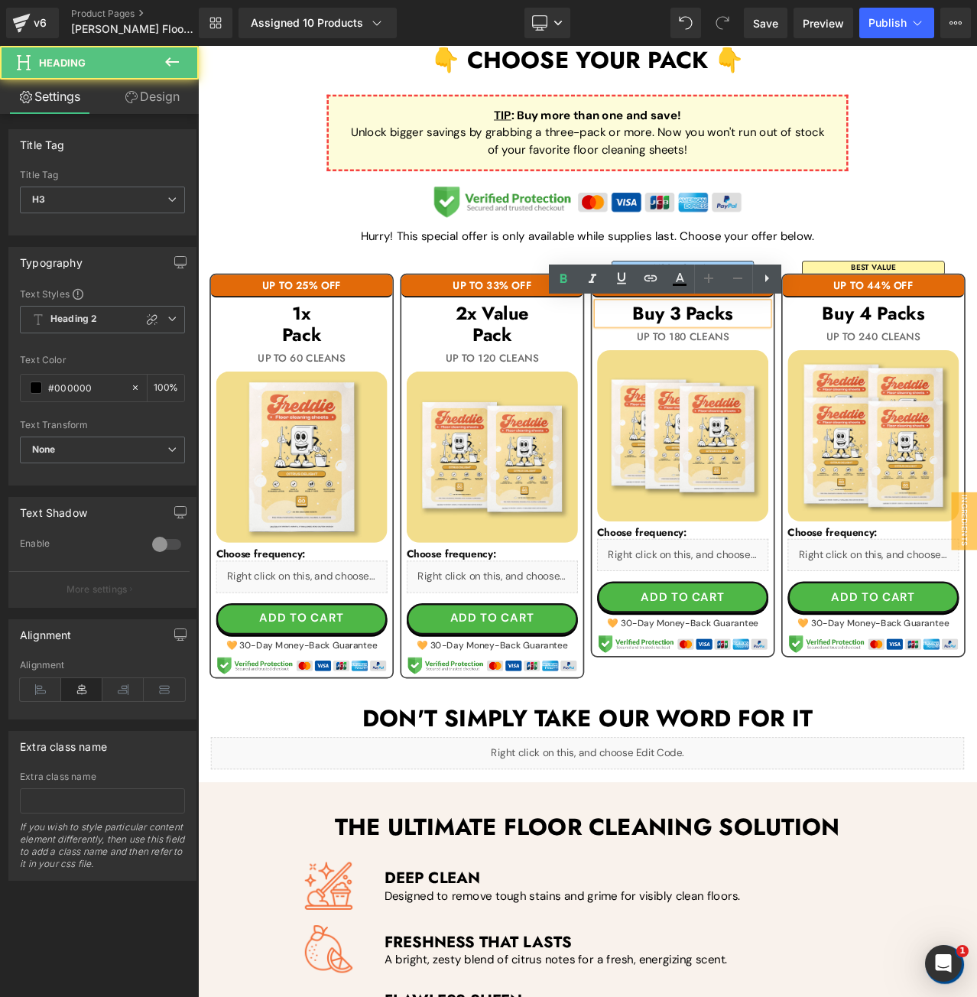
click at [843, 359] on h3 "Buy 3 Packs" at bounding box center [773, 364] width 203 height 26
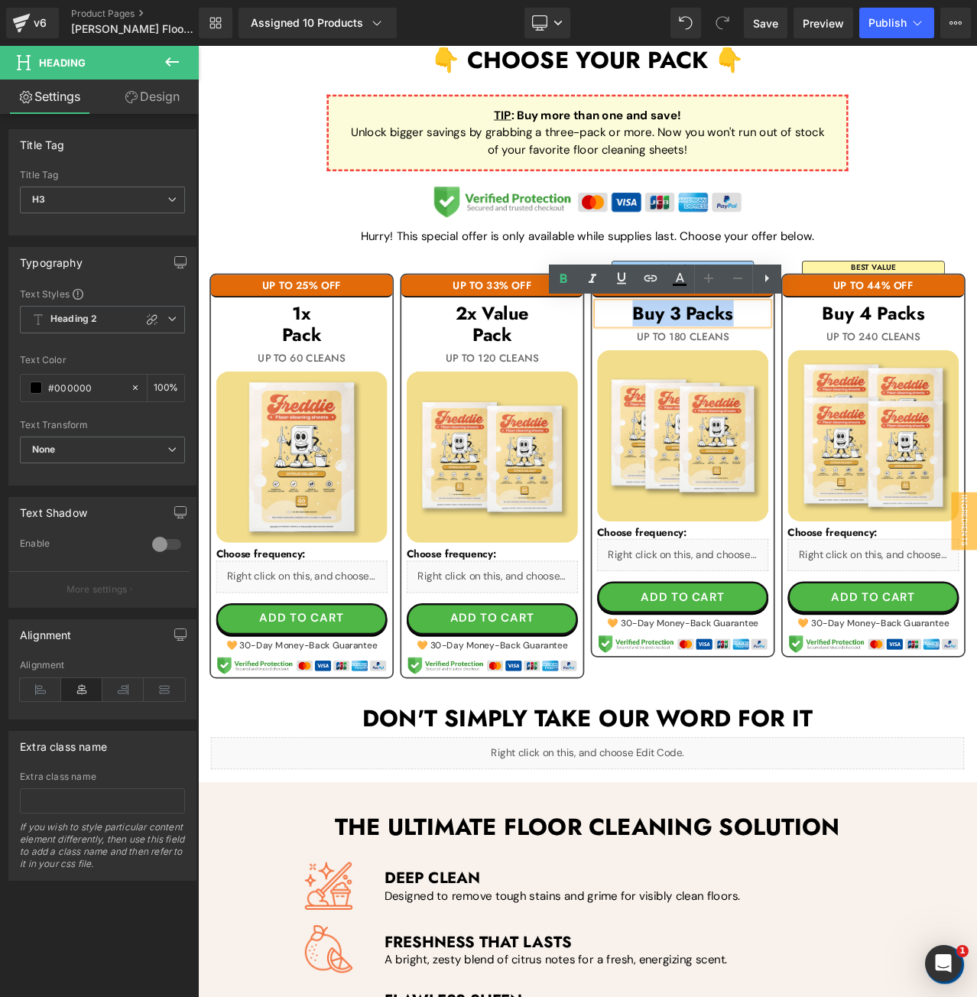
paste div
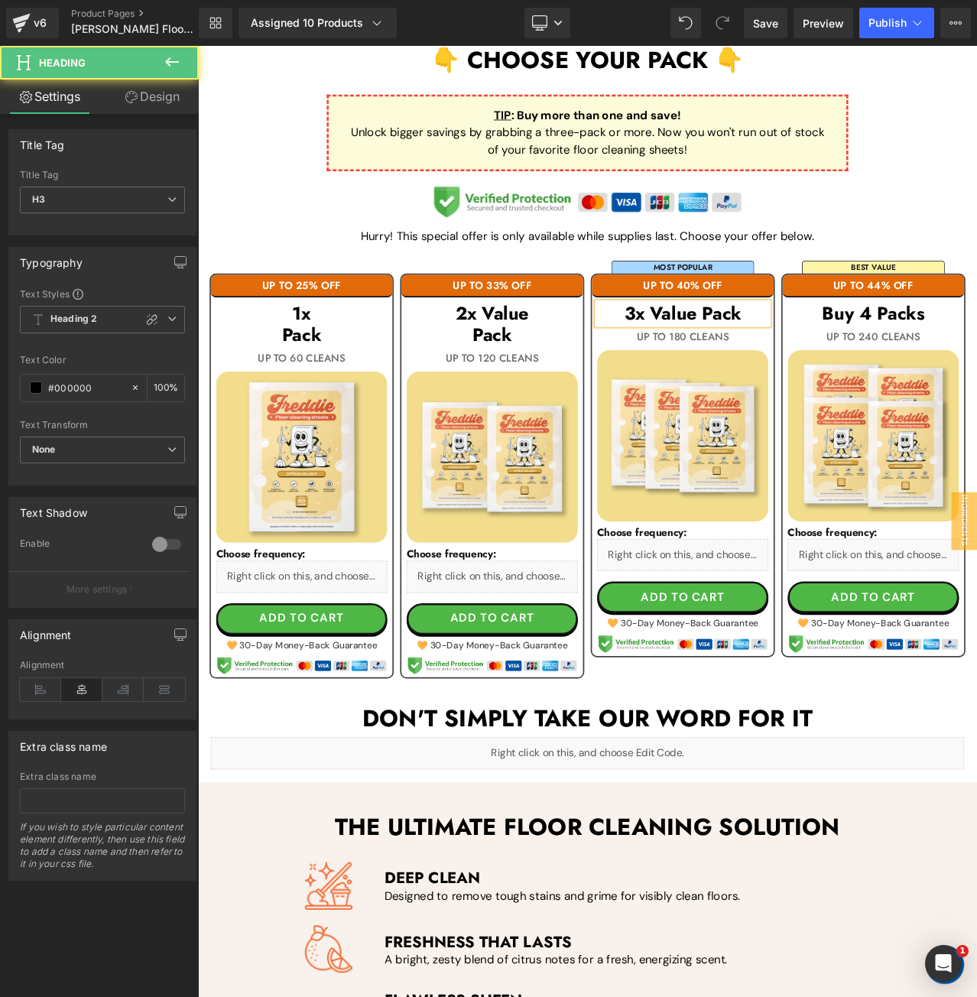
click at [792, 364] on h3 "3x Value Pack" at bounding box center [773, 364] width 203 height 26
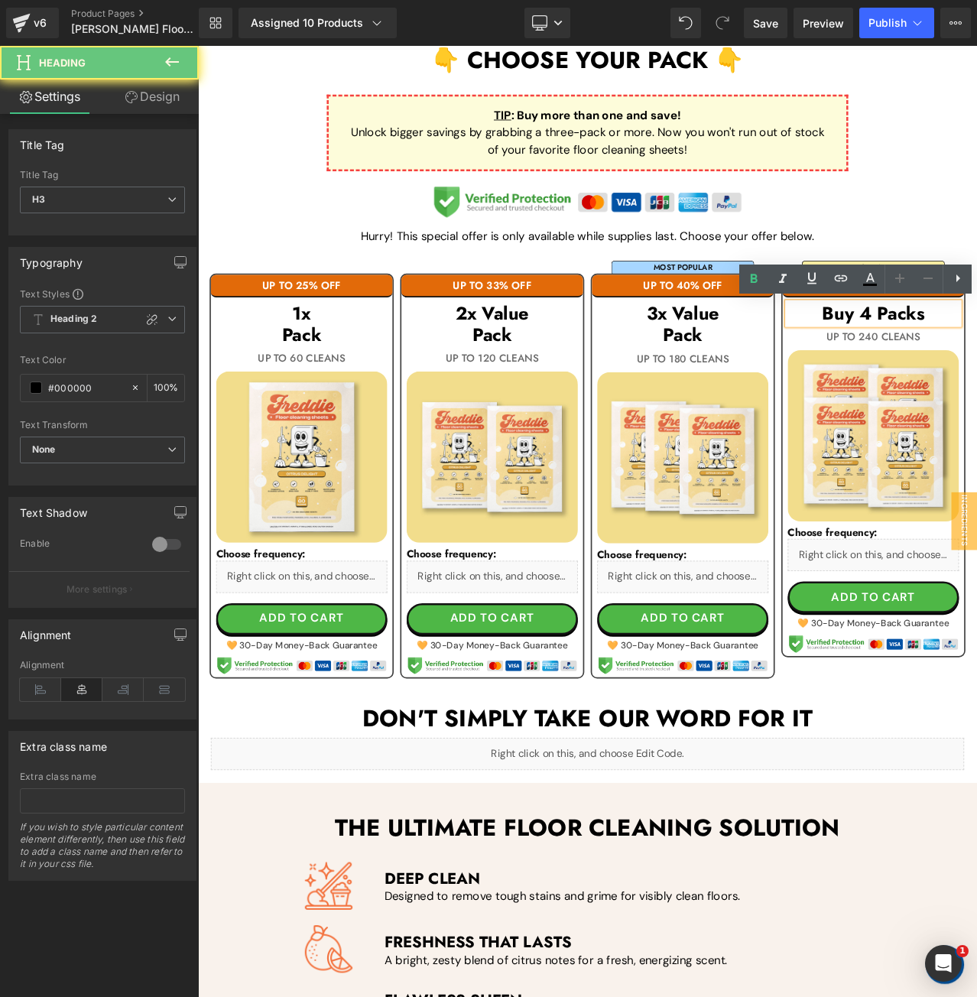
paste div
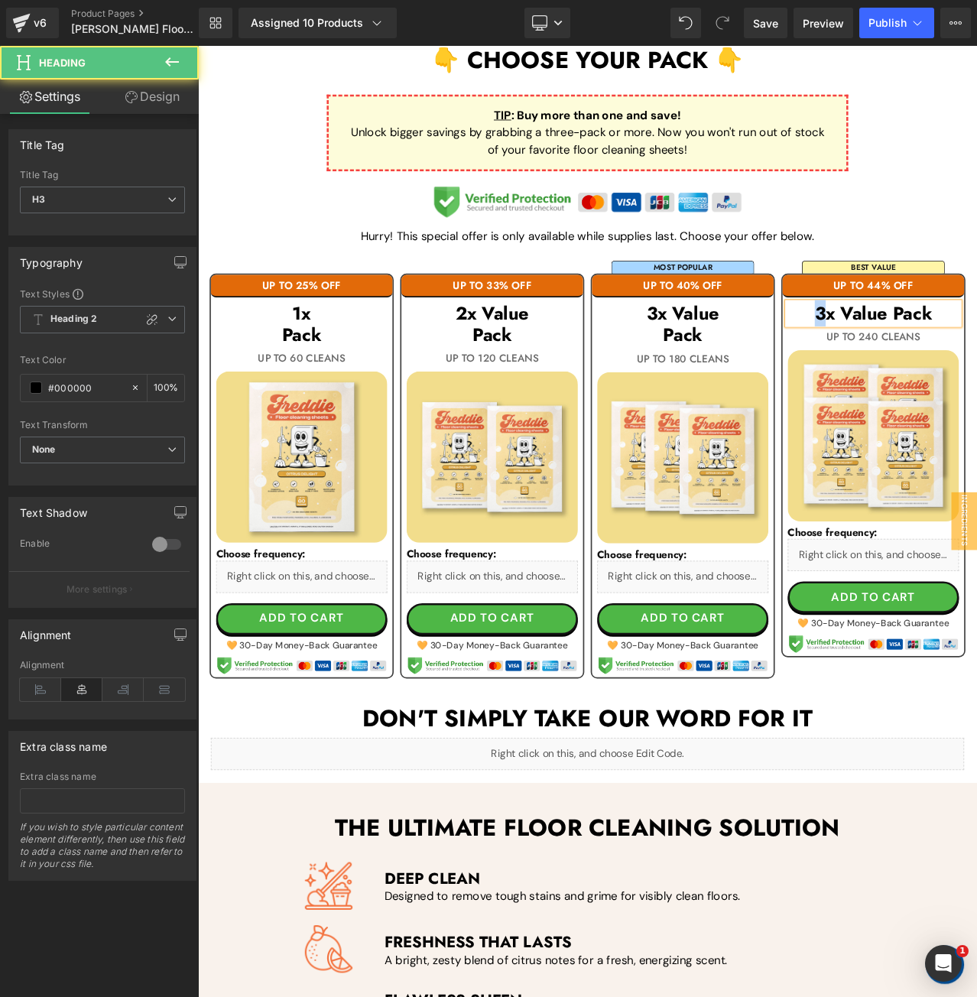
drag, startPoint x: 937, startPoint y: 364, endPoint x: 924, endPoint y: 364, distance: 13.0
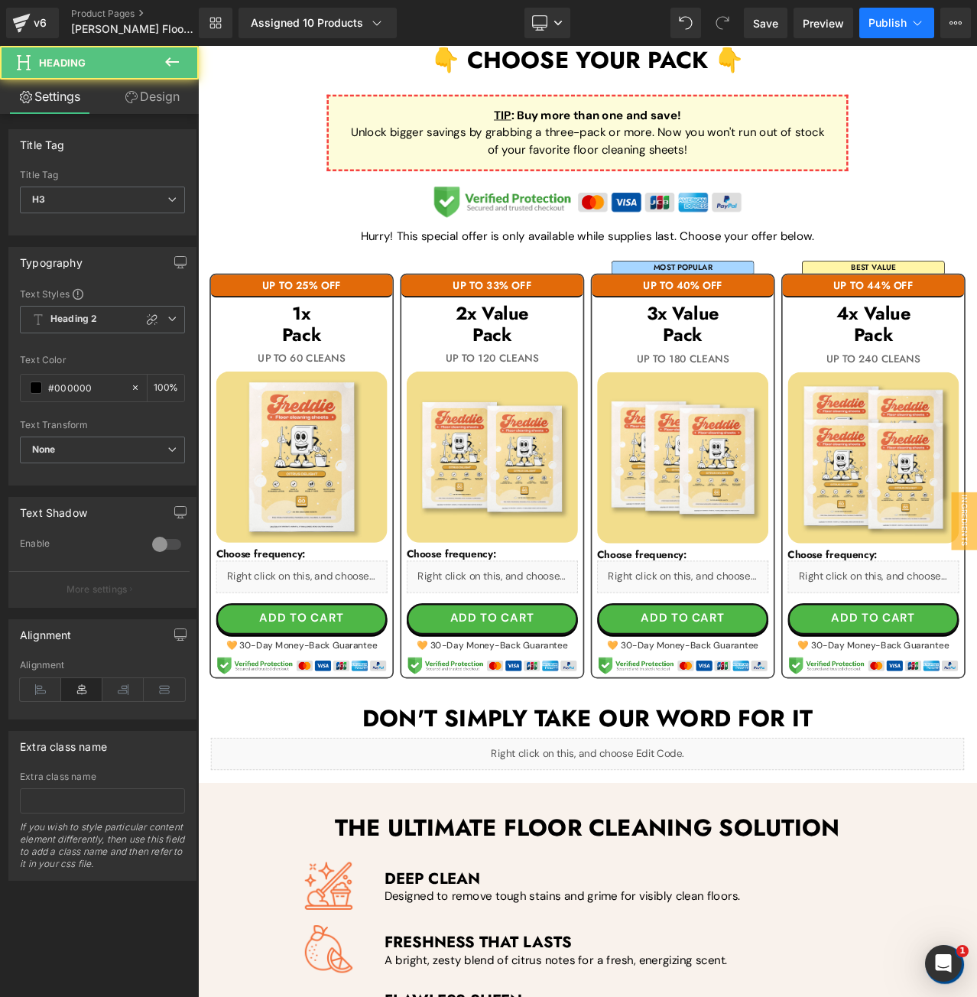
click at [894, 15] on button "Publish" at bounding box center [897, 23] width 75 height 31
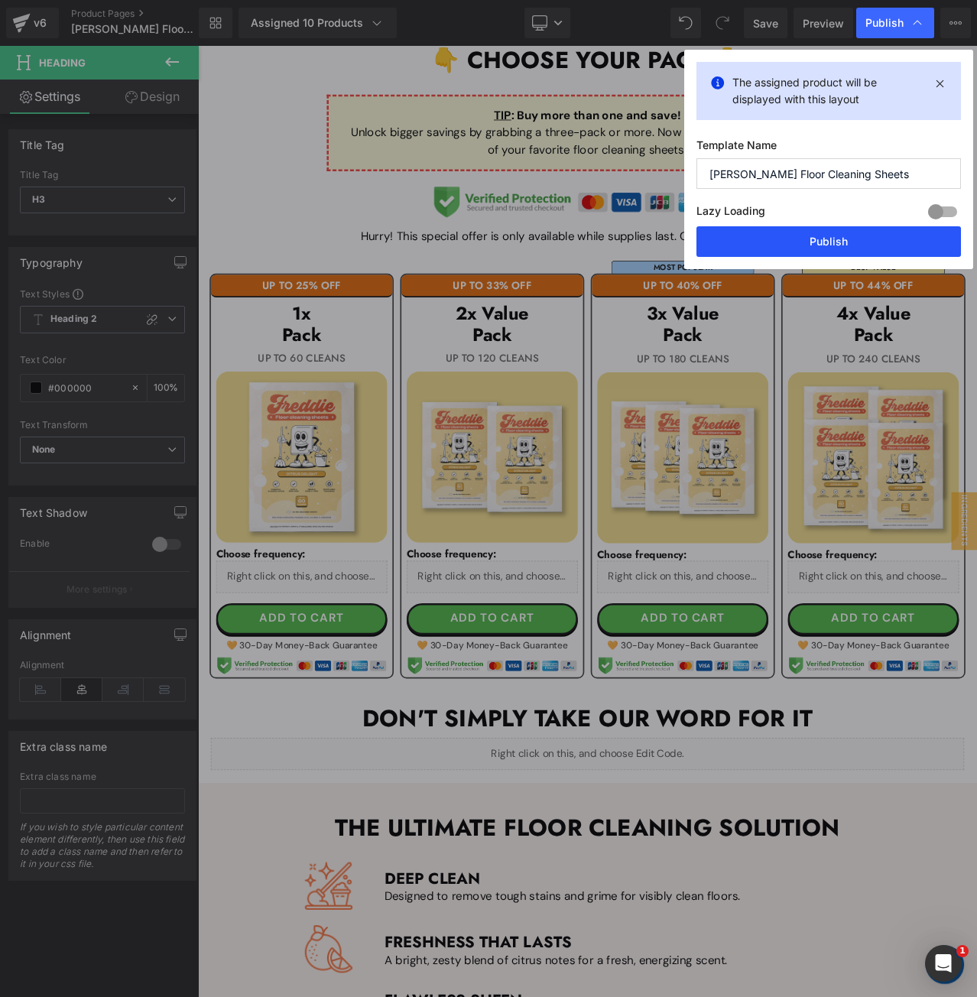
click at [809, 246] on button "Publish" at bounding box center [829, 241] width 265 height 31
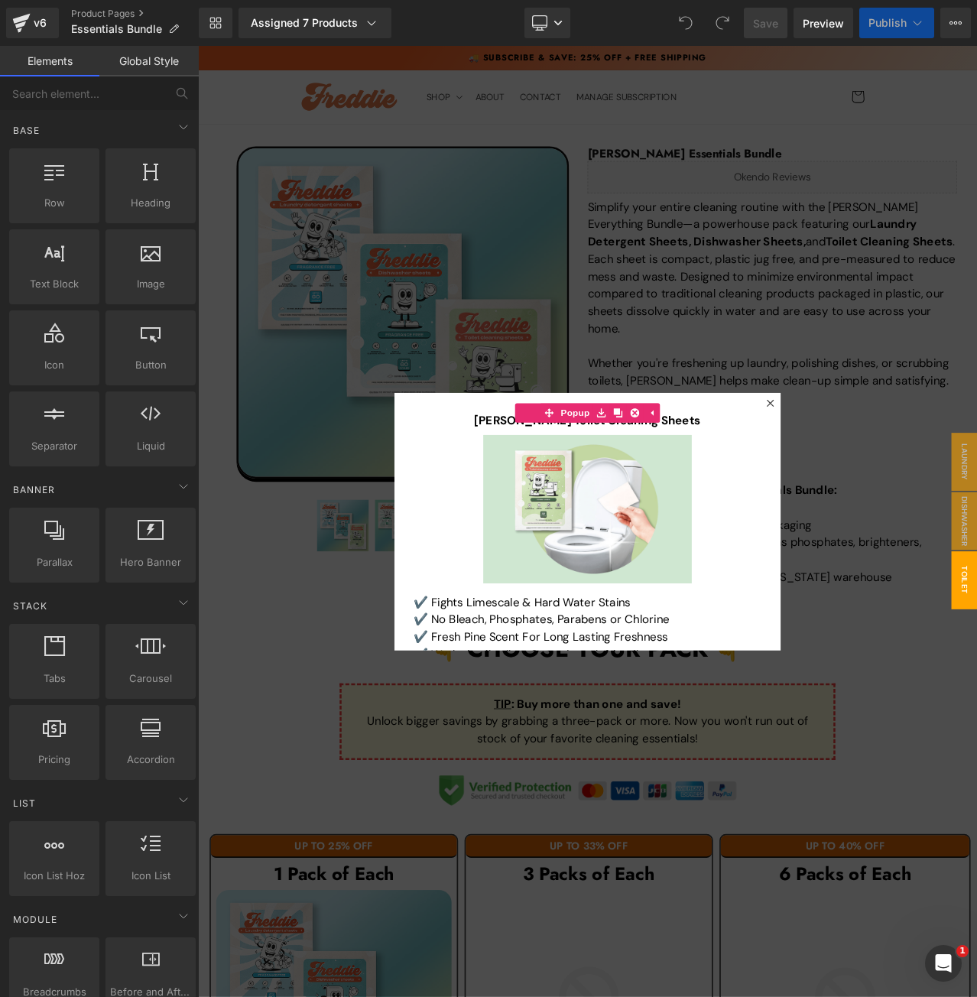
click at [957, 395] on div at bounding box center [660, 611] width 925 height 1130
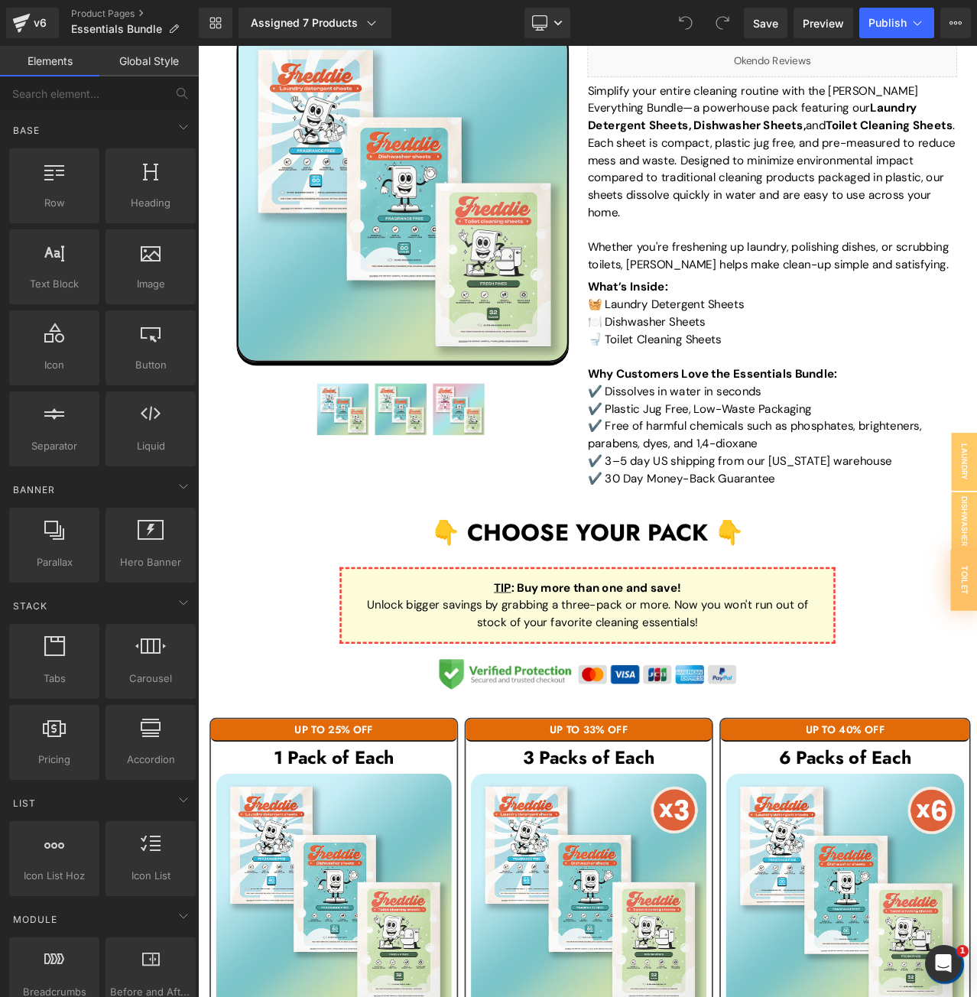
scroll to position [153, 0]
